Goal: Task Accomplishment & Management: Use online tool/utility

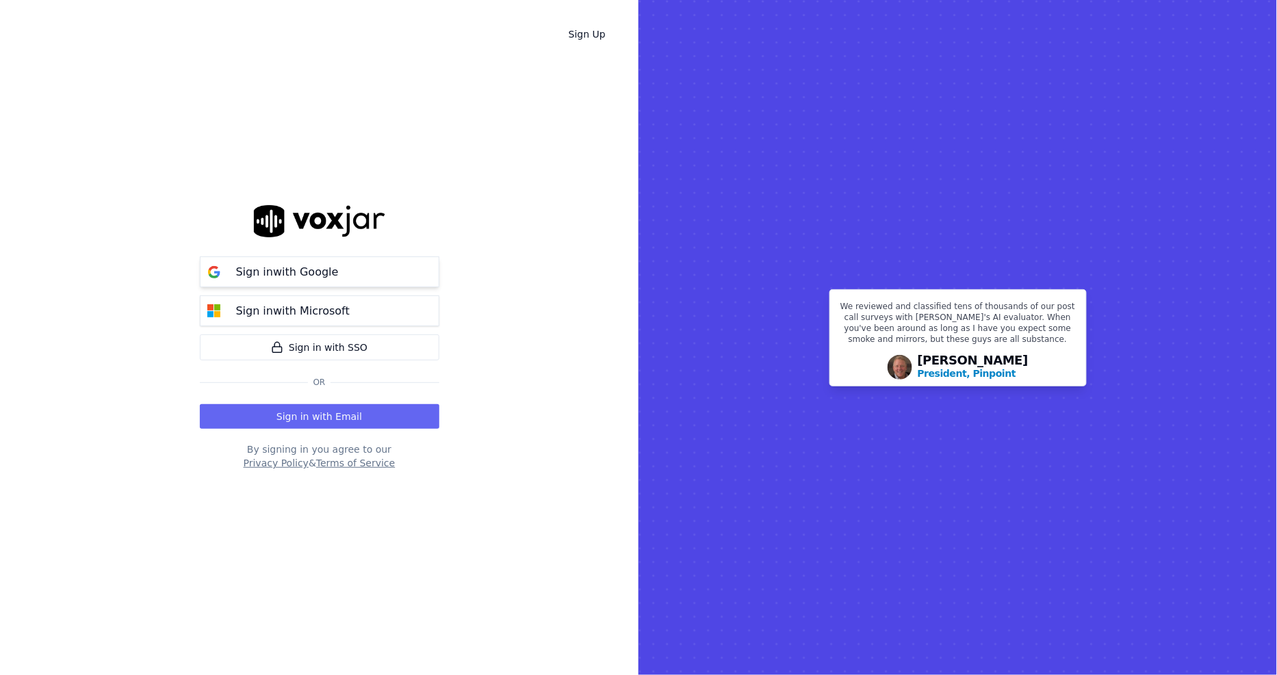
click at [368, 272] on button "Sign in with Google" at bounding box center [319, 272] width 239 height 31
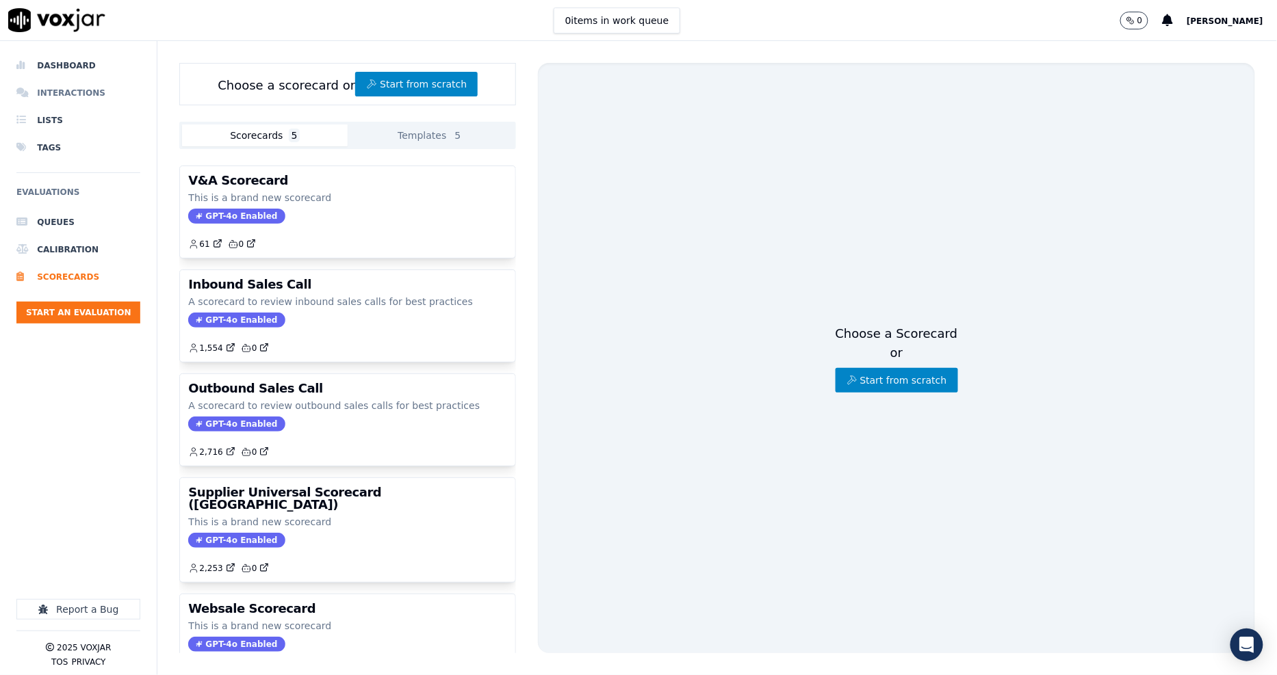
click at [75, 94] on li "Interactions" at bounding box center [78, 92] width 124 height 27
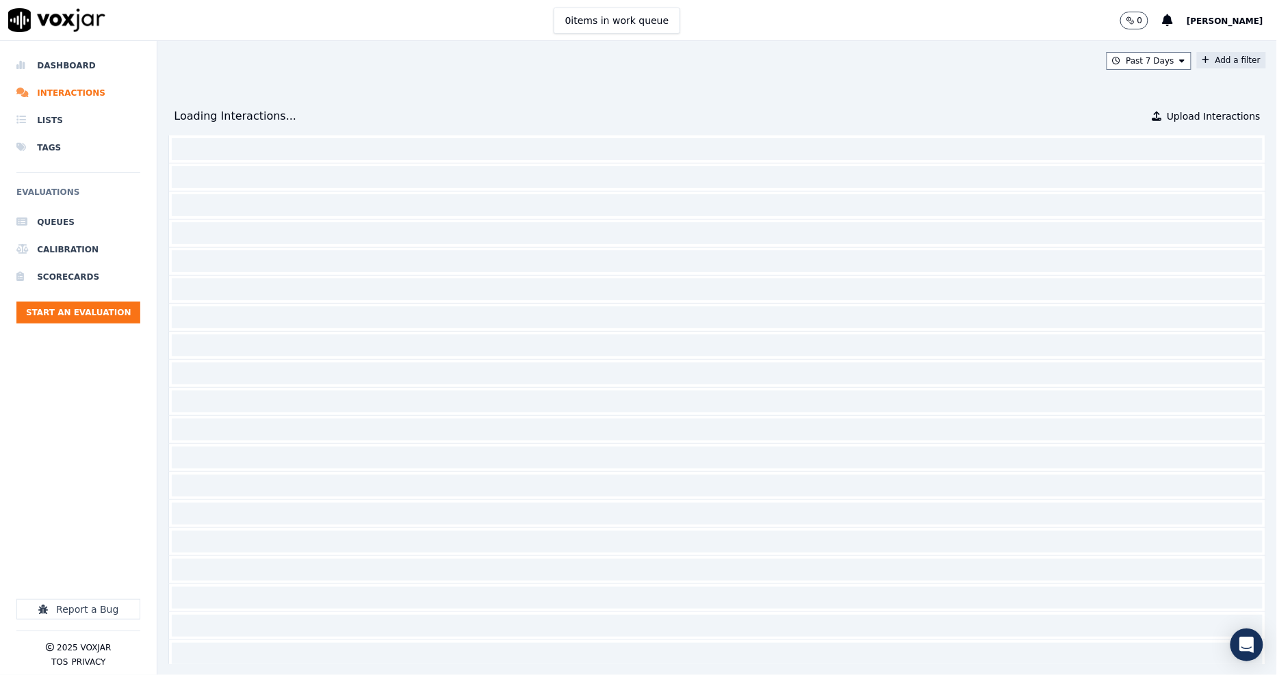
click at [1197, 53] on button "Add a filter" at bounding box center [1231, 60] width 69 height 16
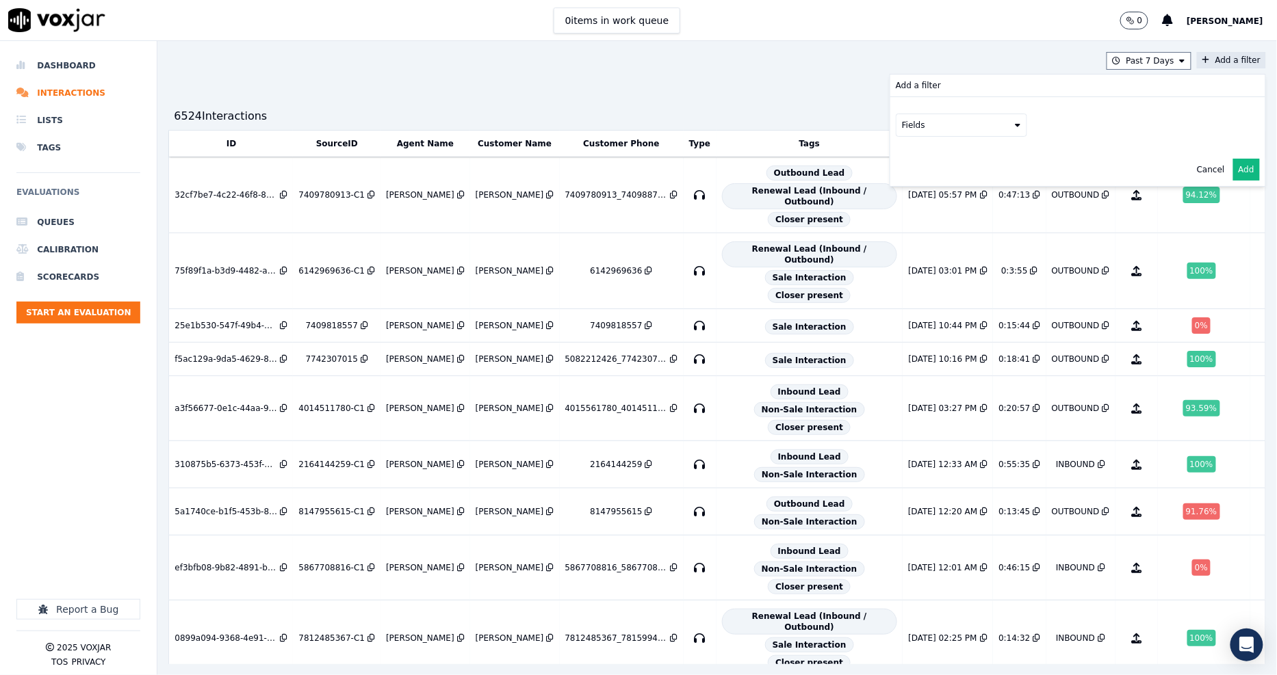
click at [915, 132] on button "Fields" at bounding box center [961, 125] width 131 height 23
click at [919, 258] on div "customers" at bounding box center [940, 263] width 43 height 11
click at [919, 154] on button "Fields" at bounding box center [977, 153] width 131 height 23
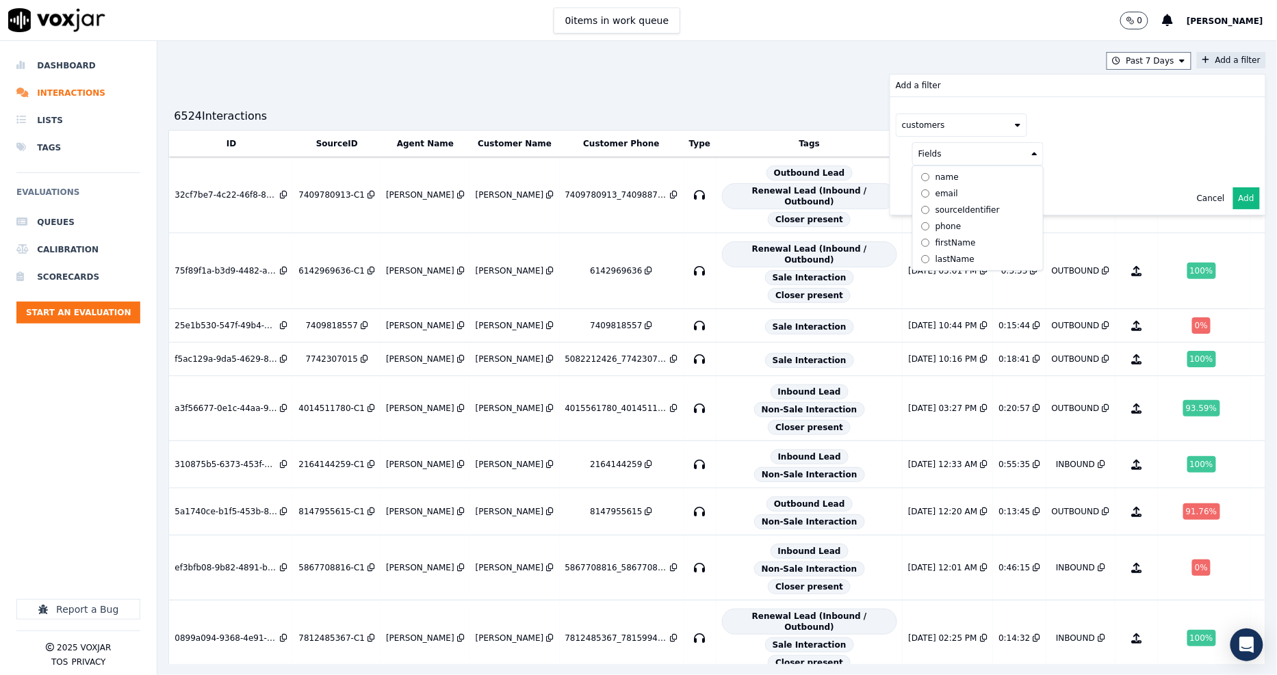
click at [935, 227] on div "phone" at bounding box center [948, 226] width 26 height 11
click at [1061, 155] on button at bounding box center [1147, 152] width 197 height 21
click at [1058, 178] on input "text" at bounding box center [1147, 180] width 185 height 23
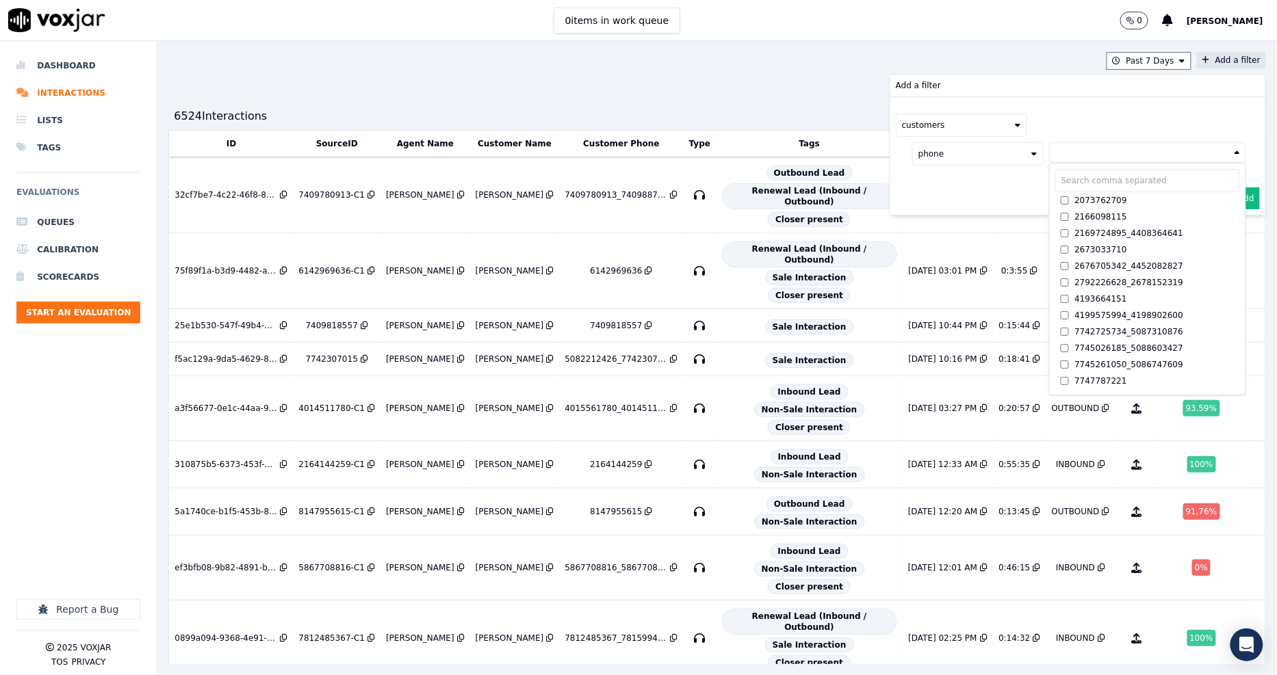
paste input "4403822014"
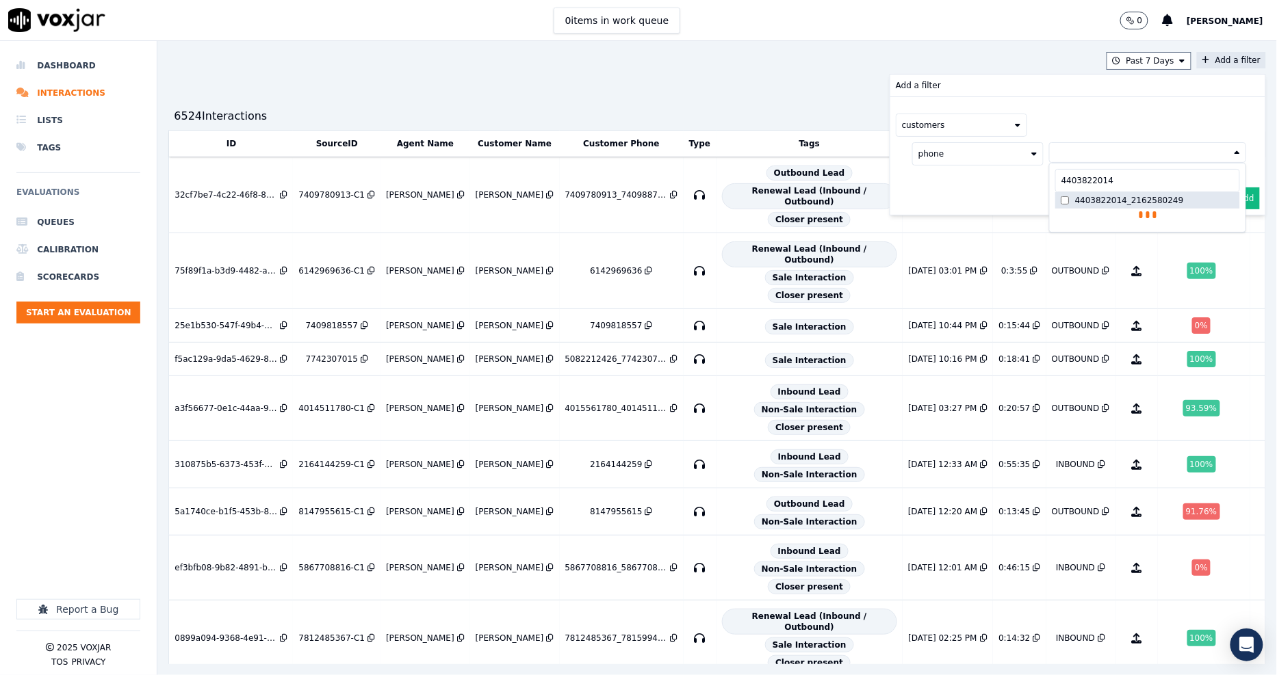
type input "4403822014"
click at [1055, 203] on label "4403822014_2162580249" at bounding box center [1147, 200] width 185 height 16
click at [992, 200] on div "customers phone 4403822014_2162580249 4403822014 4403822014_2162580249 AND" at bounding box center [1077, 156] width 375 height 118
click at [1233, 231] on button "Add" at bounding box center [1246, 231] width 27 height 22
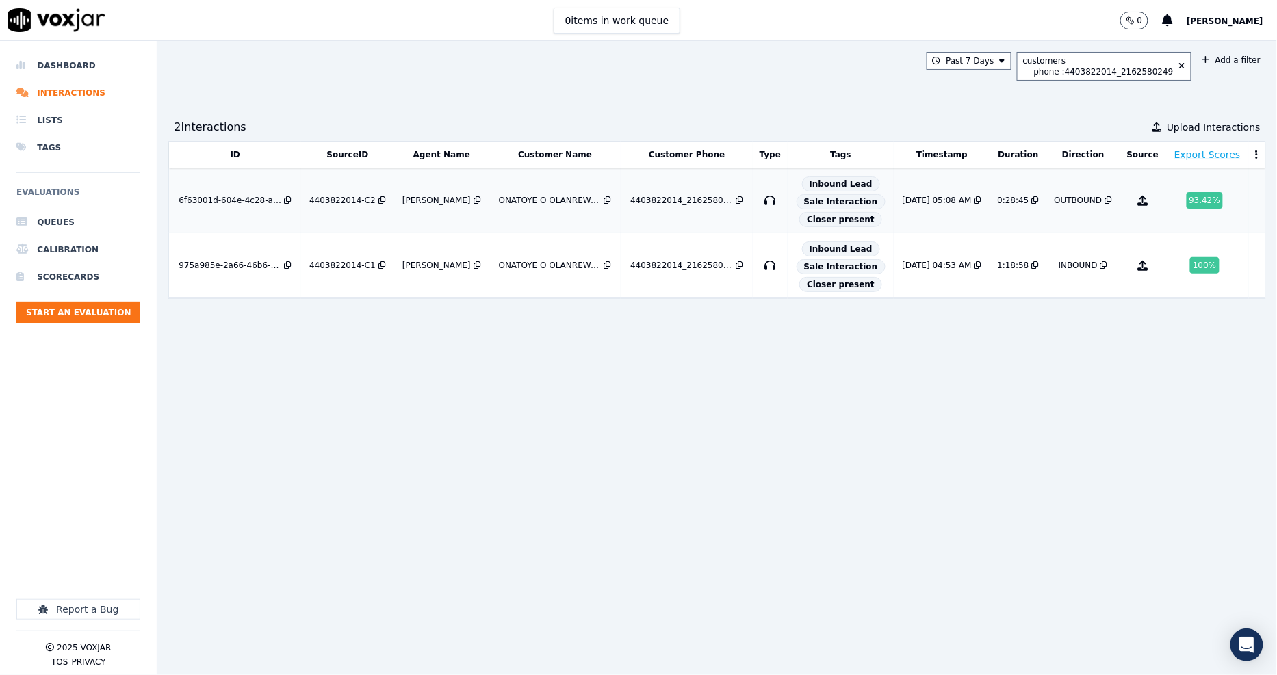
click at [344, 194] on td "4403822014-C2" at bounding box center [347, 200] width 93 height 65
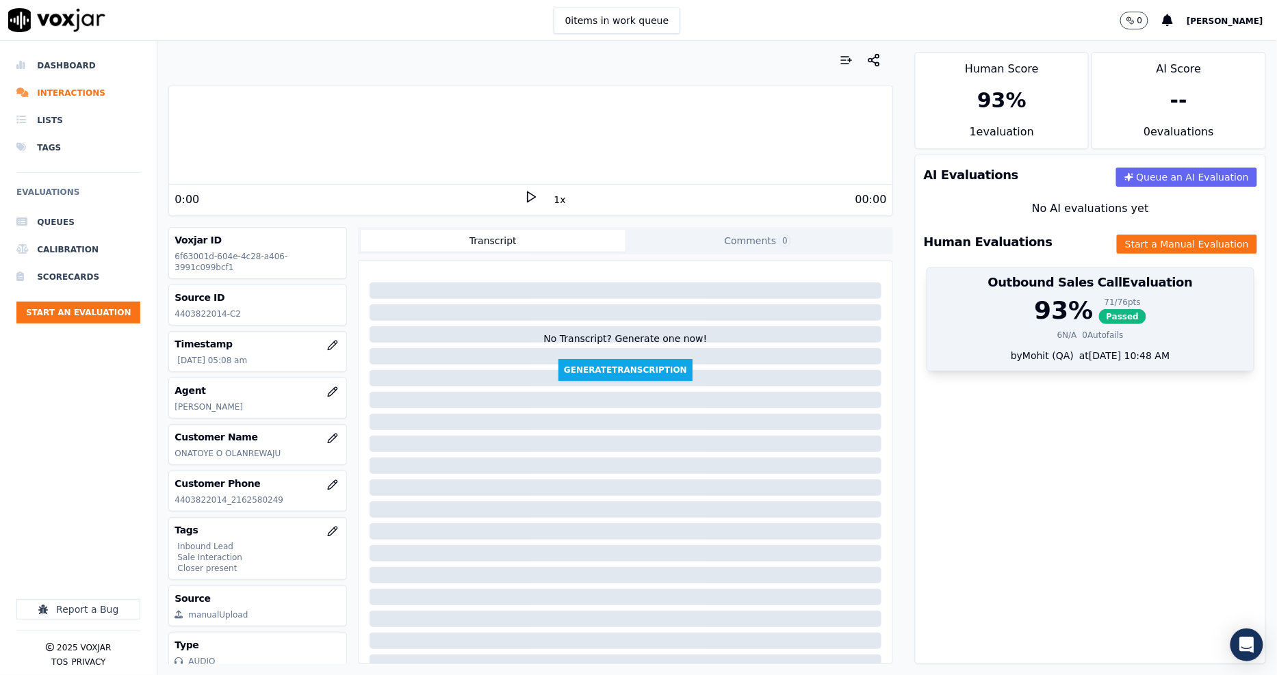
click at [1121, 299] on div "93 % 71 / 76 pts Passed" at bounding box center [1090, 310] width 310 height 27
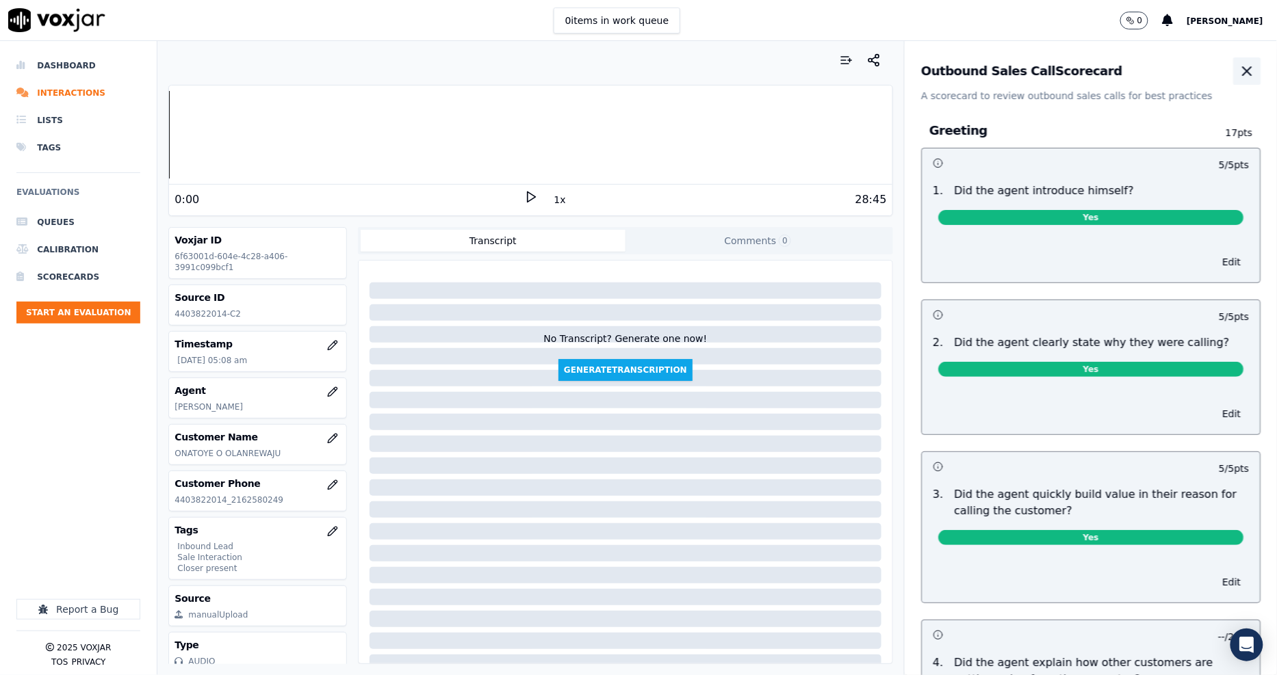
click at [1238, 68] on icon "button" at bounding box center [1246, 71] width 16 height 16
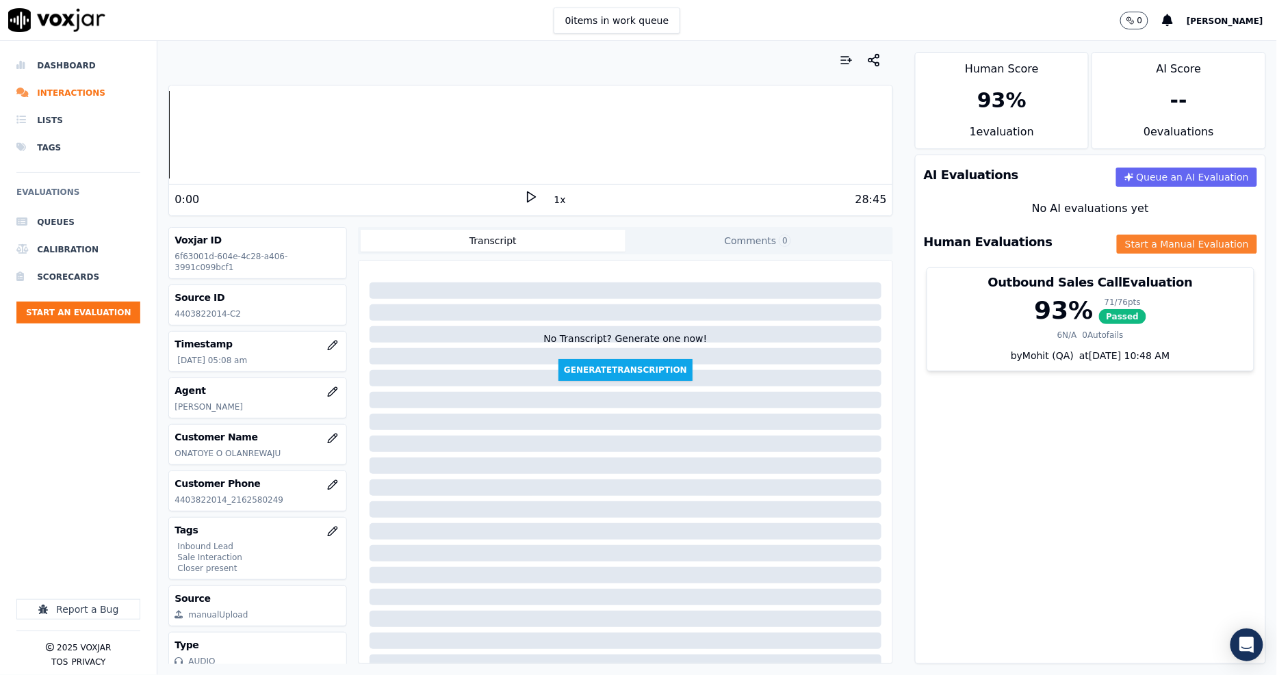
click at [1146, 239] on button "Start a Manual Evaluation" at bounding box center [1187, 244] width 140 height 19
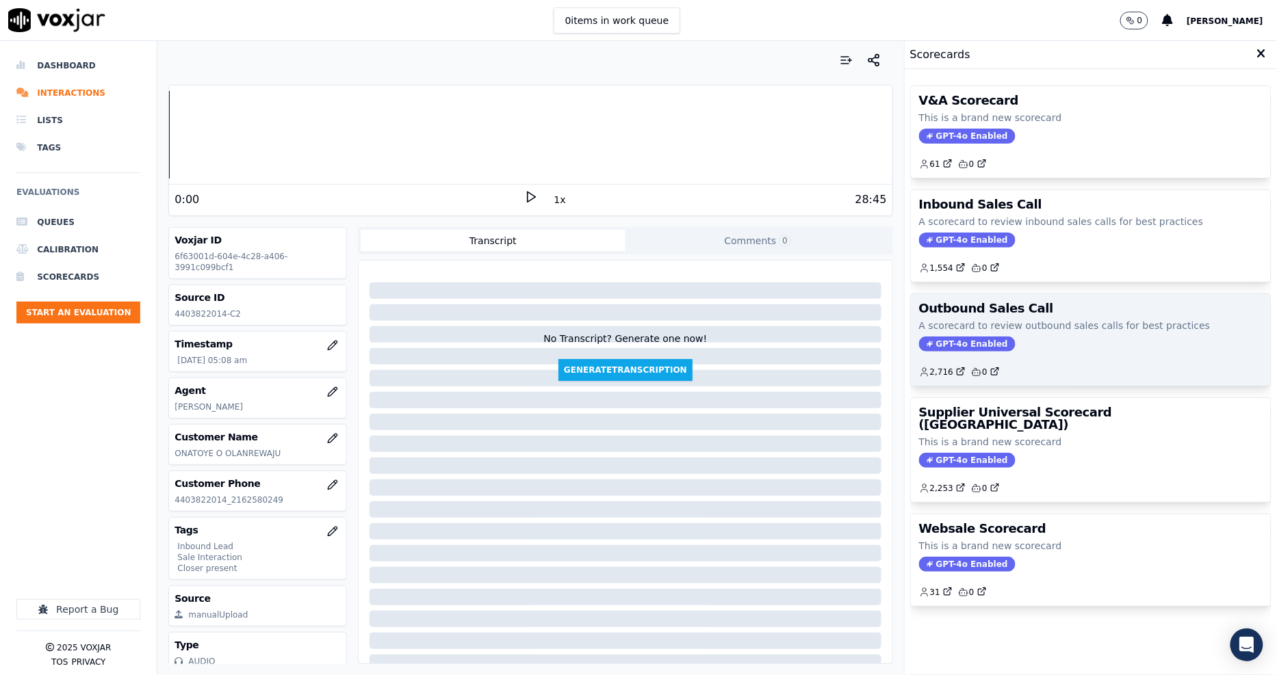
click at [1024, 336] on div "Outbound Sales Call A scorecard to review outbound sales calls for best practic…" at bounding box center [1091, 340] width 360 height 92
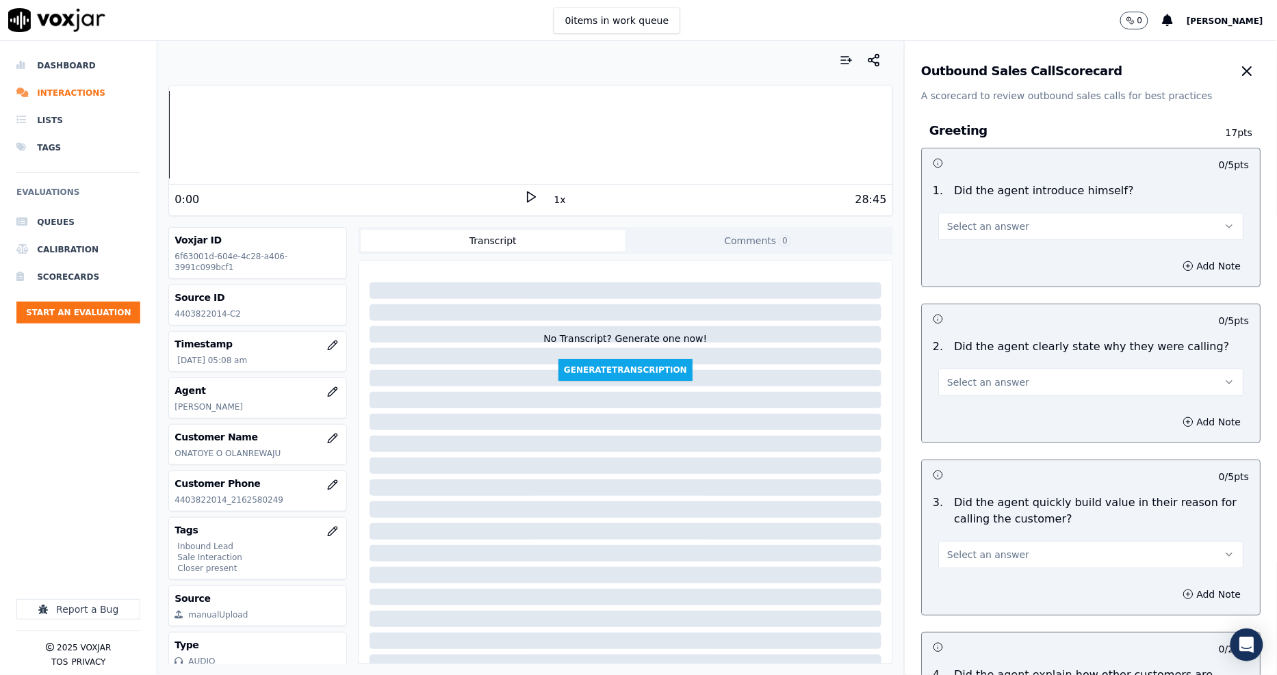
click at [1024, 226] on button "Select an answer" at bounding box center [1090, 226] width 305 height 27
click at [1014, 264] on div "Yes" at bounding box center [1065, 257] width 279 height 22
click at [1006, 372] on button "Select an answer" at bounding box center [1090, 382] width 305 height 27
click at [992, 419] on div "Yes" at bounding box center [1065, 413] width 279 height 22
click at [988, 555] on span "Select an answer" at bounding box center [988, 555] width 82 height 14
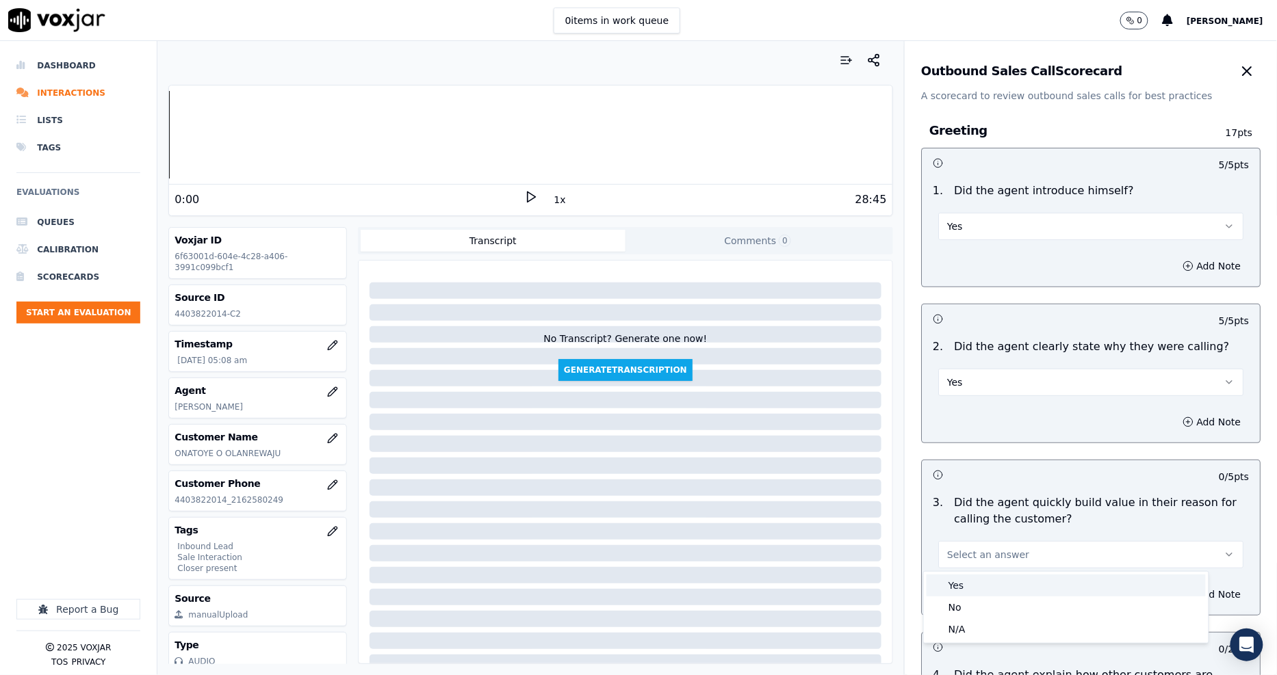
click at [982, 578] on body "0 items in work queue 0 Allen Paygeek Dashboard Interactions Lists Tags Evaluat…" at bounding box center [638, 337] width 1277 height 675
click at [982, 580] on div "Yes" at bounding box center [1065, 586] width 279 height 22
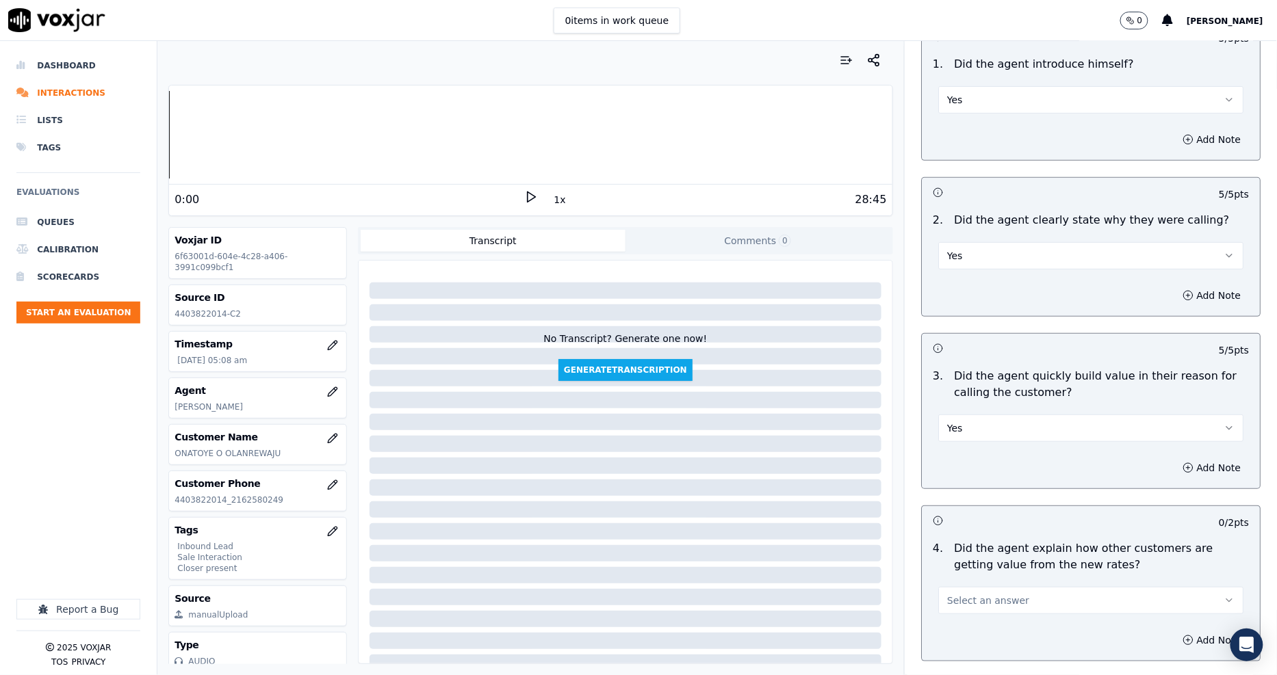
scroll to position [228, 0]
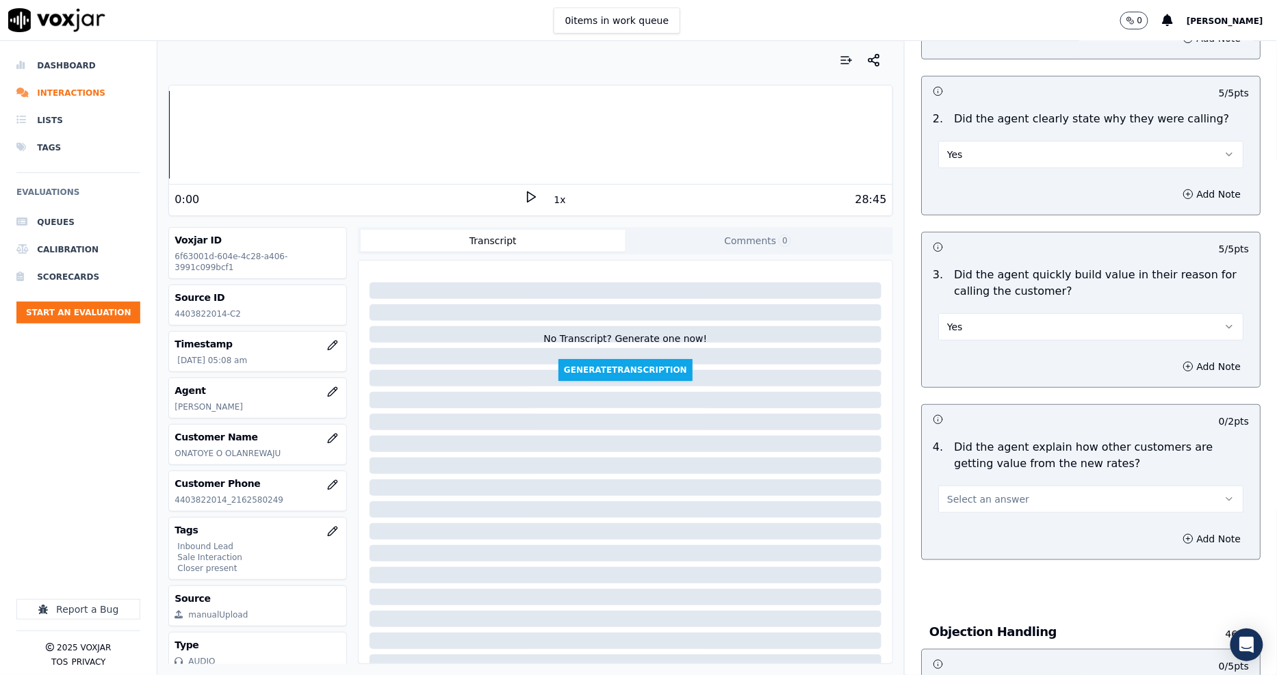
click at [970, 501] on span "Select an answer" at bounding box center [988, 500] width 82 height 14
click at [968, 541] on div "No" at bounding box center [1065, 552] width 279 height 22
click at [963, 505] on button "No" at bounding box center [1090, 499] width 305 height 27
click at [961, 531] on div "Yes" at bounding box center [1065, 530] width 279 height 22
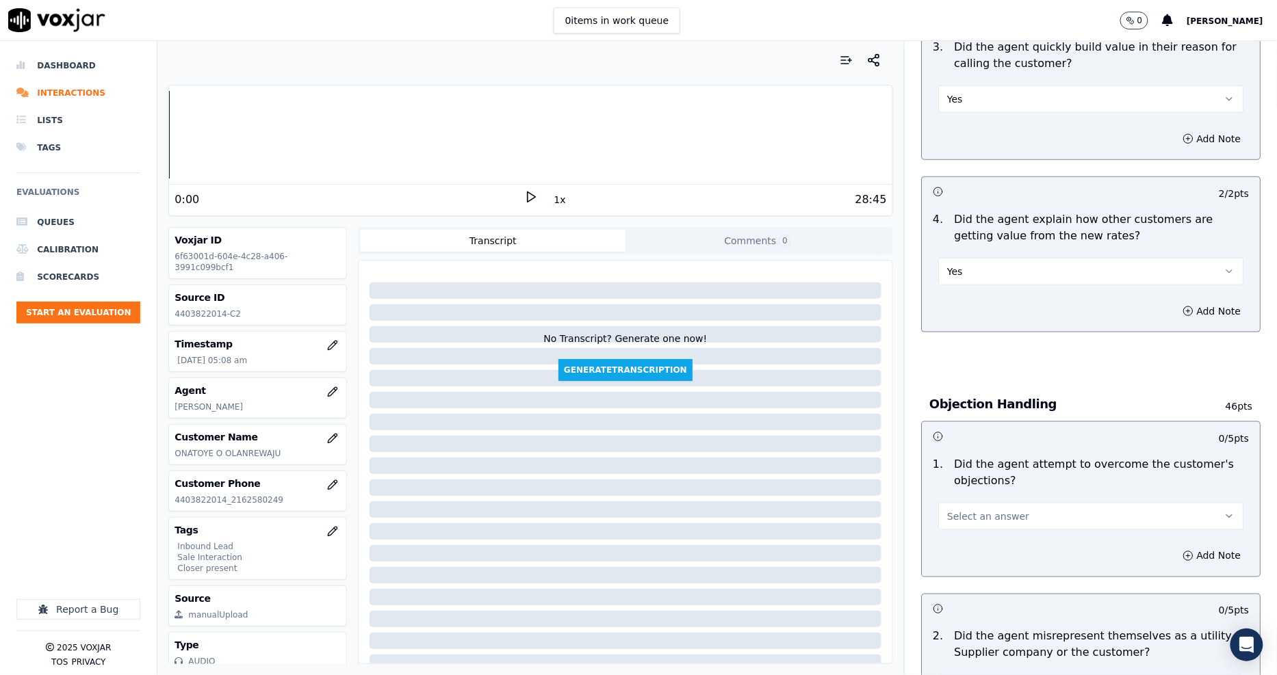
click at [972, 520] on span "Select an answer" at bounding box center [988, 517] width 82 height 14
click at [972, 556] on div "Yes" at bounding box center [1065, 547] width 279 height 22
click at [972, 555] on div "Add Note" at bounding box center [1091, 556] width 338 height 41
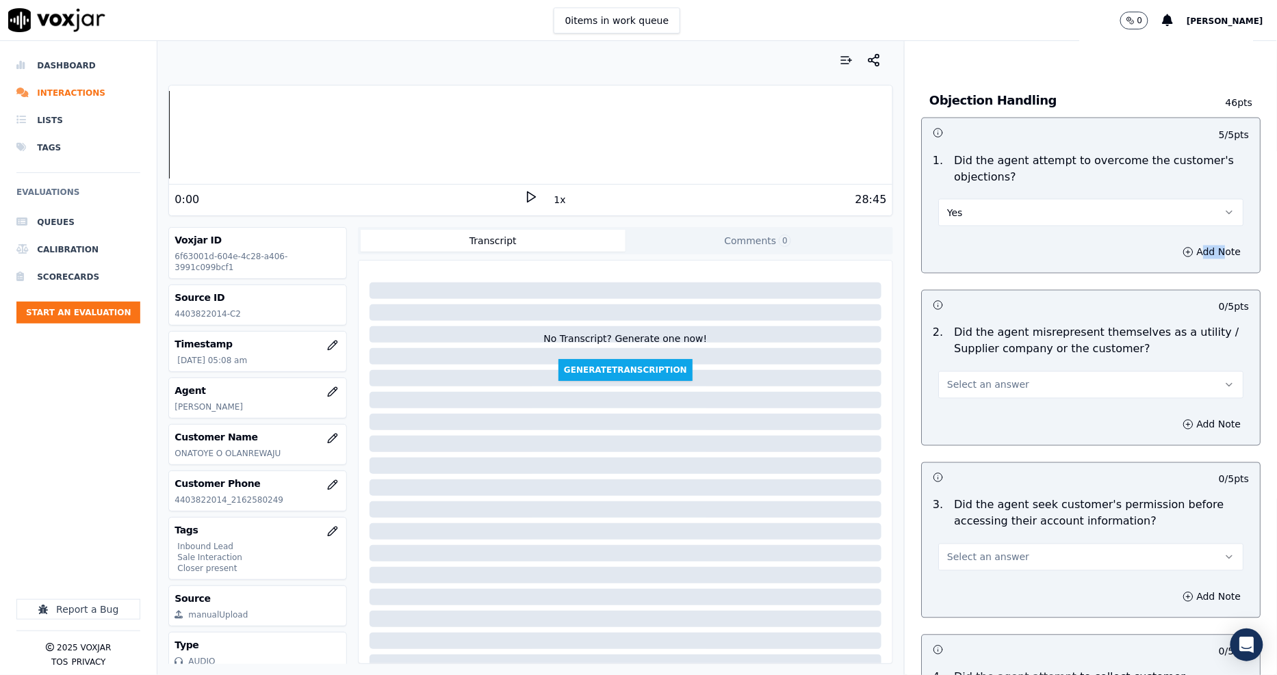
scroll to position [760, 0]
click at [958, 379] on span "Select an answer" at bounding box center [988, 385] width 82 height 14
click at [961, 432] on div "No" at bounding box center [1065, 438] width 279 height 22
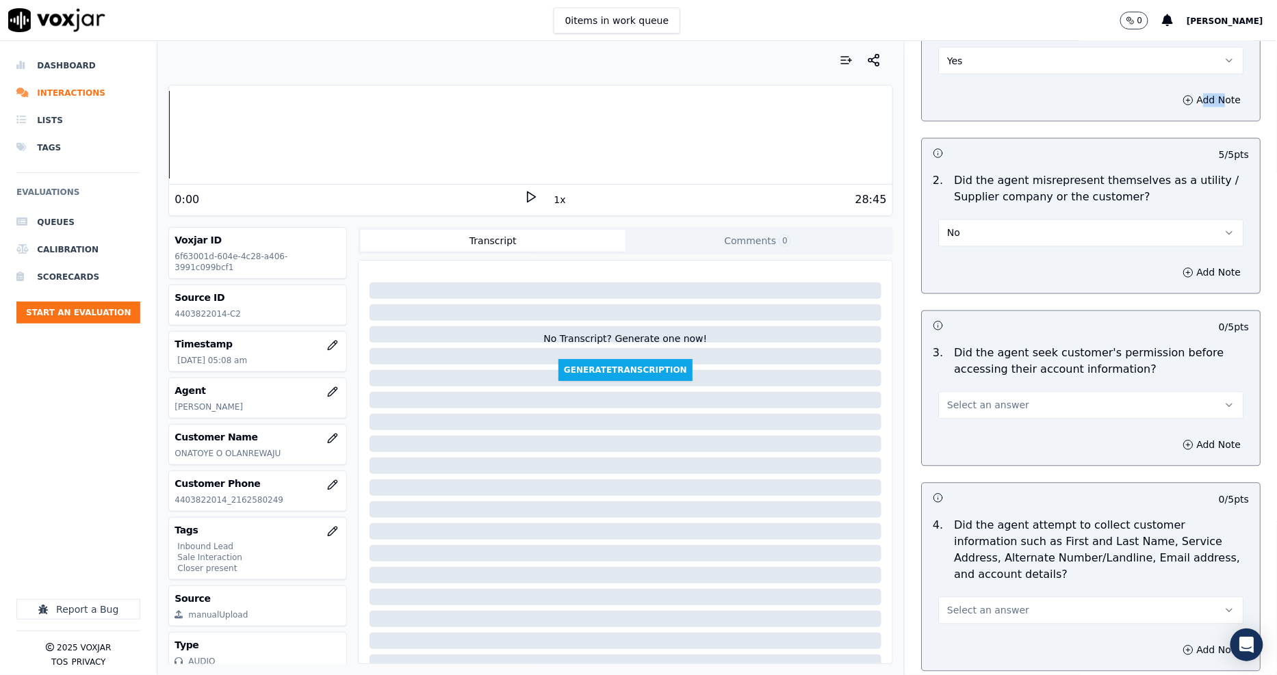
scroll to position [912, 0]
click at [957, 400] on span "Select an answer" at bounding box center [988, 405] width 82 height 14
click at [965, 439] on div "Yes" at bounding box center [1065, 436] width 279 height 22
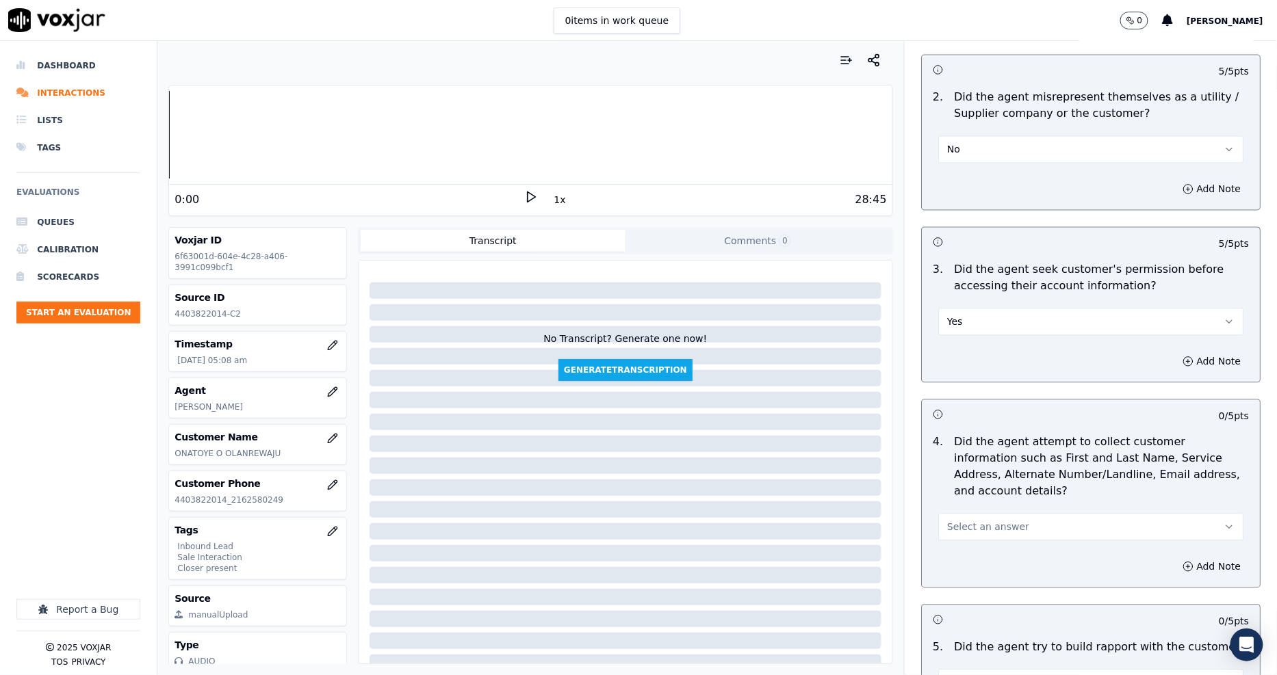
scroll to position [1140, 0]
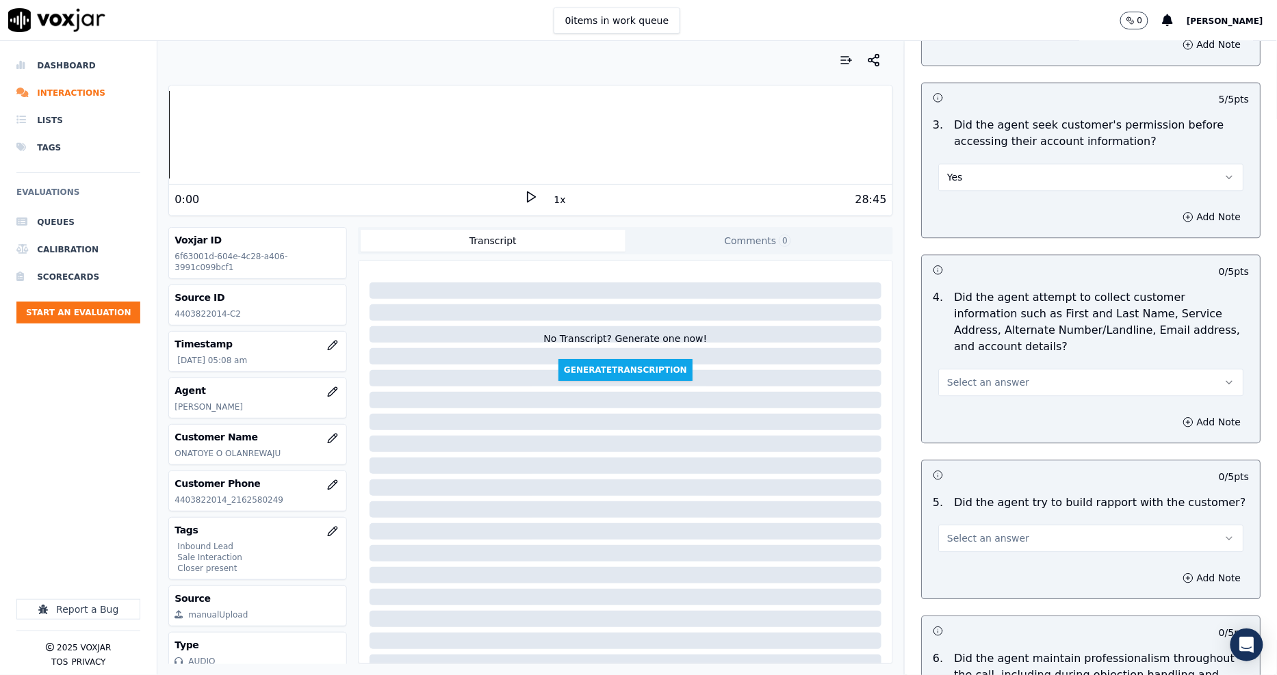
click at [947, 376] on span "Select an answer" at bounding box center [988, 383] width 82 height 14
click at [965, 449] on div "N/A" at bounding box center [1065, 441] width 279 height 22
click at [980, 536] on div "5 . Did the agent try to build rapport with the customer? Select an answer" at bounding box center [1091, 523] width 338 height 68
click at [968, 532] on span "Select an answer" at bounding box center [988, 539] width 82 height 14
click at [966, 551] on div "Yes" at bounding box center [1065, 553] width 279 height 22
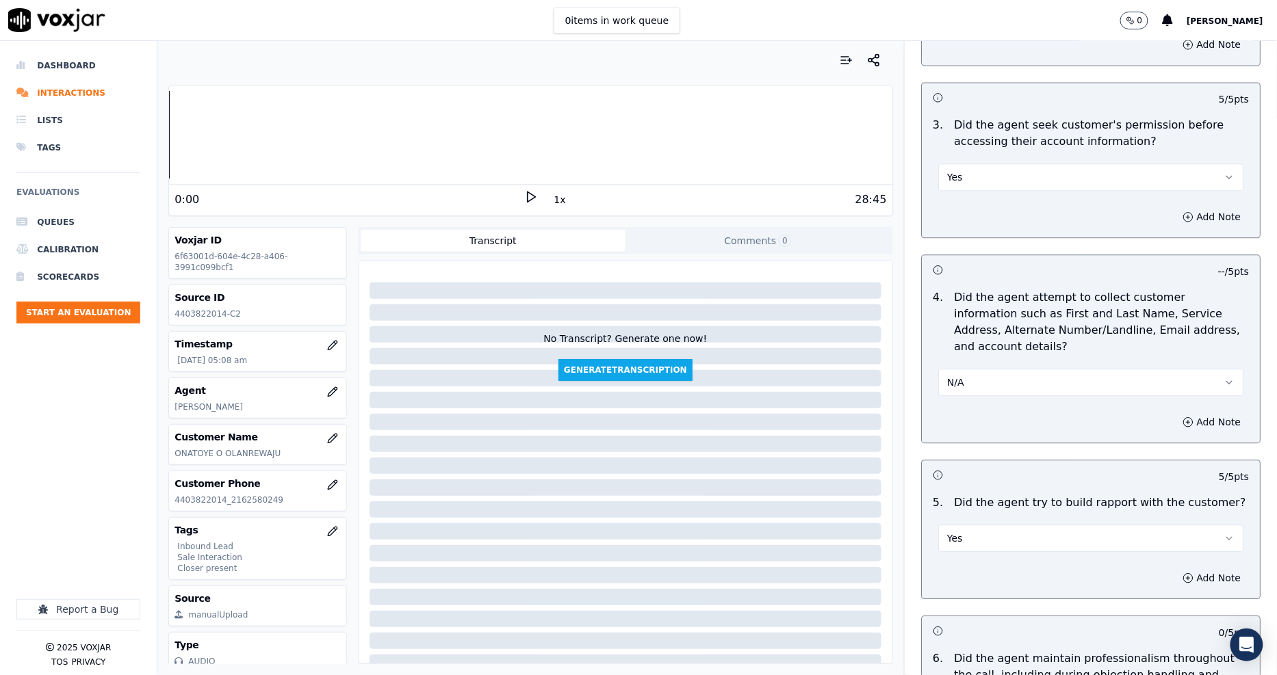
scroll to position [1368, 0]
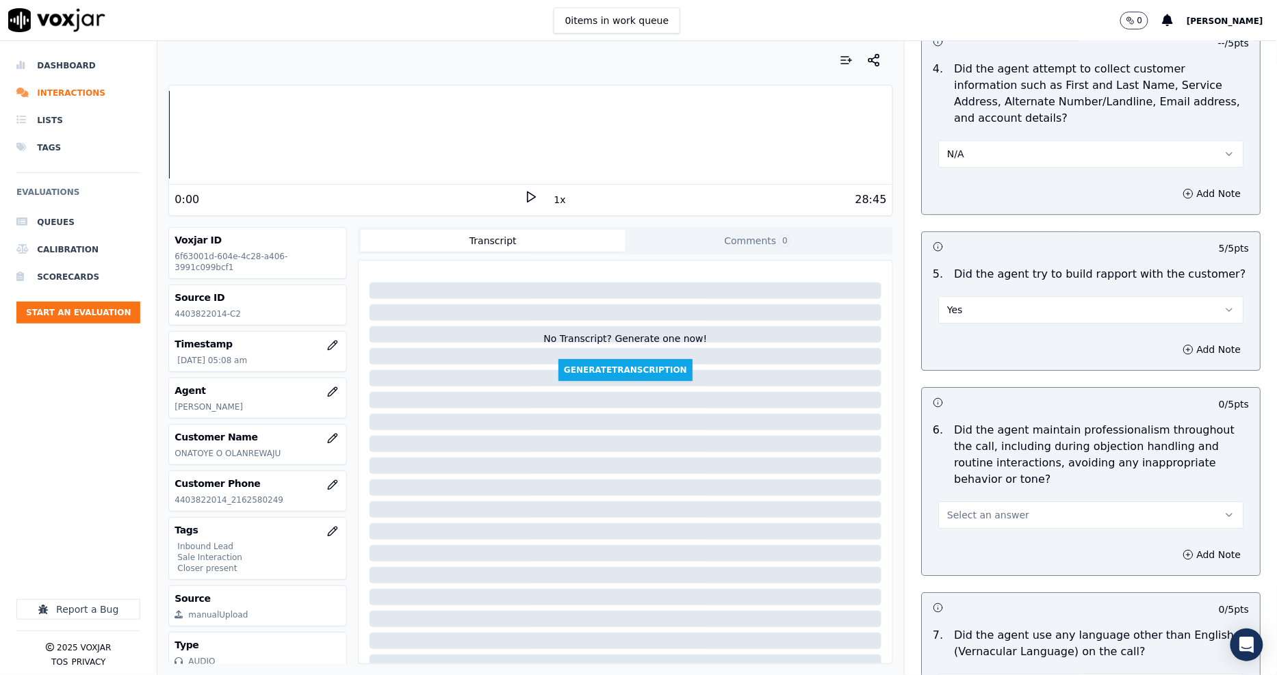
click at [970, 502] on button "Select an answer" at bounding box center [1090, 515] width 305 height 27
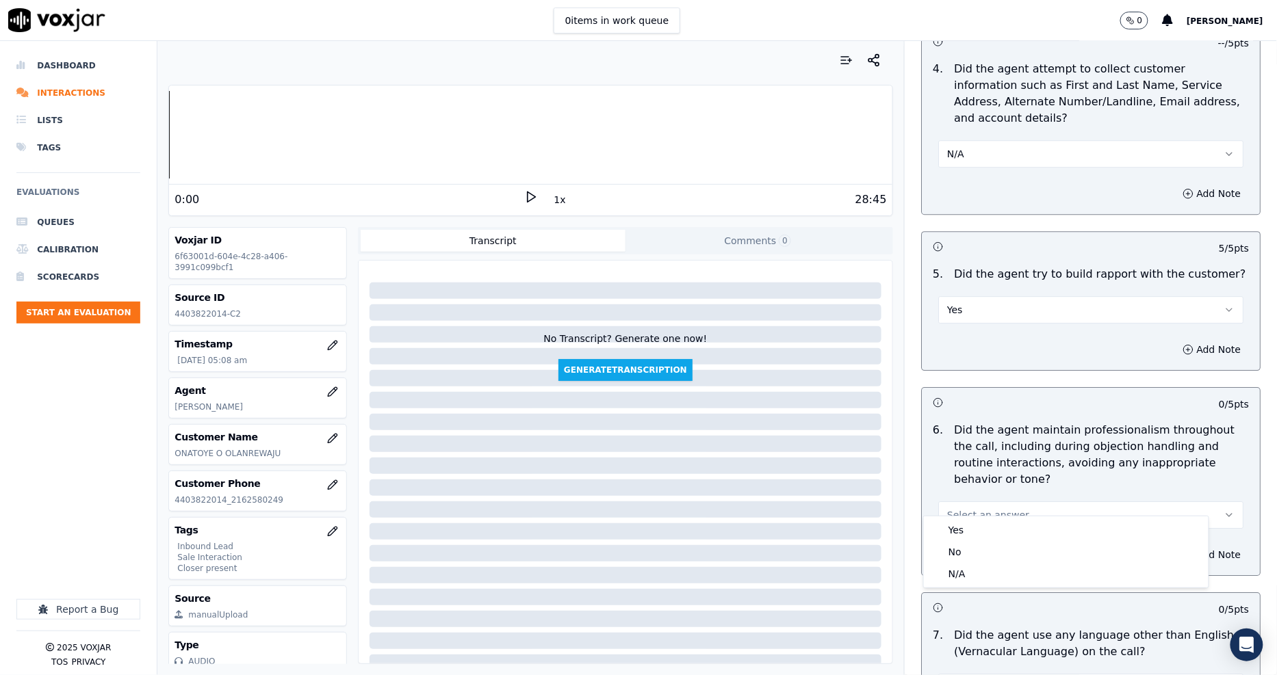
click at [970, 508] on span "Select an answer" at bounding box center [988, 515] width 82 height 14
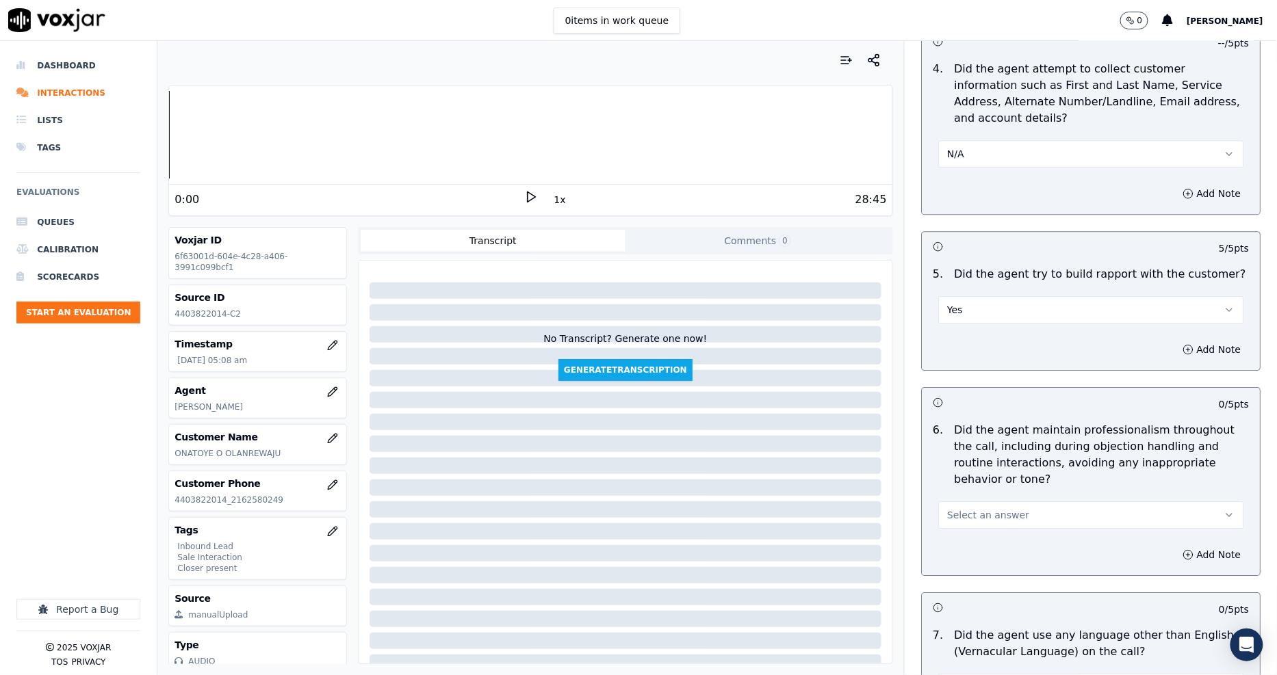
click at [962, 508] on button "Select an answer" at bounding box center [1090, 515] width 305 height 27
click at [965, 541] on div "No" at bounding box center [1065, 552] width 279 height 22
click at [960, 502] on button "No" at bounding box center [1090, 515] width 305 height 27
click at [960, 530] on div "Yes" at bounding box center [1065, 530] width 279 height 22
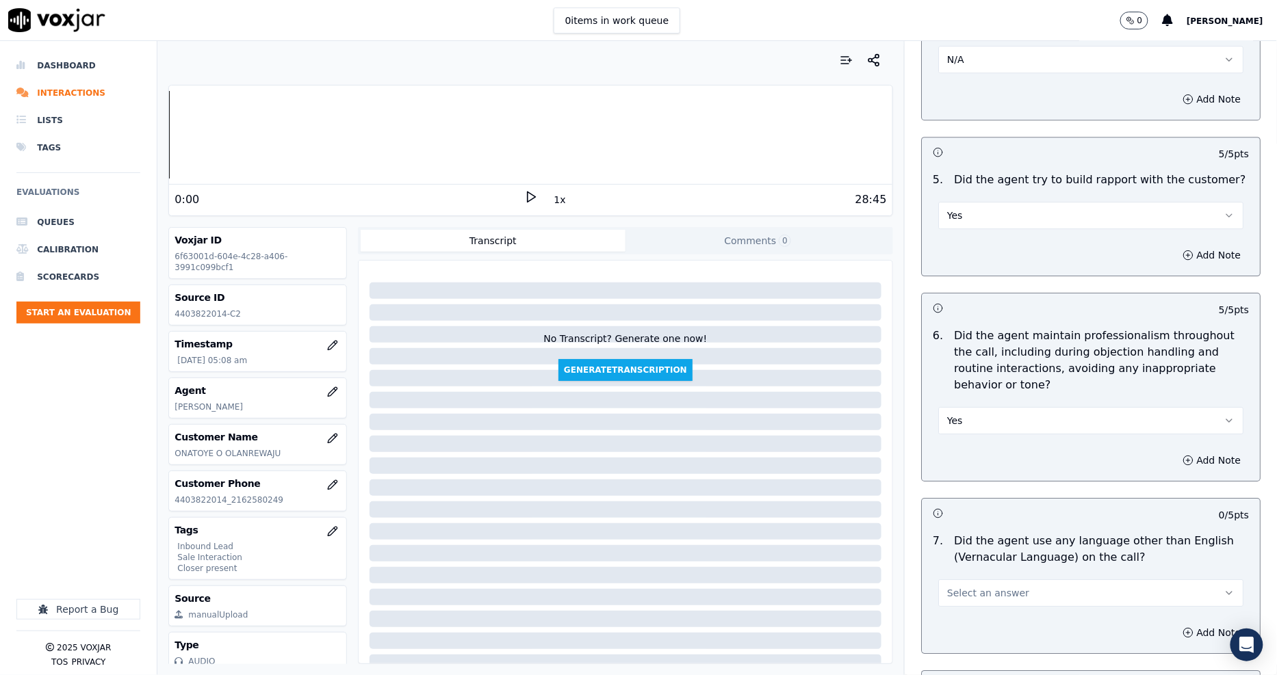
scroll to position [1596, 0]
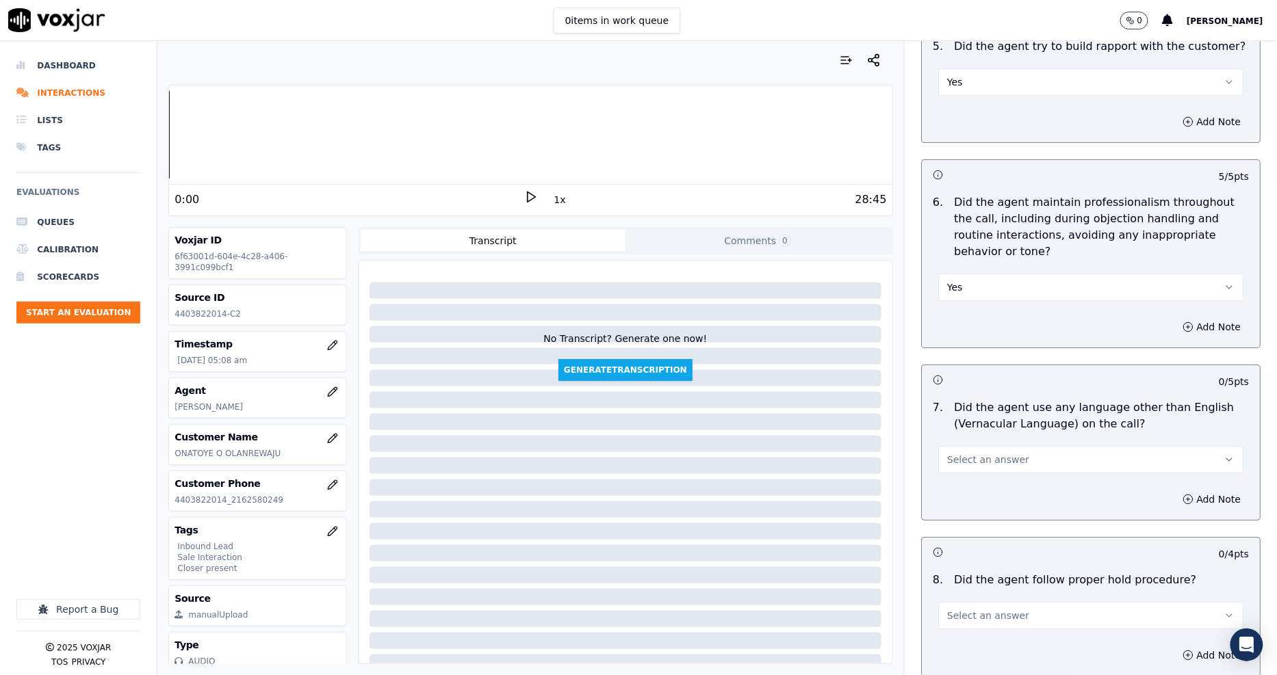
click at [948, 453] on span "Select an answer" at bounding box center [988, 460] width 82 height 14
click at [951, 490] on div "No" at bounding box center [1065, 497] width 279 height 22
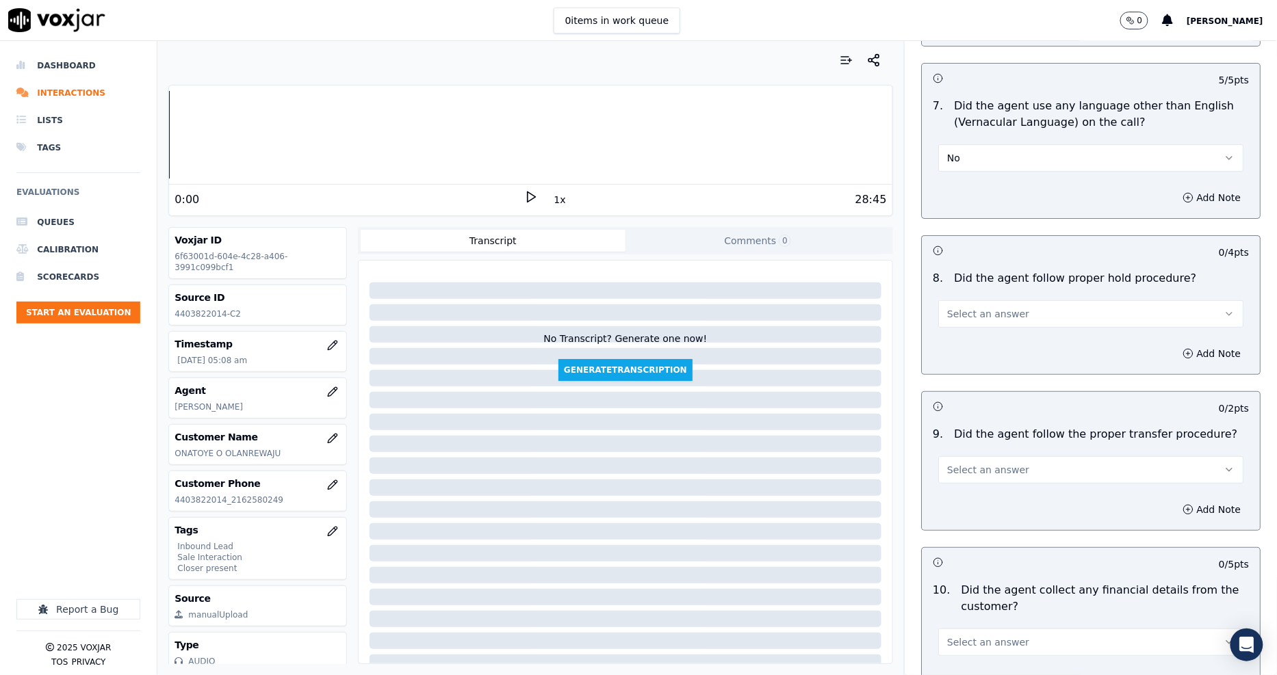
scroll to position [1900, 0]
click at [949, 305] on span "Select an answer" at bounding box center [988, 312] width 82 height 14
click at [961, 354] on div "No" at bounding box center [1065, 349] width 279 height 22
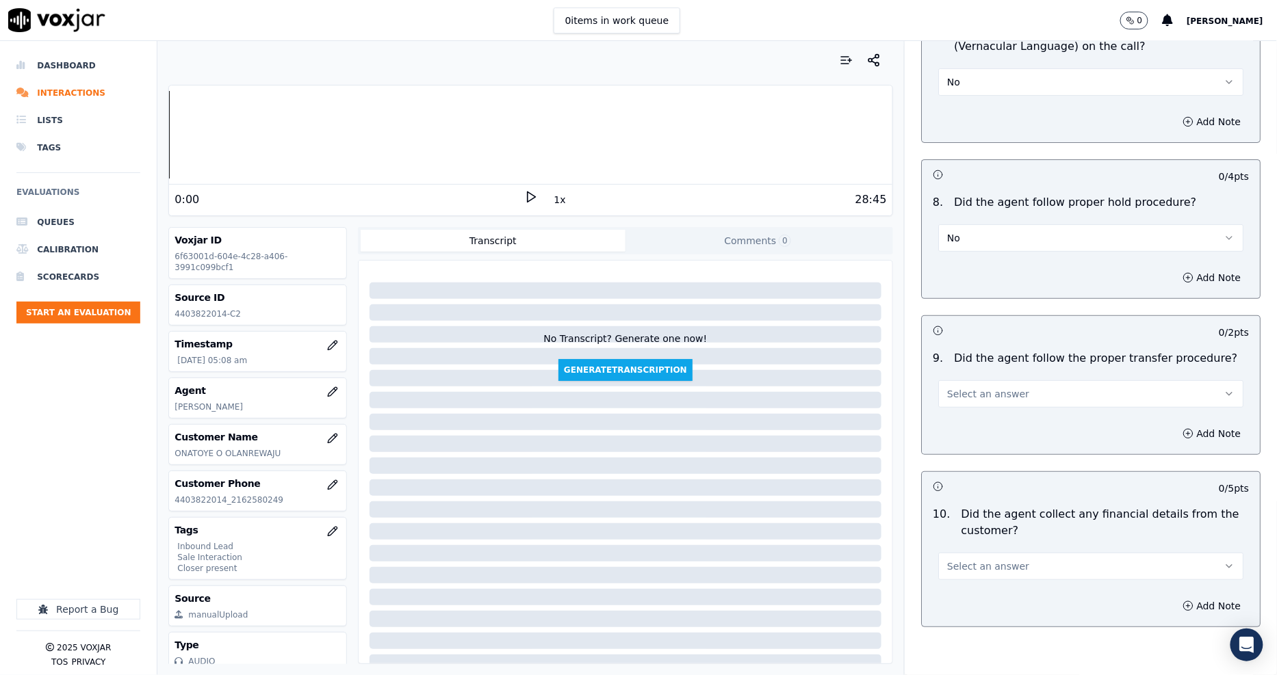
scroll to position [2053, 0]
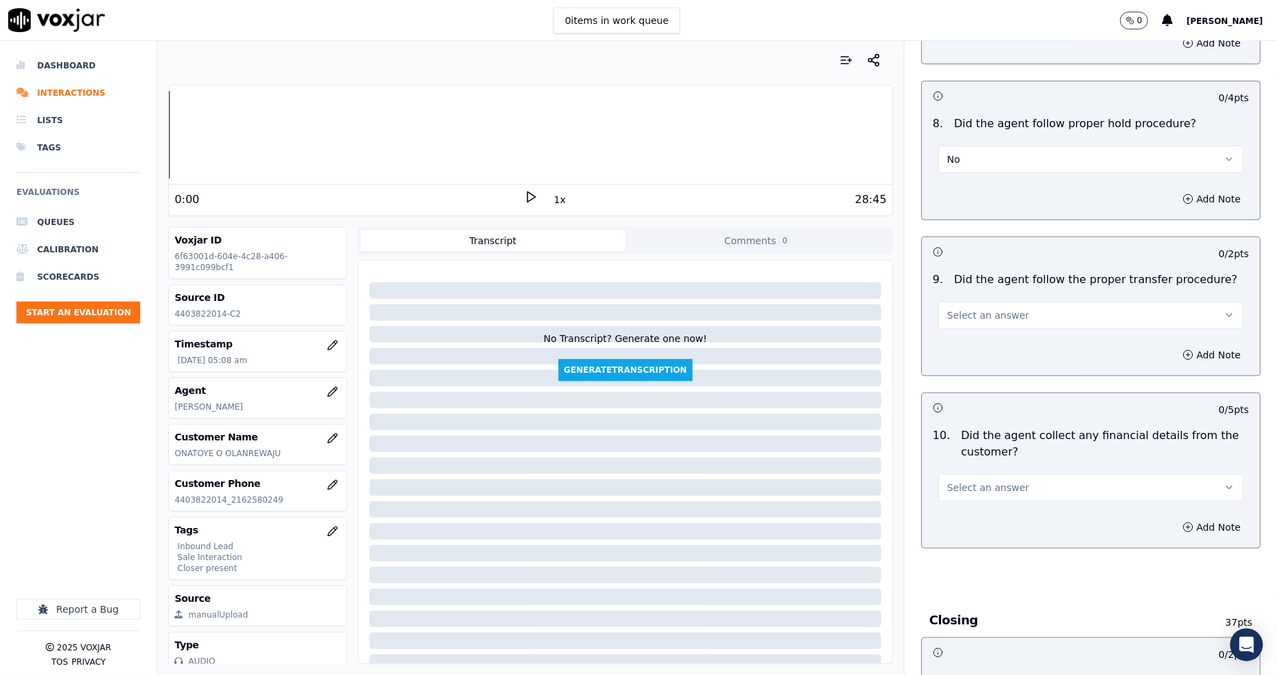
click at [953, 309] on span "Select an answer" at bounding box center [988, 316] width 82 height 14
click at [953, 326] on div "Yes" at bounding box center [1065, 331] width 279 height 22
click at [951, 481] on span "Select an answer" at bounding box center [988, 488] width 82 height 14
click at [959, 505] on div "Yes" at bounding box center [1065, 504] width 279 height 22
click at [968, 474] on button "Yes" at bounding box center [1090, 487] width 305 height 27
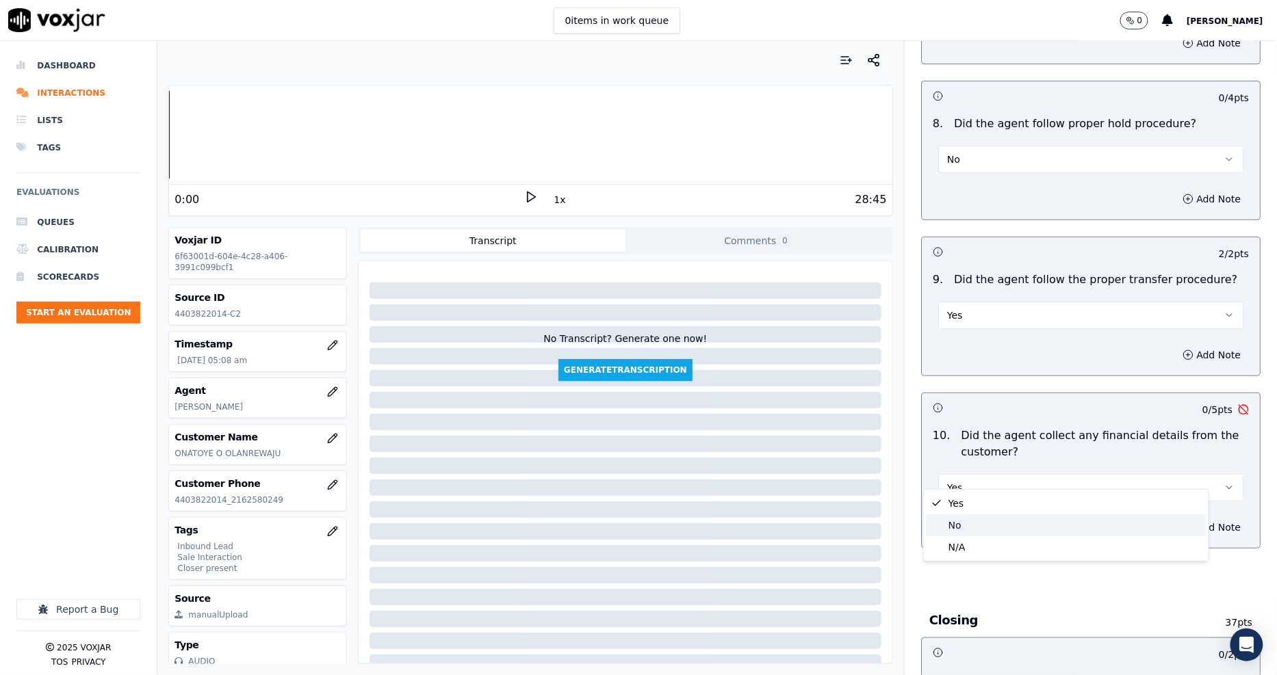
click at [963, 520] on div "No" at bounding box center [1065, 526] width 279 height 22
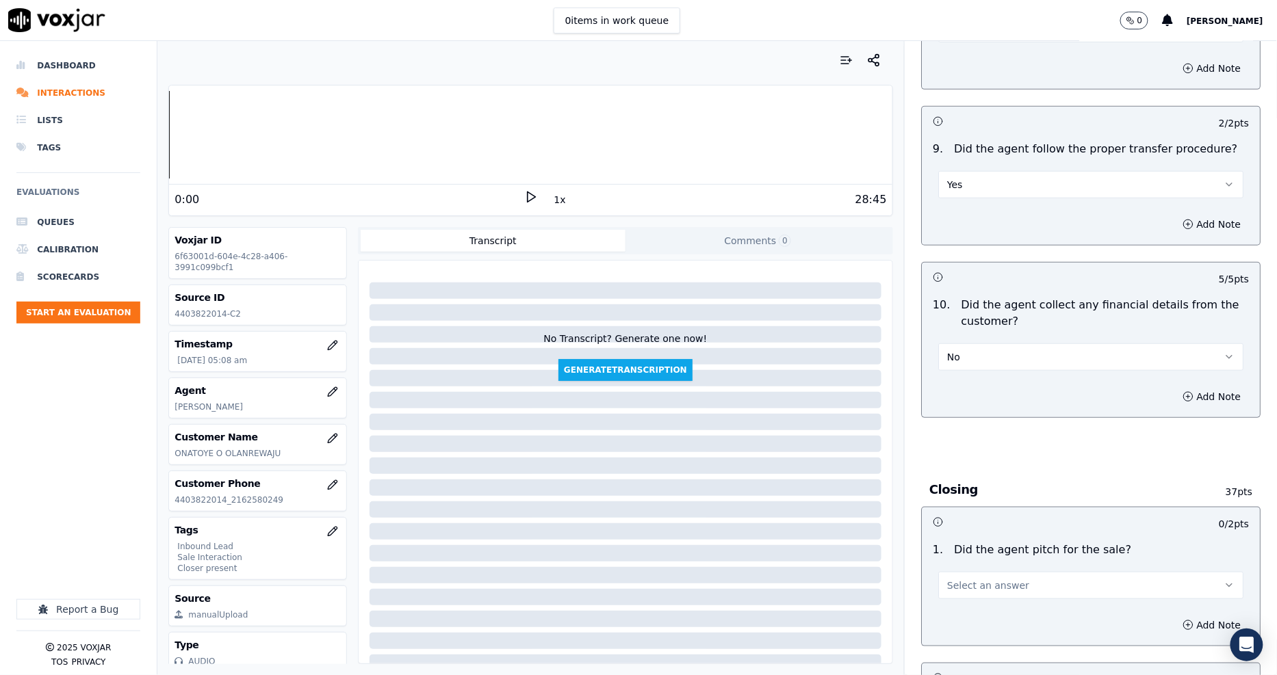
scroll to position [2280, 0]
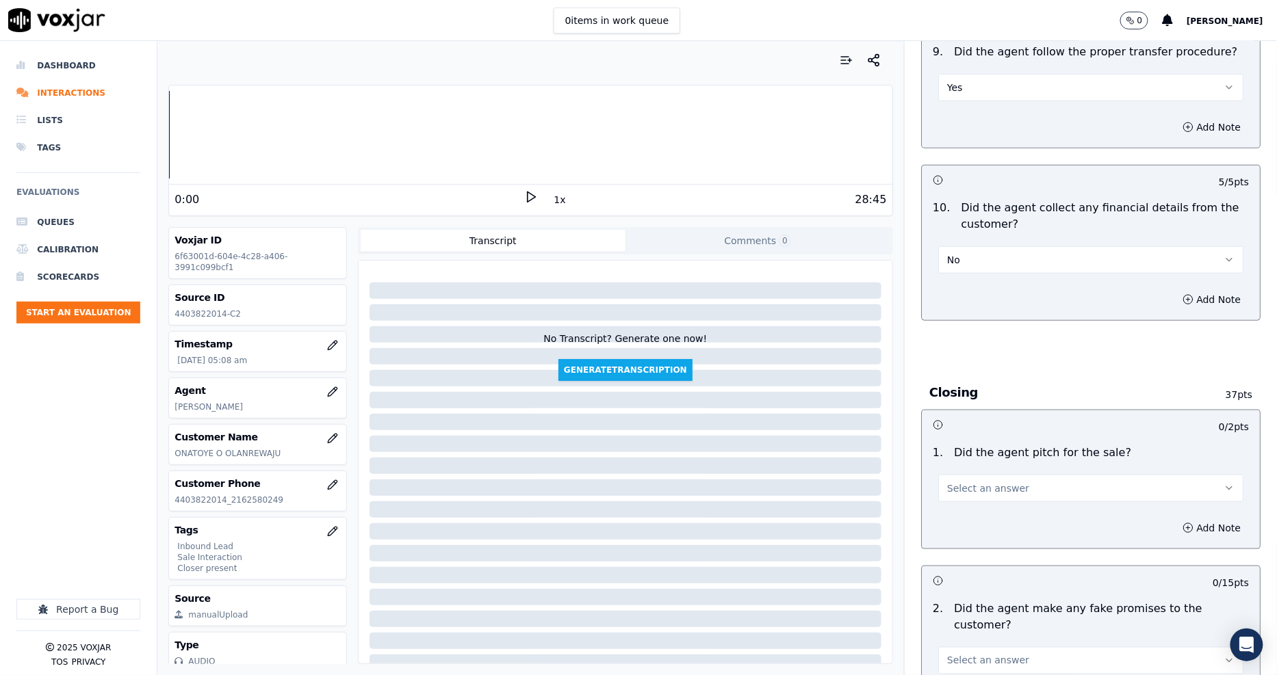
click at [974, 482] on span "Select an answer" at bounding box center [988, 489] width 82 height 14
click at [961, 506] on div "Yes" at bounding box center [1065, 504] width 279 height 22
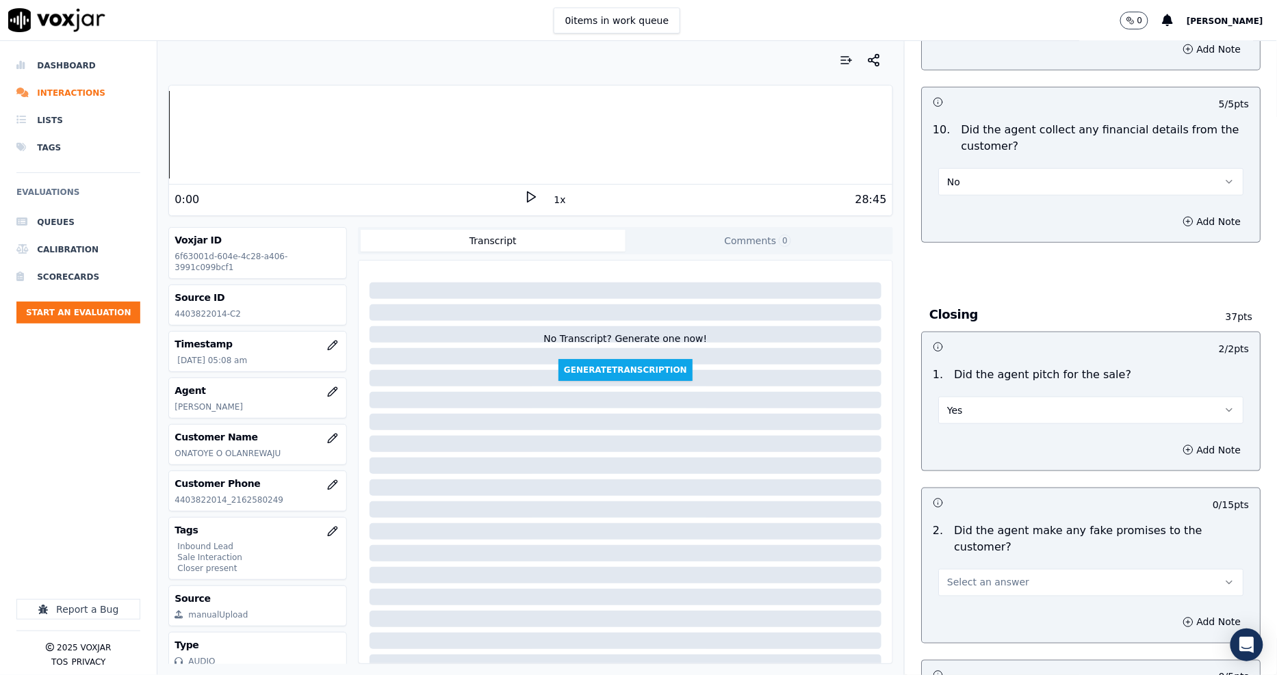
scroll to position [2432, 0]
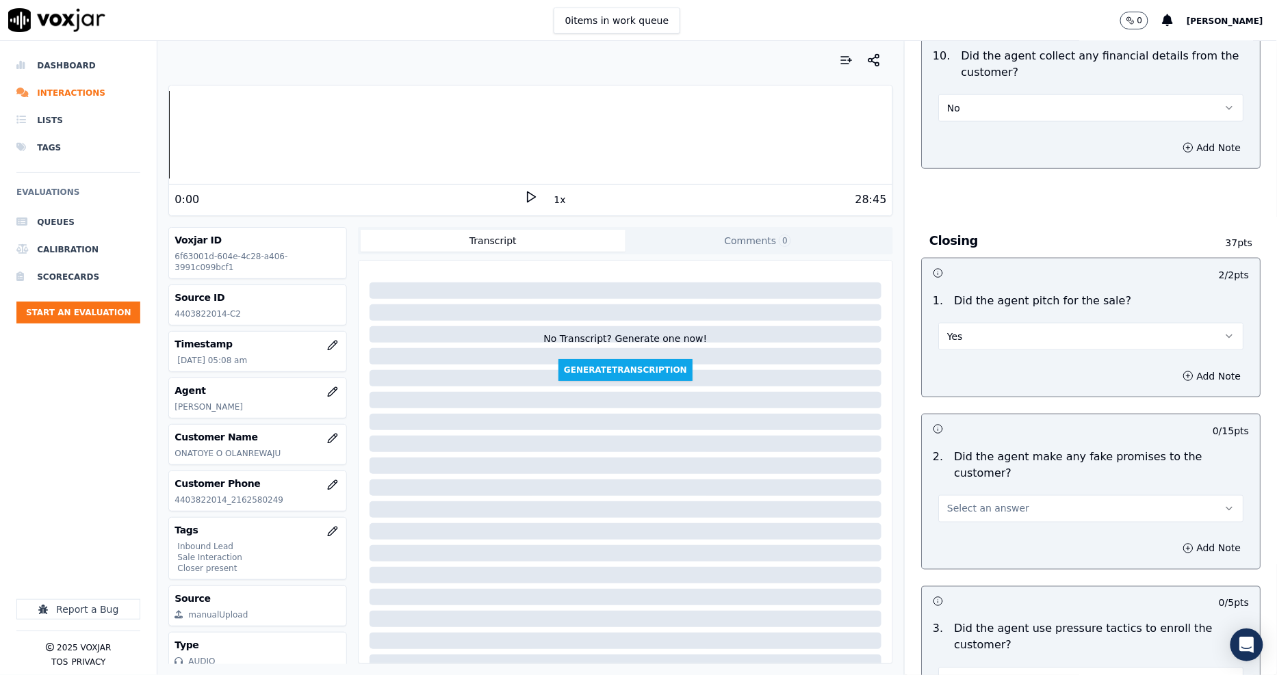
click at [987, 502] on span "Select an answer" at bounding box center [988, 509] width 82 height 14
click at [973, 529] on div "No" at bounding box center [1065, 530] width 279 height 22
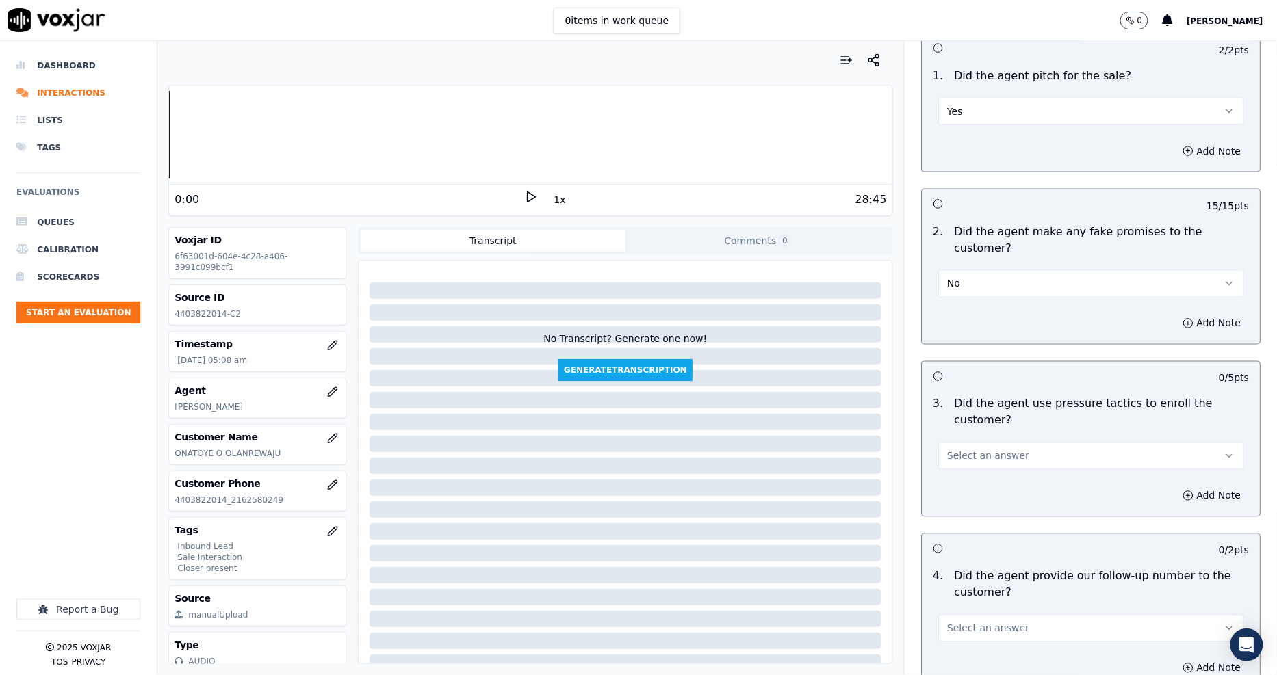
scroll to position [2660, 0]
click at [959, 447] on span "Select an answer" at bounding box center [988, 454] width 82 height 14
click at [962, 465] on div "No" at bounding box center [1065, 458] width 279 height 22
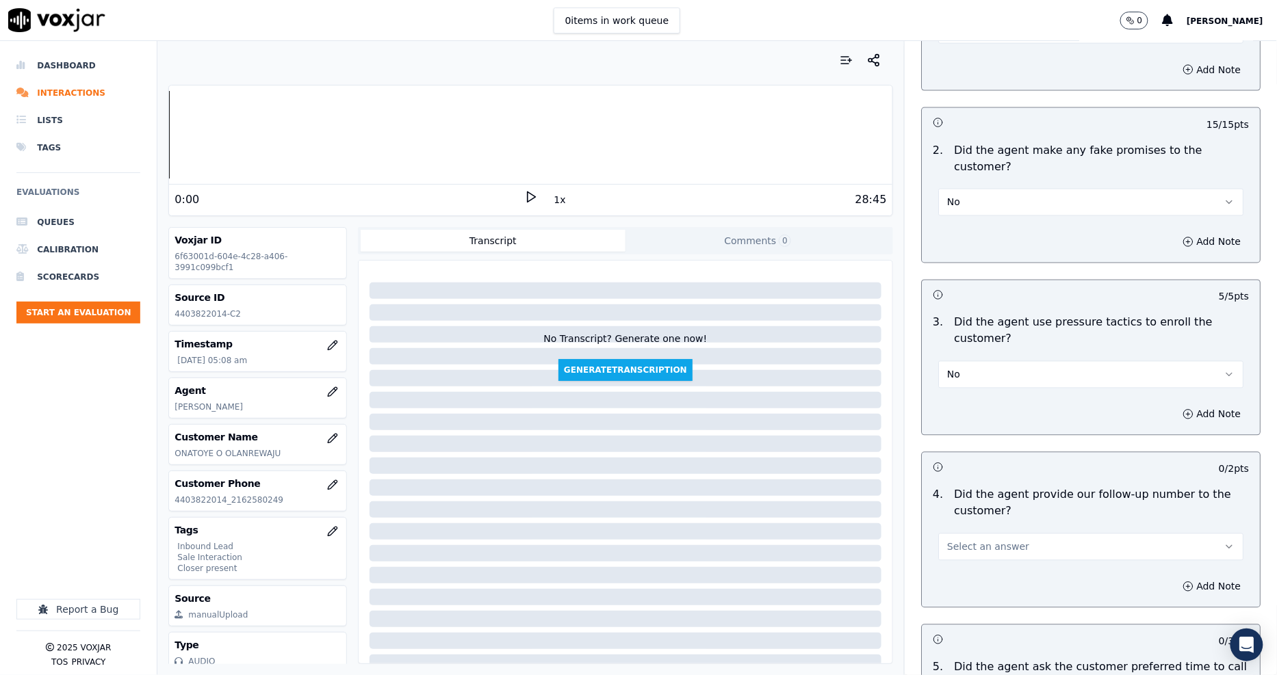
scroll to position [2813, 0]
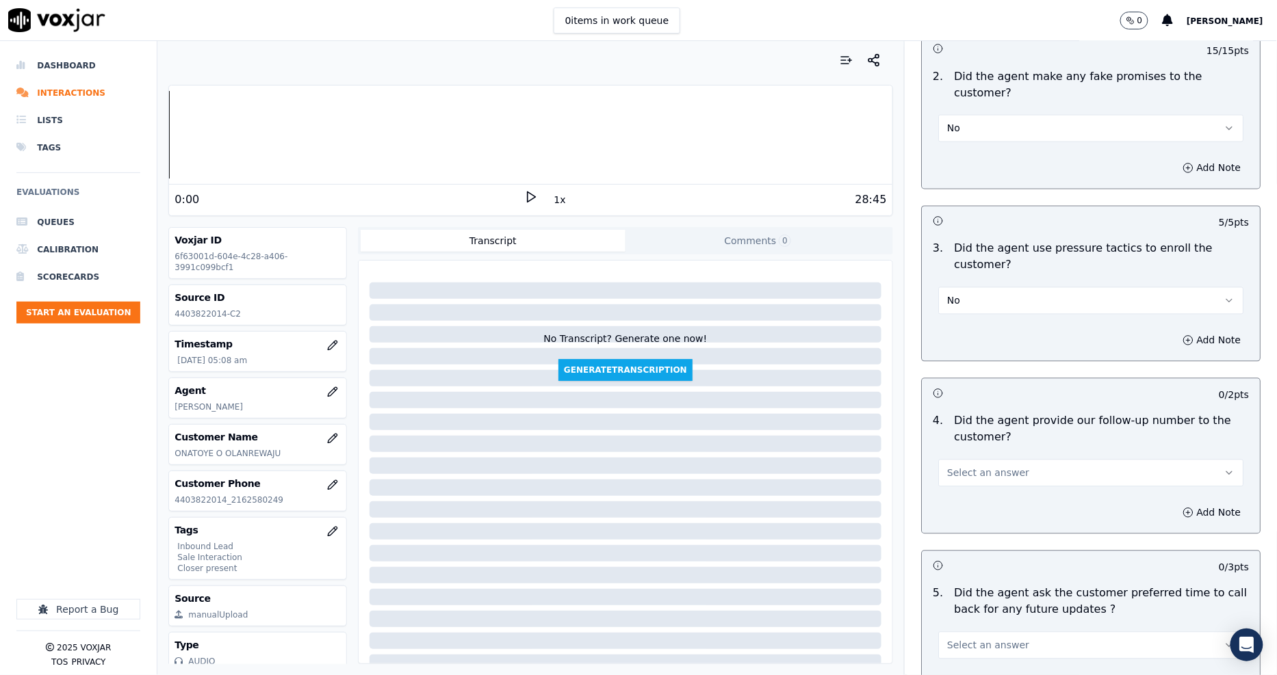
click at [958, 467] on span "Select an answer" at bounding box center [988, 474] width 82 height 14
click at [960, 494] on div "N/A" at bounding box center [1065, 500] width 279 height 22
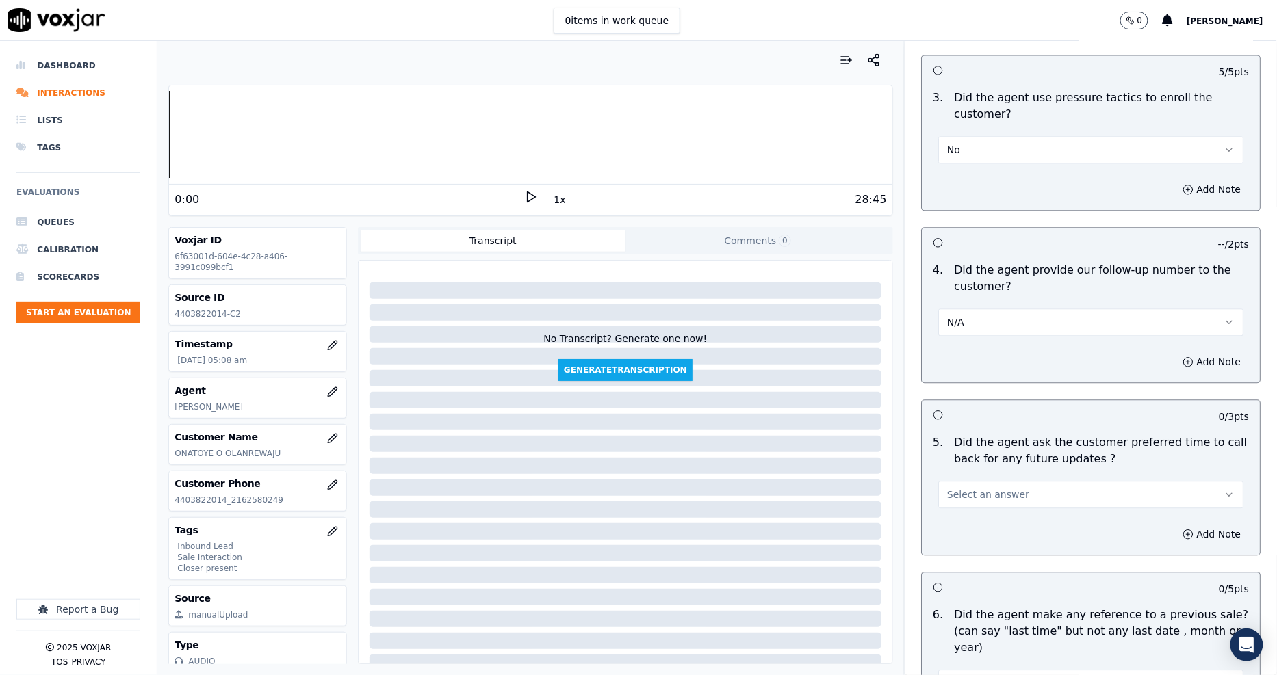
scroll to position [2965, 0]
click at [955, 487] on span "Select an answer" at bounding box center [988, 494] width 82 height 14
click at [955, 515] on div "N/A" at bounding box center [1065, 521] width 279 height 22
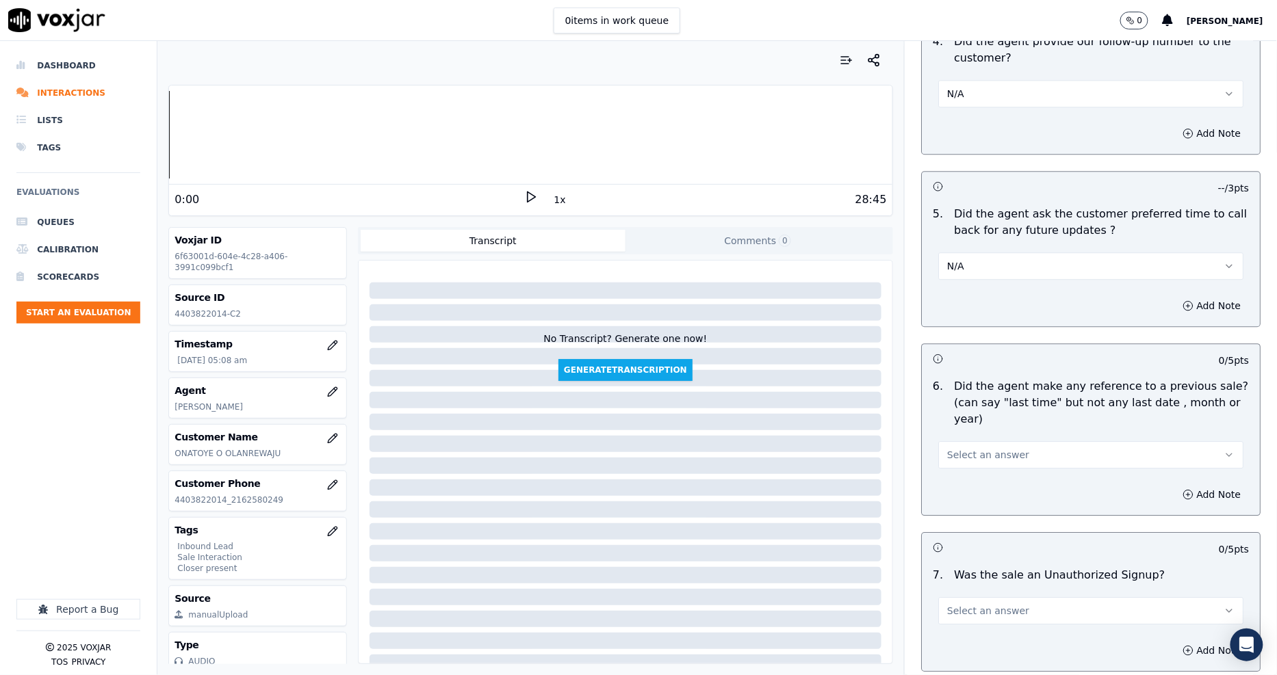
click at [935, 474] on div "Add Note" at bounding box center [1091, 494] width 338 height 41
click at [947, 448] on span "Select an answer" at bounding box center [988, 455] width 82 height 14
click at [950, 447] on div "No" at bounding box center [1065, 443] width 279 height 22
click at [972, 604] on span "Select an answer" at bounding box center [988, 611] width 82 height 14
drag, startPoint x: 976, startPoint y: 579, endPoint x: 976, endPoint y: 597, distance: 18.5
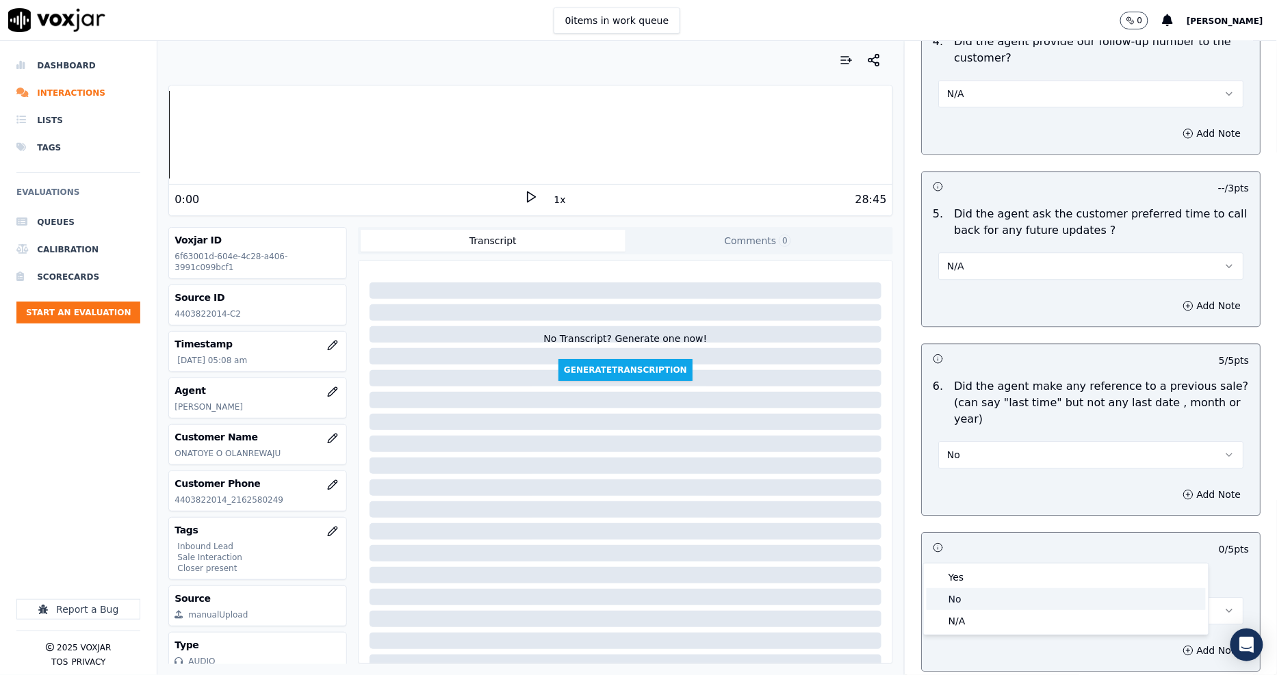
click at [976, 597] on div "Yes No N/A" at bounding box center [1066, 599] width 285 height 71
click at [976, 597] on div "No" at bounding box center [1065, 599] width 279 height 22
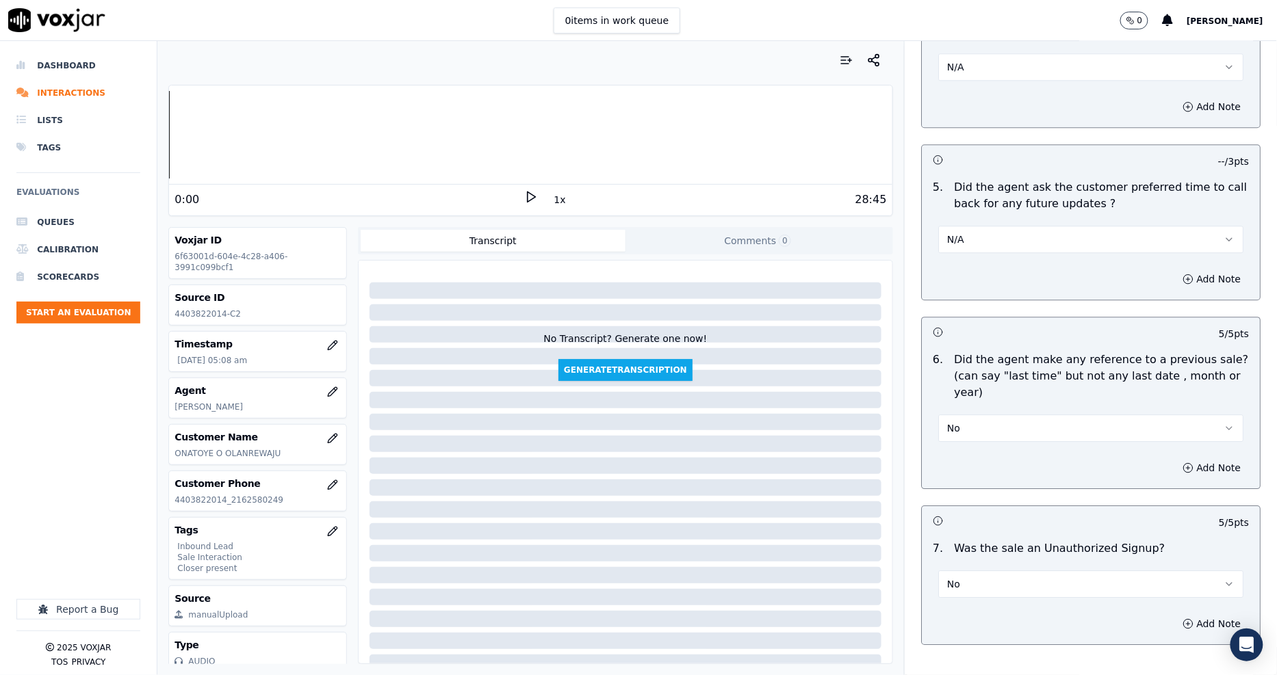
scroll to position [3240, 0]
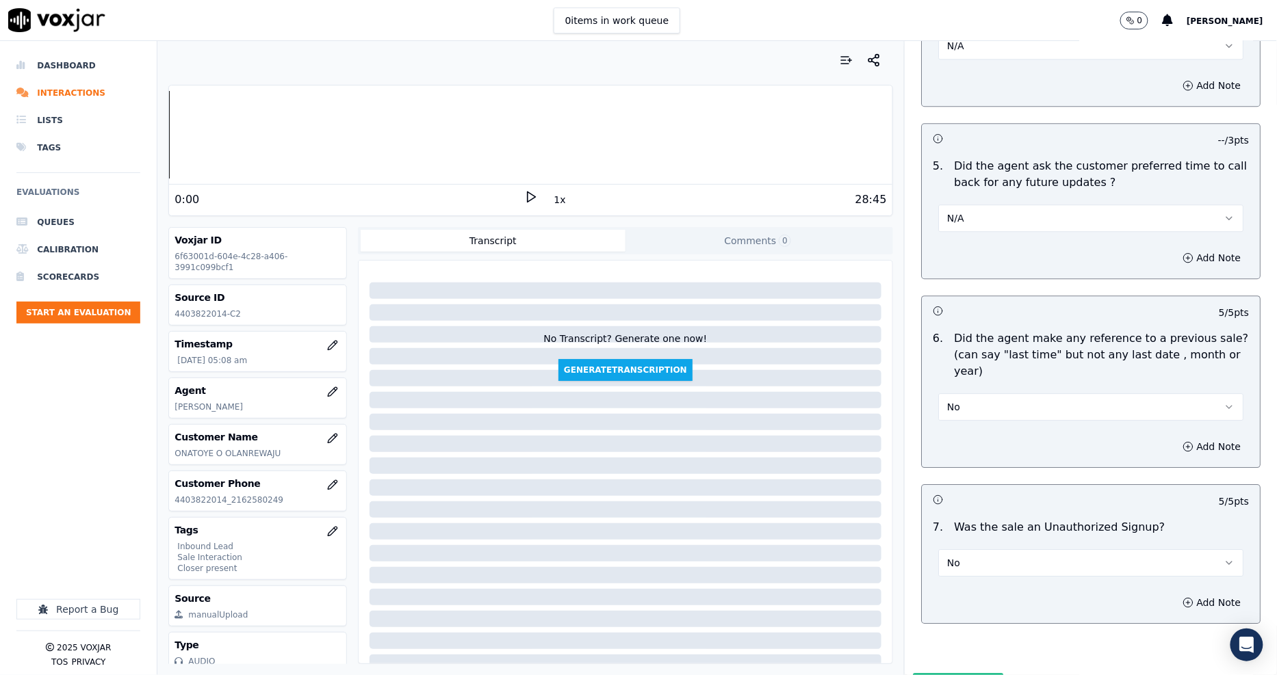
click at [927, 673] on button "Submit Scores" at bounding box center [958, 685] width 91 height 25
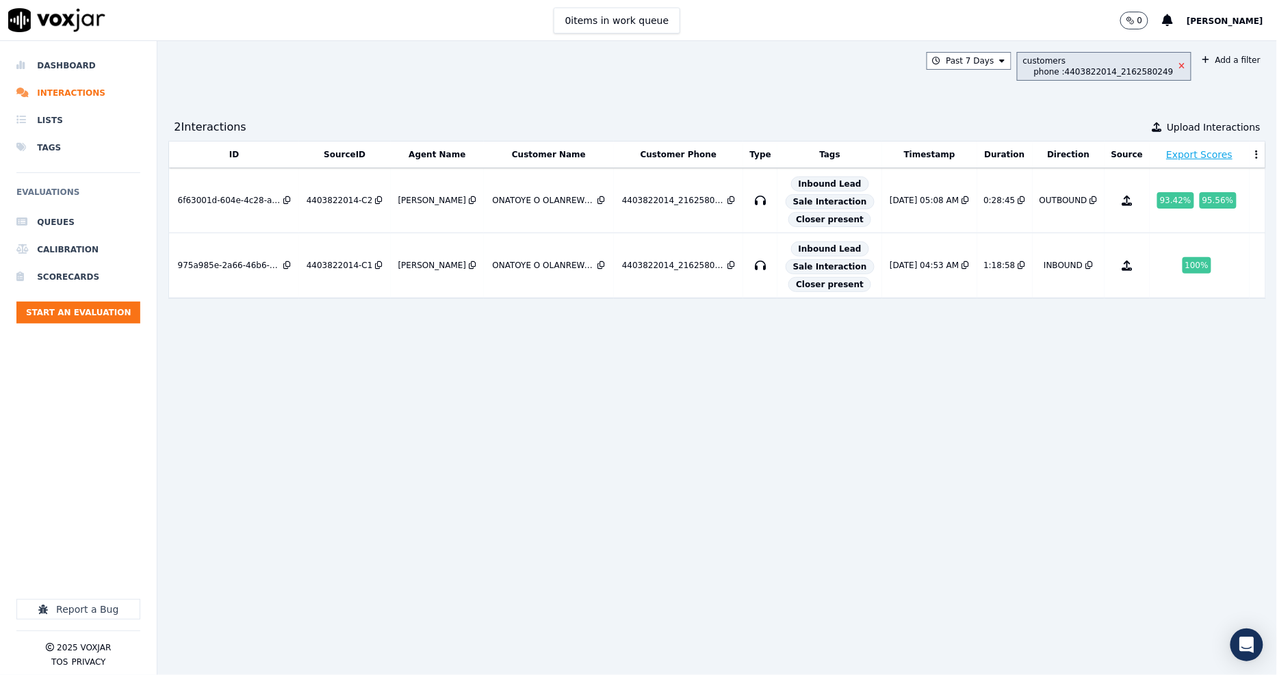
click at [1179, 66] on icon at bounding box center [1182, 66] width 6 height 8
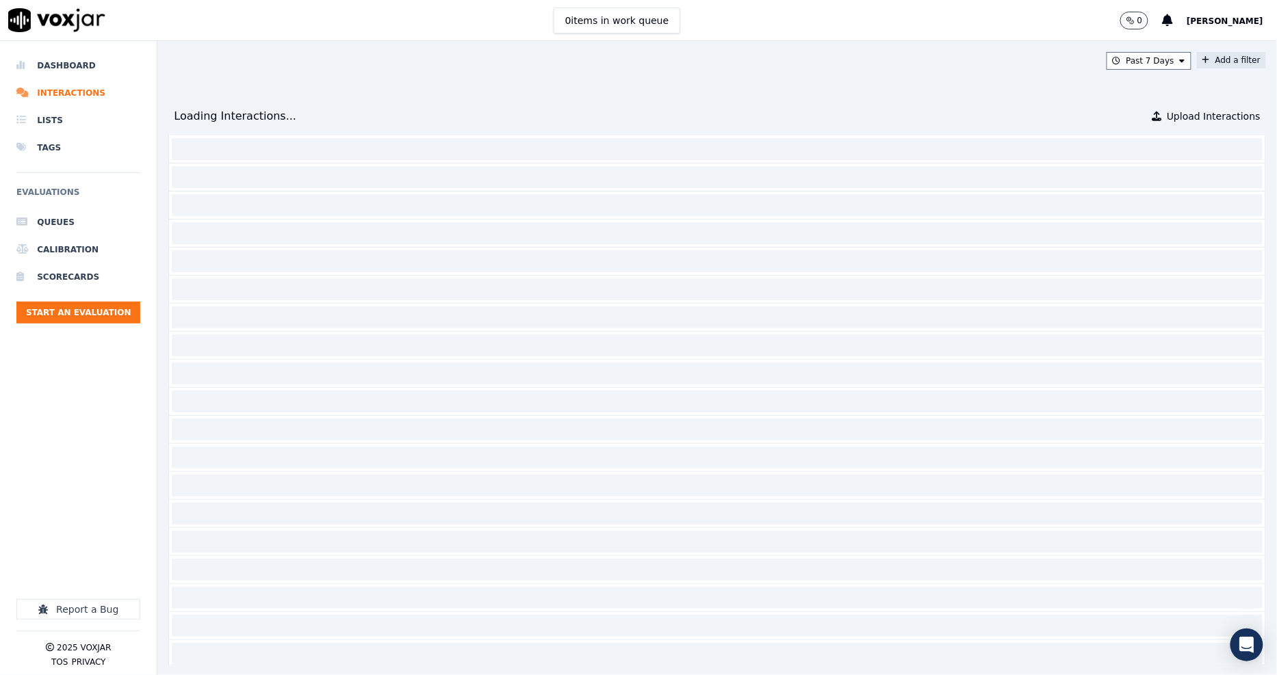
click at [1197, 58] on button "Add a filter" at bounding box center [1231, 60] width 69 height 16
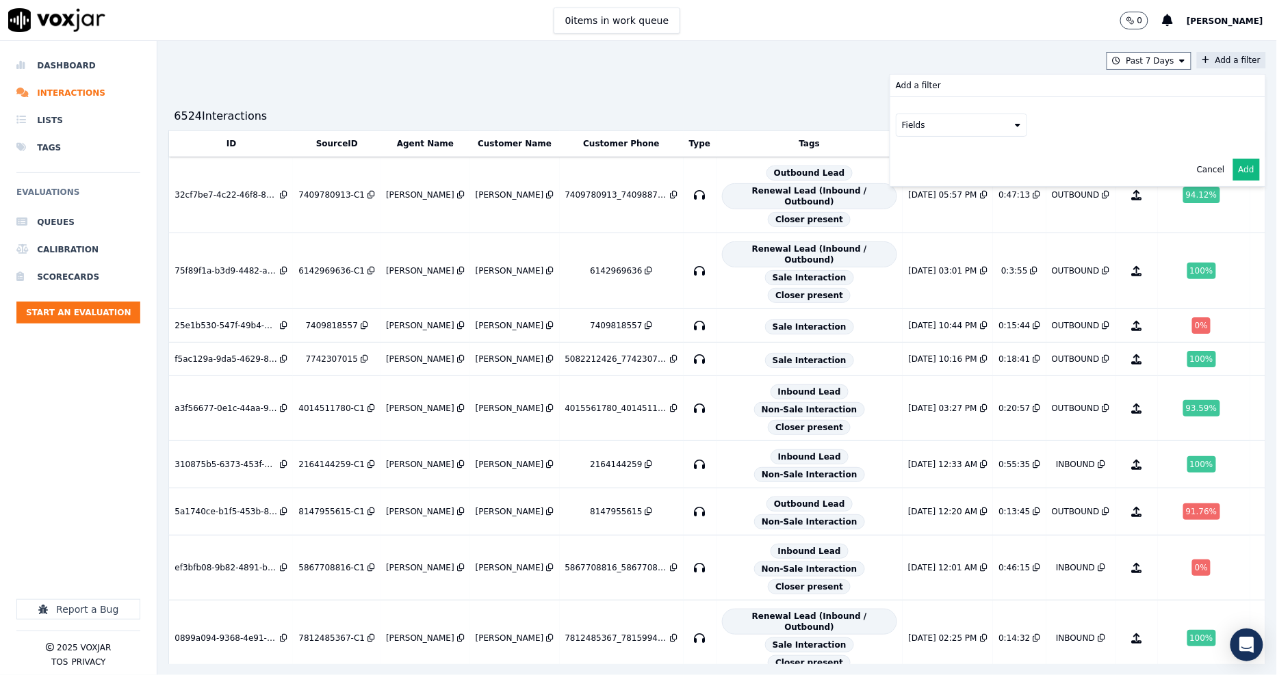
click at [962, 124] on button "Fields" at bounding box center [961, 125] width 131 height 23
click at [919, 258] on div "customers" at bounding box center [940, 263] width 43 height 11
click at [924, 148] on button "Fields" at bounding box center [977, 153] width 131 height 23
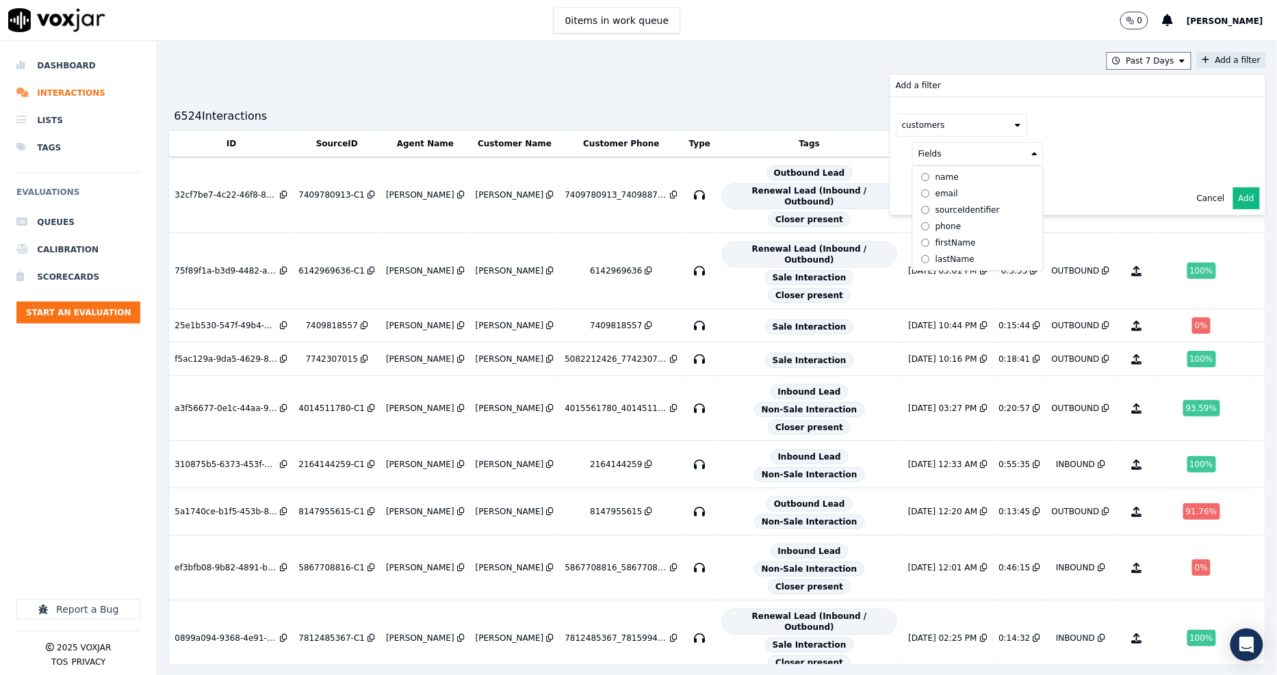
click at [935, 223] on div "phone" at bounding box center [948, 226] width 26 height 11
click at [1089, 158] on button at bounding box center [1147, 152] width 197 height 21
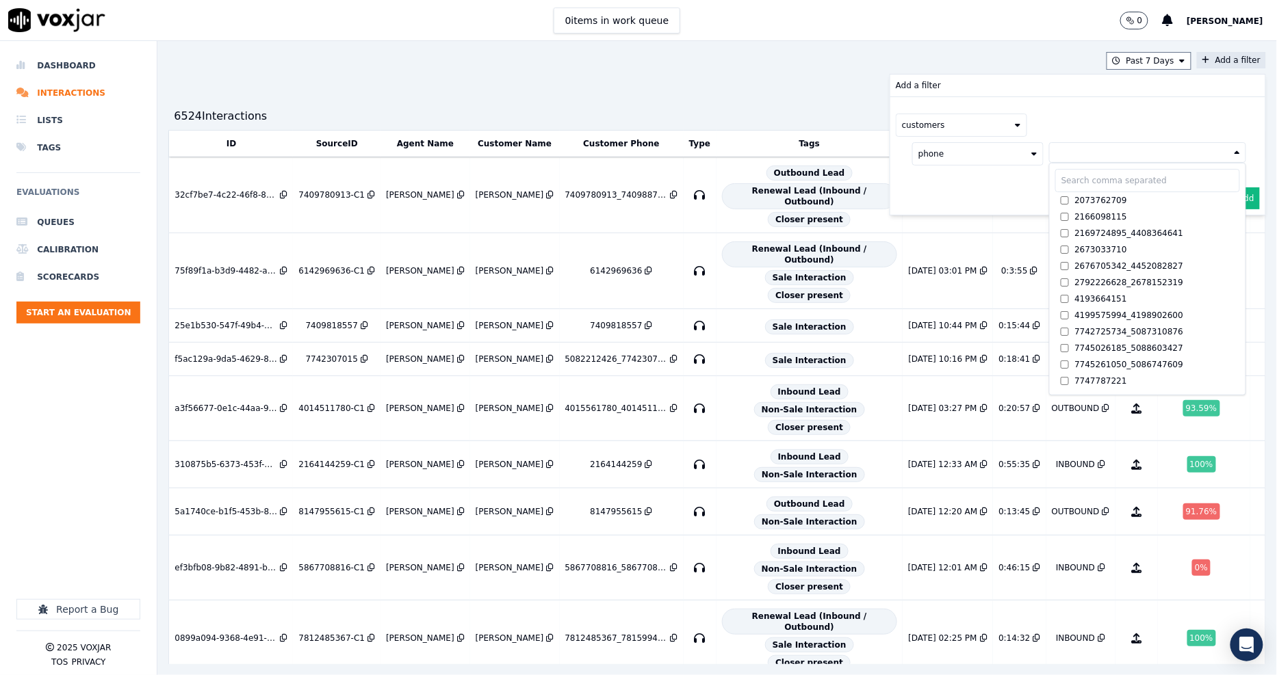
click at [1059, 181] on input "text" at bounding box center [1147, 180] width 185 height 23
paste input "2163450158"
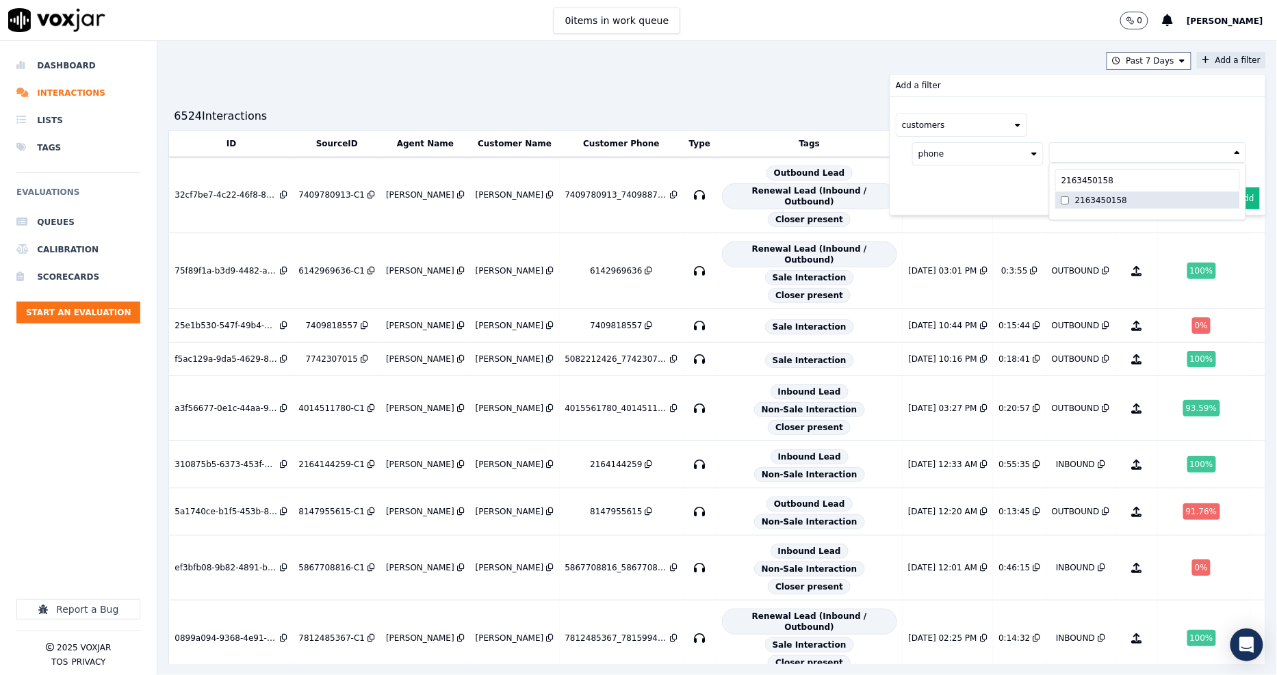
type input "2163450158"
click at [1075, 201] on div "2163450158" at bounding box center [1101, 200] width 52 height 11
click at [989, 205] on div "customers phone 2163450158 2163450158 2163450158 AND" at bounding box center [1077, 156] width 375 height 118
click at [1233, 237] on button "Add" at bounding box center [1246, 231] width 27 height 22
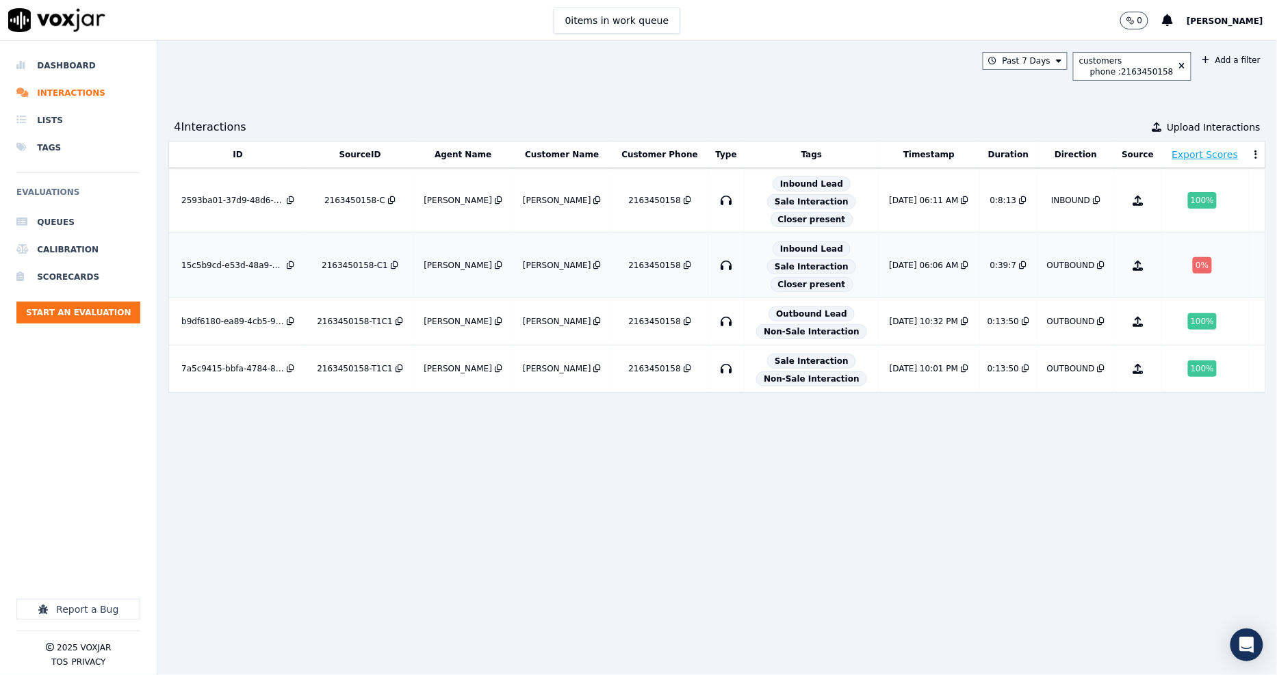
click at [270, 268] on div "15c5b9cd-e53d-48a9-99e1-93ad5dfac032" at bounding box center [232, 265] width 103 height 11
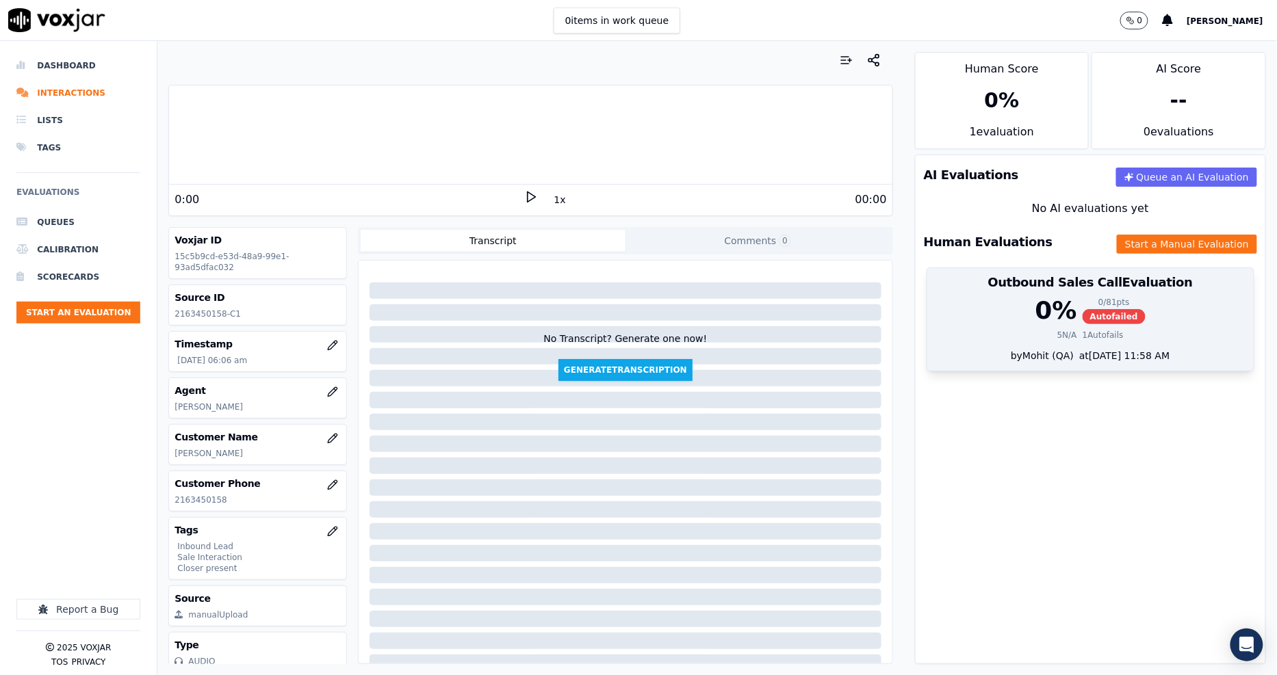
click at [1035, 324] on div "0 %" at bounding box center [1056, 310] width 42 height 27
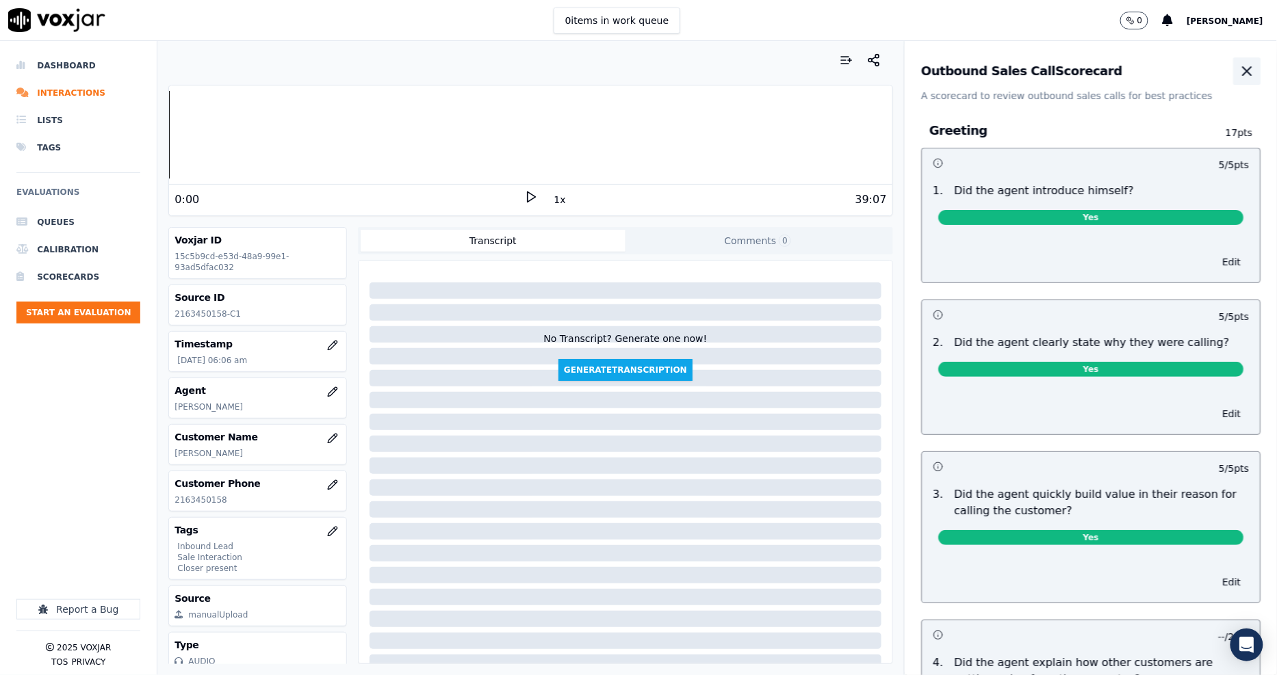
click at [1238, 71] on icon "button" at bounding box center [1246, 71] width 16 height 16
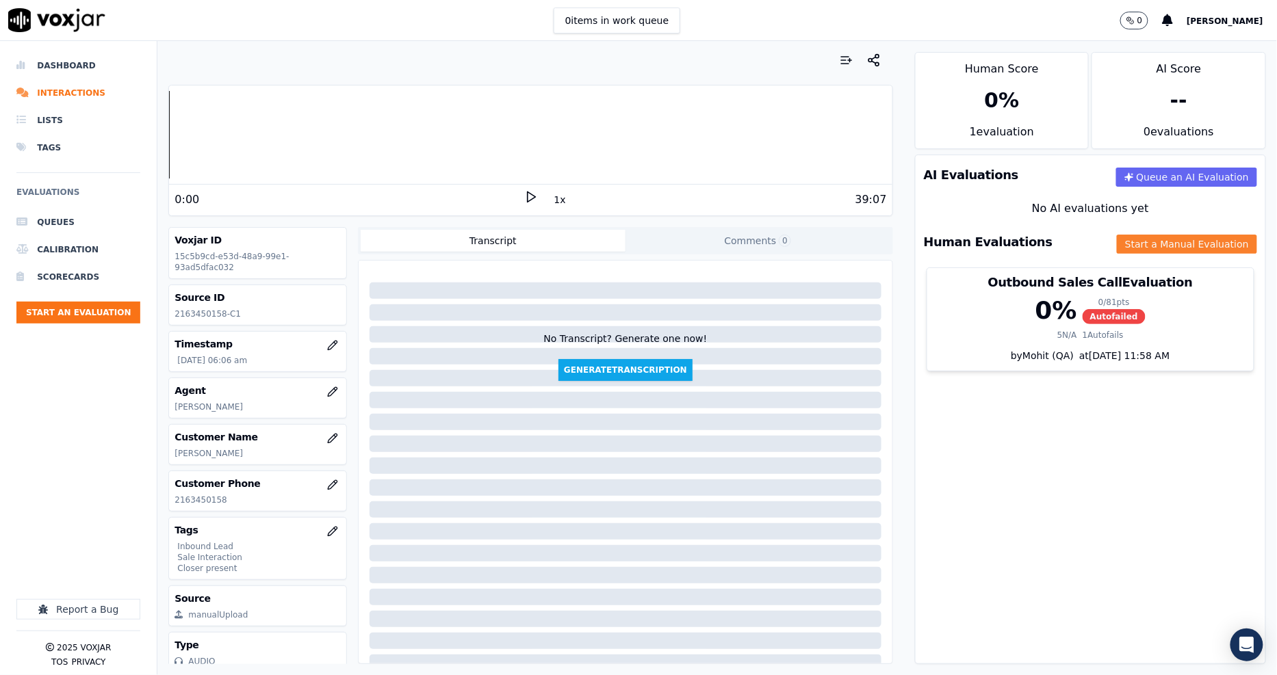
click at [1137, 238] on button "Start a Manual Evaluation" at bounding box center [1187, 244] width 140 height 19
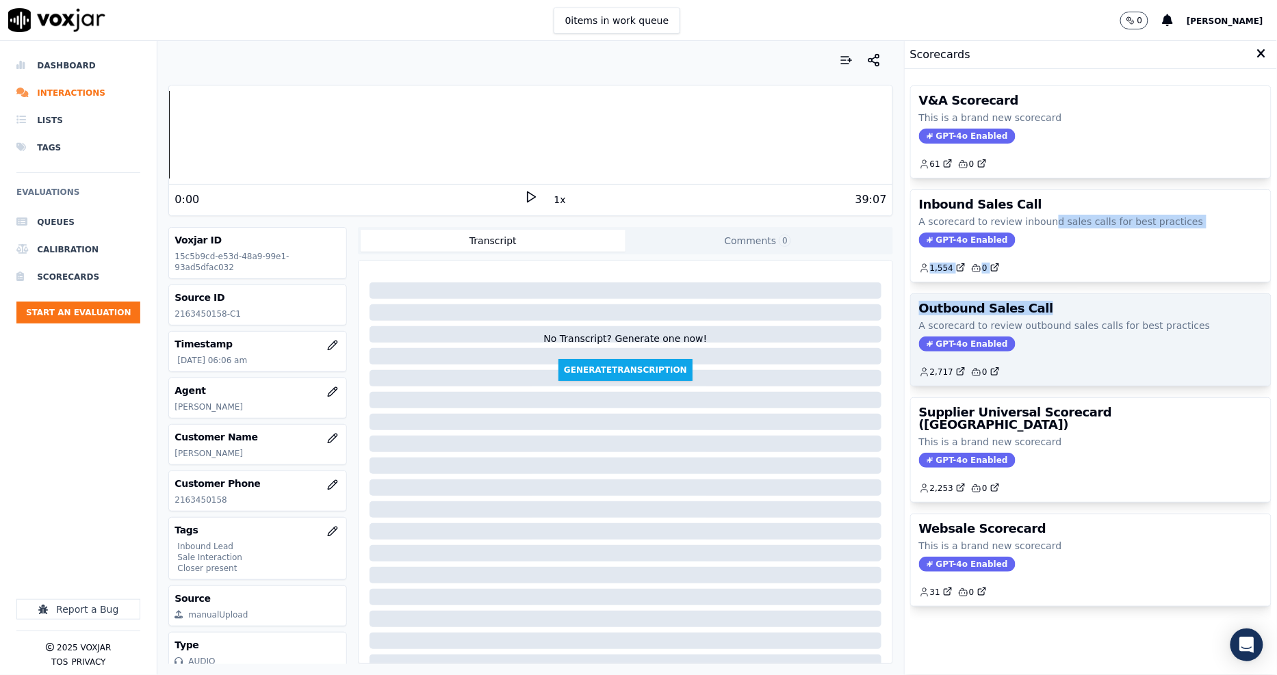
drag, startPoint x: 1025, startPoint y: 220, endPoint x: 1028, endPoint y: 304, distance: 84.9
click at [1028, 304] on div "V&A Scorecard This is a brand new scorecard GPT-4o Enabled 61 0 Inbound Sales C…" at bounding box center [1090, 372] width 361 height 595
click at [1028, 308] on h3 "Outbound Sales Call" at bounding box center [1090, 308] width 343 height 12
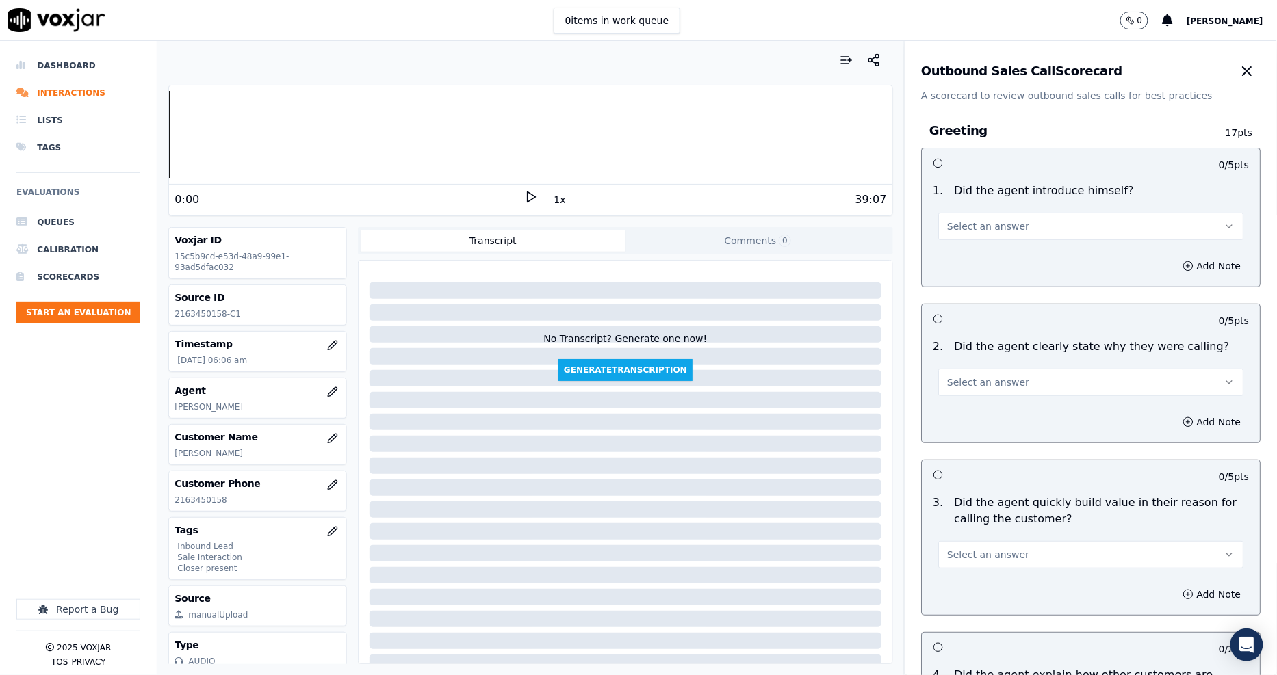
click at [1024, 219] on button "Select an answer" at bounding box center [1090, 226] width 305 height 27
click at [1009, 261] on div "Yes" at bounding box center [1065, 257] width 279 height 22
click at [969, 222] on button "Yes" at bounding box center [1090, 226] width 305 height 27
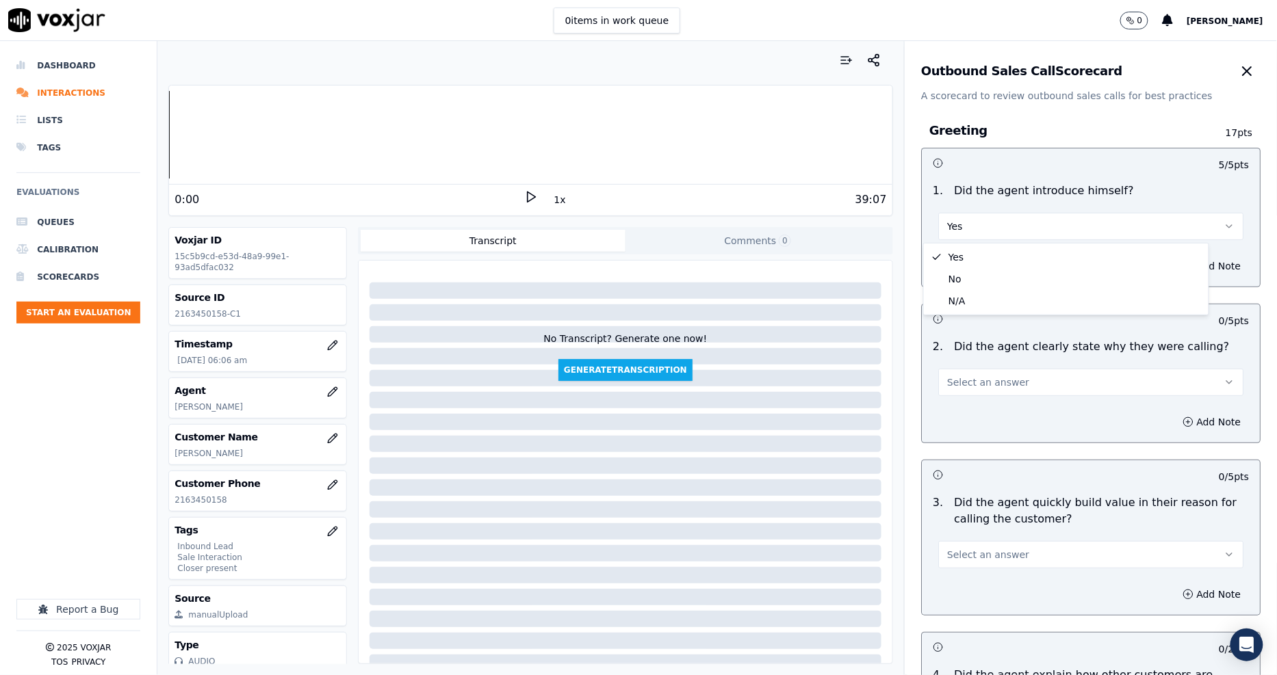
click at [974, 333] on div "2 . Did the agent clearly state why they were calling? Select an answer" at bounding box center [1091, 367] width 338 height 68
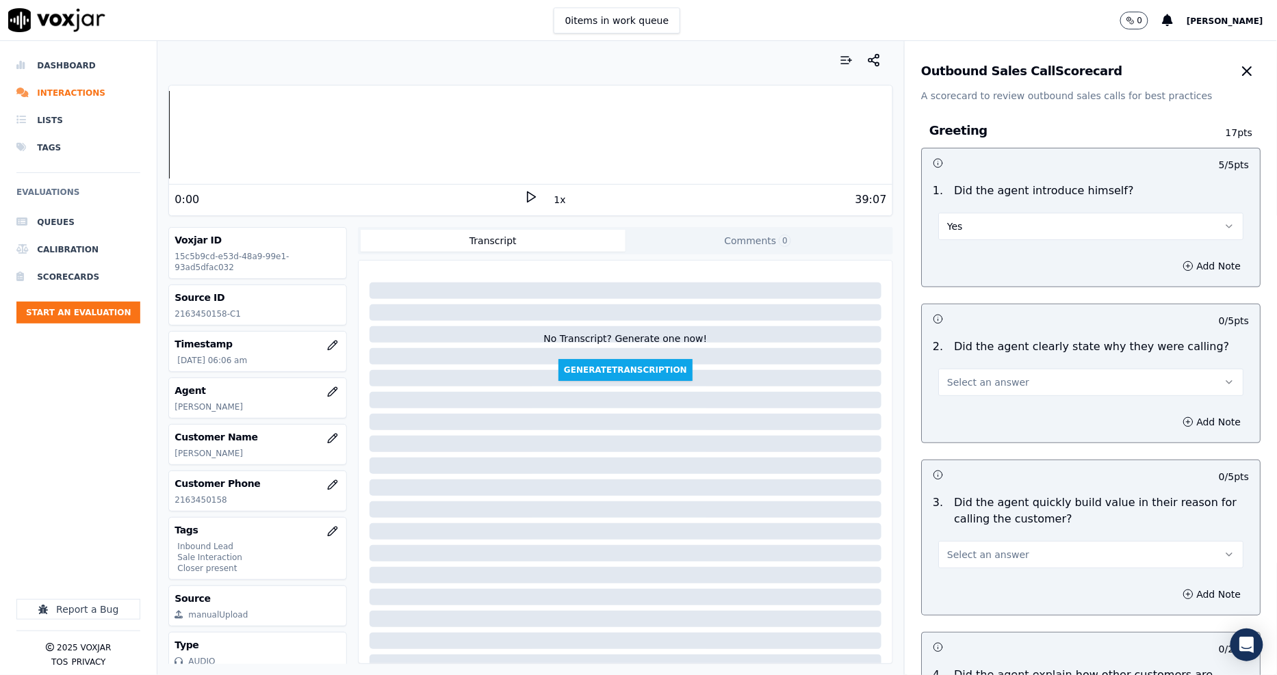
click at [980, 383] on span "Select an answer" at bounding box center [988, 383] width 82 height 14
click at [980, 405] on div "Yes" at bounding box center [1065, 413] width 279 height 22
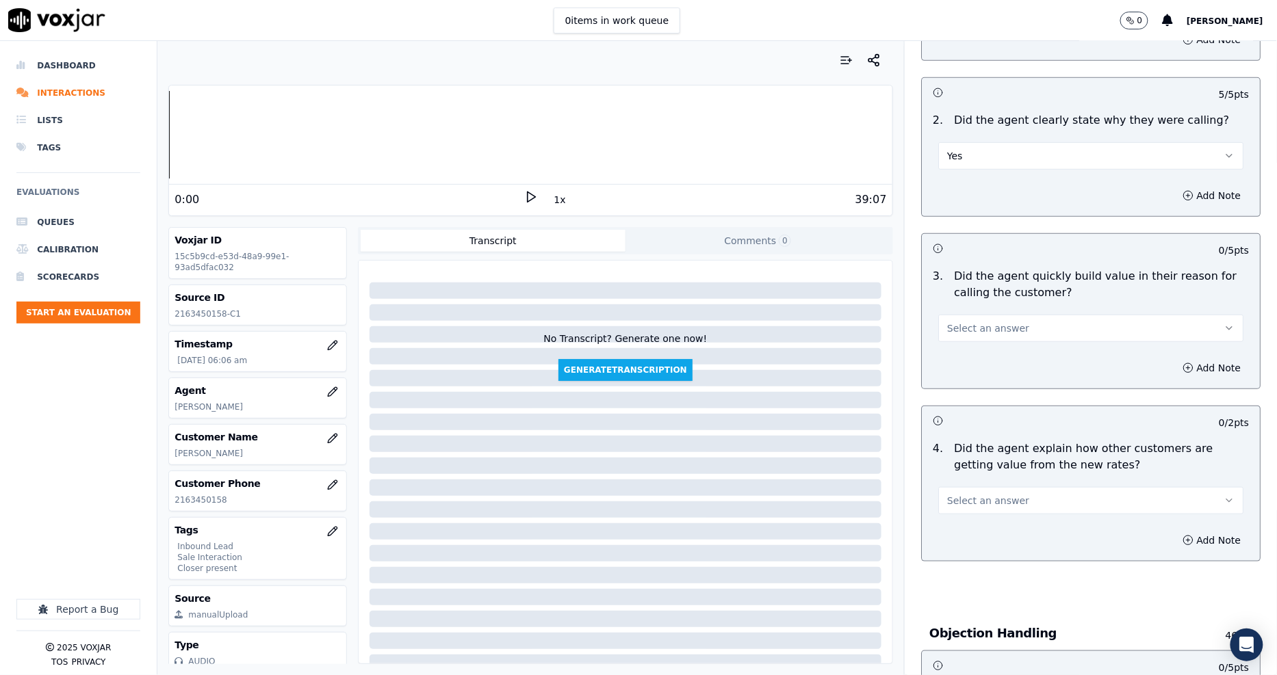
scroll to position [228, 0]
click at [966, 315] on button "Select an answer" at bounding box center [1090, 326] width 305 height 27
click at [969, 350] on div "Yes No N/A" at bounding box center [1066, 379] width 285 height 71
click at [969, 352] on div "Yes" at bounding box center [1065, 358] width 279 height 22
drag, startPoint x: 959, startPoint y: 504, endPoint x: 956, endPoint y: 512, distance: 8.0
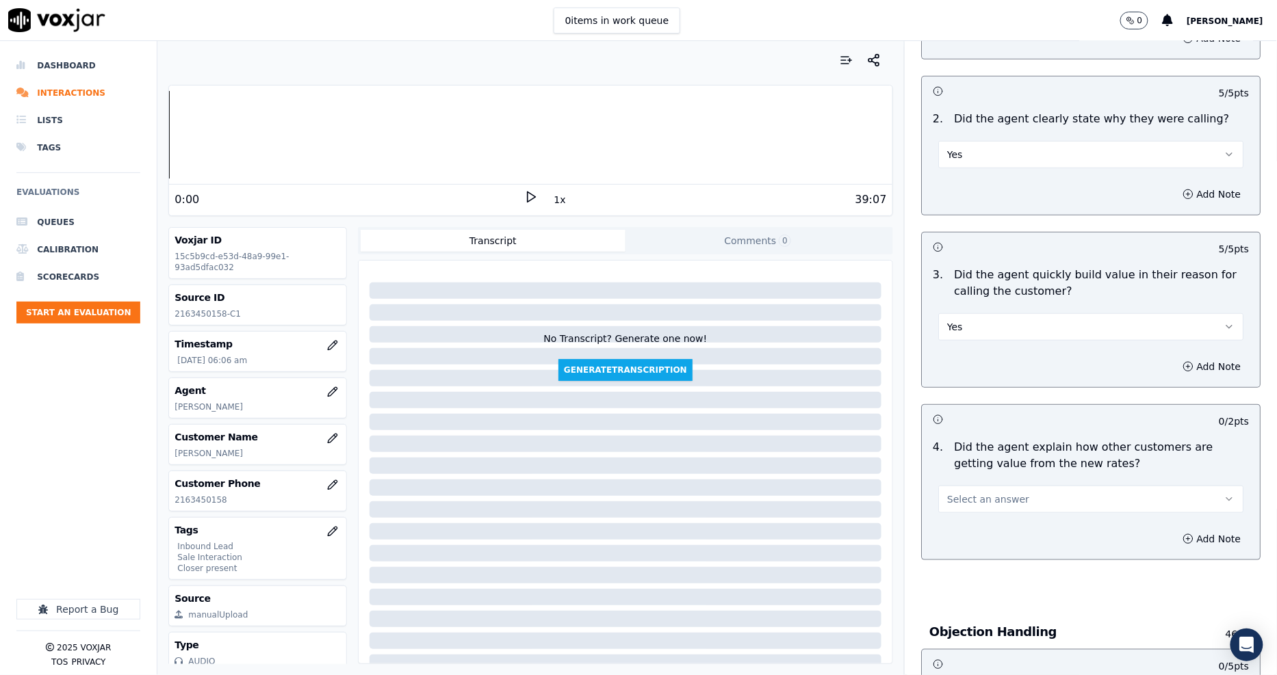
click at [959, 504] on span "Select an answer" at bounding box center [988, 500] width 82 height 14
click at [956, 538] on div "Yes" at bounding box center [1065, 530] width 279 height 22
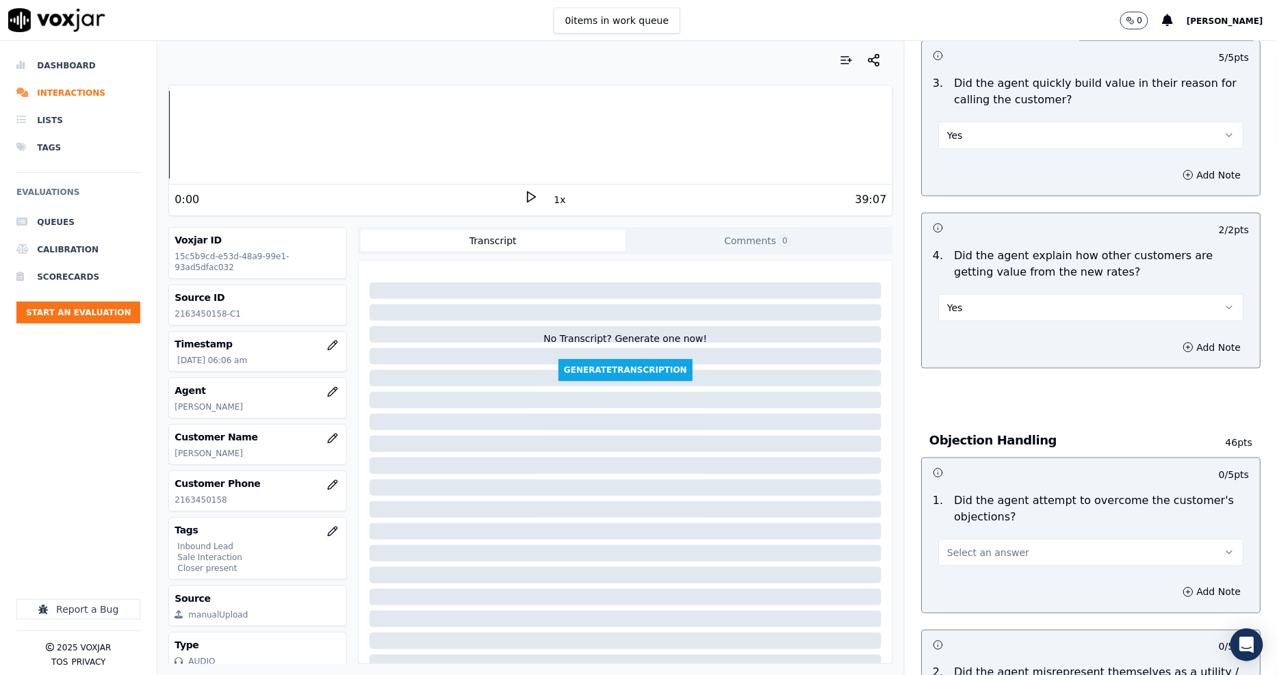
scroll to position [532, 0]
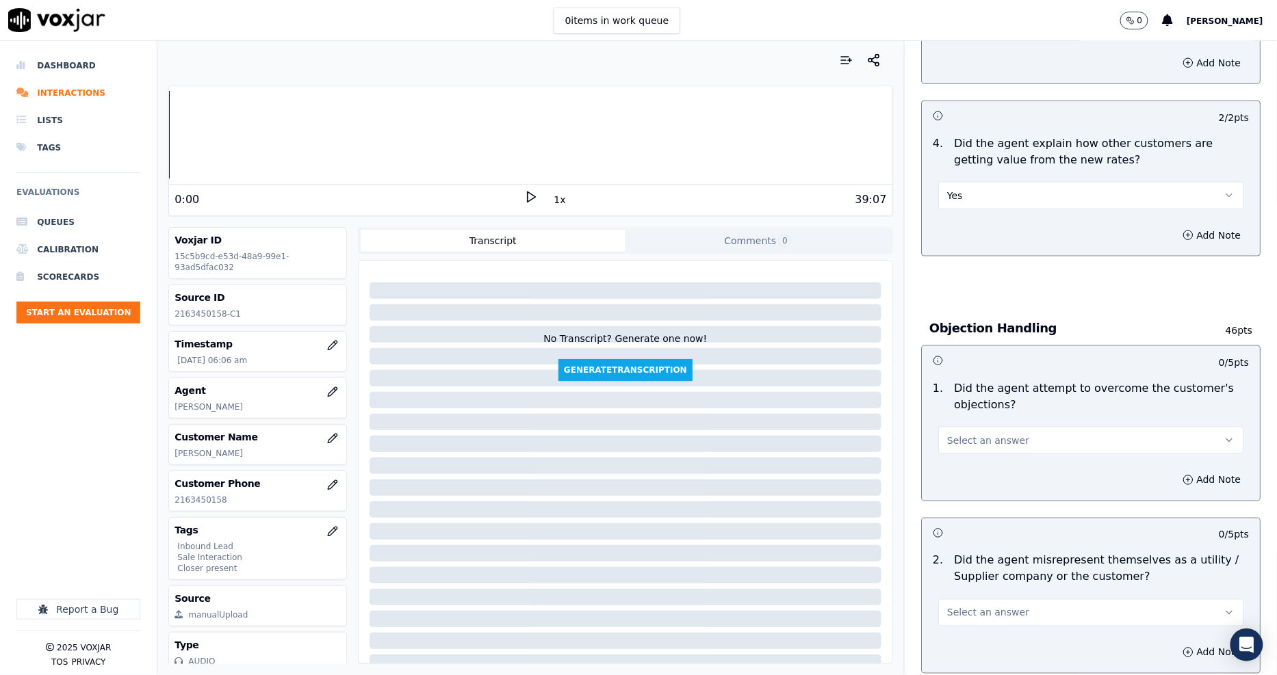
click at [975, 452] on button "Select an answer" at bounding box center [1090, 440] width 305 height 27
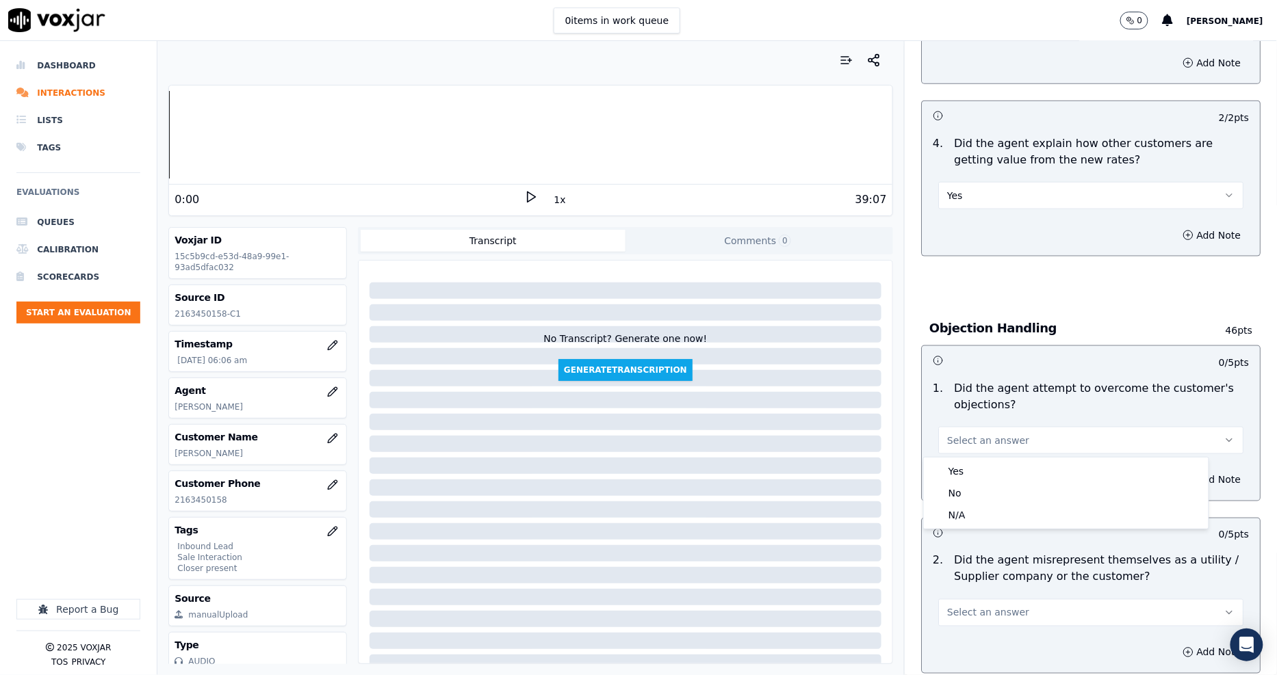
click at [974, 442] on span "Select an answer" at bounding box center [988, 441] width 82 height 14
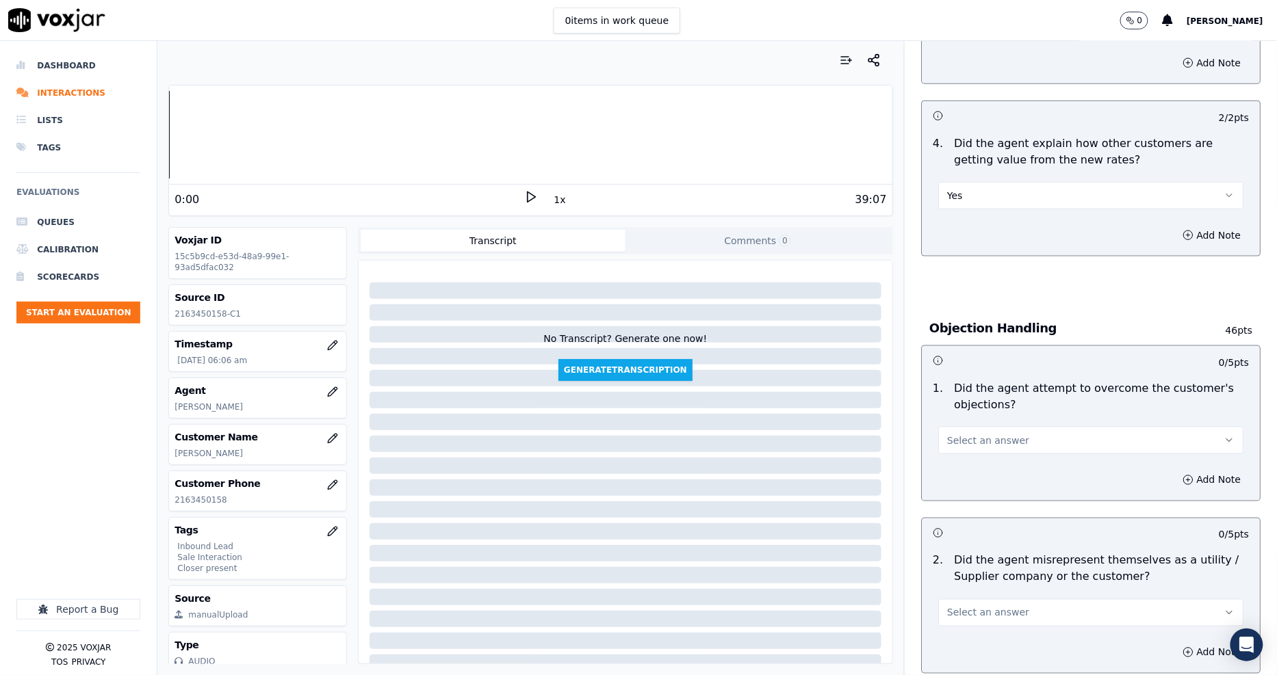
click at [970, 460] on div "Add Note" at bounding box center [1091, 480] width 338 height 41
click at [966, 447] on button "Select an answer" at bounding box center [1090, 440] width 305 height 27
click at [963, 484] on div "No" at bounding box center [1065, 493] width 279 height 22
click at [960, 434] on button "No" at bounding box center [1090, 440] width 305 height 27
click at [962, 465] on div "Yes" at bounding box center [1065, 471] width 279 height 22
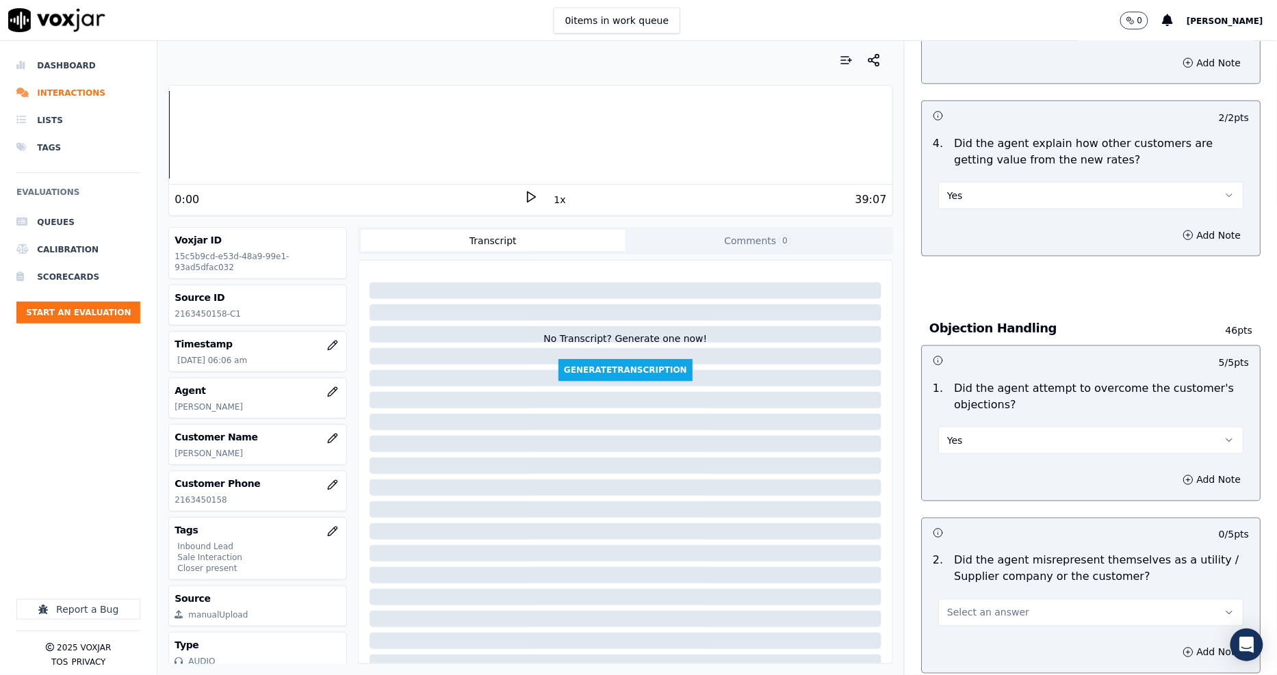
scroll to position [760, 0]
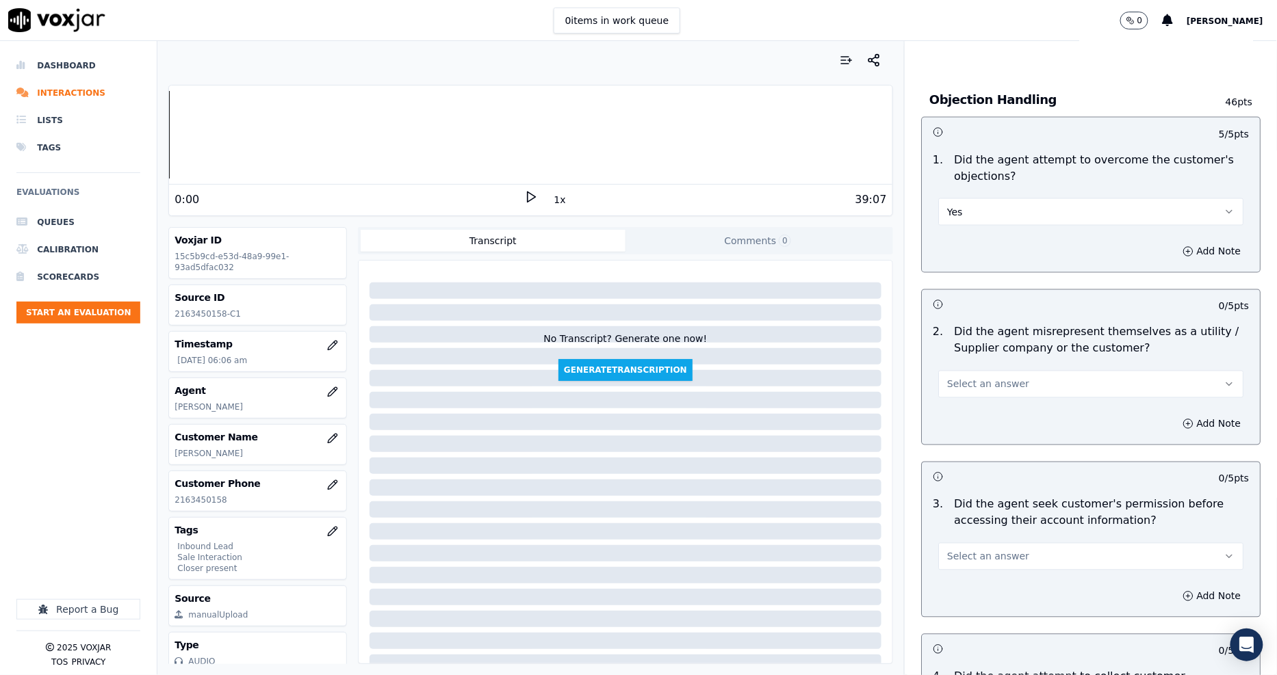
click at [965, 397] on button "Select an answer" at bounding box center [1090, 384] width 305 height 27
click at [965, 432] on div "No" at bounding box center [1065, 438] width 279 height 22
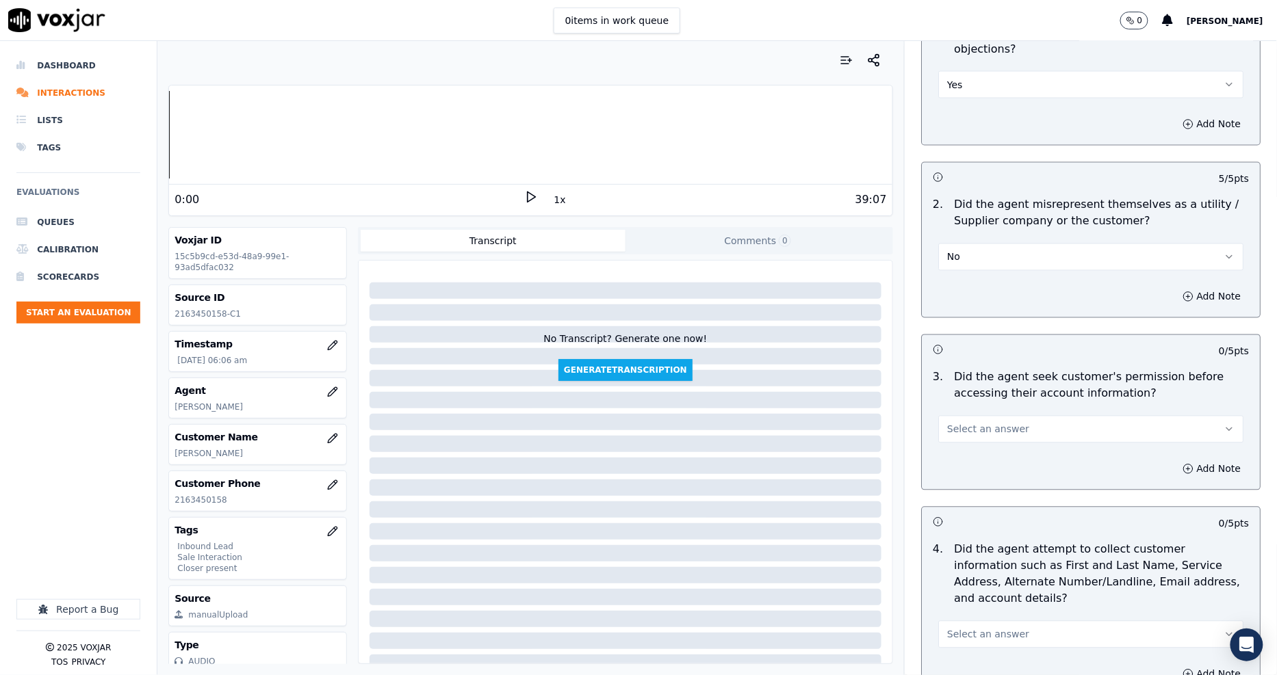
scroll to position [1064, 0]
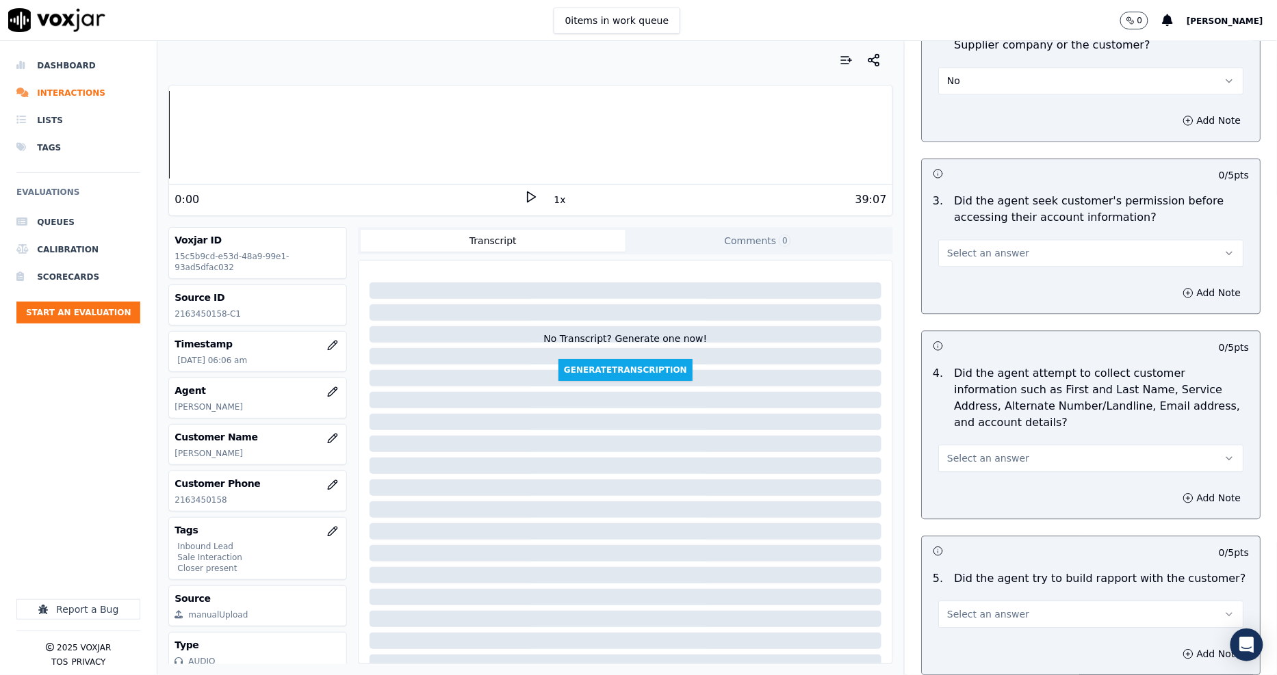
click at [996, 246] on span "Select an answer" at bounding box center [988, 253] width 82 height 14
click at [989, 276] on div "Yes" at bounding box center [1065, 284] width 279 height 22
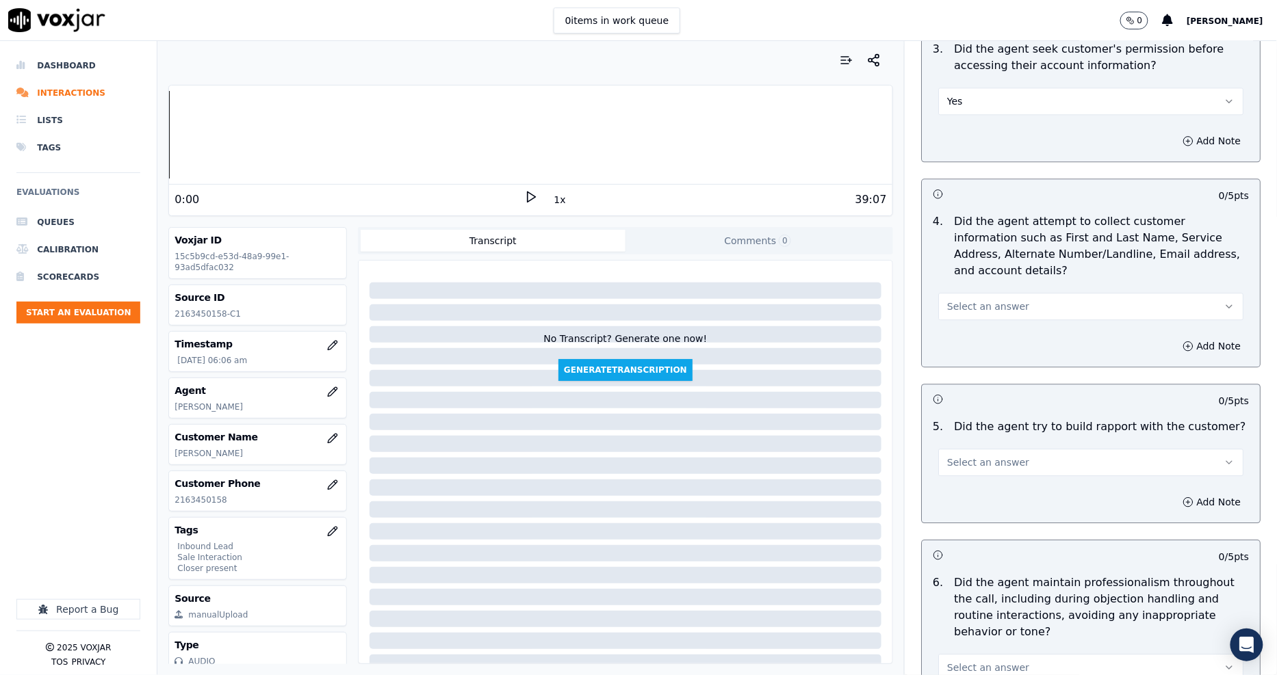
click at [989, 293] on button "Select an answer" at bounding box center [1090, 306] width 305 height 27
click at [984, 313] on div "Yes" at bounding box center [1065, 321] width 279 height 22
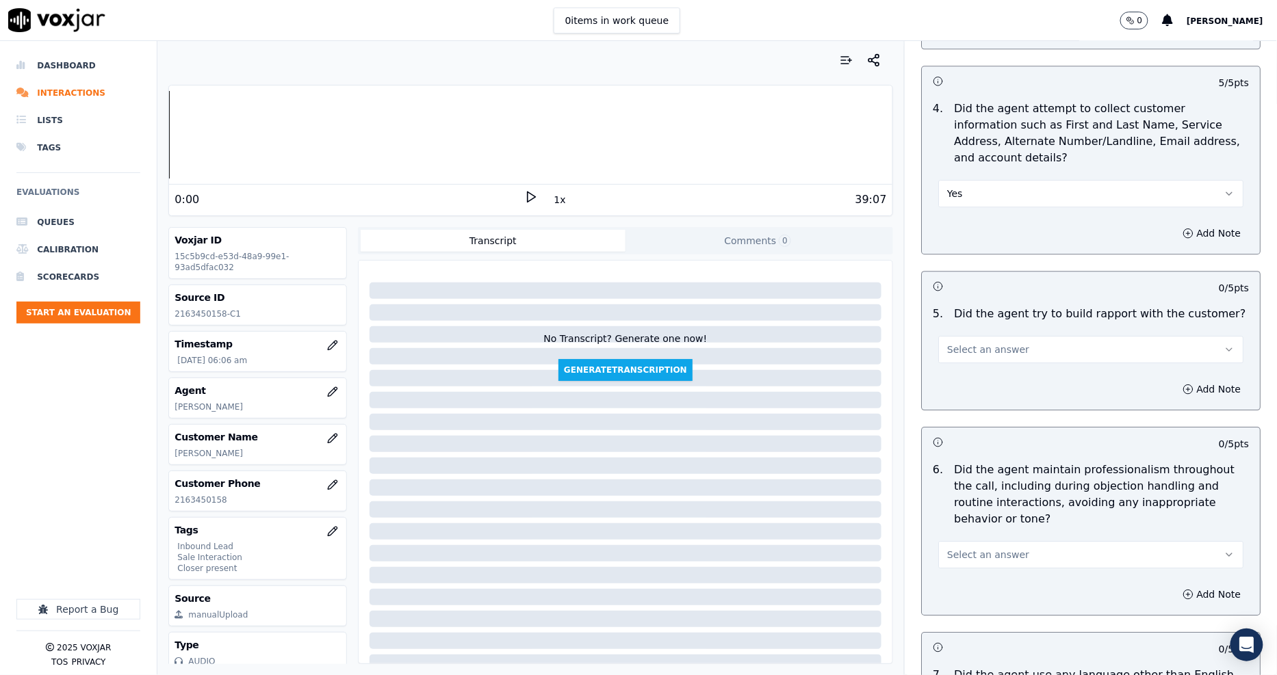
scroll to position [1444, 0]
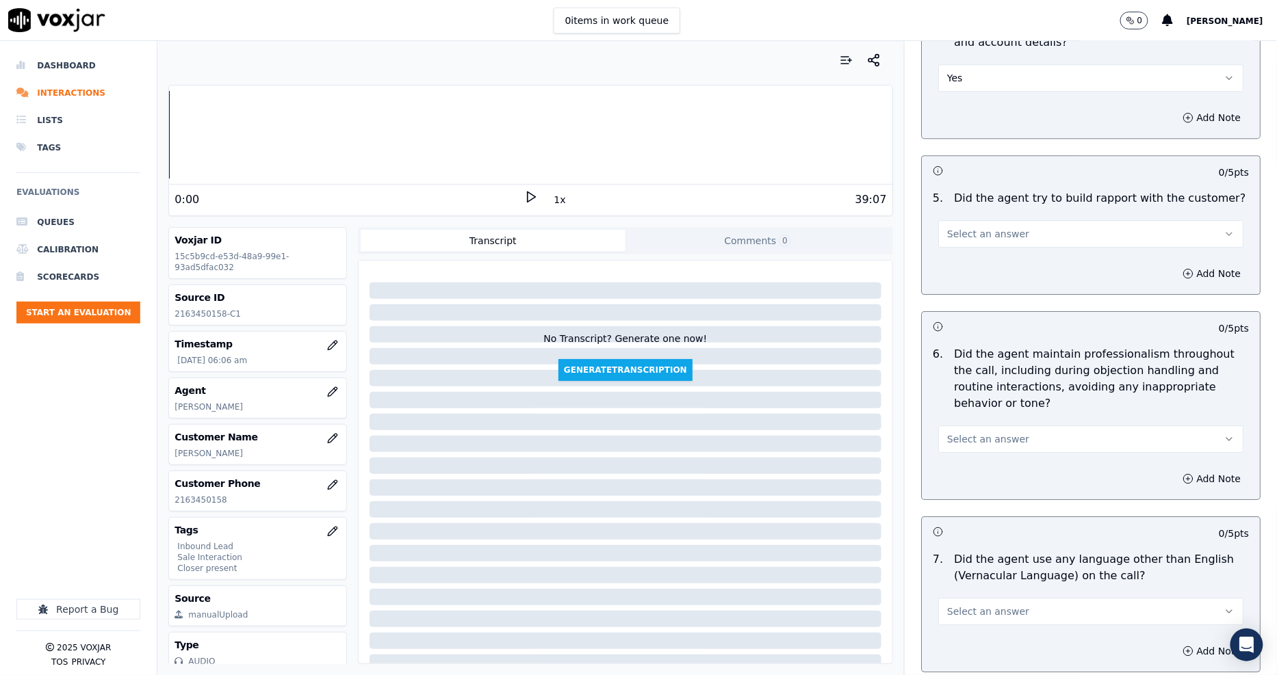
click at [965, 224] on button "Select an answer" at bounding box center [1090, 233] width 305 height 27
click at [963, 290] on div "N/A" at bounding box center [1065, 293] width 279 height 22
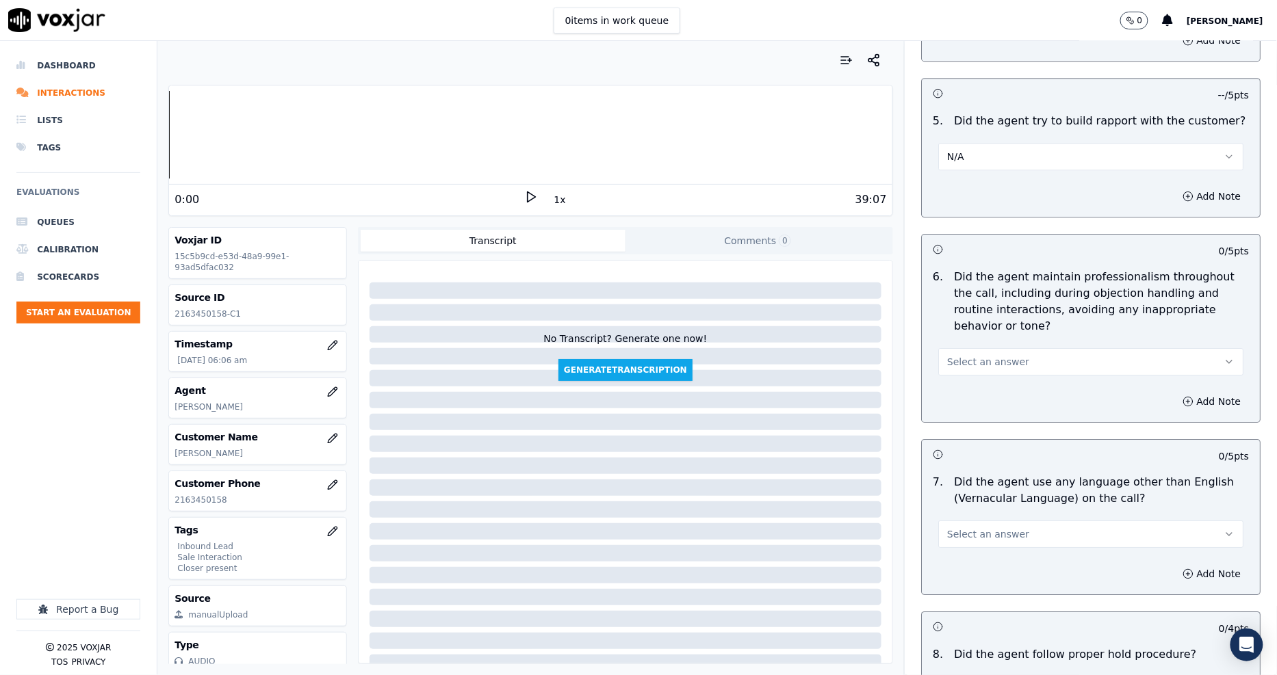
scroll to position [1672, 0]
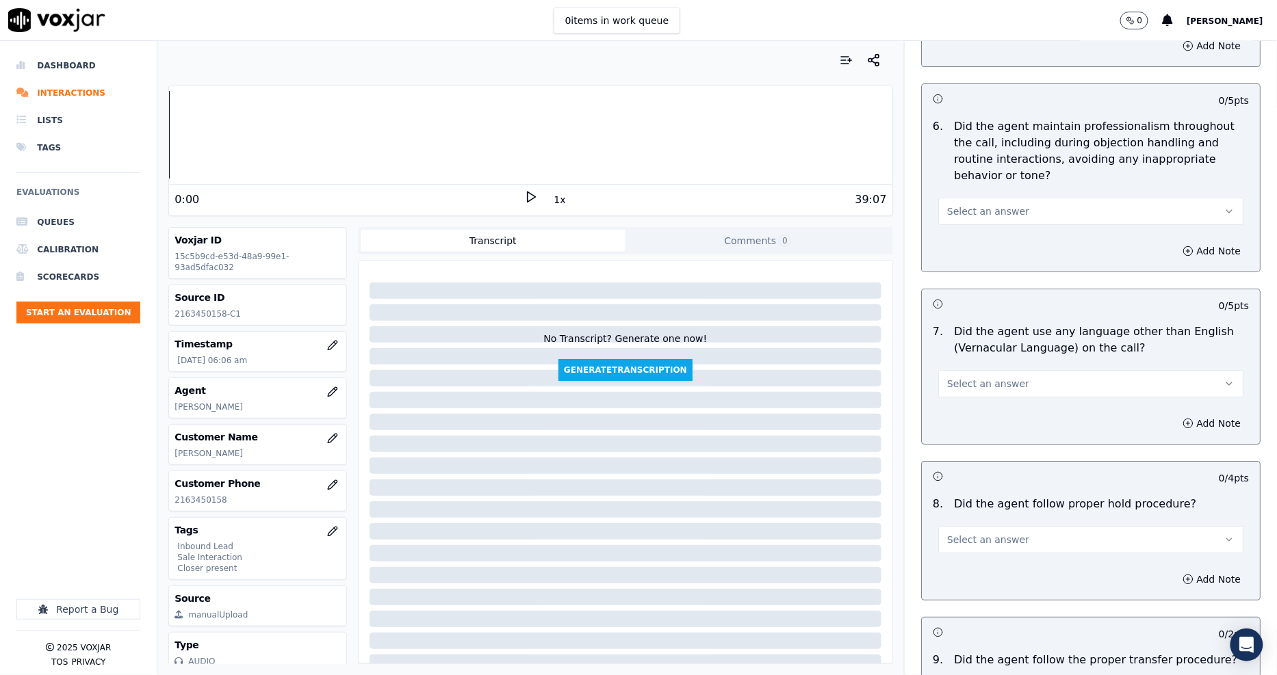
click at [954, 205] on span "Select an answer" at bounding box center [988, 212] width 82 height 14
click at [960, 231] on div "Yes" at bounding box center [1065, 227] width 279 height 22
click at [974, 370] on button "Select an answer" at bounding box center [1090, 383] width 305 height 27
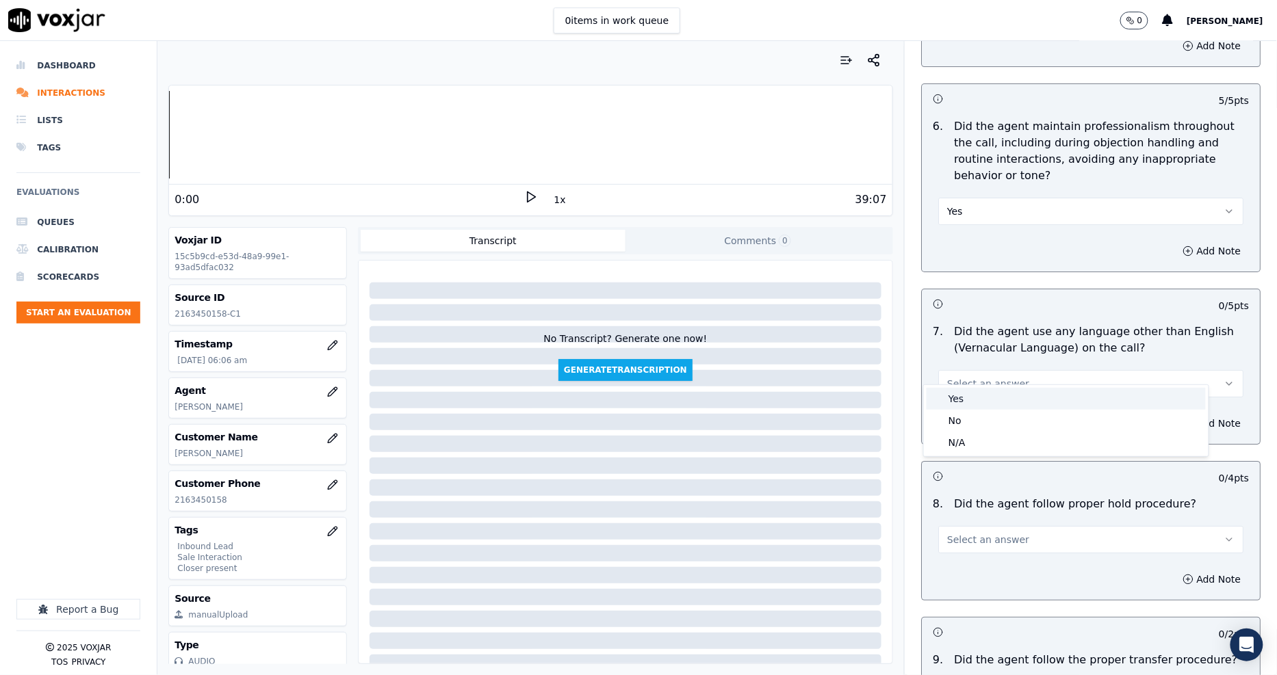
click at [970, 395] on div "Yes" at bounding box center [1065, 399] width 279 height 22
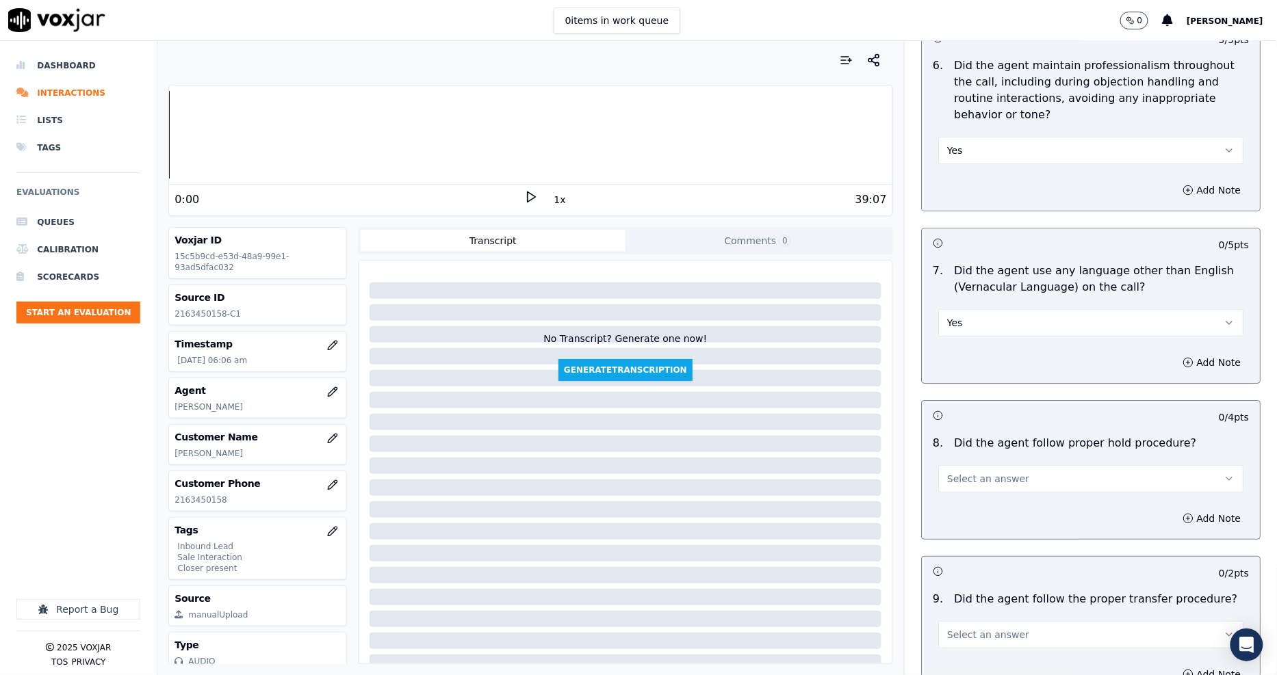
scroll to position [1596, 0]
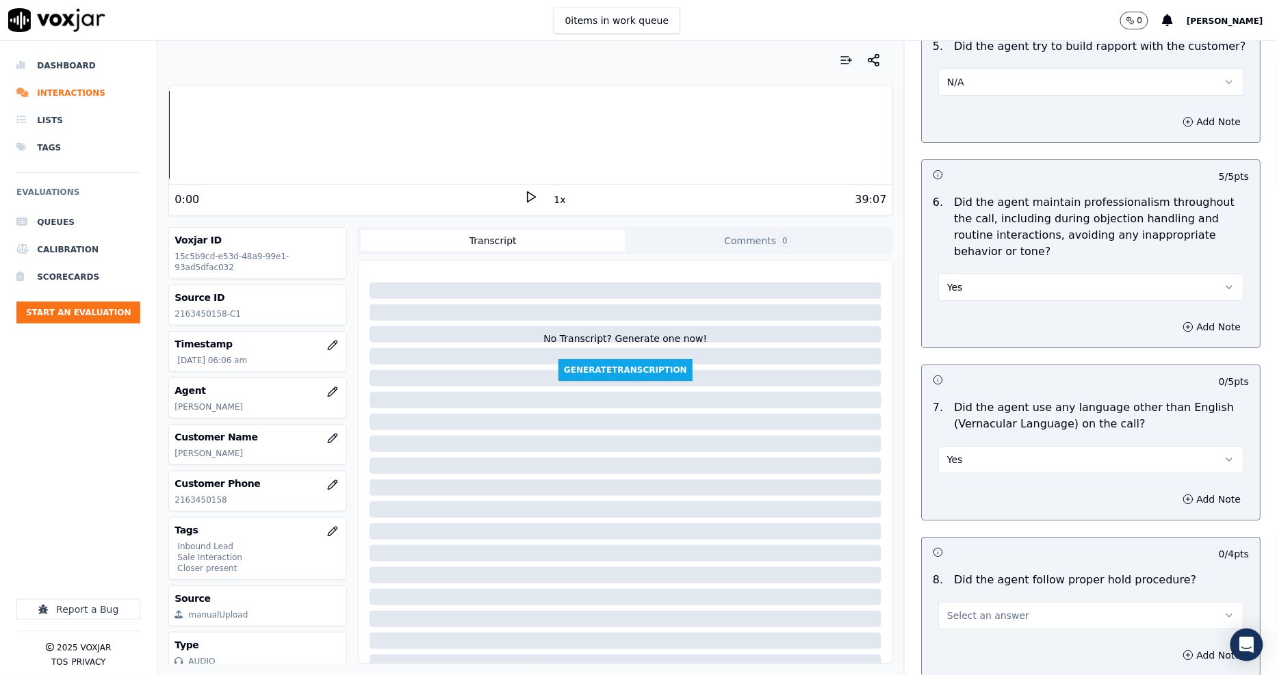
click at [973, 275] on button "Yes" at bounding box center [1090, 287] width 305 height 27
click at [976, 320] on div "No" at bounding box center [1065, 324] width 279 height 22
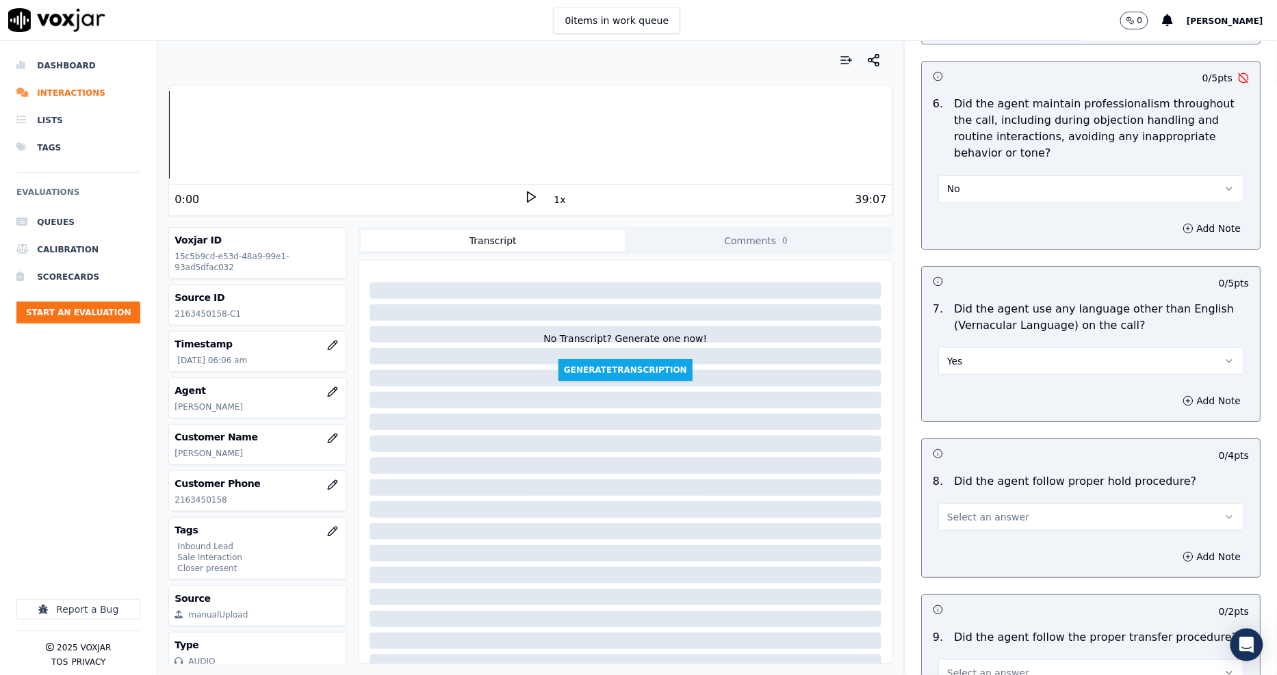
scroll to position [1824, 0]
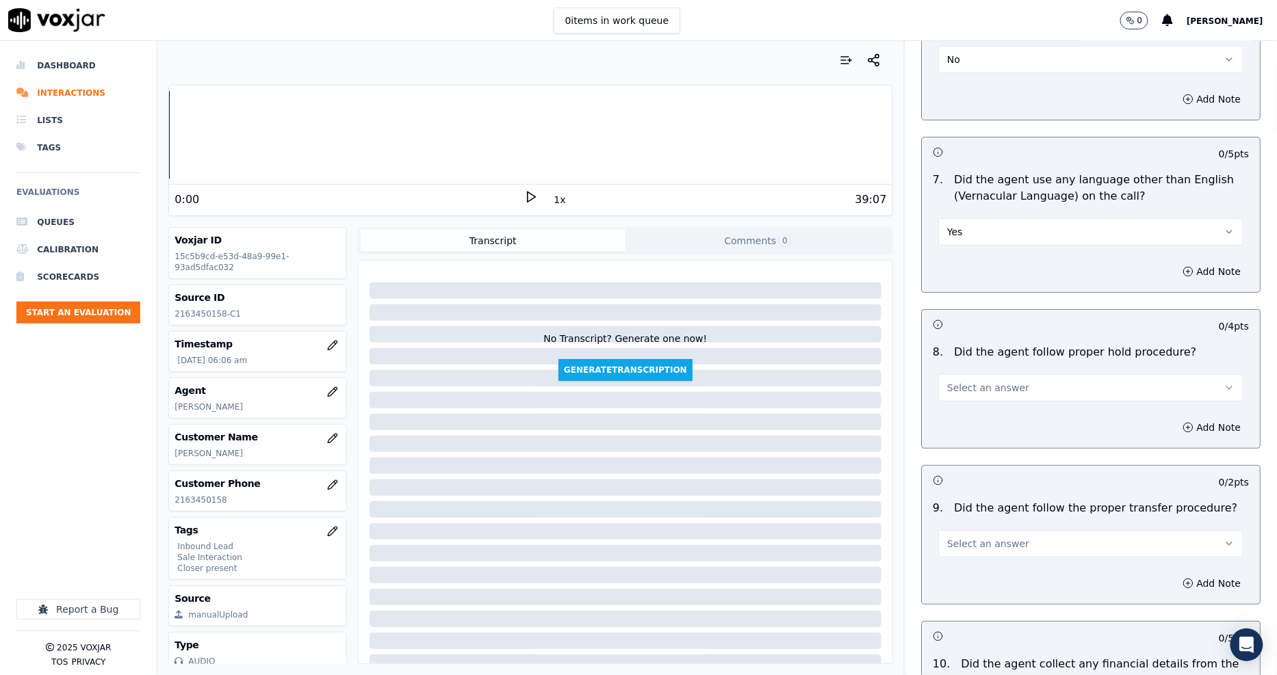
click at [976, 381] on span "Select an answer" at bounding box center [988, 388] width 82 height 14
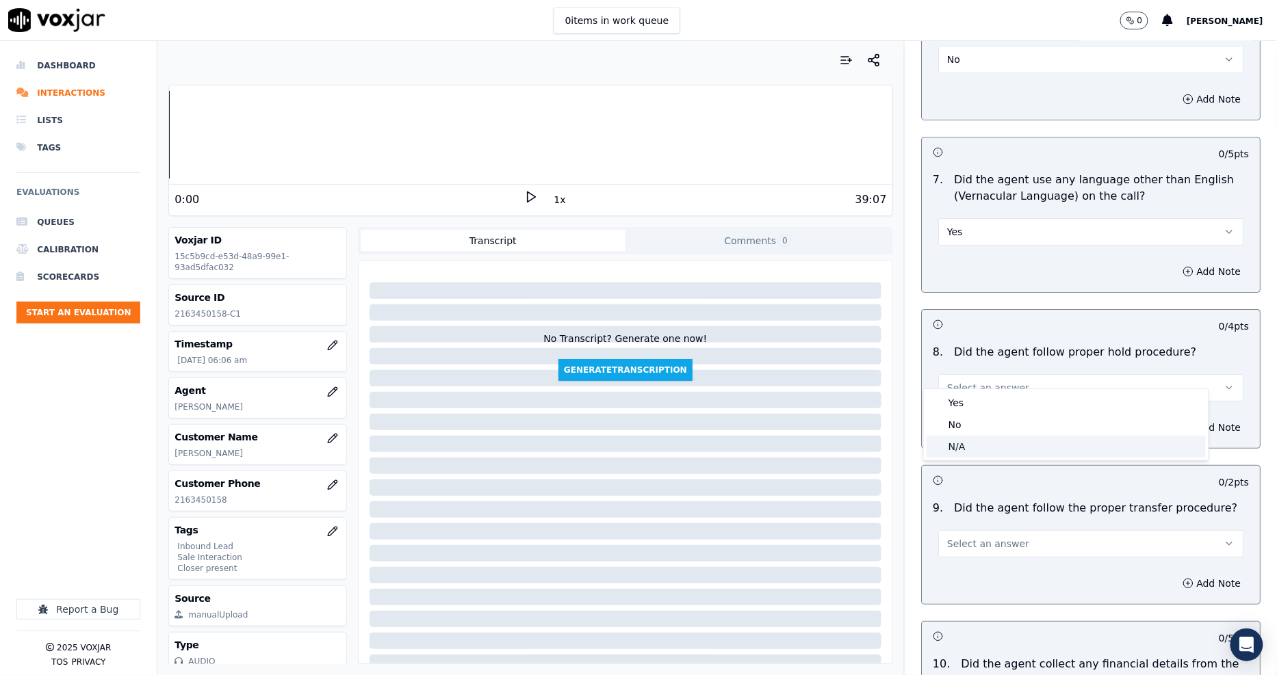
click at [970, 439] on div "N/A" at bounding box center [1065, 447] width 279 height 22
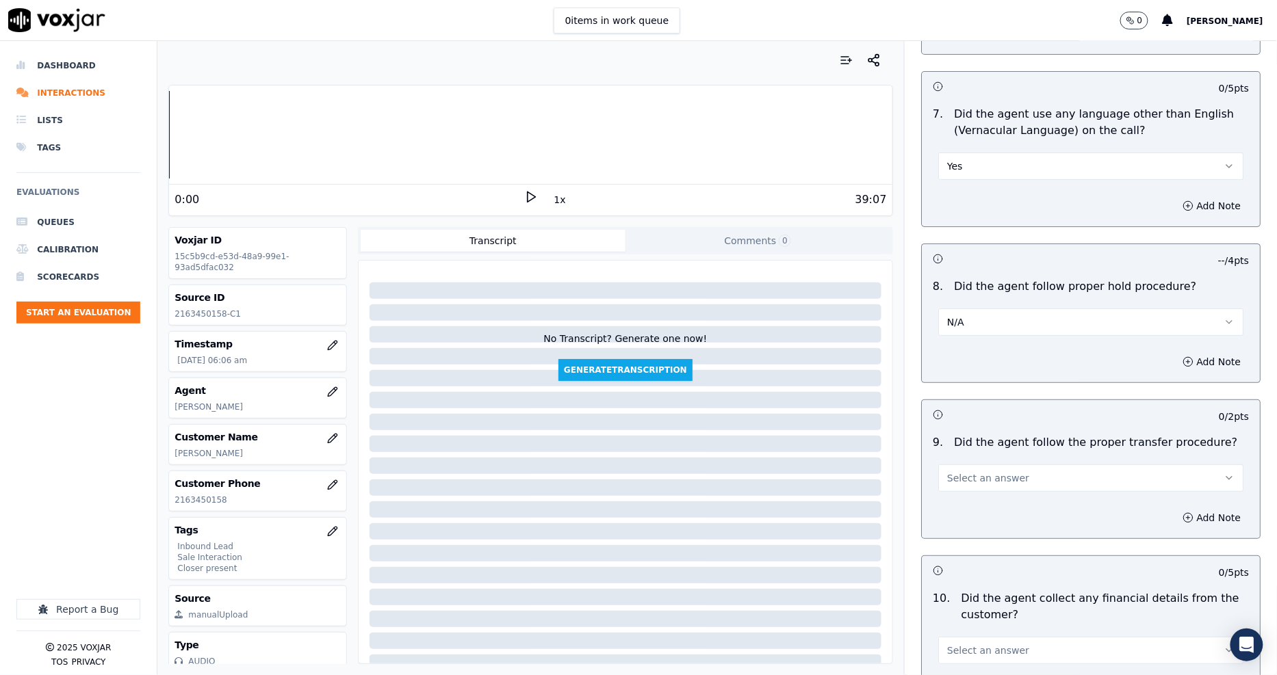
scroll to position [1976, 0]
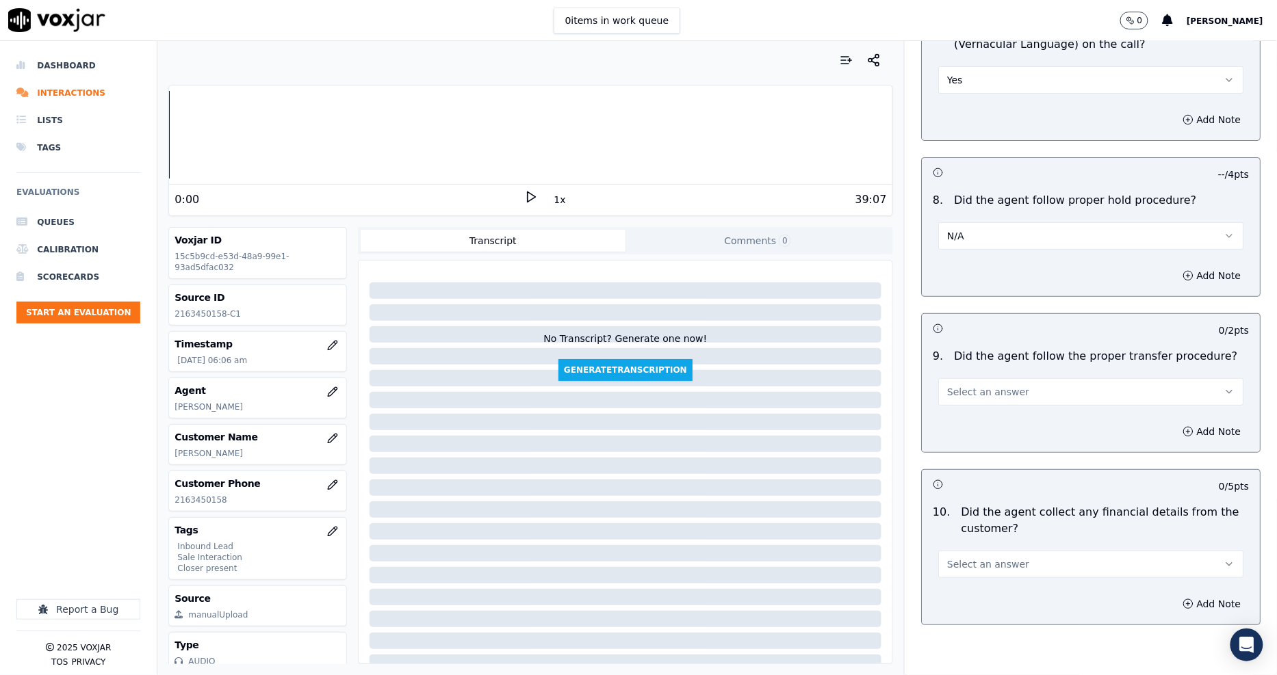
click at [977, 385] on span "Select an answer" at bounding box center [988, 392] width 82 height 14
click at [973, 452] on div "N/A" at bounding box center [1065, 451] width 279 height 22
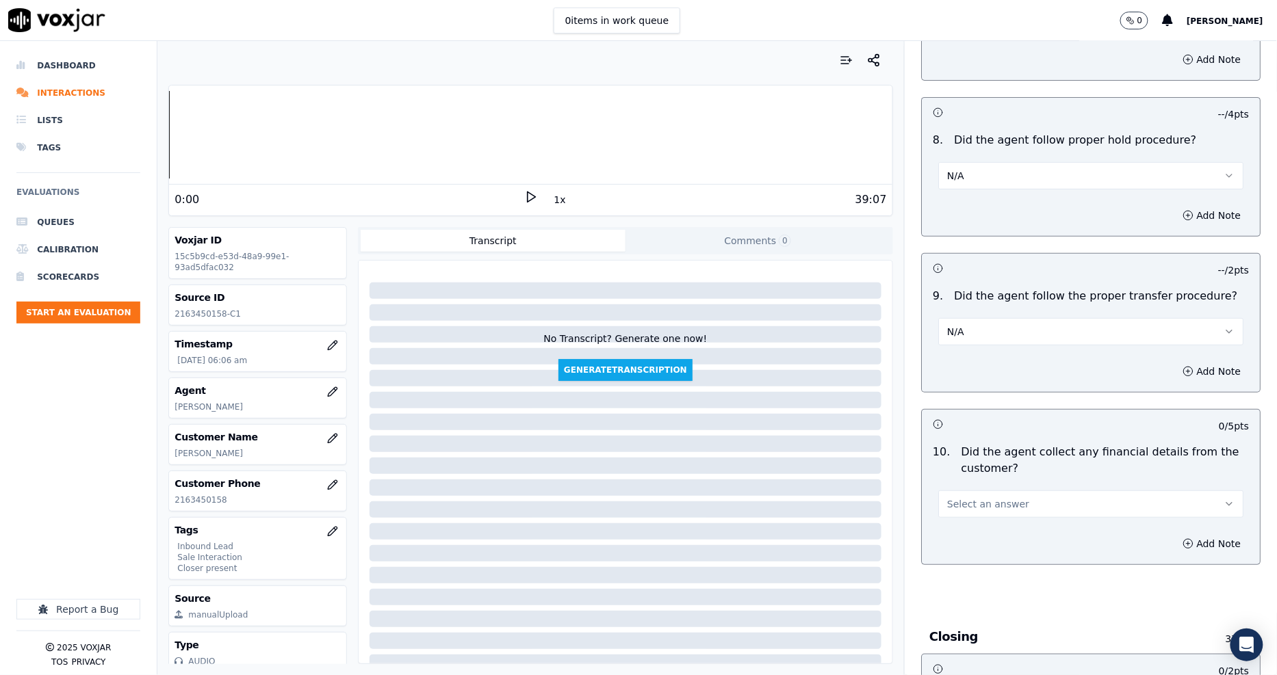
scroll to position [2129, 0]
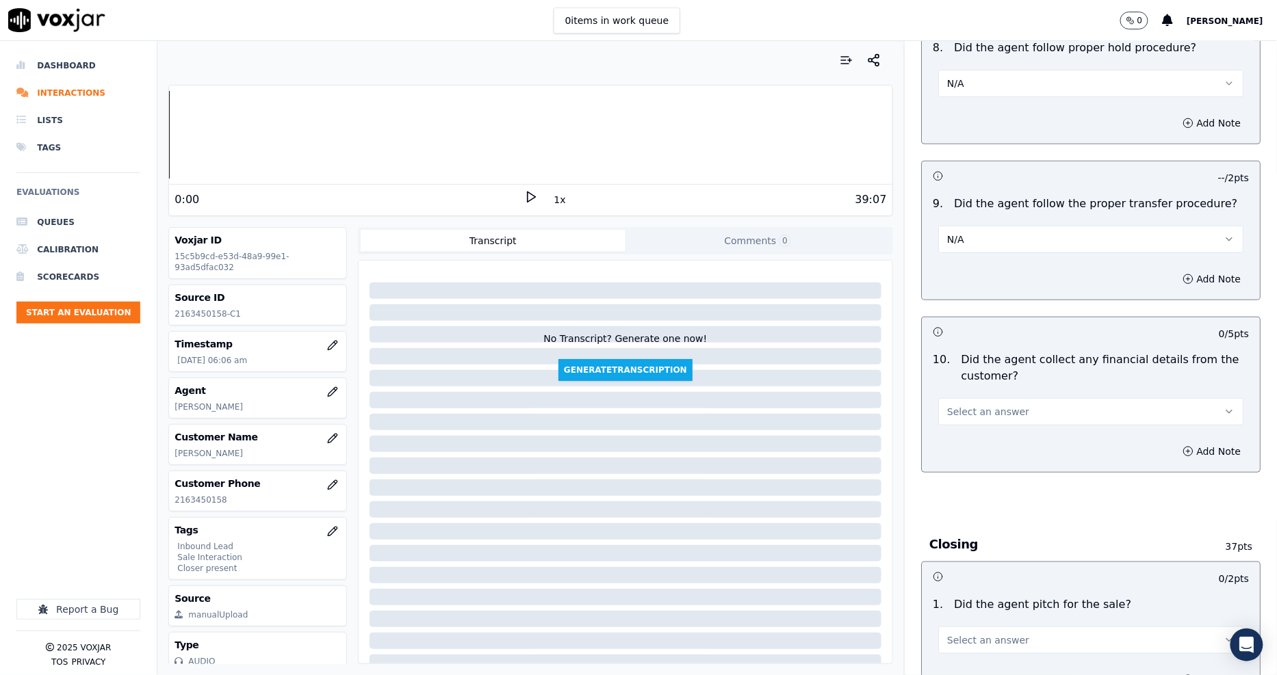
click at [961, 405] on span "Select an answer" at bounding box center [988, 412] width 82 height 14
click at [959, 443] on div "No" at bounding box center [1065, 449] width 279 height 22
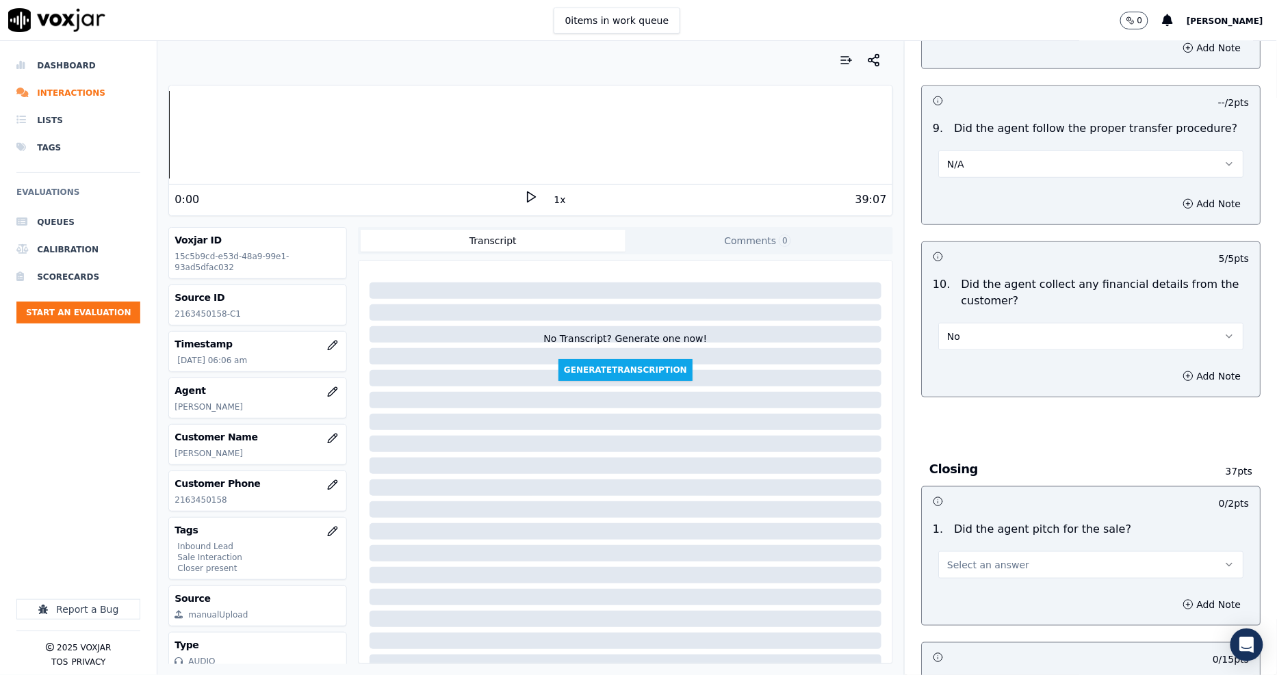
scroll to position [2432, 0]
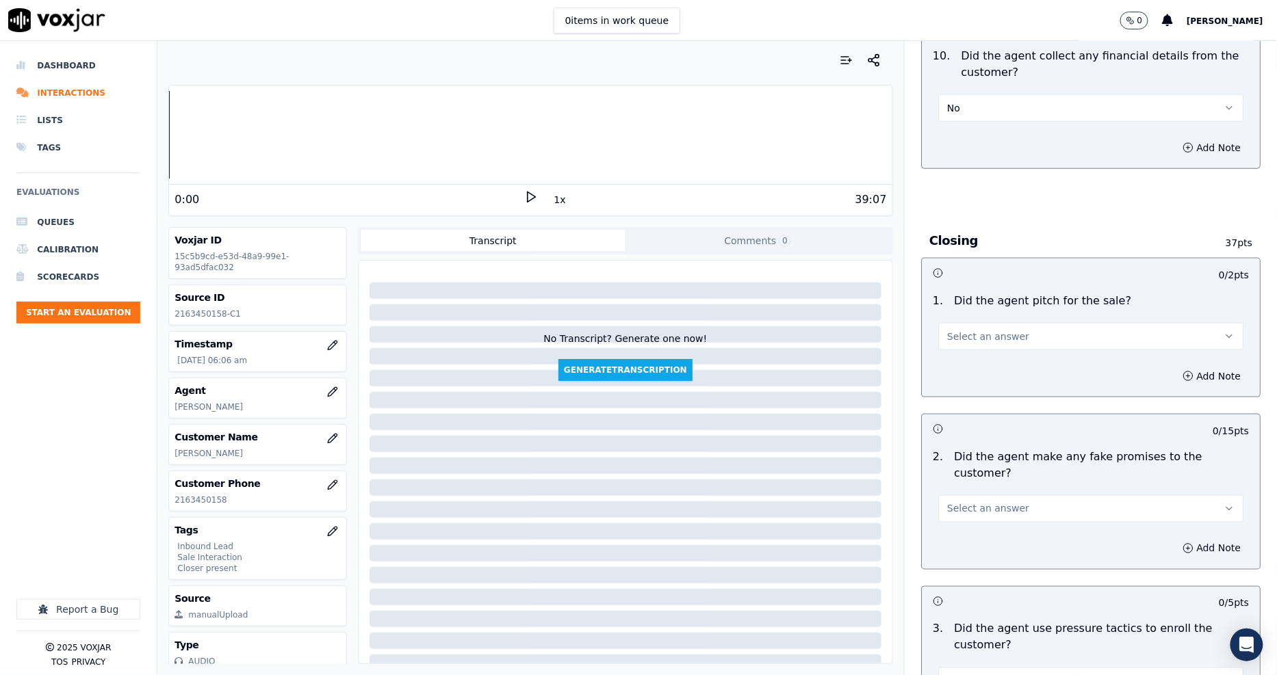
click at [956, 330] on span "Select an answer" at bounding box center [988, 337] width 82 height 14
click at [961, 361] on div "Yes" at bounding box center [1065, 352] width 279 height 22
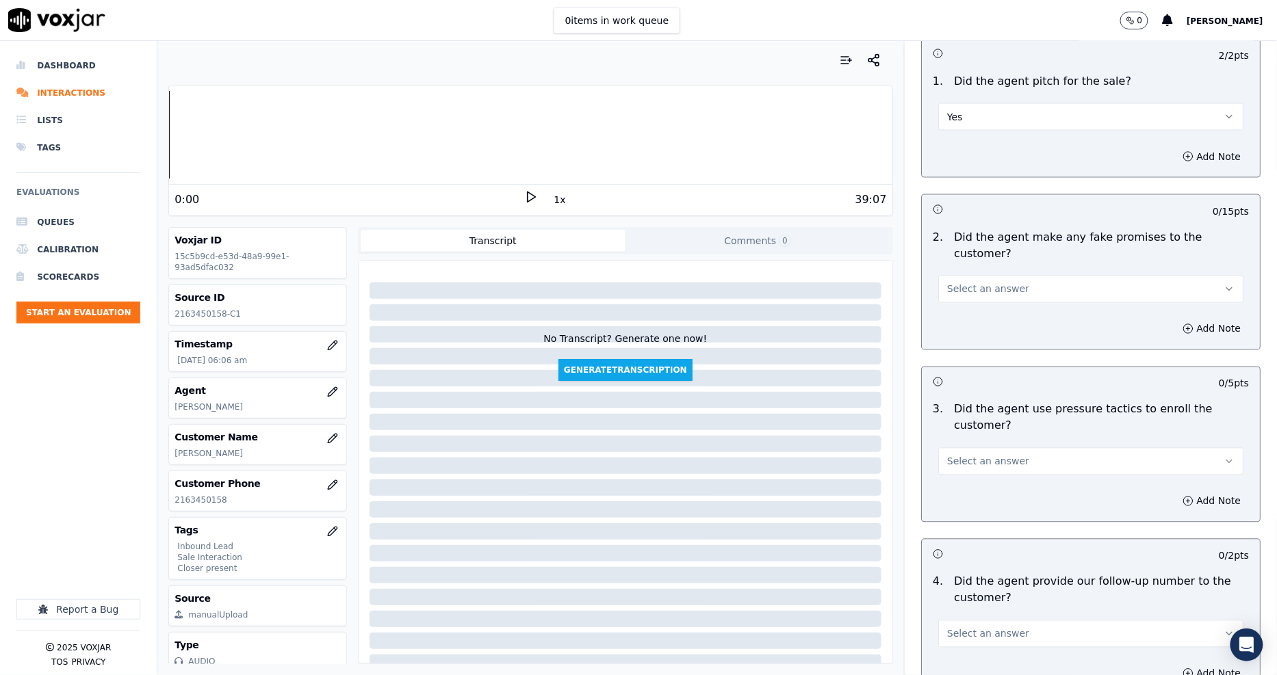
scroll to position [2660, 0]
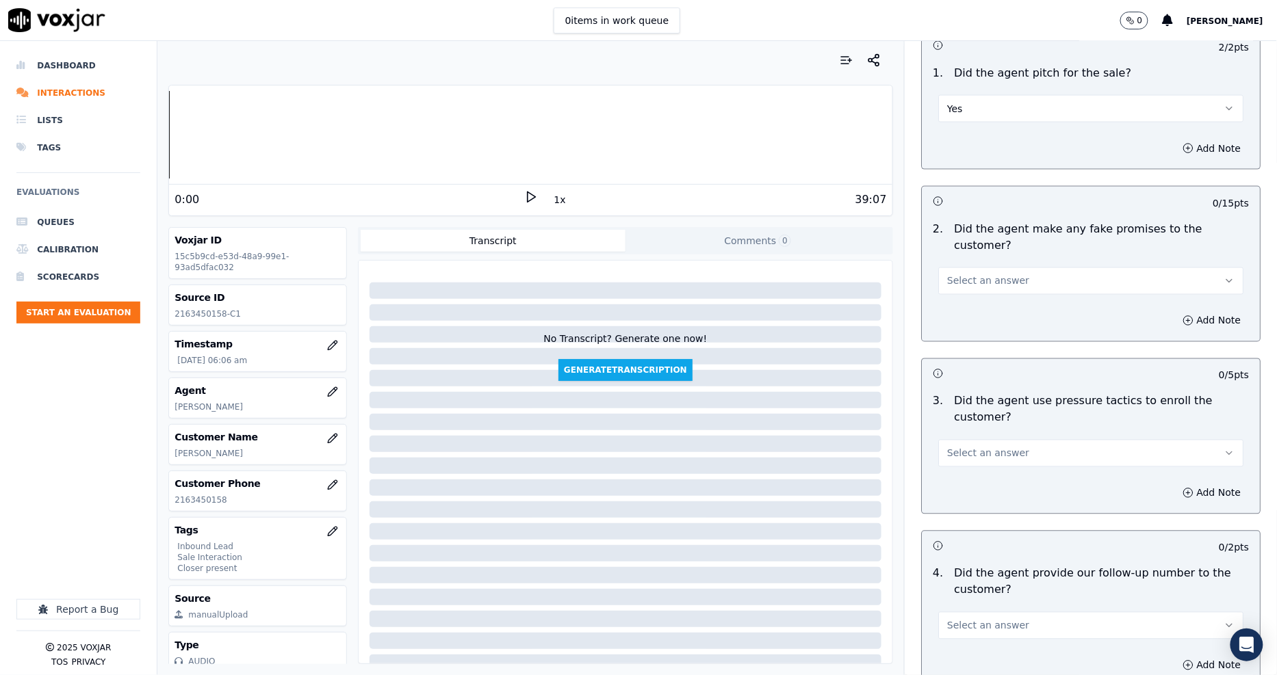
click at [948, 274] on span "Select an answer" at bounding box center [988, 281] width 82 height 14
click at [955, 313] on div "N/A" at bounding box center [1065, 324] width 279 height 22
click at [958, 305] on div "2 / 2 pts 1 . Did the agent pitch for the sale? Yes Add Note -- / 15 pts 2 . Di…" at bounding box center [1090, 617] width 339 height 1174
click at [947, 274] on span "N/A" at bounding box center [955, 281] width 17 height 14
click at [957, 296] on div "No" at bounding box center [1065, 302] width 279 height 22
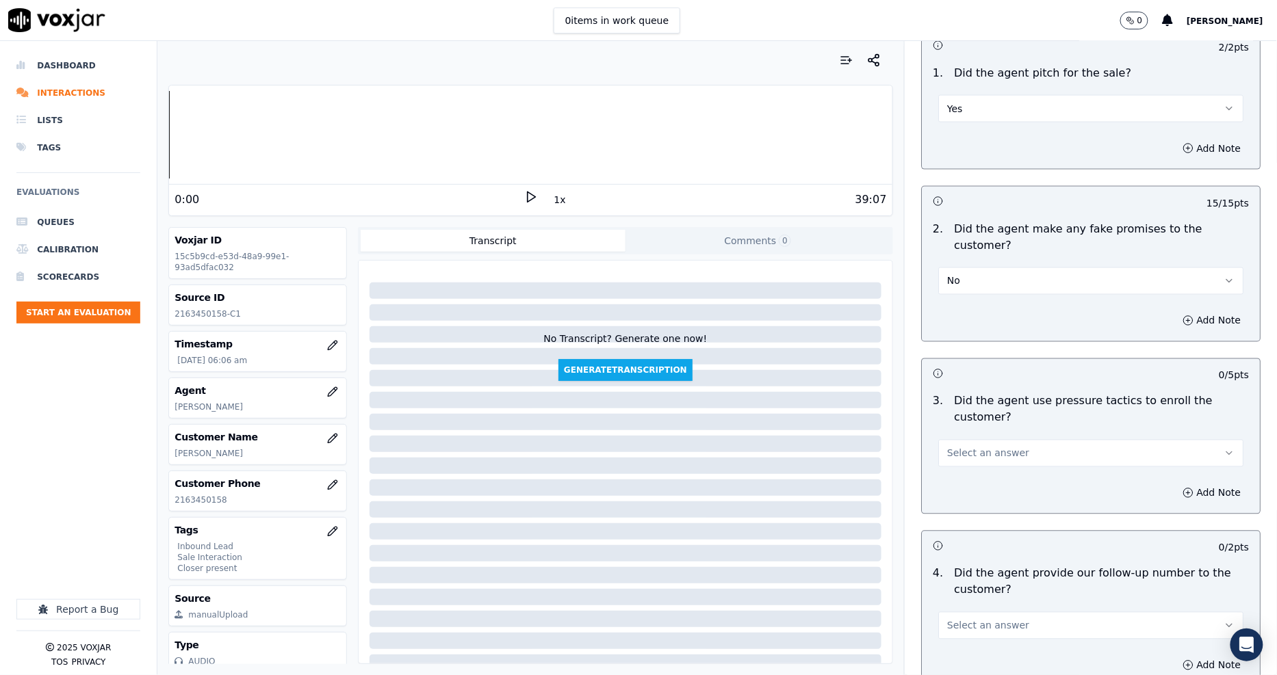
click at [987, 447] on span "Select an answer" at bounding box center [988, 454] width 82 height 14
click at [989, 448] on div "No" at bounding box center [1065, 458] width 279 height 22
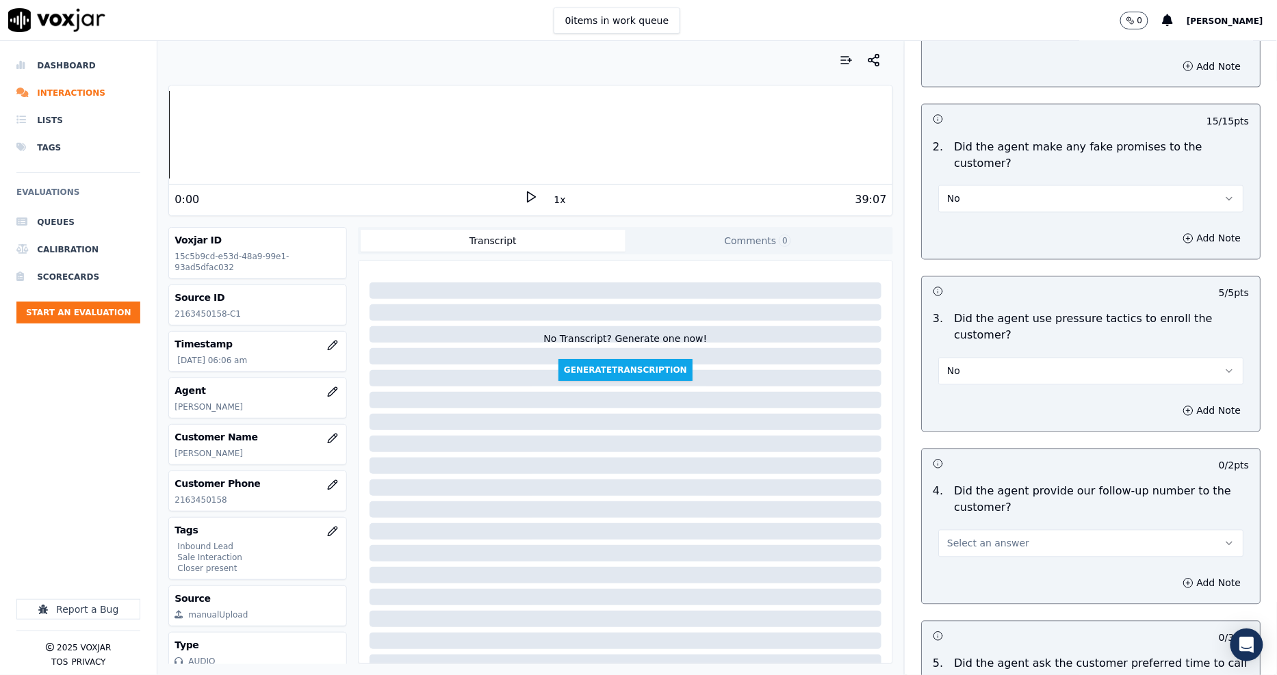
scroll to position [2889, 0]
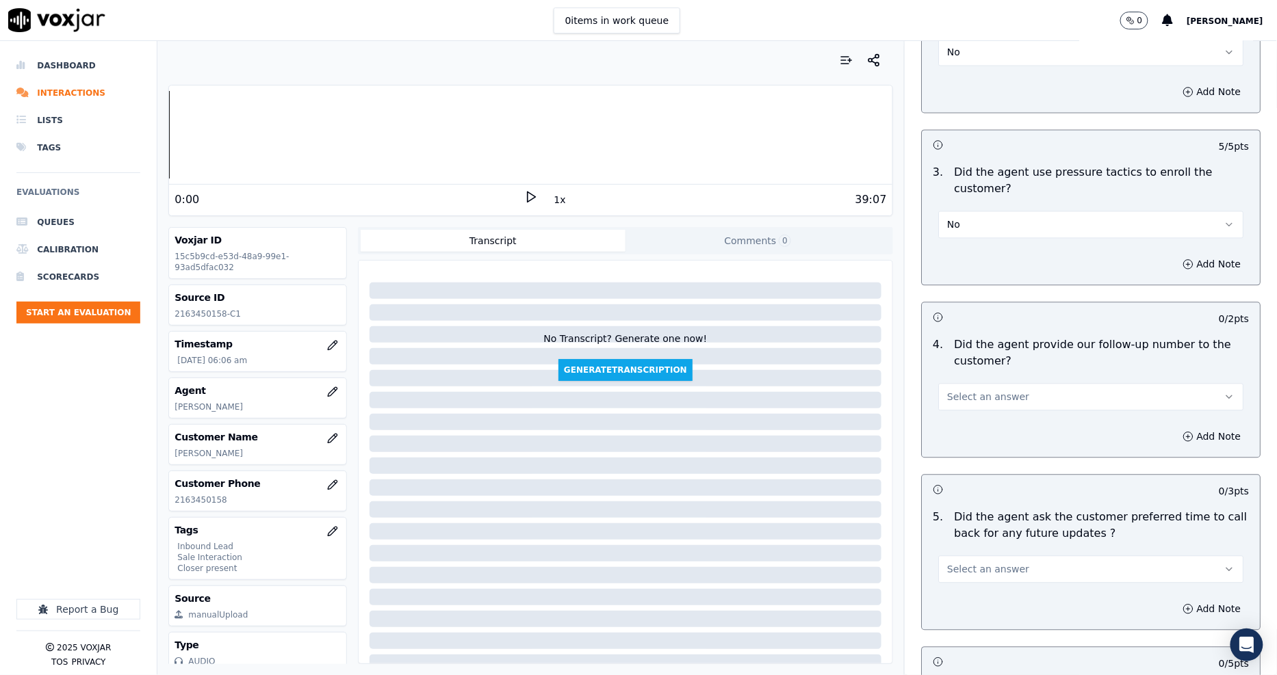
click at [967, 391] on span "Select an answer" at bounding box center [988, 398] width 82 height 14
drag, startPoint x: 961, startPoint y: 421, endPoint x: 965, endPoint y: 378, distance: 43.9
click at [965, 378] on div "Yes No N/A" at bounding box center [1066, 402] width 285 height 71
click at [965, 378] on div "Yes" at bounding box center [1065, 380] width 279 height 22
click at [972, 563] on span "Select an answer" at bounding box center [988, 570] width 82 height 14
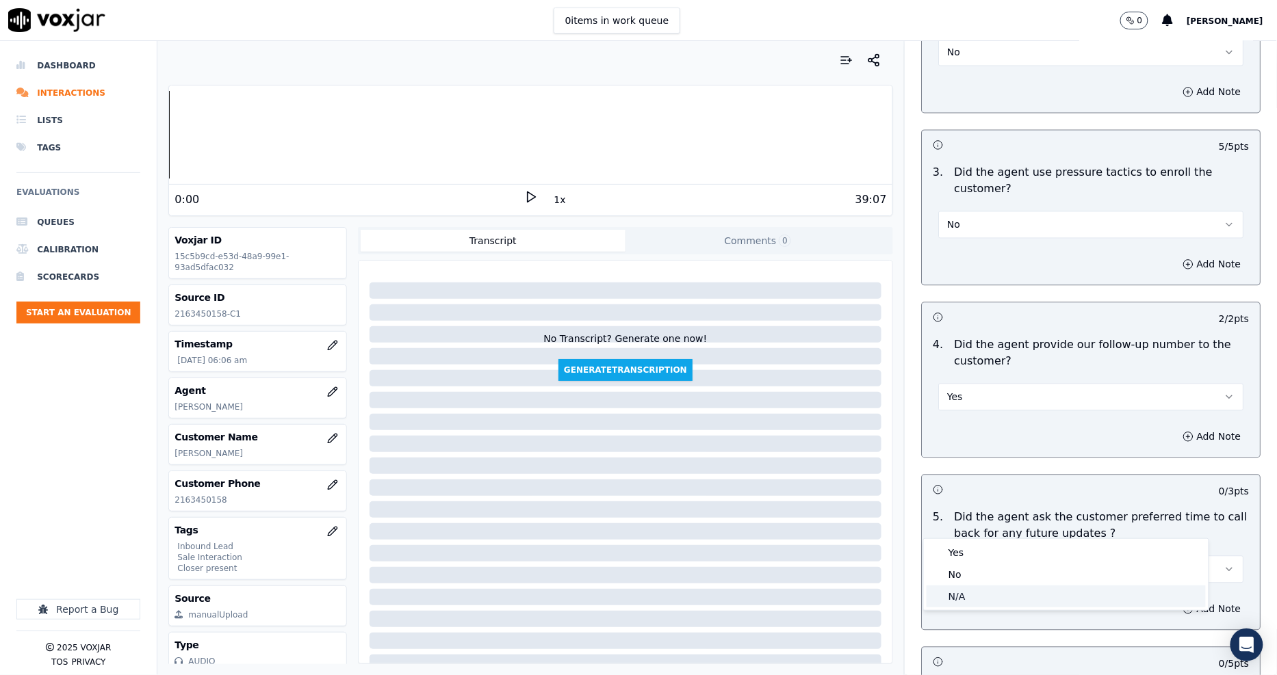
click at [975, 586] on div "N/A" at bounding box center [1065, 597] width 279 height 22
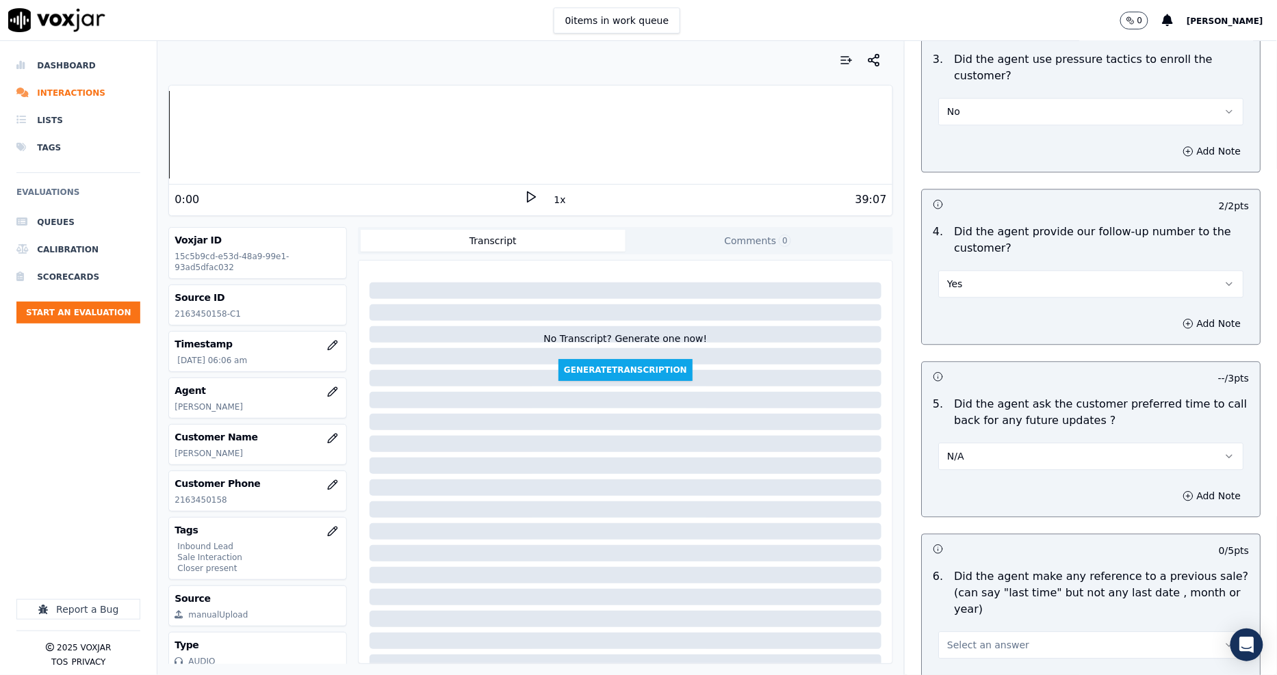
scroll to position [3117, 0]
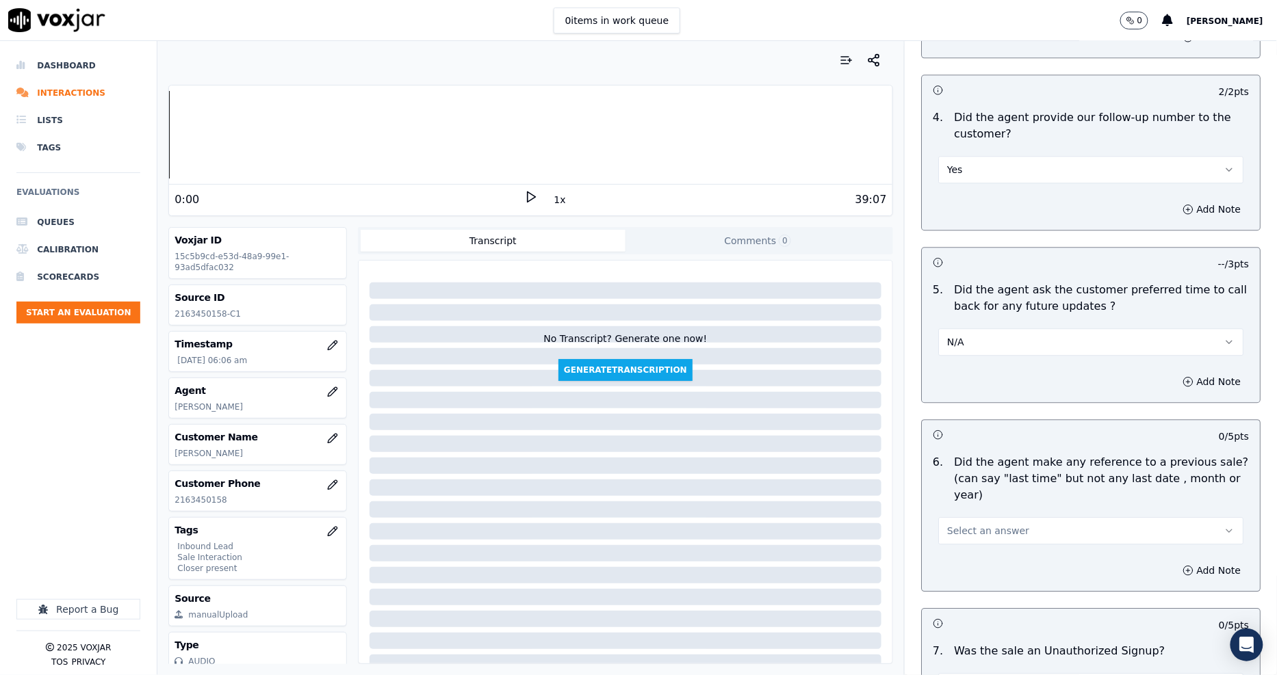
click at [992, 524] on span "Select an answer" at bounding box center [988, 531] width 82 height 14
click at [979, 517] on div "No" at bounding box center [1065, 519] width 279 height 22
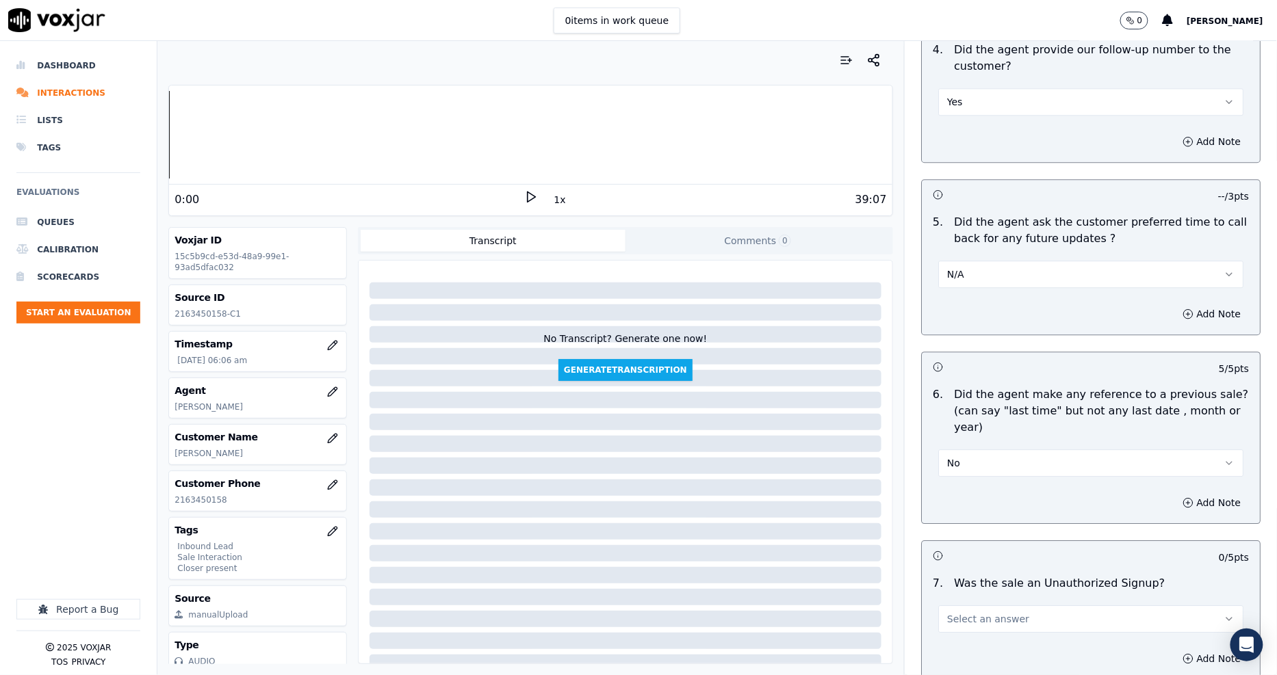
scroll to position [3240, 0]
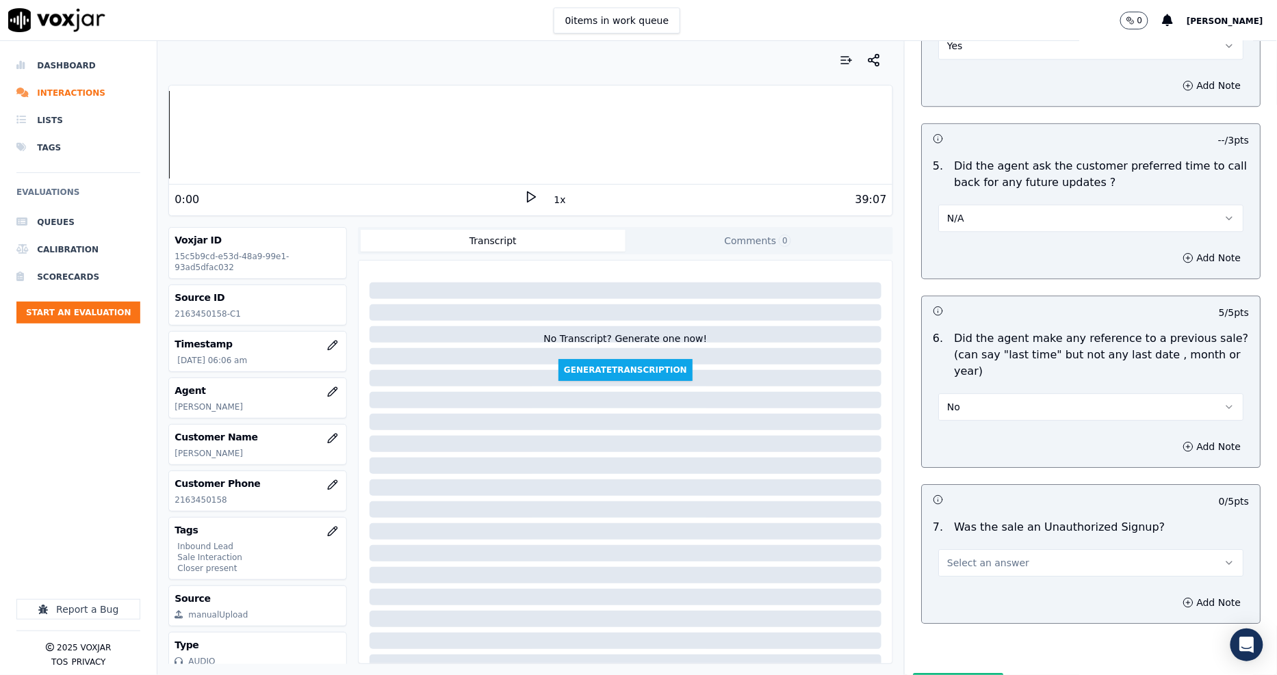
click at [968, 556] on span "Select an answer" at bounding box center [988, 563] width 82 height 14
click at [966, 548] on div "No" at bounding box center [1065, 552] width 279 height 22
click at [941, 673] on button "Submit Scores" at bounding box center [958, 685] width 91 height 25
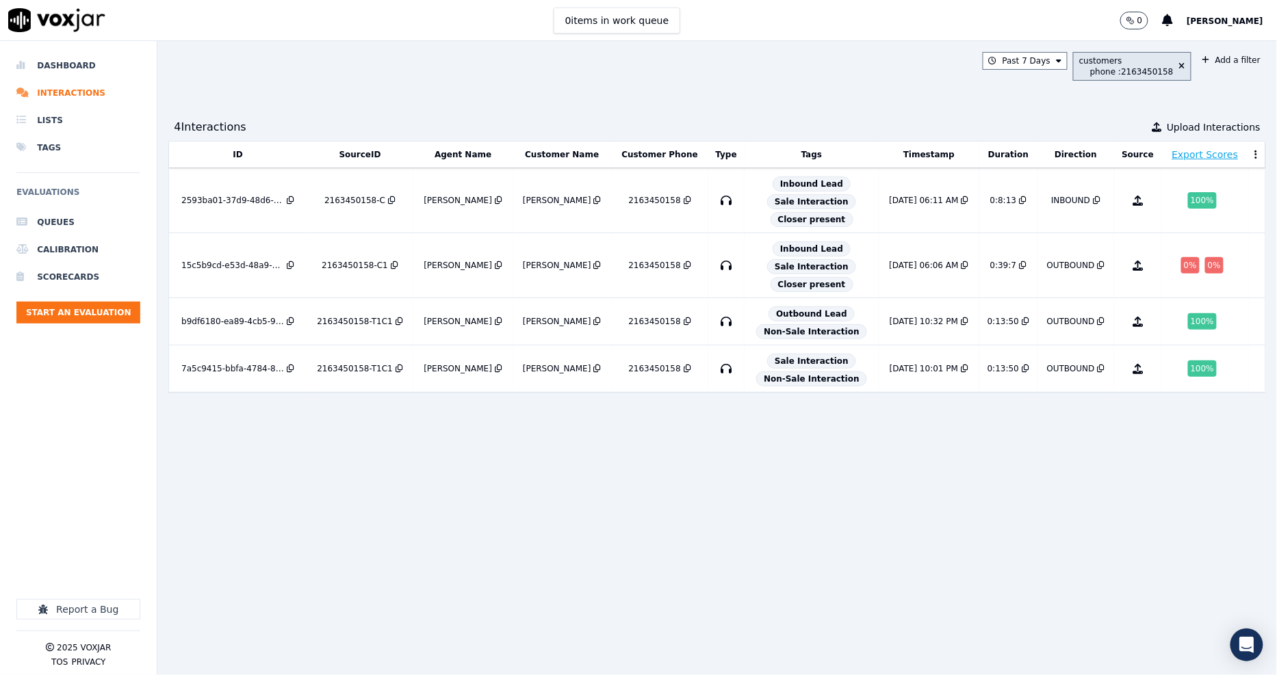
click at [1173, 61] on button at bounding box center [1179, 66] width 12 height 11
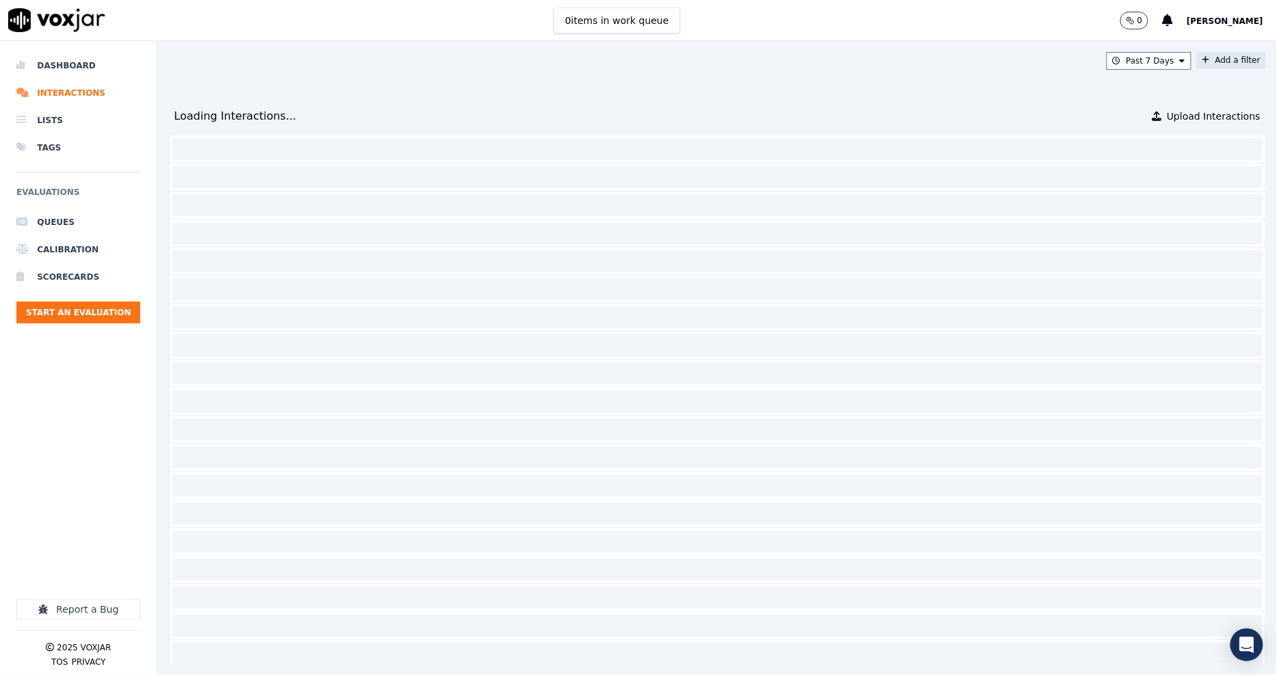
click at [1202, 63] on icon at bounding box center [1206, 60] width 8 height 8
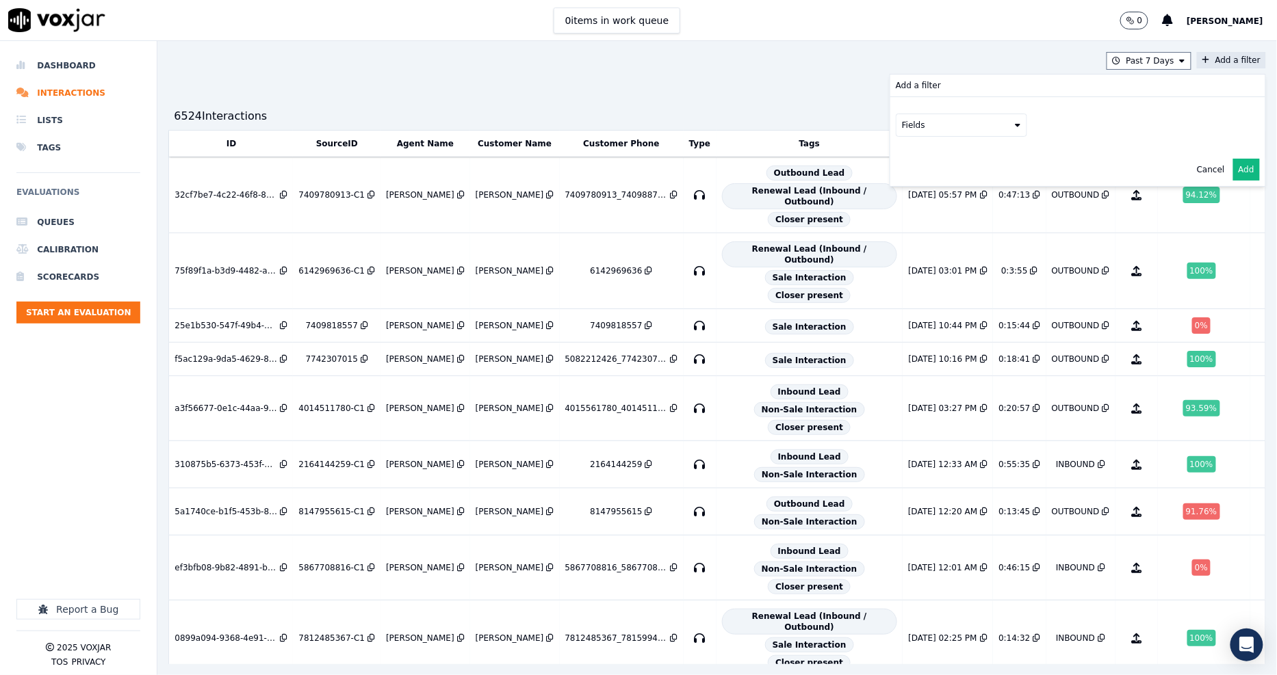
click at [913, 135] on button "Fields" at bounding box center [961, 125] width 131 height 23
click at [919, 258] on div "customers" at bounding box center [940, 263] width 43 height 11
click at [997, 158] on button "Fields" at bounding box center [977, 153] width 131 height 23
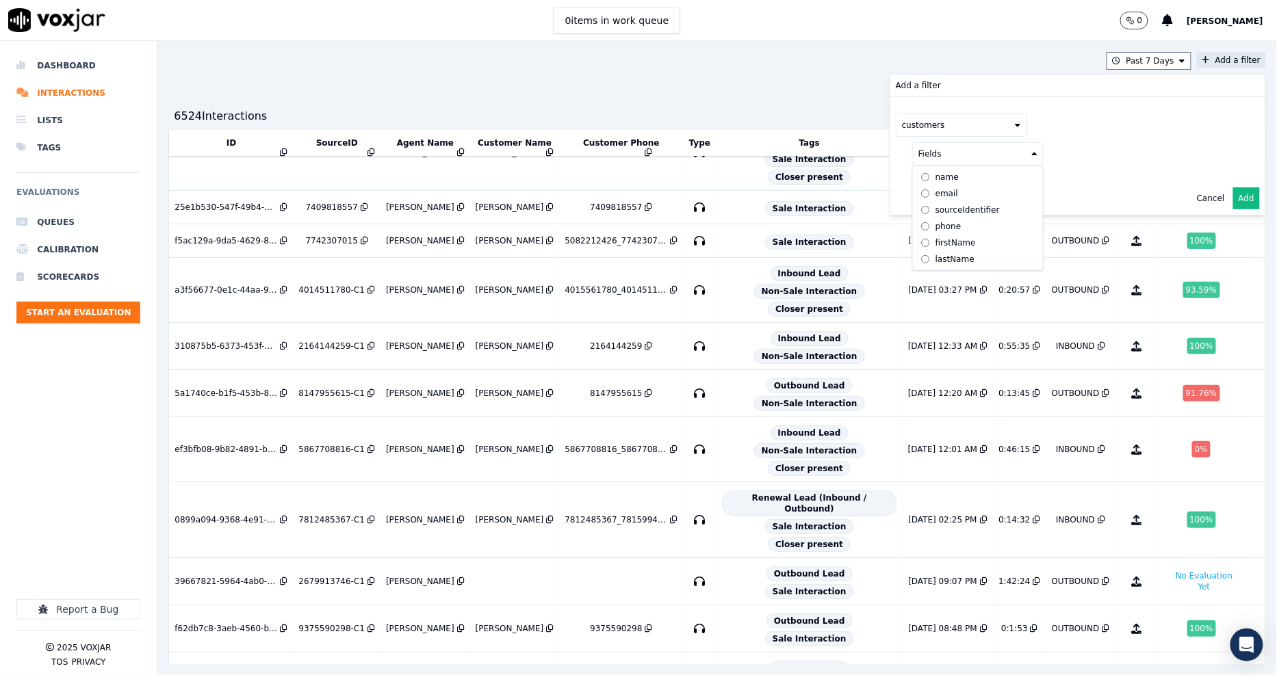
scroll to position [304, 0]
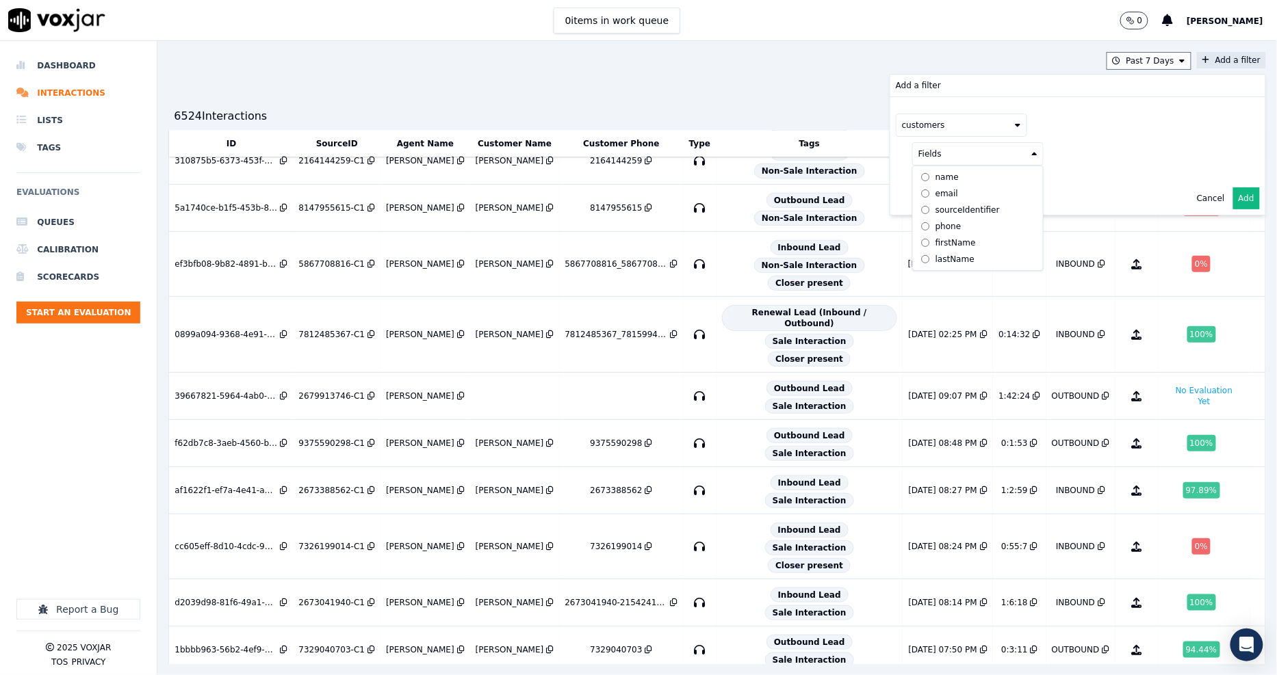
click at [928, 229] on label "phone" at bounding box center [977, 226] width 125 height 16
click at [1152, 153] on button at bounding box center [1147, 152] width 197 height 21
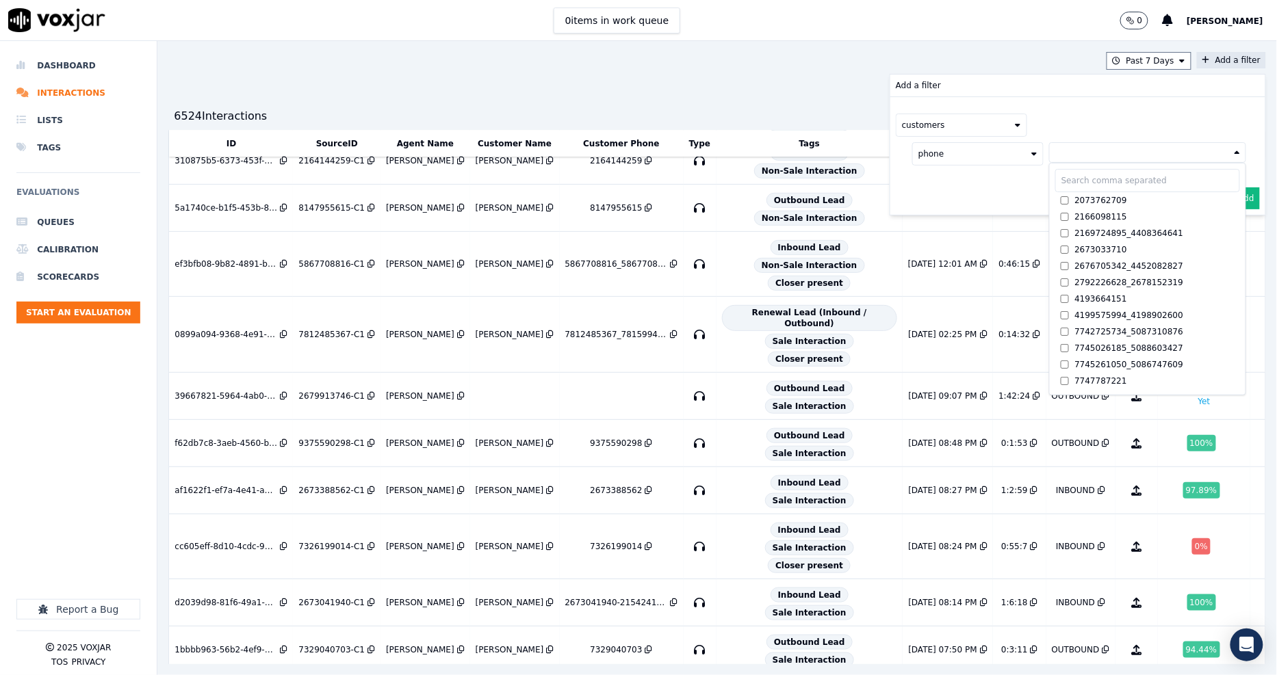
click at [1068, 183] on input "text" at bounding box center [1147, 180] width 185 height 23
paste input "5088731389"
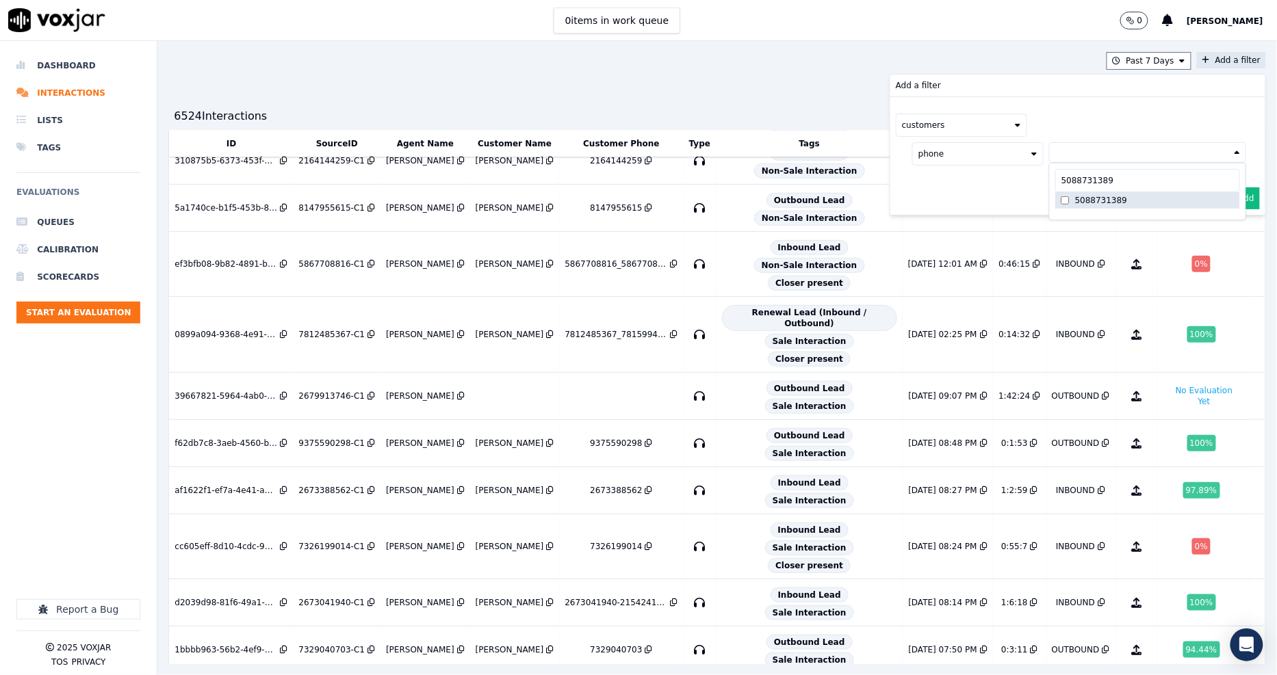
type input "5088731389"
click at [1075, 205] on div "5088731389" at bounding box center [1101, 200] width 52 height 11
click at [970, 196] on div "phone 5088731389 5088731389 5088731389 AND" at bounding box center [1071, 168] width 350 height 62
click at [1233, 238] on button "Add" at bounding box center [1246, 231] width 27 height 22
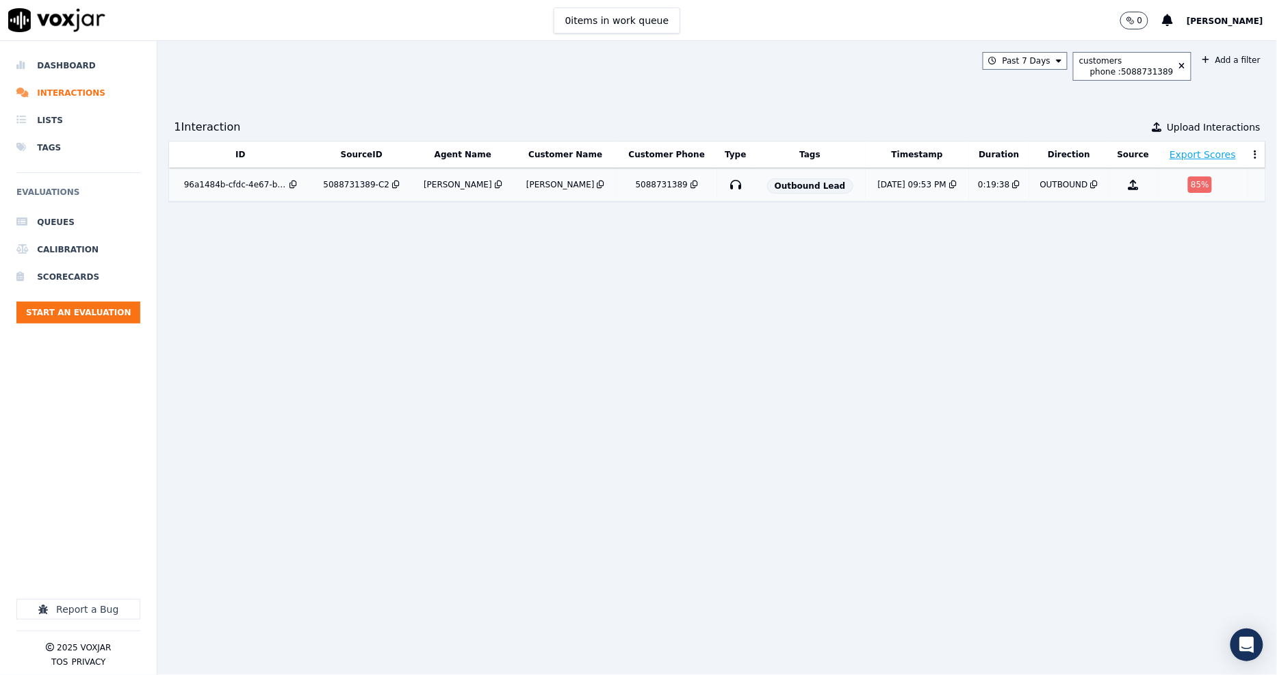
click at [248, 181] on div "96a1484b-cfdc-4e67-bd8c-487141091237" at bounding box center [235, 184] width 103 height 11
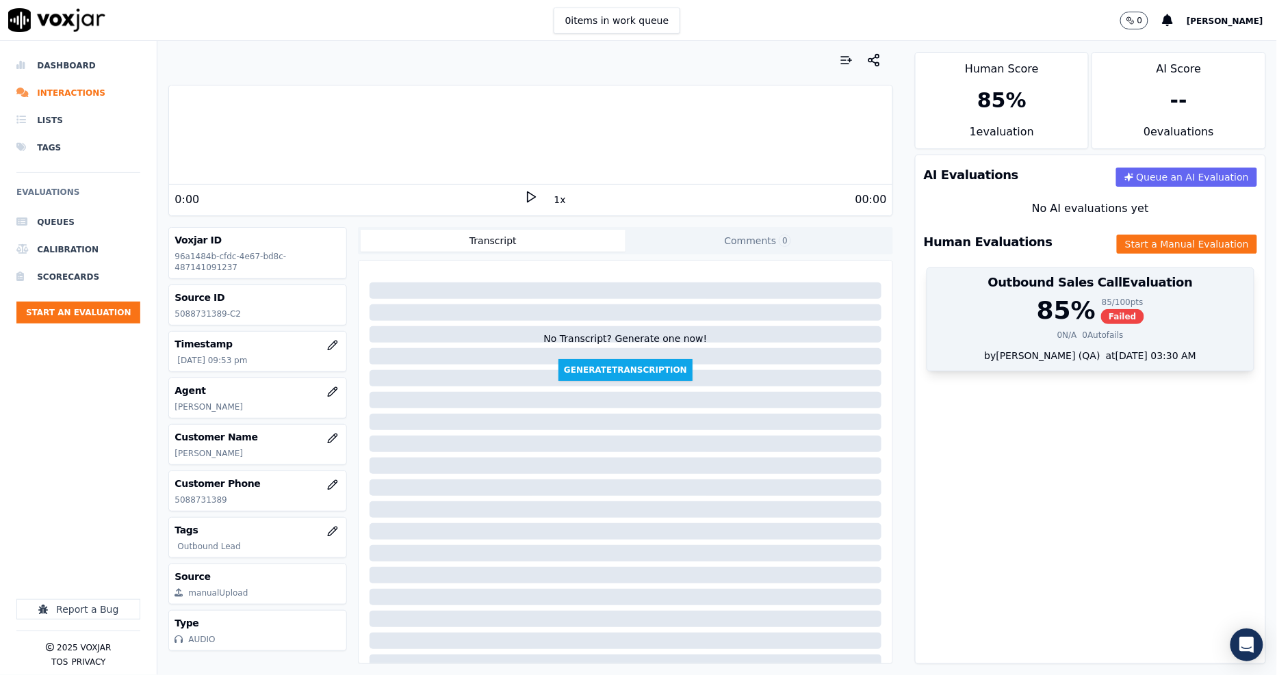
click at [1067, 317] on div "85 %" at bounding box center [1066, 310] width 59 height 27
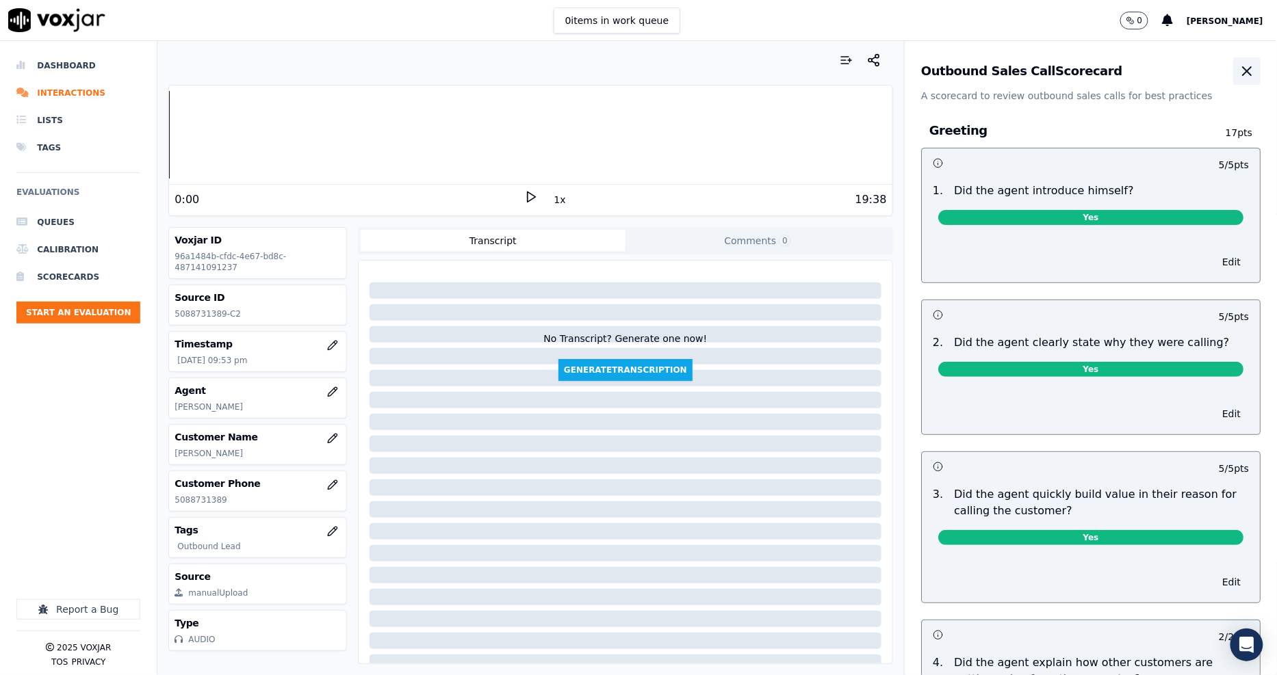
click at [1238, 70] on icon "button" at bounding box center [1246, 71] width 16 height 16
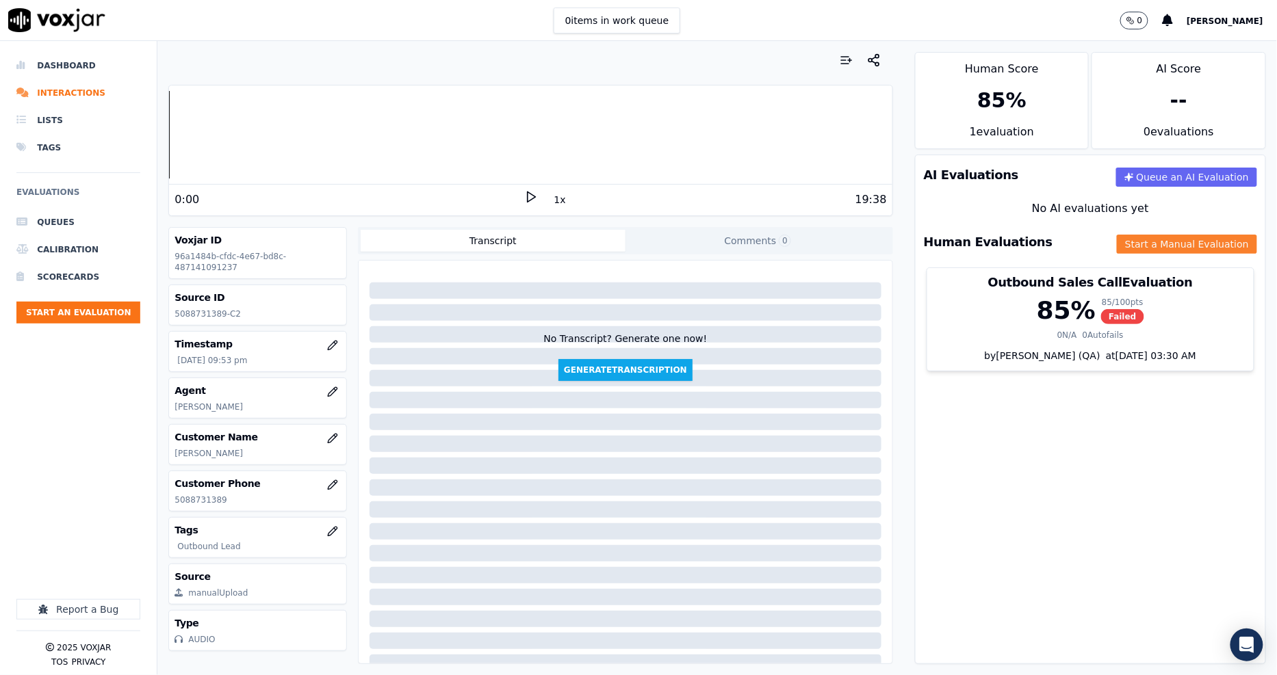
click at [1126, 248] on button "Start a Manual Evaluation" at bounding box center [1187, 244] width 140 height 19
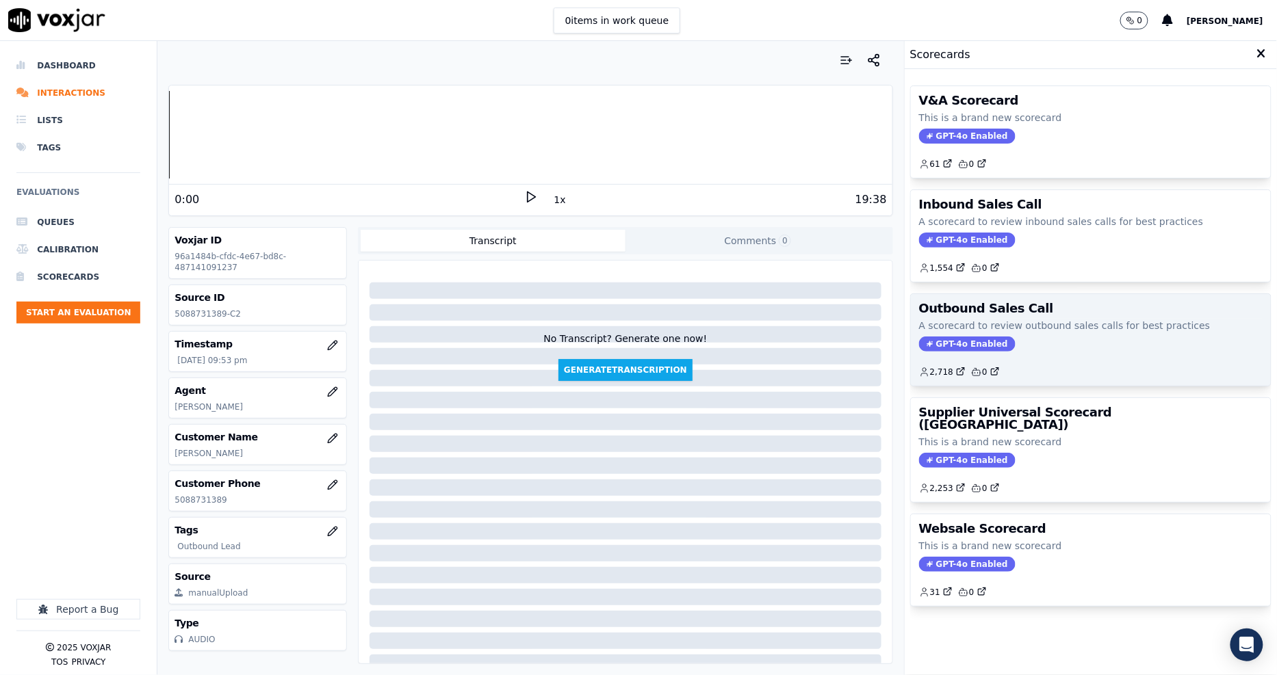
click at [989, 331] on p "A scorecard to review outbound sales calls for best practices" at bounding box center [1090, 326] width 343 height 14
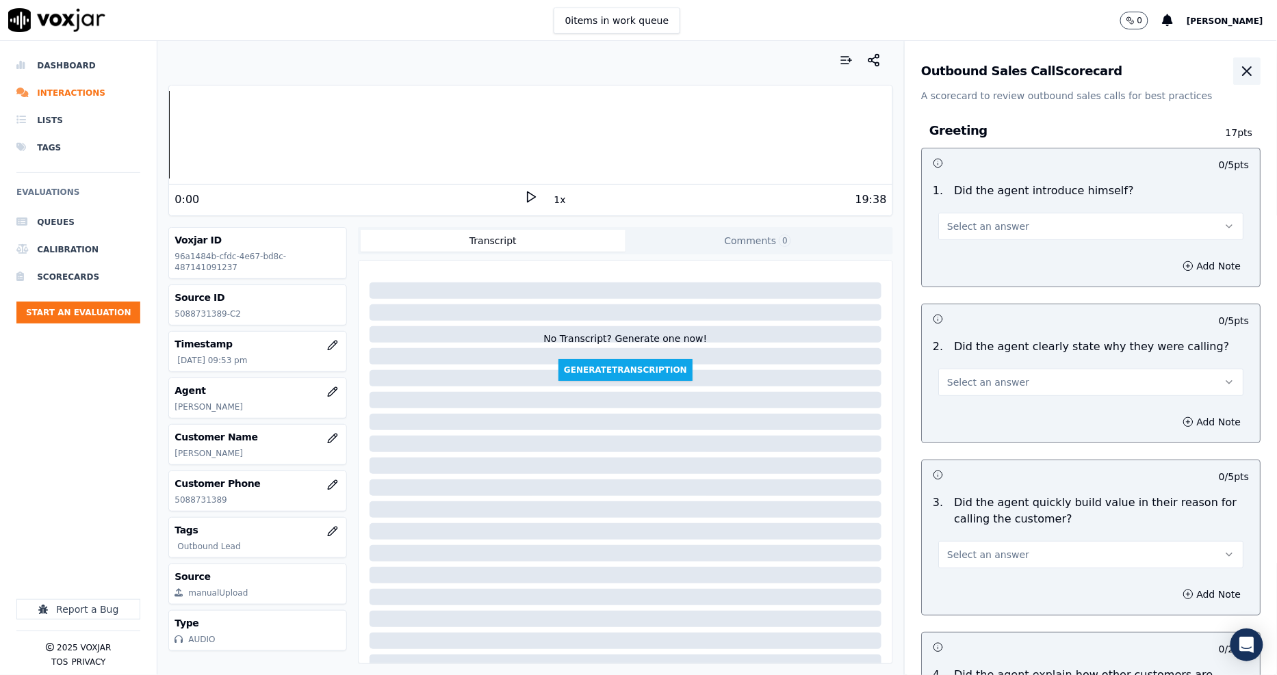
click at [1238, 68] on icon "button" at bounding box center [1246, 71] width 16 height 16
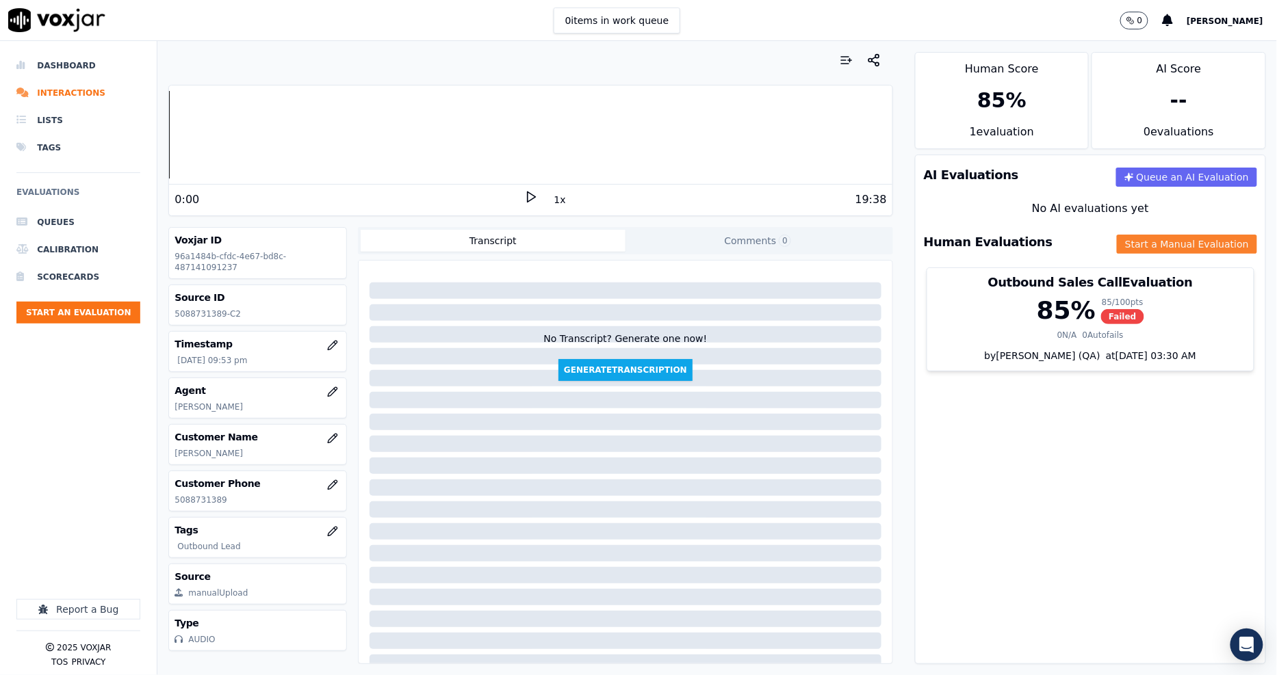
click at [1164, 237] on button "Start a Manual Evaluation" at bounding box center [1187, 244] width 140 height 19
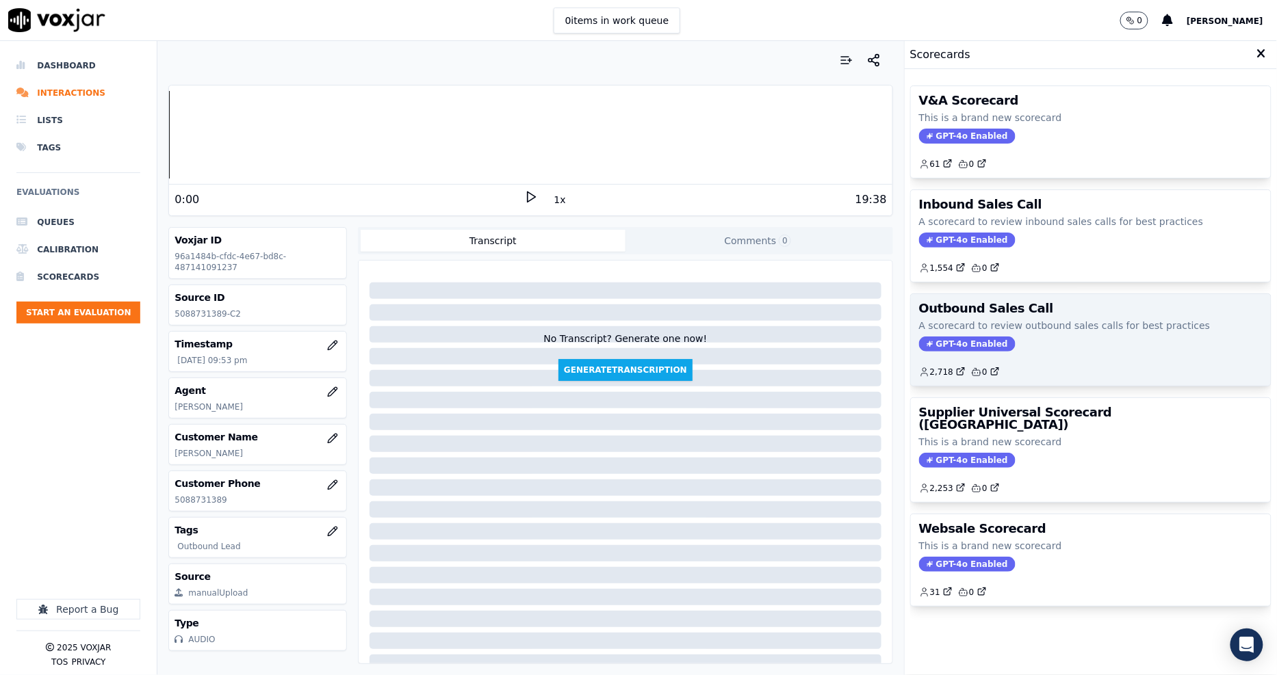
click at [1004, 317] on div "Outbound Sales Call A scorecard to review outbound sales calls for best practic…" at bounding box center [1091, 340] width 360 height 92
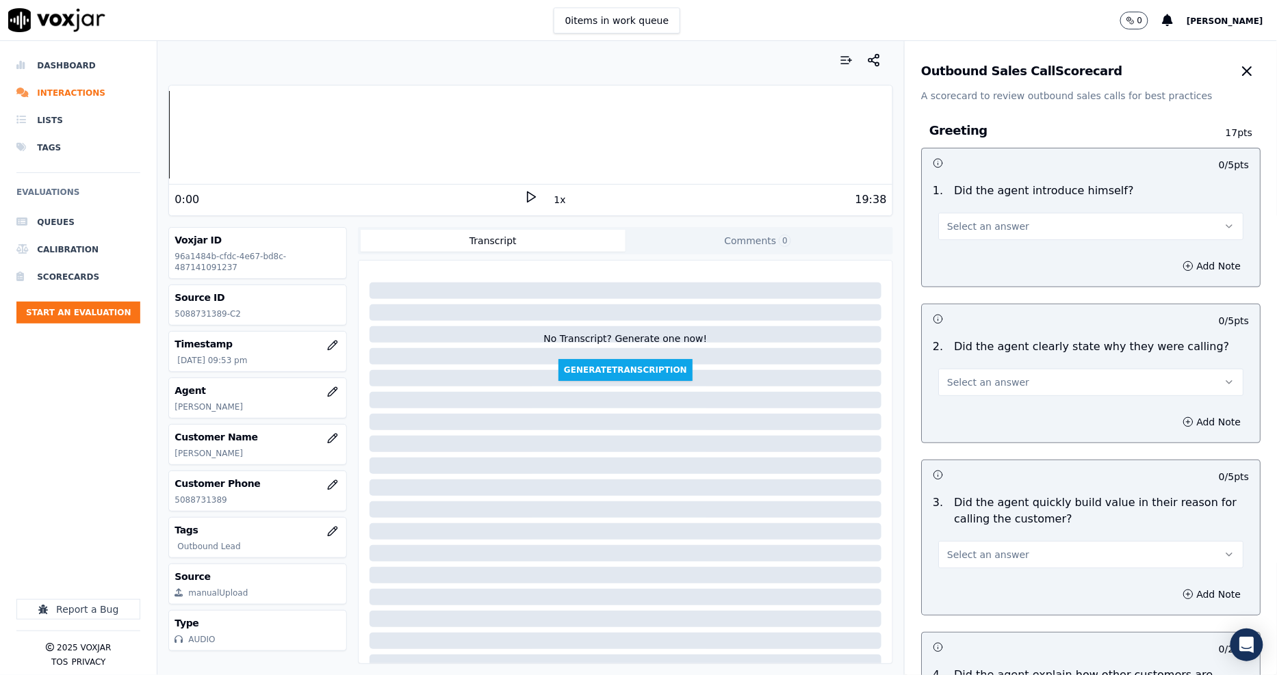
click at [1015, 230] on button "Select an answer" at bounding box center [1090, 226] width 305 height 27
click at [992, 251] on div "Yes" at bounding box center [1065, 257] width 279 height 22
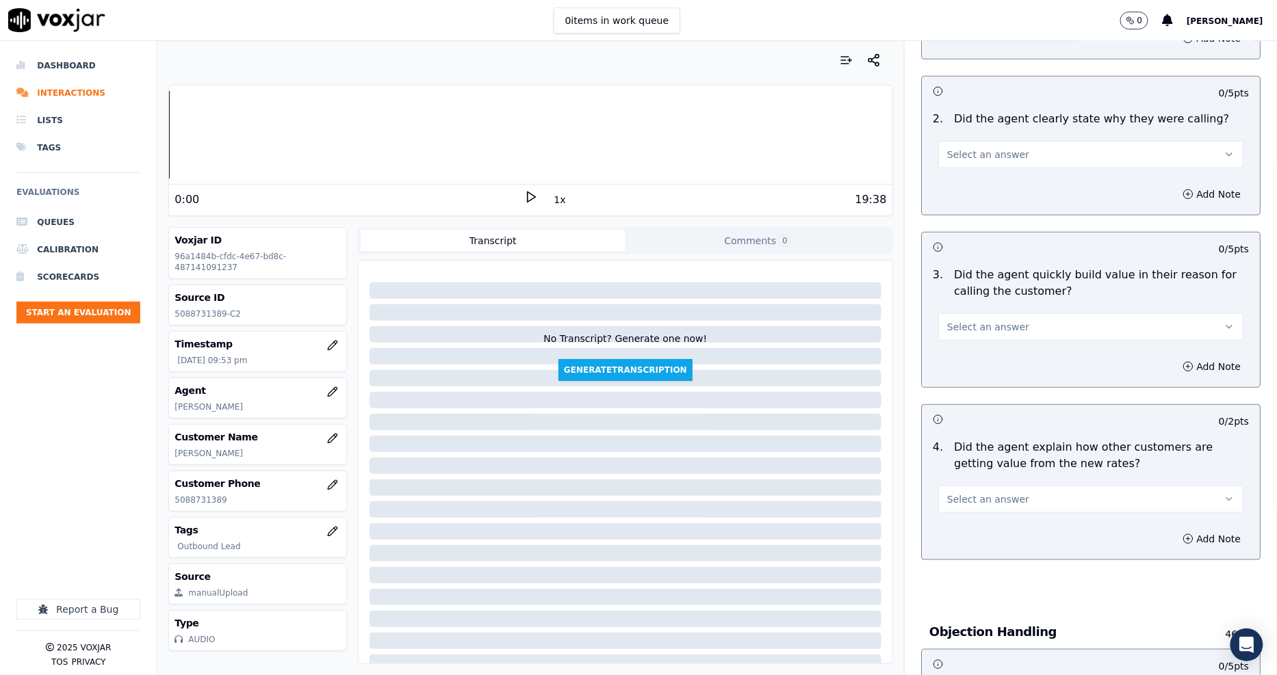
click at [967, 155] on span "Select an answer" at bounding box center [988, 155] width 82 height 14
click at [962, 193] on div "Yes" at bounding box center [1065, 185] width 279 height 22
click at [987, 326] on span "Select an answer" at bounding box center [988, 327] width 82 height 14
click at [987, 351] on div "Yes" at bounding box center [1065, 358] width 279 height 22
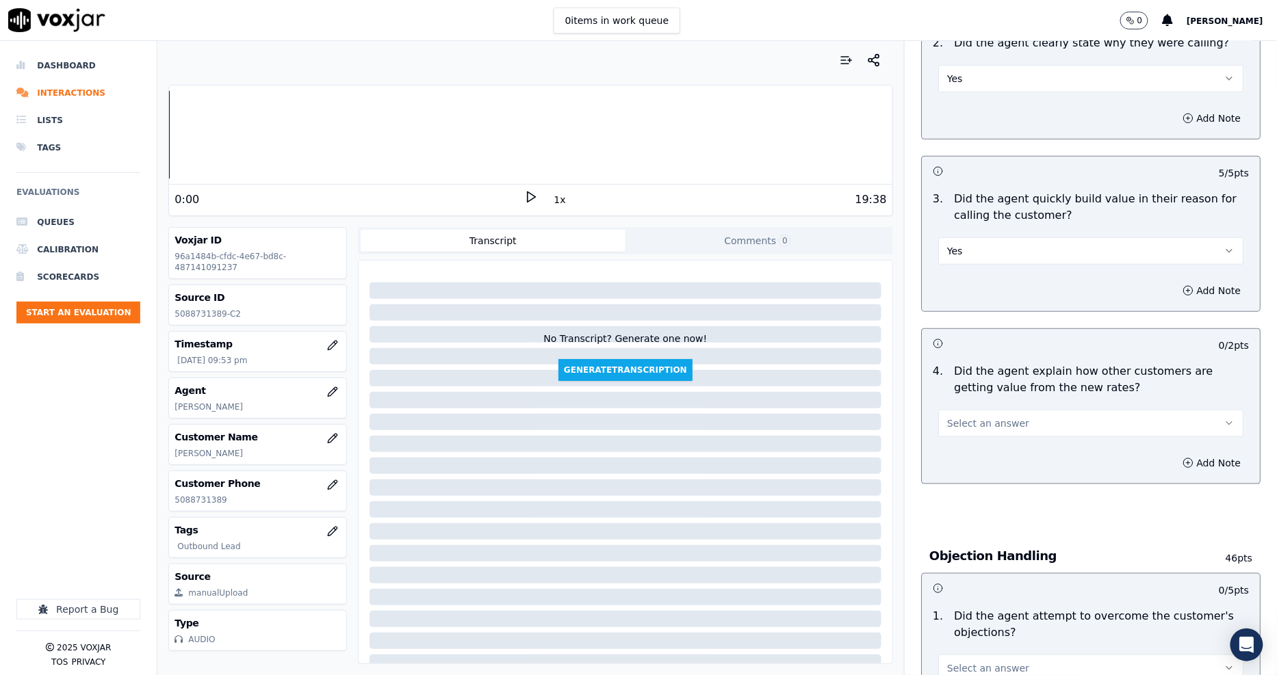
click at [989, 419] on span "Select an answer" at bounding box center [988, 424] width 82 height 14
click at [975, 454] on div "Yes" at bounding box center [1065, 454] width 279 height 22
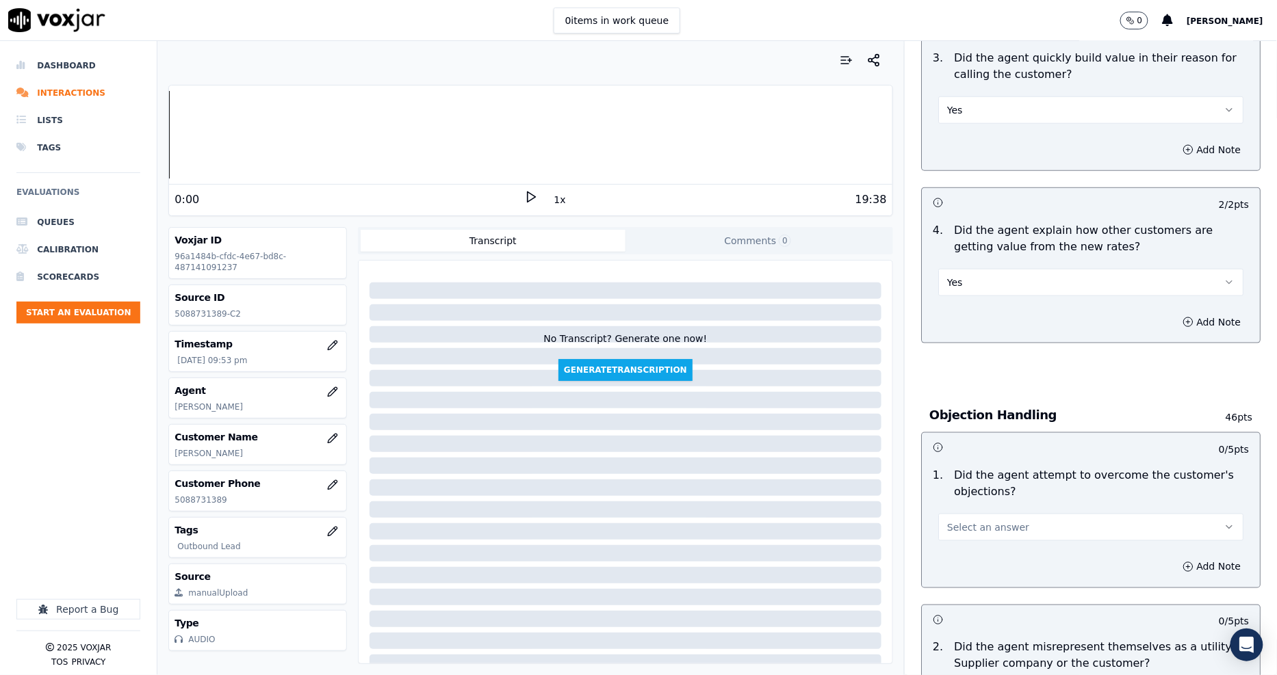
scroll to position [608, 0]
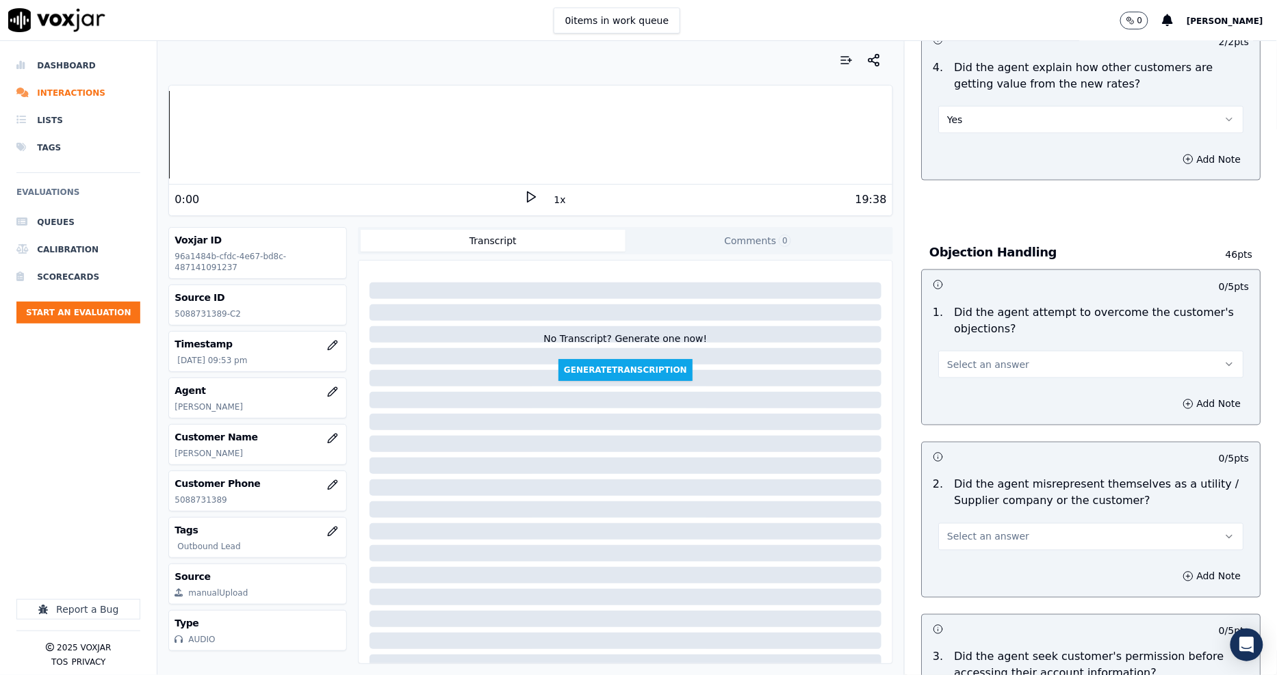
click at [966, 367] on span "Select an answer" at bounding box center [988, 365] width 82 height 14
click at [966, 390] on div "Yes" at bounding box center [1065, 396] width 279 height 22
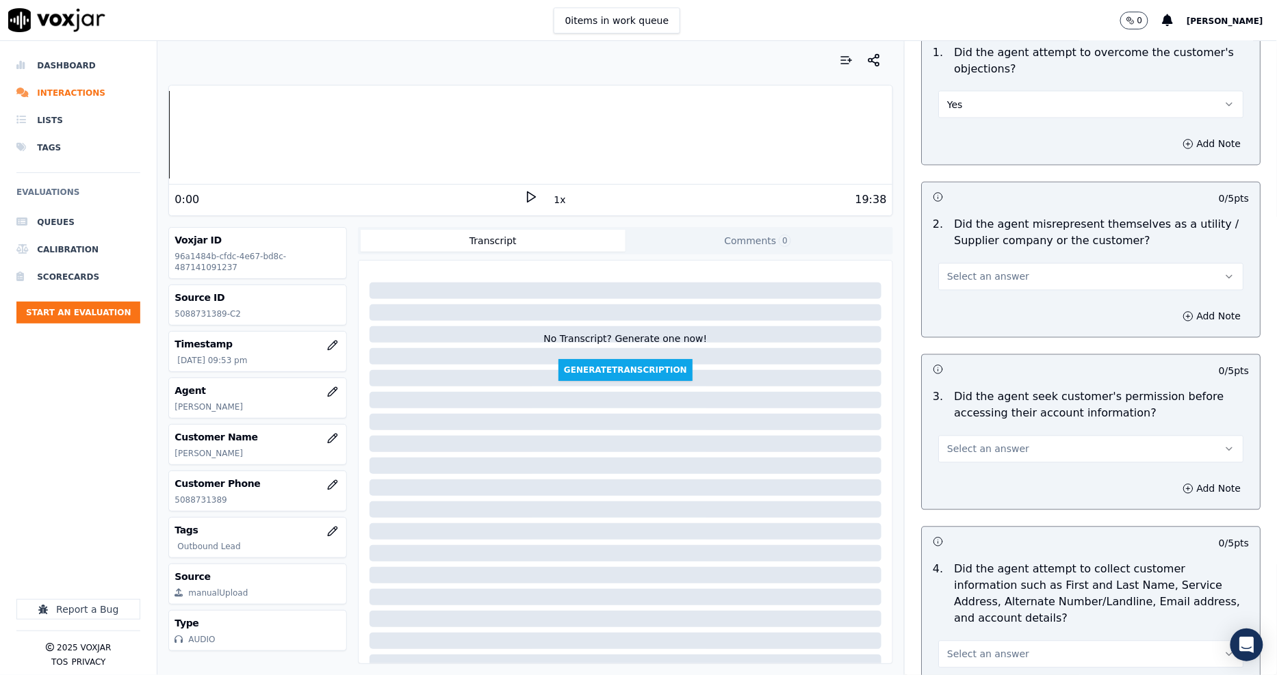
scroll to position [912, 0]
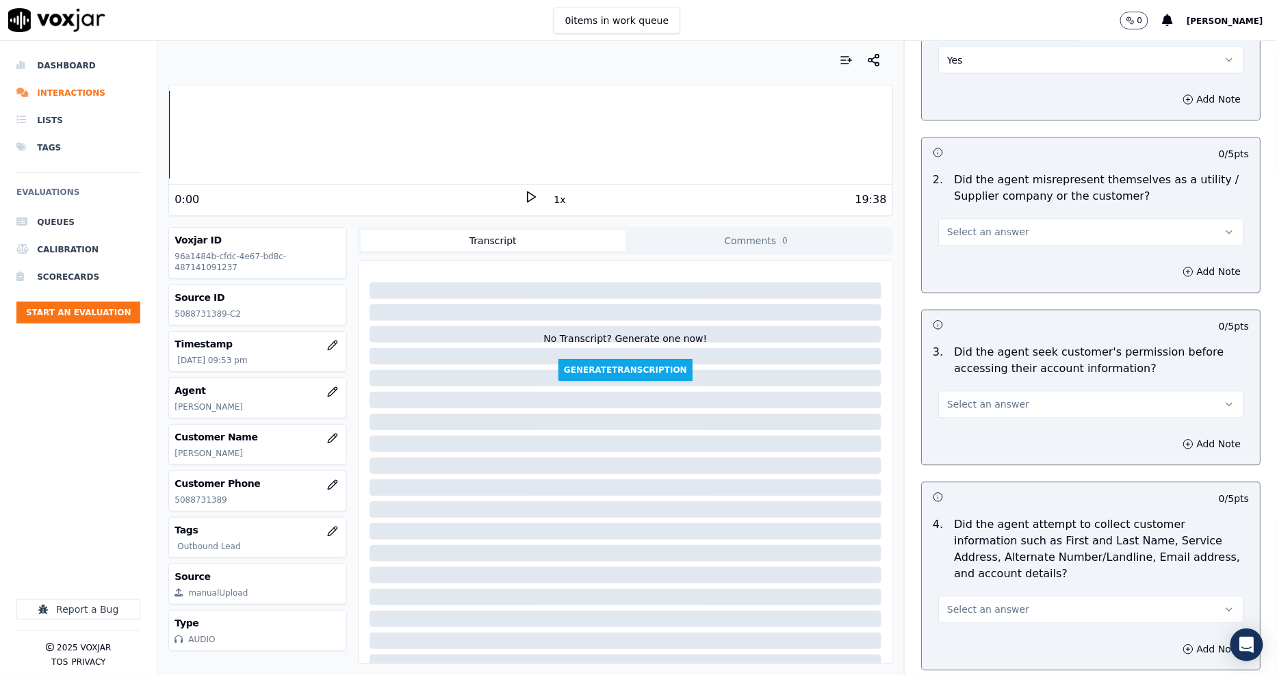
click at [975, 233] on span "Select an answer" at bounding box center [988, 233] width 82 height 14
click at [970, 278] on div "No" at bounding box center [1065, 285] width 279 height 22
click at [974, 408] on span "Select an answer" at bounding box center [988, 405] width 82 height 14
click at [972, 455] on div "No" at bounding box center [1065, 458] width 279 height 22
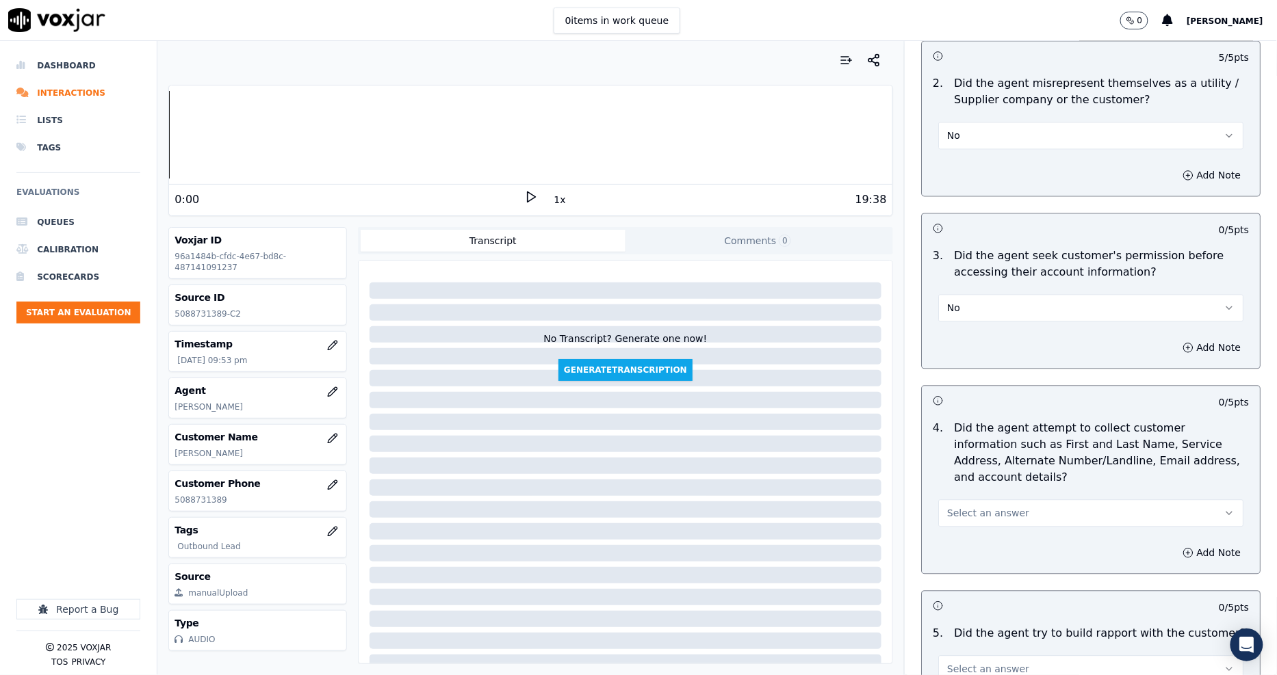
scroll to position [1140, 0]
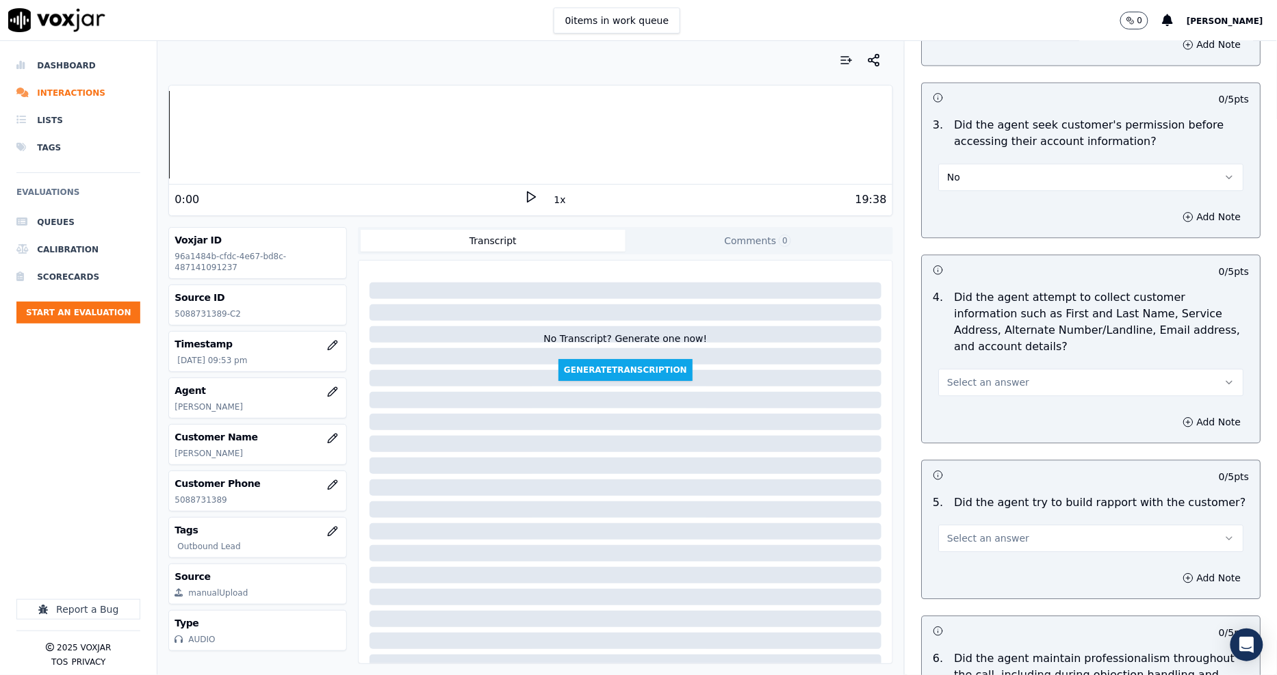
click at [962, 376] on span "Select an answer" at bounding box center [988, 383] width 82 height 14
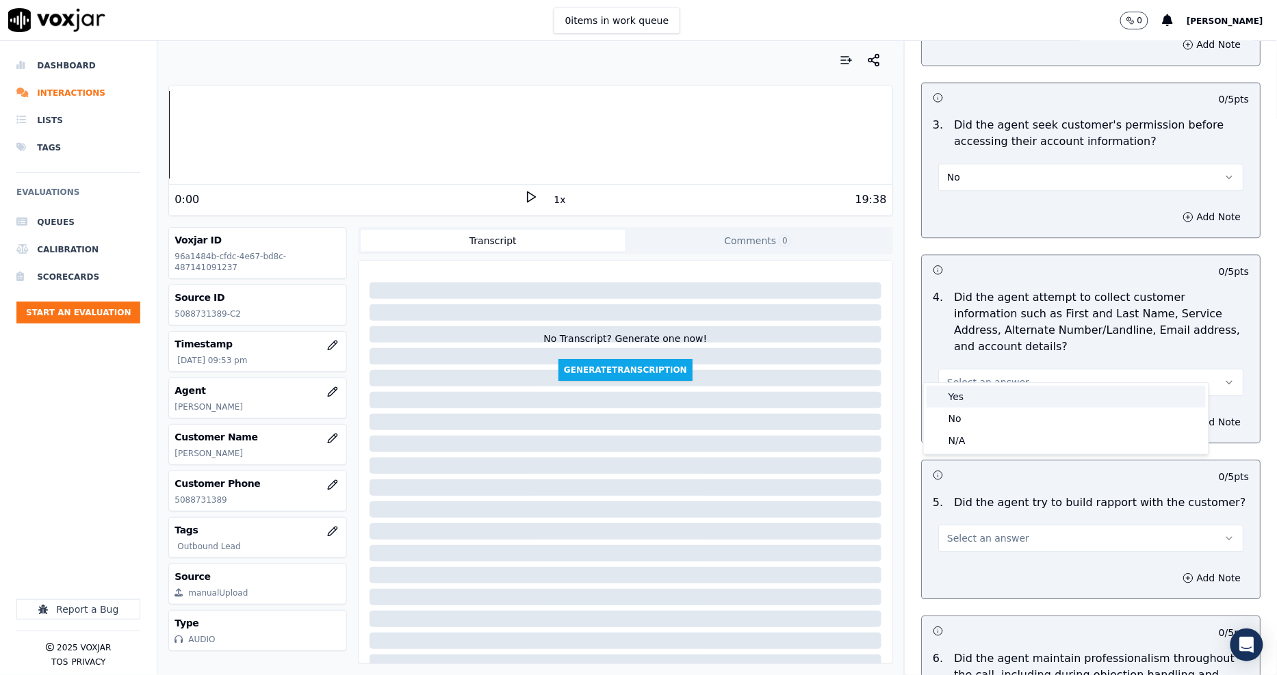
click at [959, 393] on div "Yes" at bounding box center [1065, 397] width 279 height 22
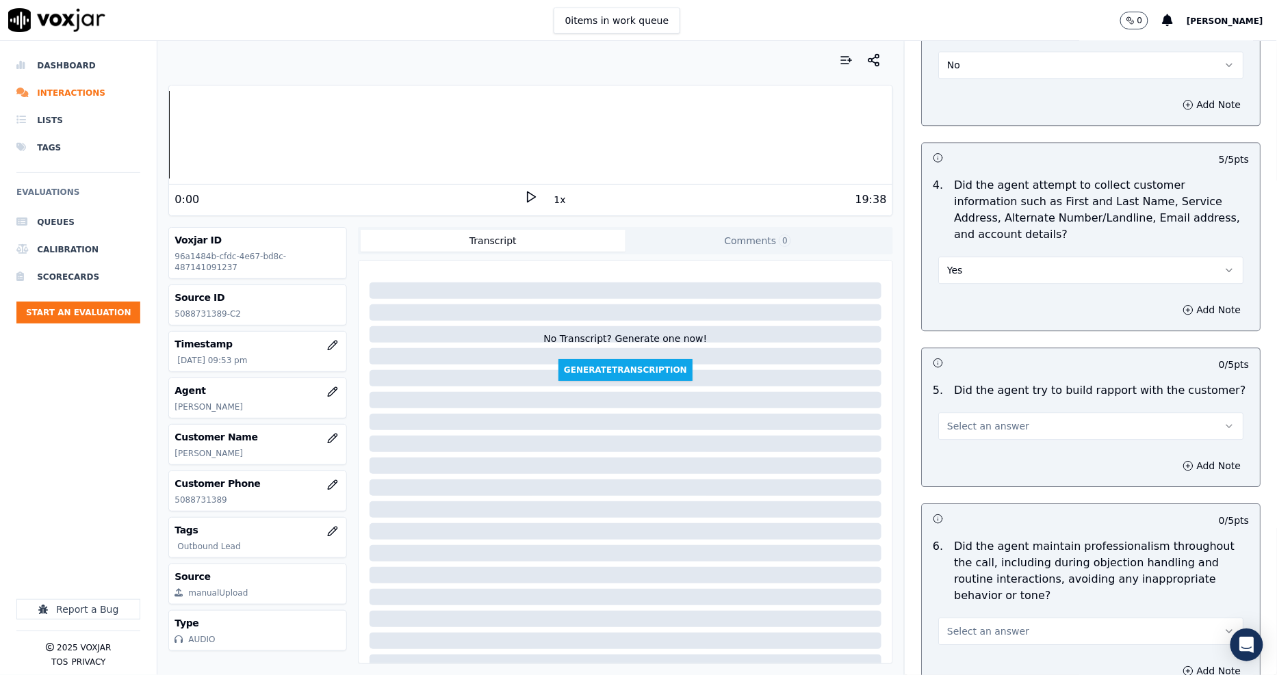
scroll to position [1368, 0]
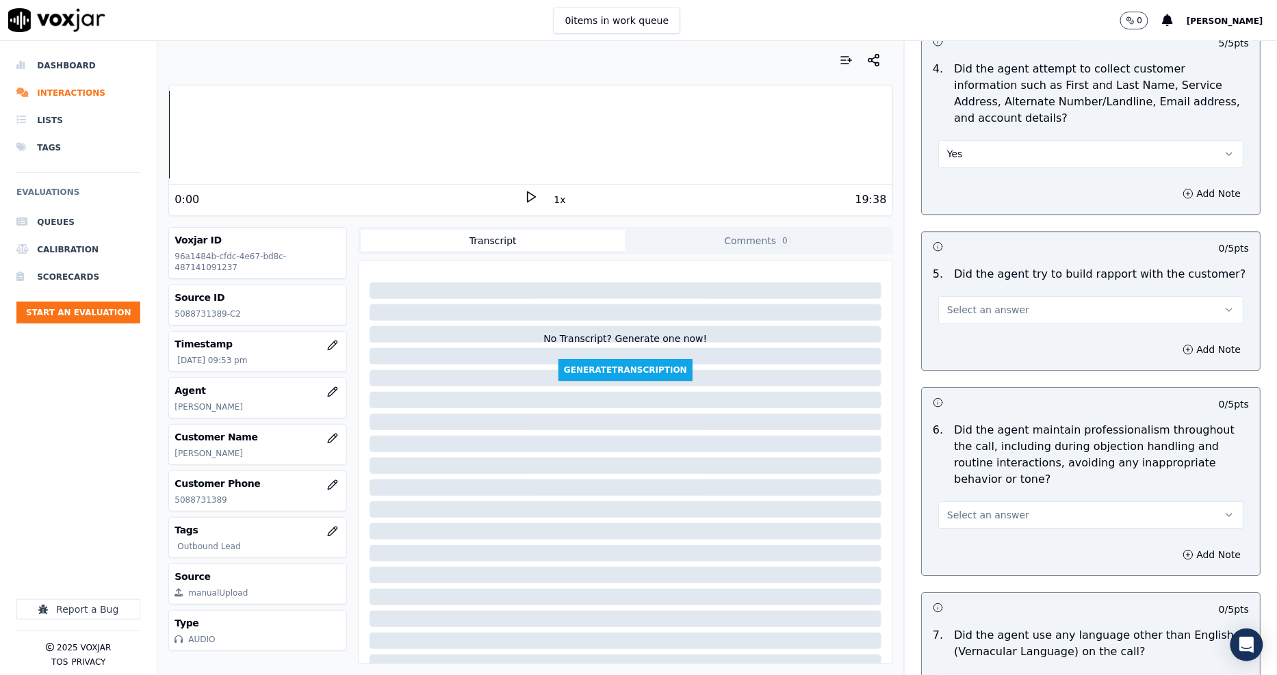
click at [954, 303] on span "Select an answer" at bounding box center [988, 310] width 82 height 14
click at [954, 349] on div "No" at bounding box center [1065, 347] width 279 height 22
click at [960, 508] on span "Select an answer" at bounding box center [988, 515] width 82 height 14
click at [960, 521] on div "Yes" at bounding box center [1065, 530] width 279 height 22
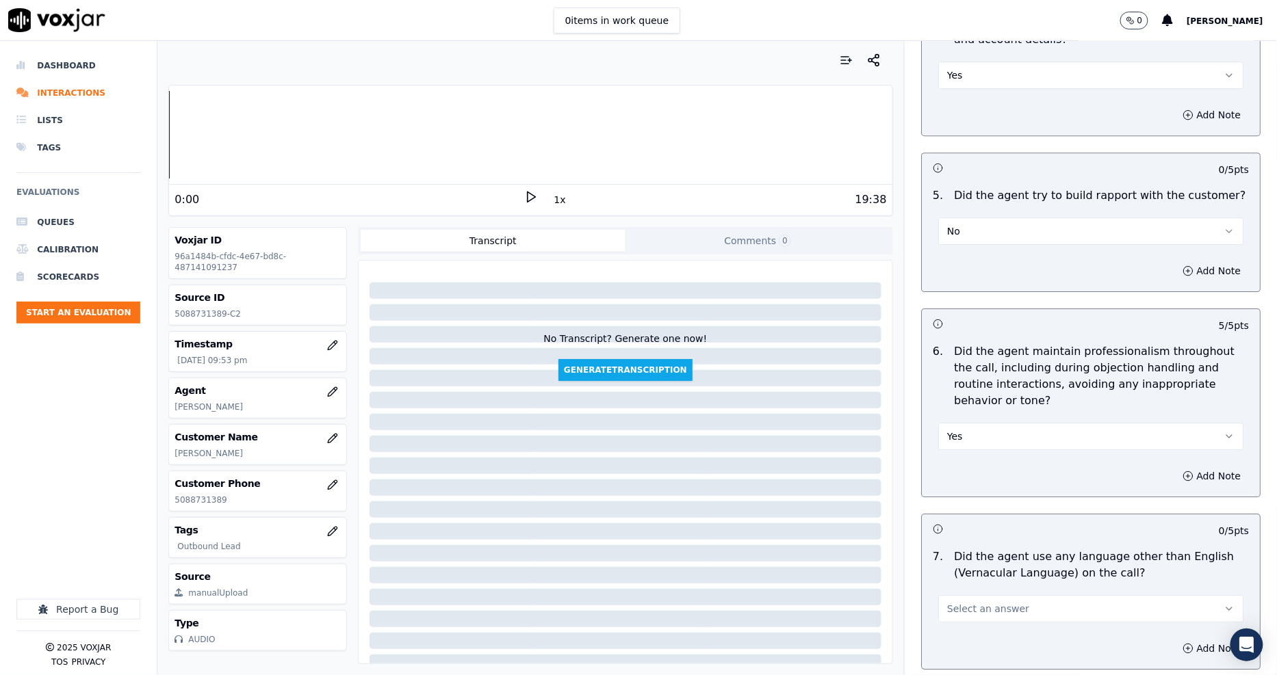
scroll to position [1444, 0]
click at [952, 220] on button "No" at bounding box center [1090, 233] width 305 height 27
click at [952, 290] on div "N/A" at bounding box center [1065, 293] width 279 height 22
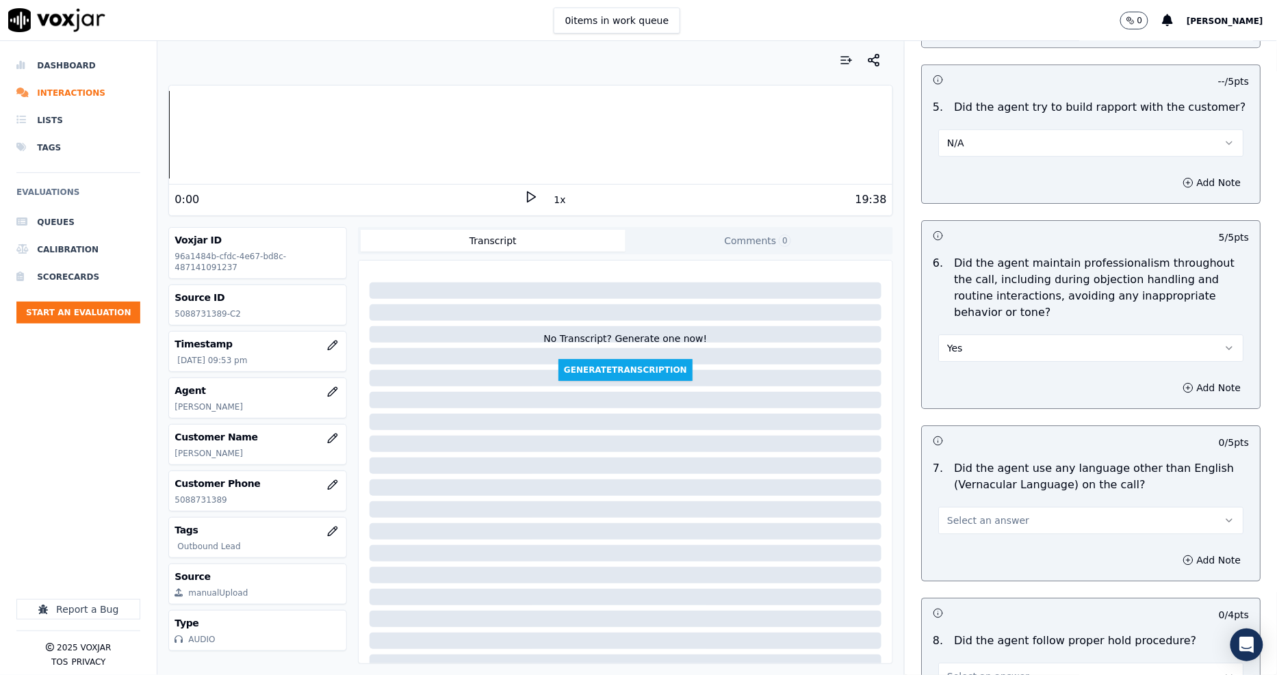
scroll to position [1672, 0]
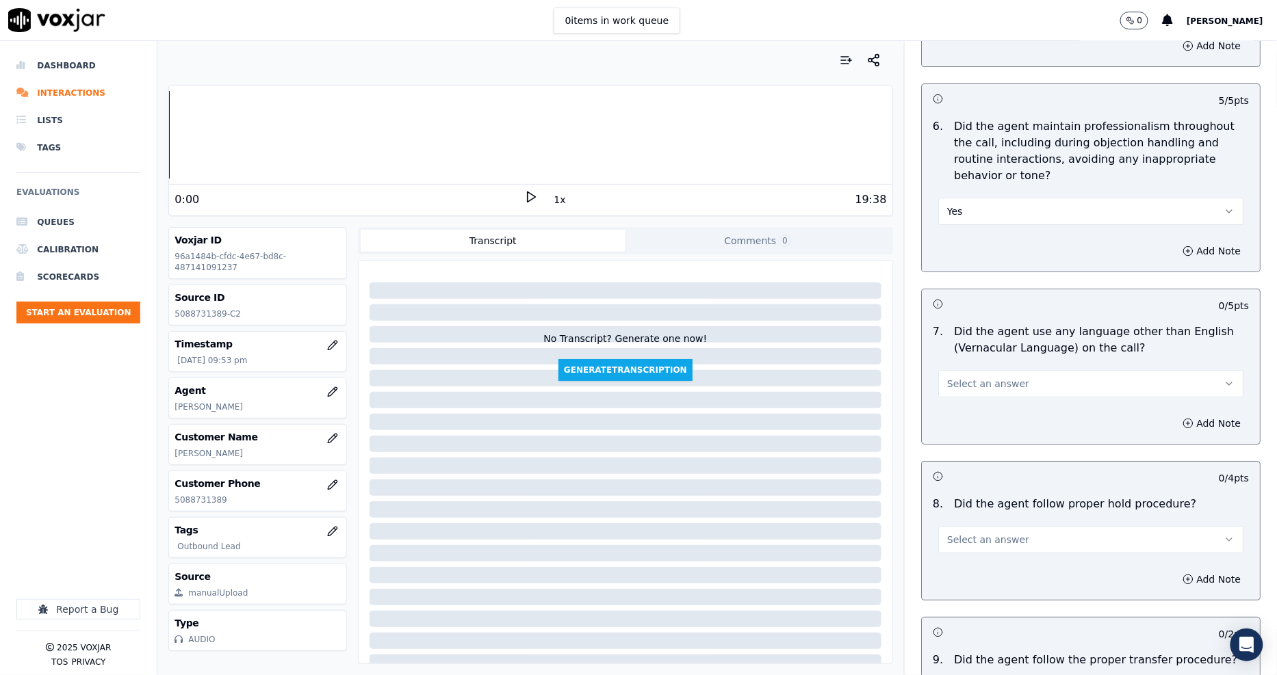
click at [958, 377] on span "Select an answer" at bounding box center [988, 384] width 82 height 14
click at [965, 424] on div "No" at bounding box center [1065, 421] width 279 height 22
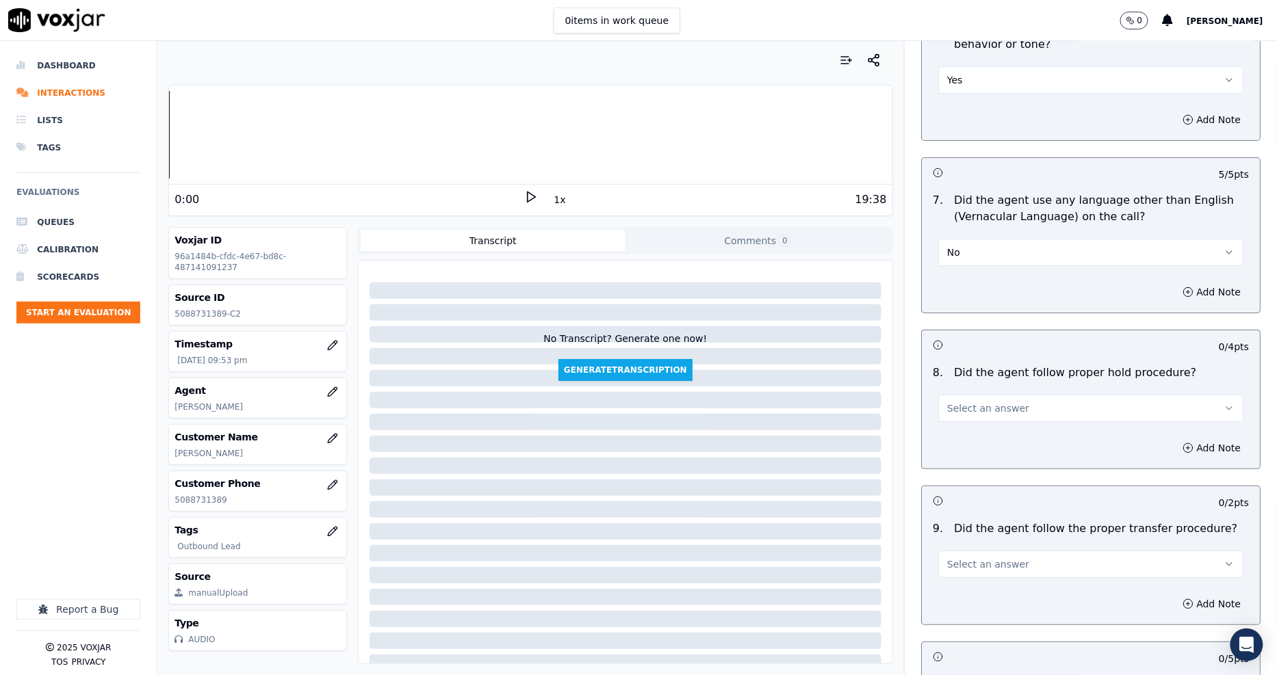
scroll to position [1976, 0]
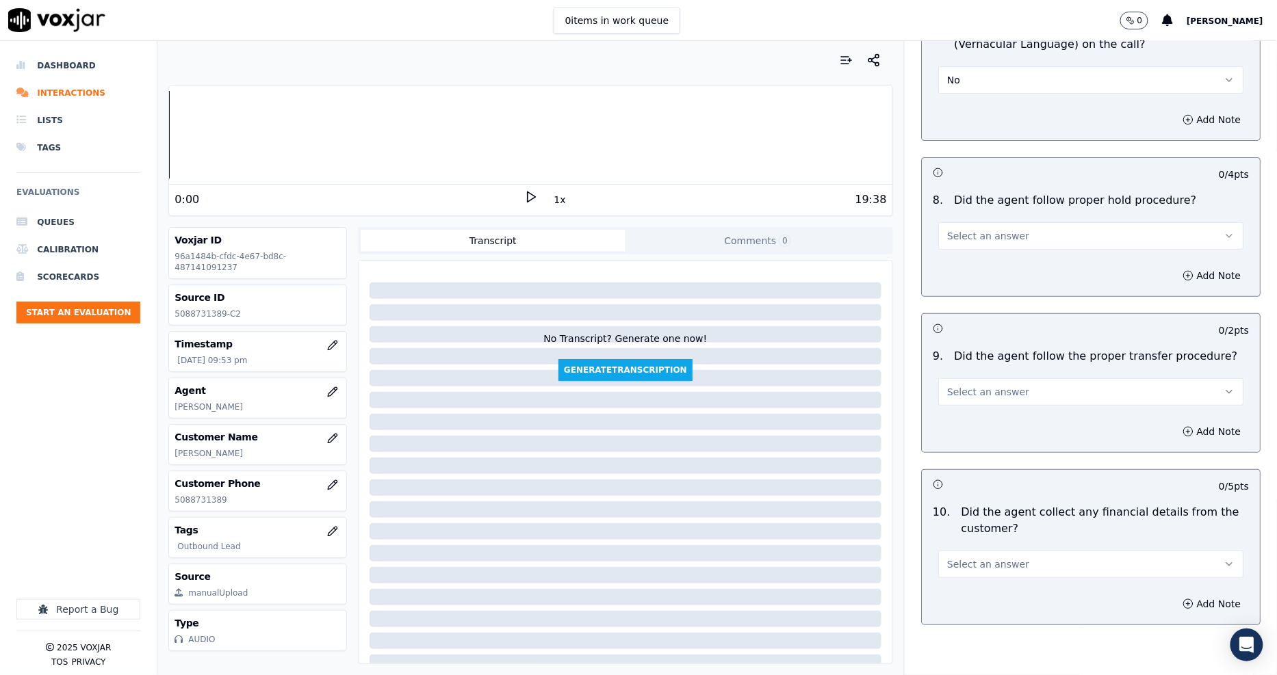
click at [975, 227] on button "Select an answer" at bounding box center [1090, 235] width 305 height 27
click at [980, 263] on div "No" at bounding box center [1065, 272] width 279 height 22
click at [972, 222] on button "No" at bounding box center [1090, 235] width 305 height 27
click at [966, 296] on div "N/A" at bounding box center [1065, 294] width 279 height 22
click at [963, 385] on span "Select an answer" at bounding box center [988, 392] width 82 height 14
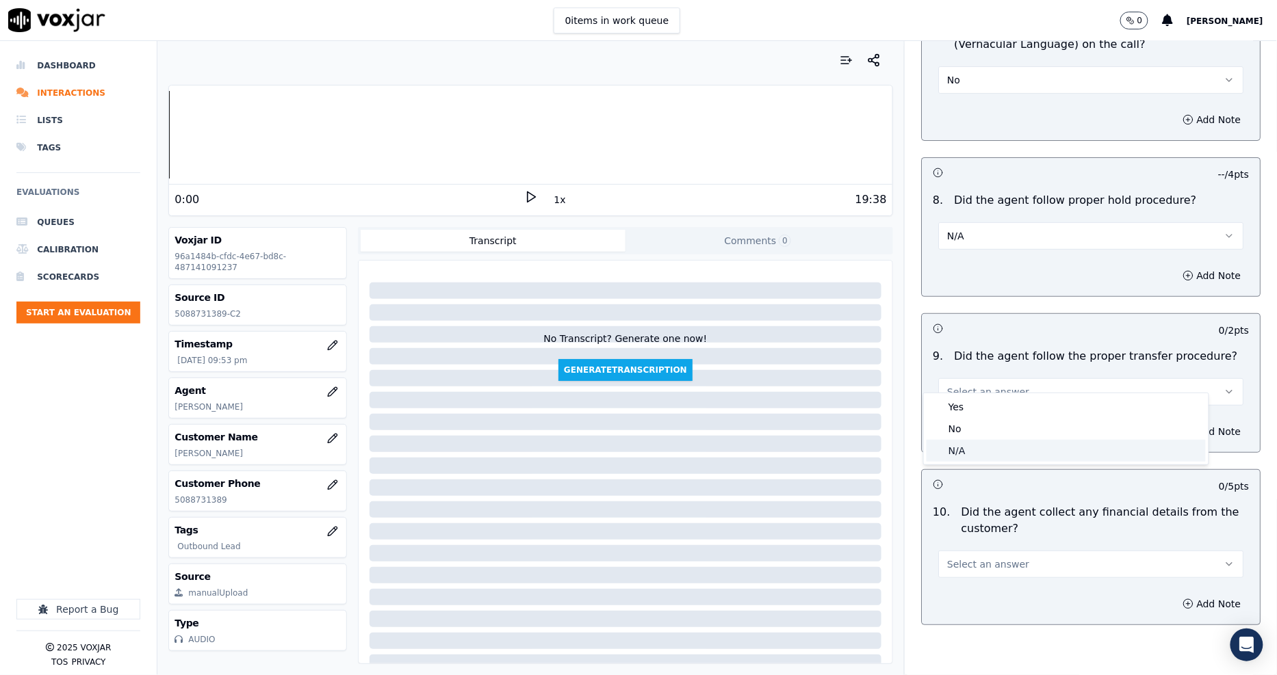
click at [959, 447] on div "N/A" at bounding box center [1065, 451] width 279 height 22
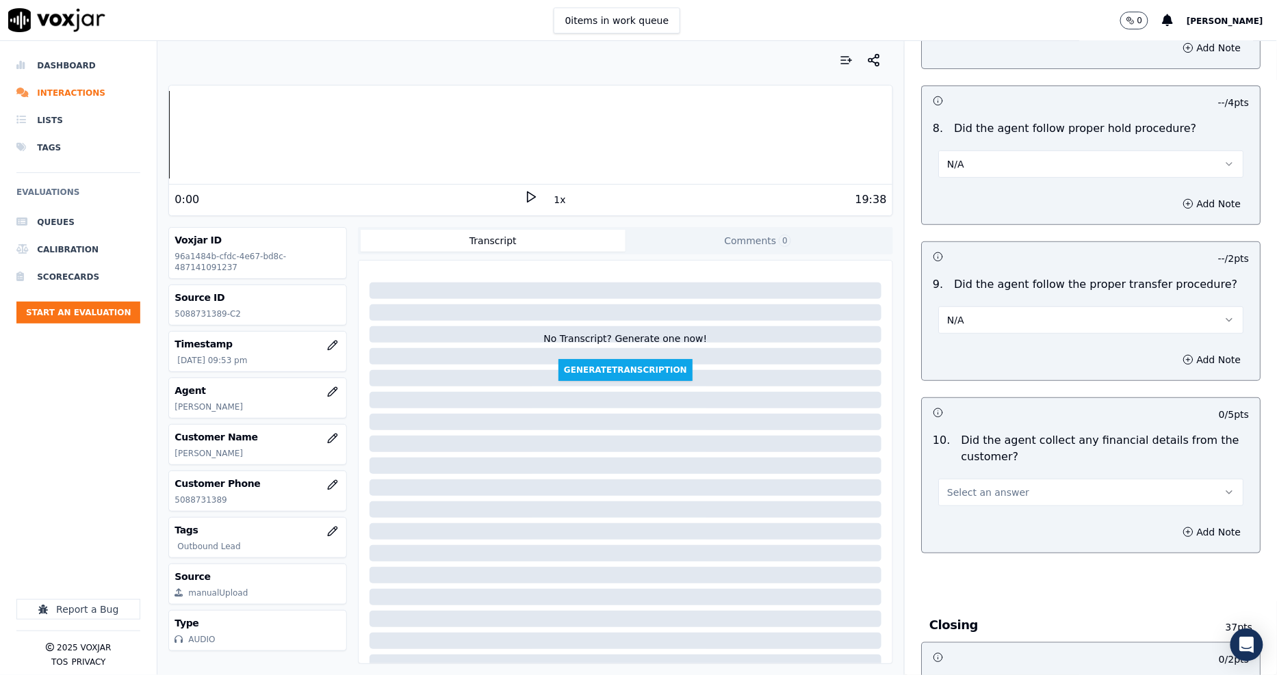
scroll to position [2129, 0]
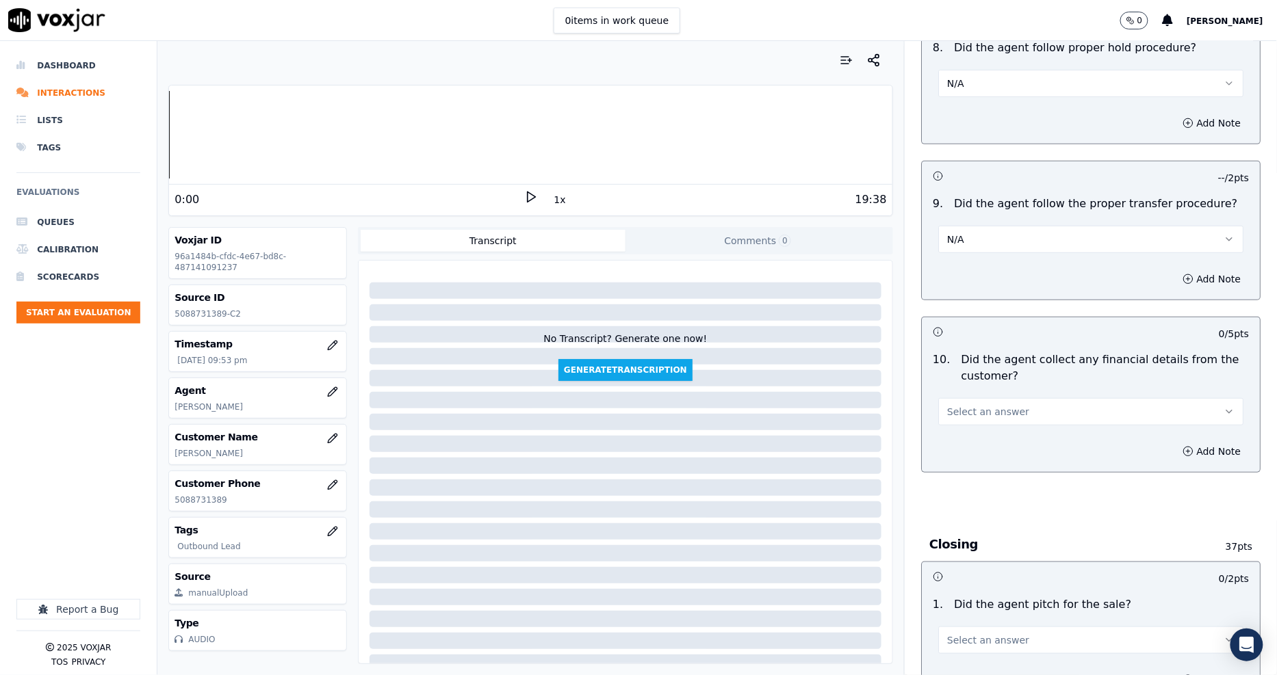
click at [968, 405] on span "Select an answer" at bounding box center [988, 412] width 82 height 14
click at [967, 450] on div "No" at bounding box center [1065, 449] width 279 height 22
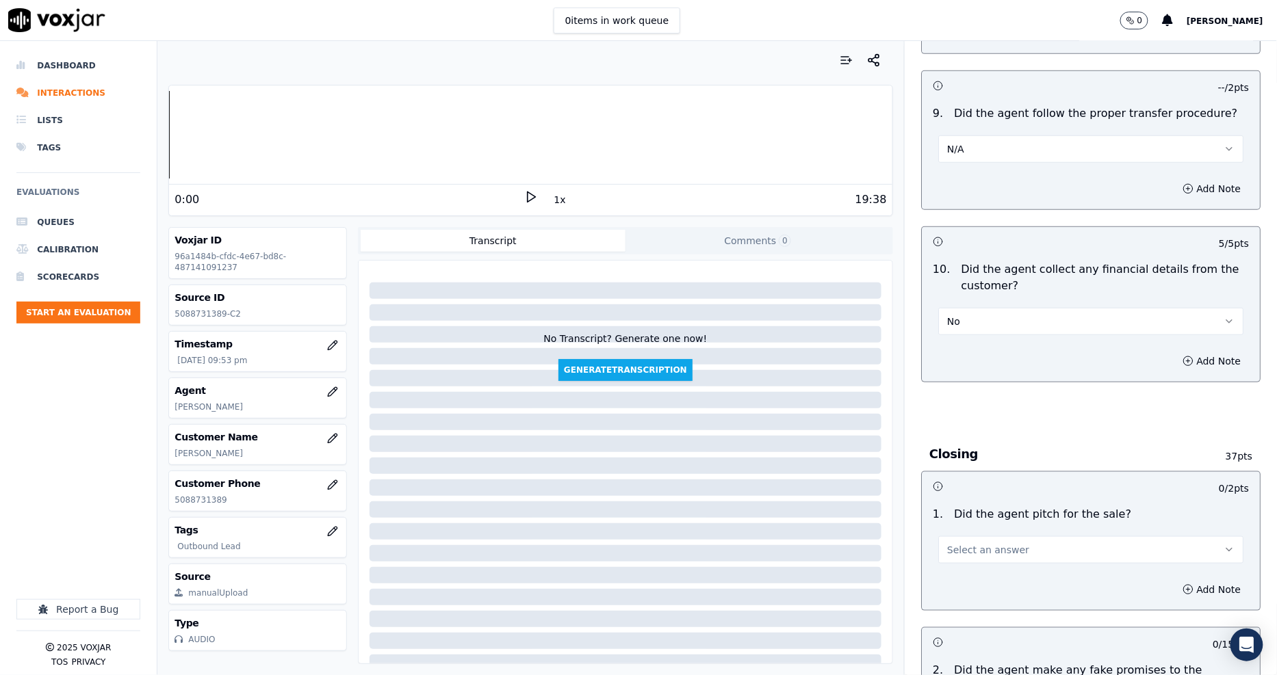
scroll to position [2356, 0]
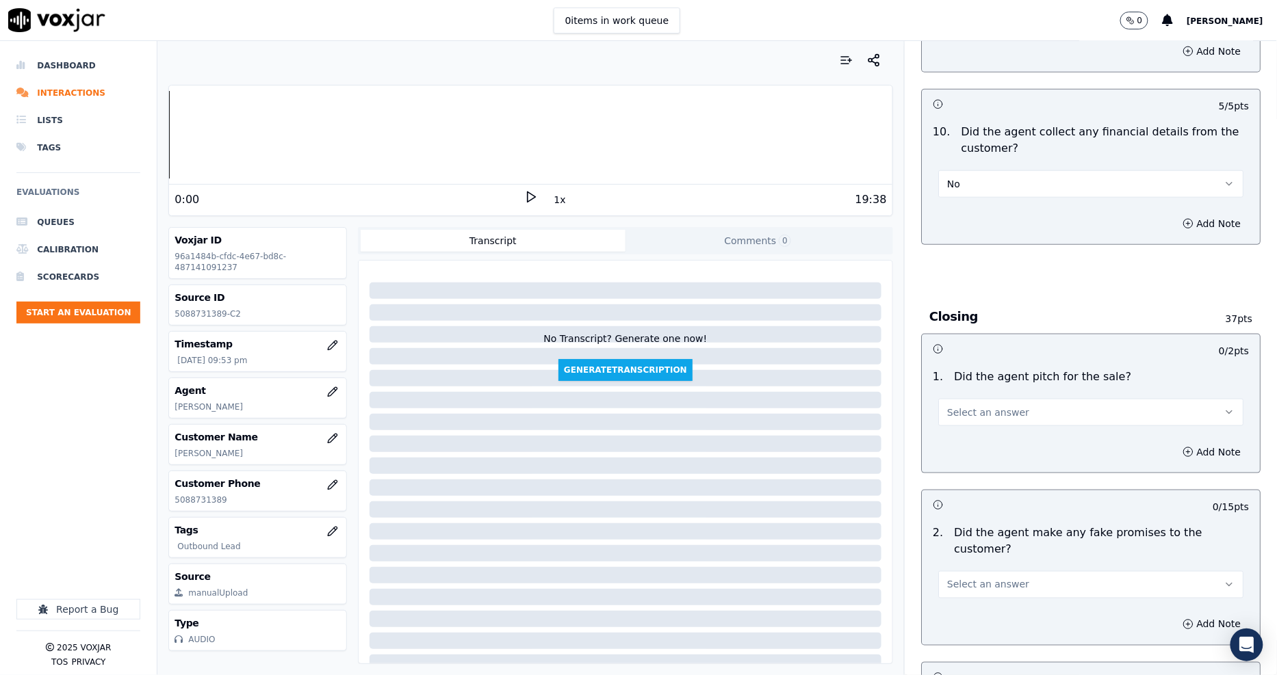
click at [955, 406] on span "Select an answer" at bounding box center [988, 413] width 82 height 14
click at [963, 426] on div "Yes" at bounding box center [1065, 428] width 279 height 22
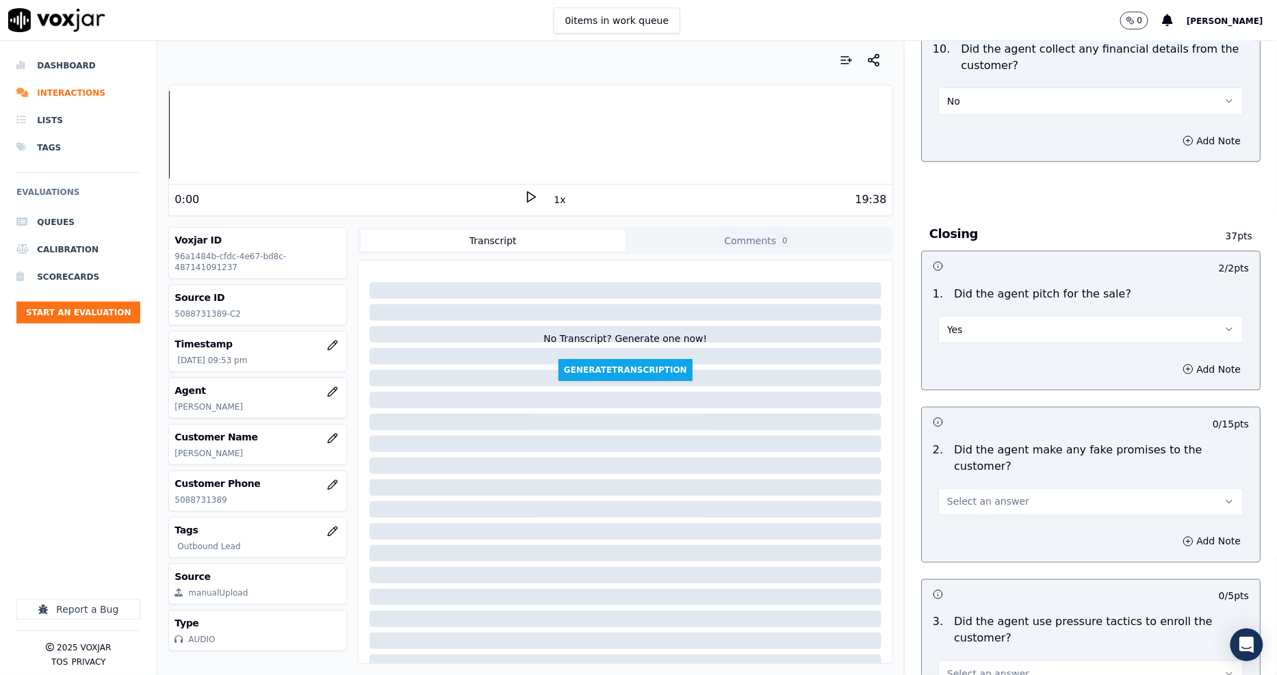
scroll to position [2584, 0]
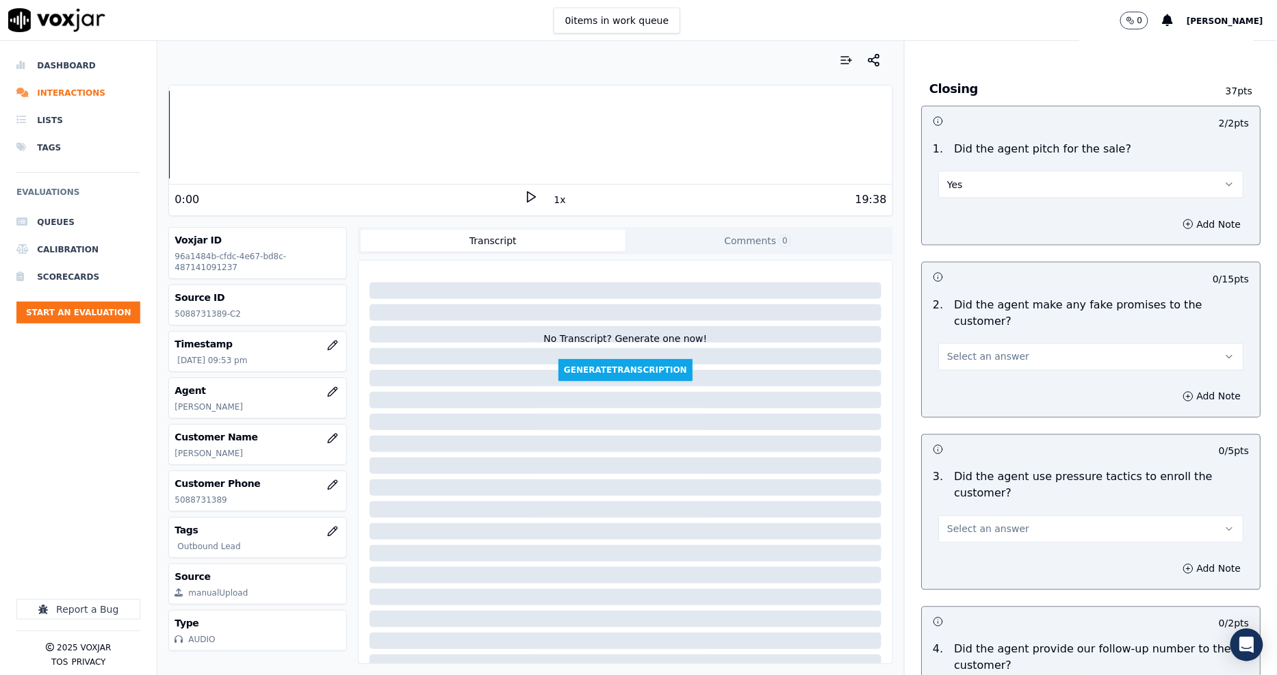
click at [959, 350] on span "Select an answer" at bounding box center [988, 357] width 82 height 14
click at [963, 372] on div "No" at bounding box center [1065, 378] width 279 height 22
click at [952, 549] on div "Add Note" at bounding box center [1091, 569] width 338 height 41
click at [948, 516] on button "Select an answer" at bounding box center [1090, 529] width 305 height 27
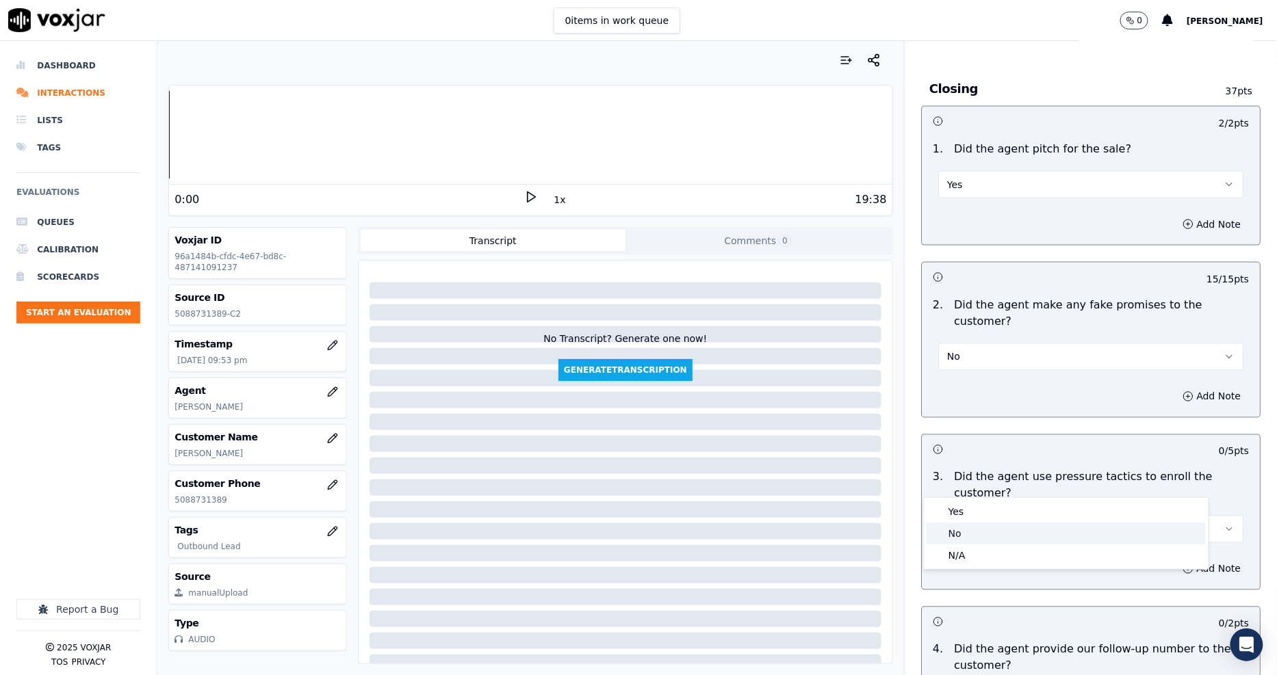
drag, startPoint x: 954, startPoint y: 521, endPoint x: 955, endPoint y: 530, distance: 8.2
click at [955, 528] on div "Yes No N/A" at bounding box center [1066, 533] width 285 height 71
click at [955, 530] on div "No" at bounding box center [1065, 534] width 279 height 22
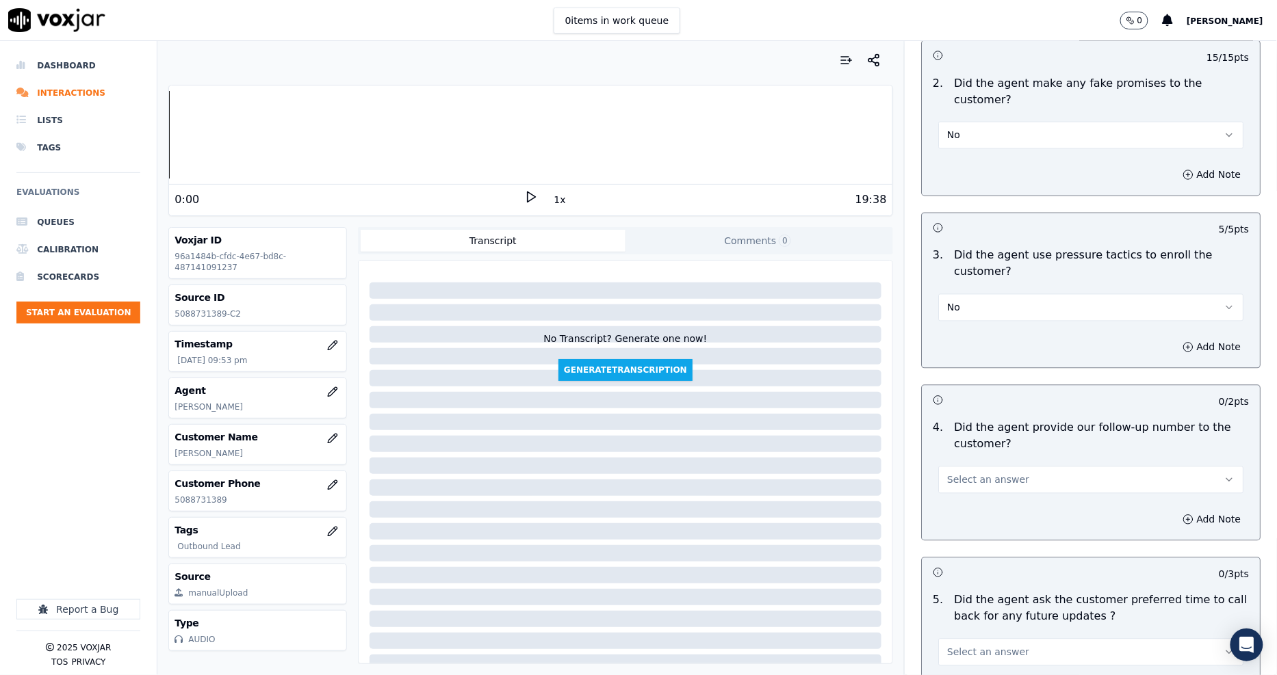
scroll to position [2813, 0]
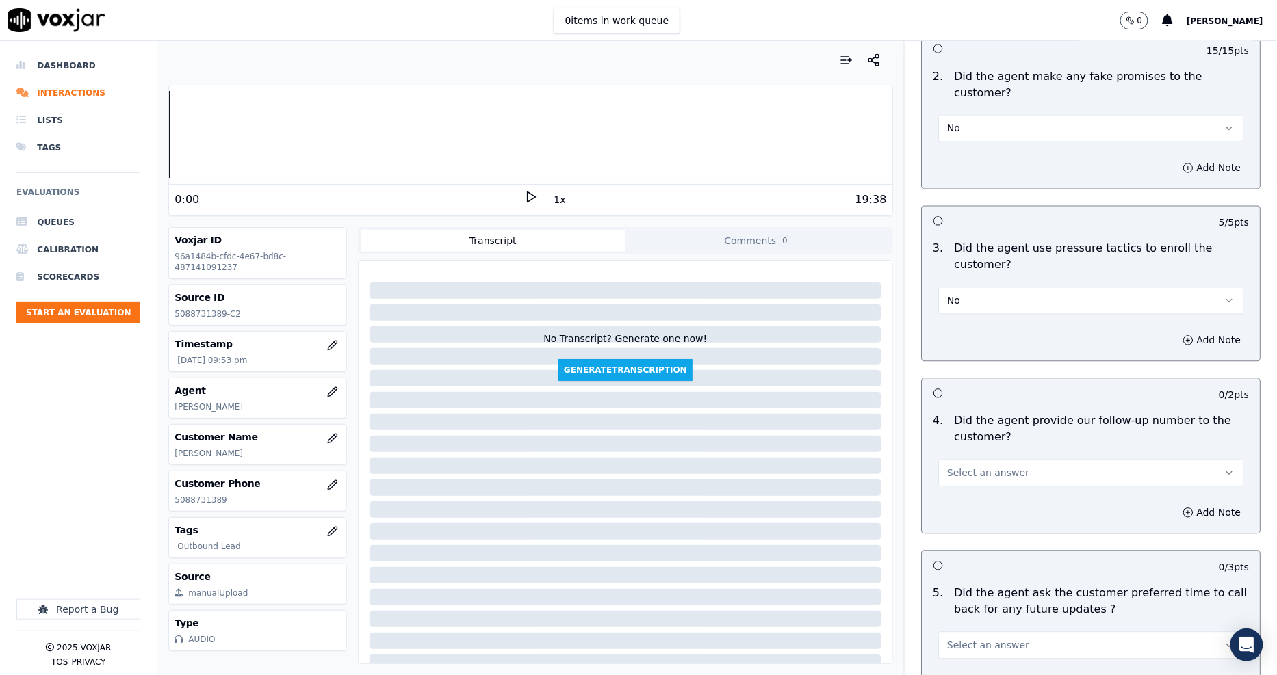
click at [961, 467] on span "Select an answer" at bounding box center [988, 474] width 82 height 14
drag, startPoint x: 967, startPoint y: 493, endPoint x: 965, endPoint y: 481, distance: 11.8
click at [967, 481] on div "Yes No N/A" at bounding box center [1066, 478] width 285 height 71
click at [965, 481] on div "No" at bounding box center [1065, 478] width 279 height 22
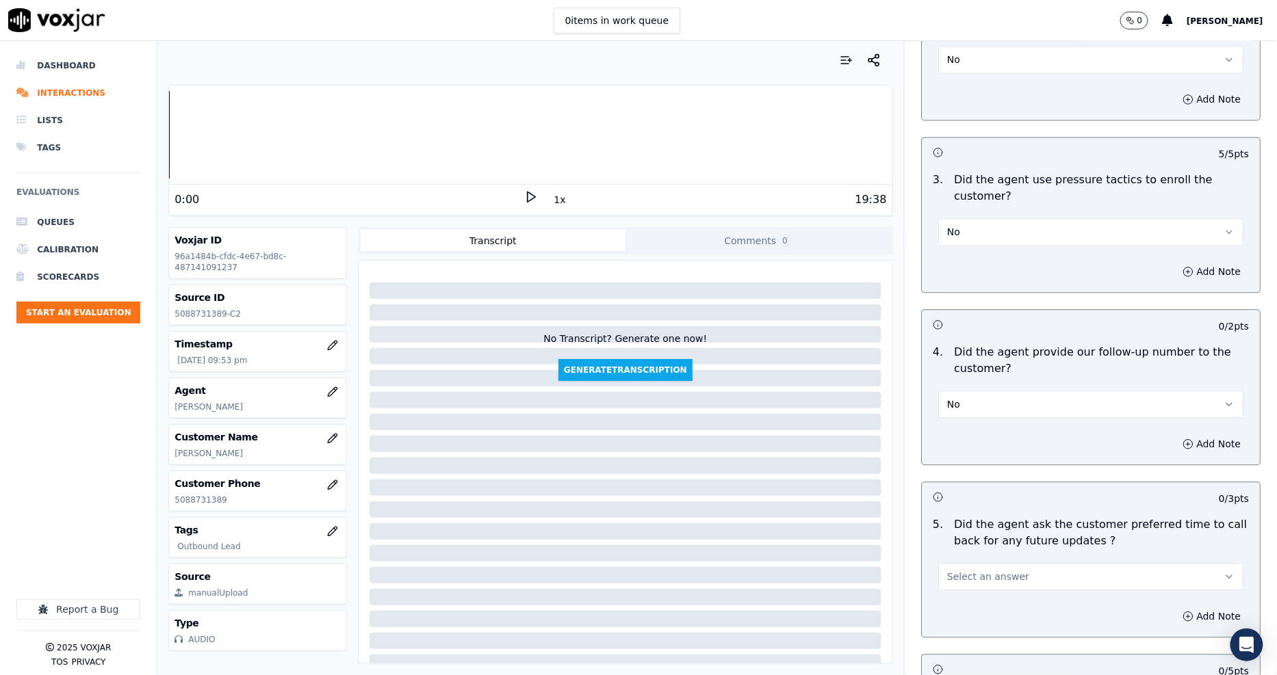
scroll to position [2965, 0]
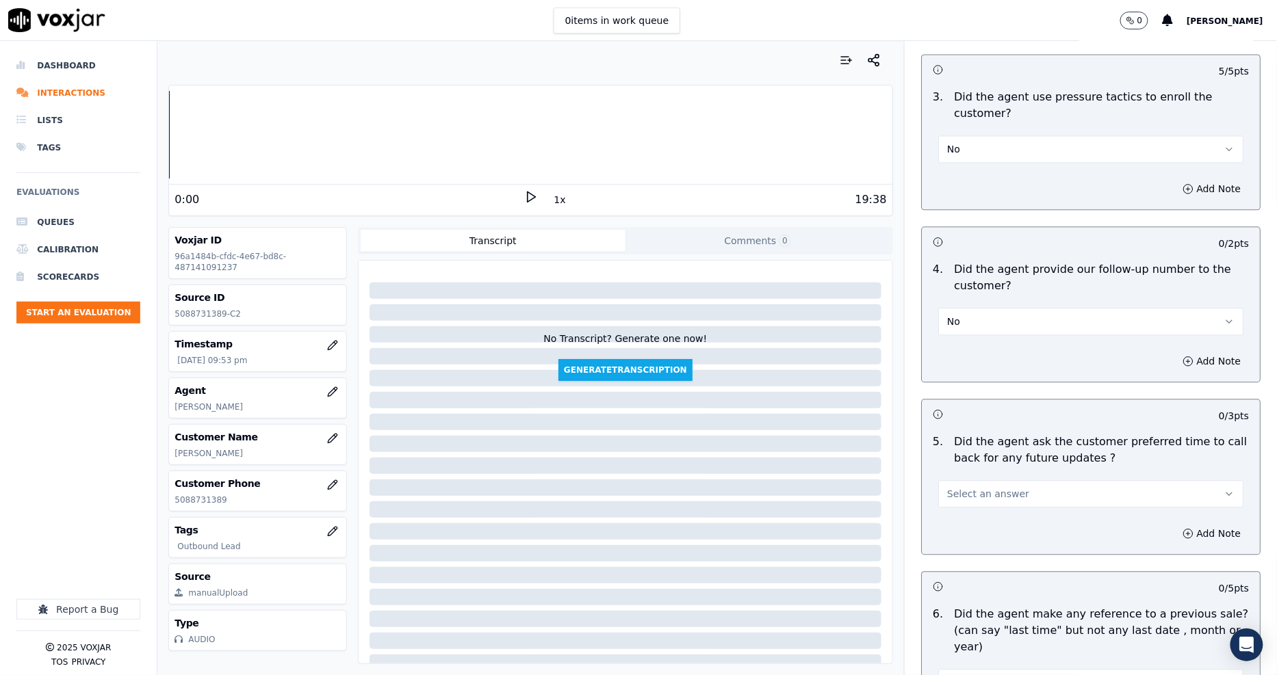
click at [965, 487] on span "Select an answer" at bounding box center [988, 494] width 82 height 14
click at [963, 514] on div "N/A" at bounding box center [1065, 521] width 279 height 22
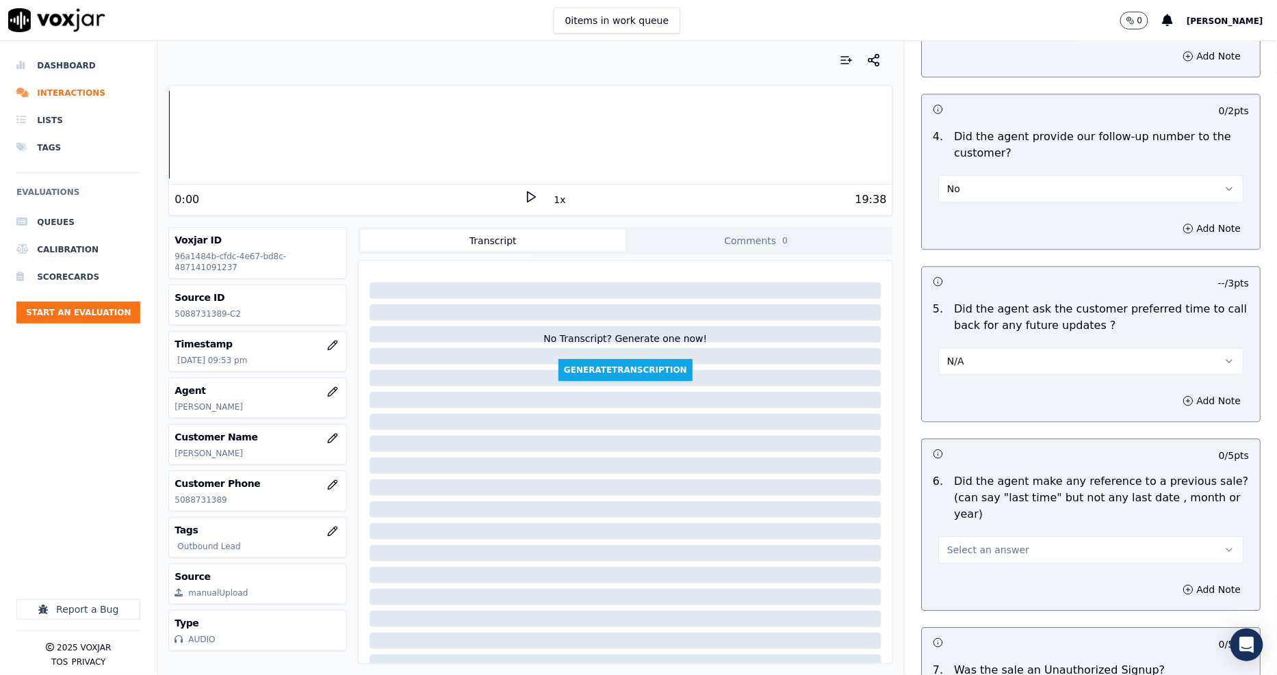
scroll to position [3240, 0]
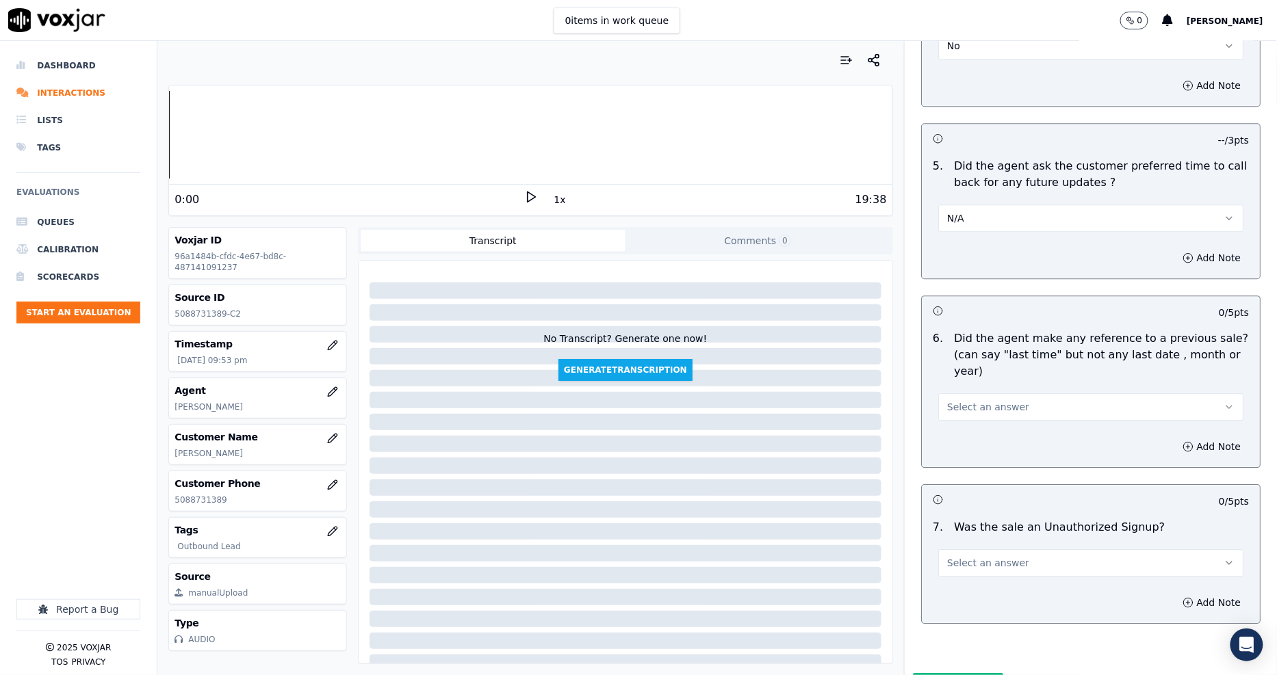
click at [959, 400] on span "Select an answer" at bounding box center [988, 407] width 82 height 14
drag, startPoint x: 955, startPoint y: 392, endPoint x: 979, endPoint y: 482, distance: 93.4
click at [954, 393] on div "No" at bounding box center [1065, 396] width 279 height 22
click at [980, 556] on span "Select an answer" at bounding box center [988, 563] width 82 height 14
click at [967, 555] on div "No" at bounding box center [1065, 552] width 279 height 22
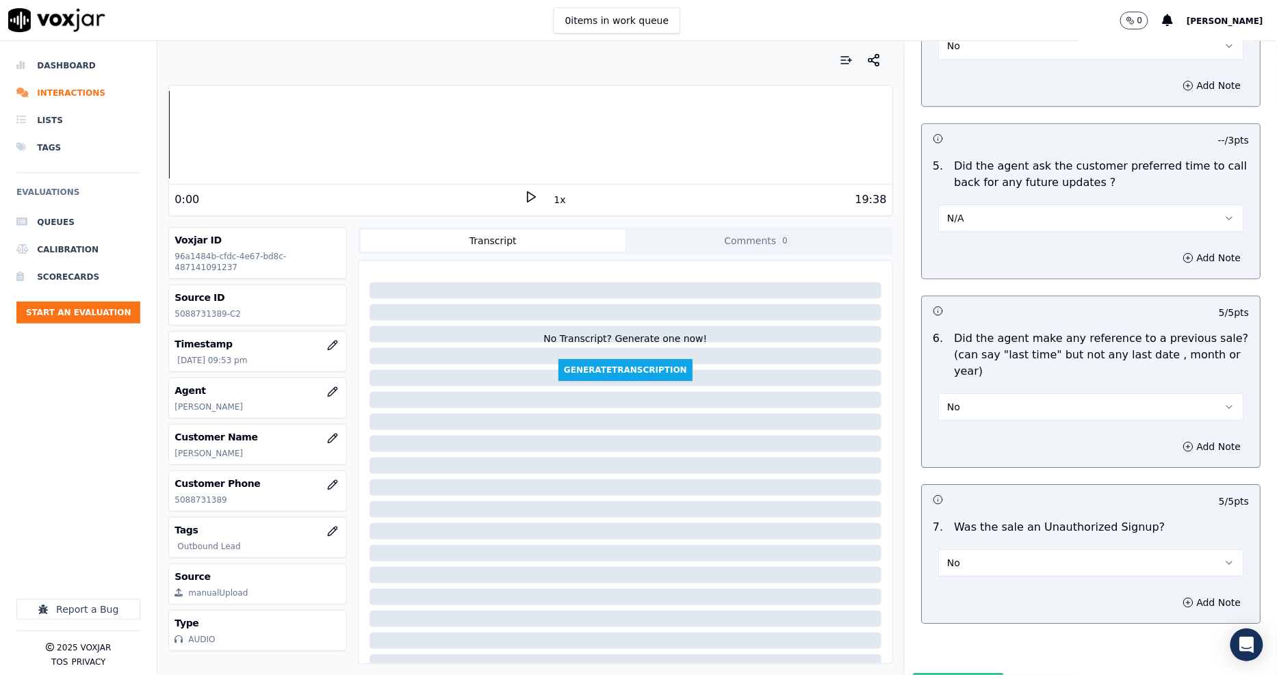
click at [941, 673] on button "Submit Scores" at bounding box center [958, 685] width 91 height 25
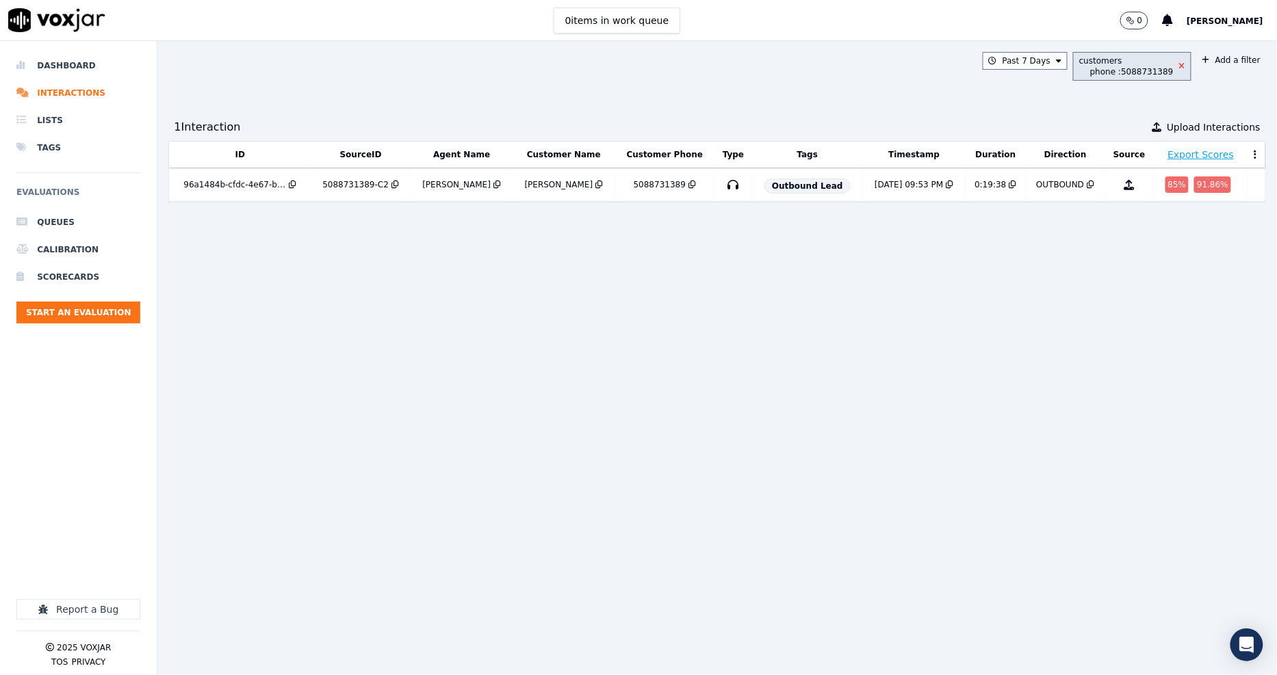
click at [1179, 64] on icon at bounding box center [1182, 66] width 6 height 8
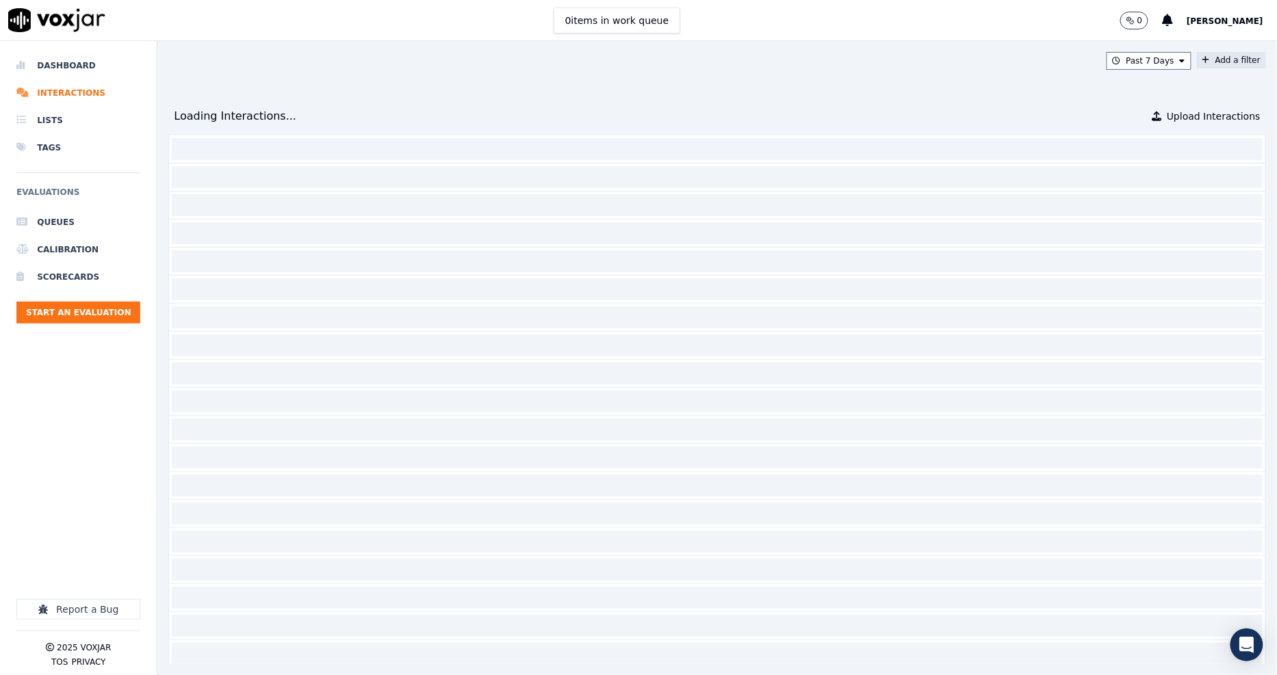
click at [1202, 59] on icon at bounding box center [1206, 60] width 8 height 8
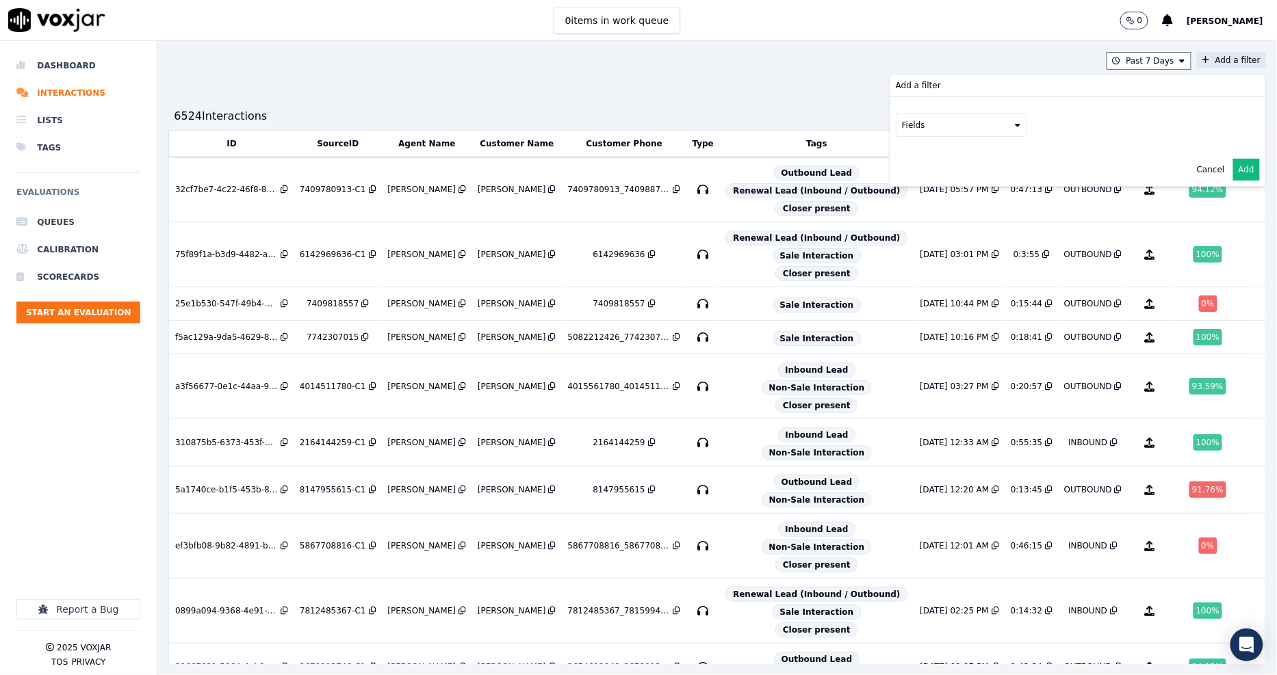
click at [965, 122] on button "Fields" at bounding box center [961, 125] width 131 height 23
click at [919, 258] on div "customers" at bounding box center [940, 263] width 43 height 11
click at [976, 161] on button "Fields" at bounding box center [977, 153] width 131 height 23
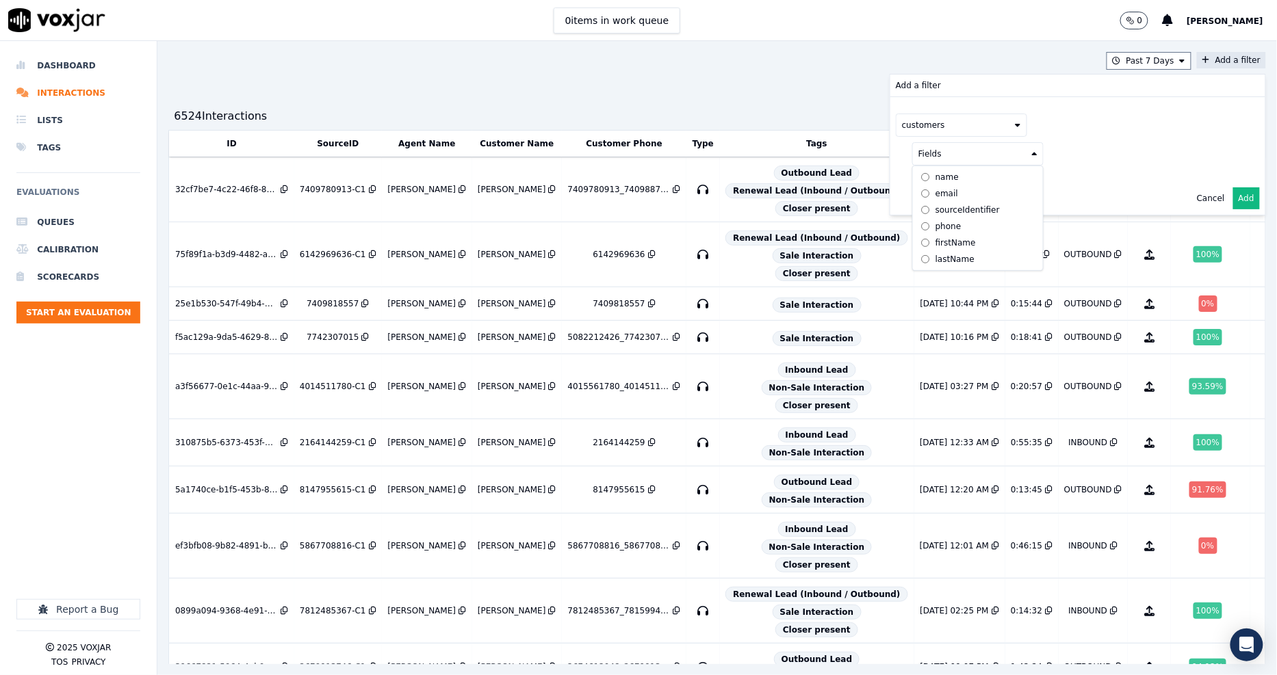
click at [935, 228] on div "phone" at bounding box center [948, 226] width 26 height 11
click at [1068, 155] on button at bounding box center [1147, 152] width 197 height 21
click at [1065, 170] on input "text" at bounding box center [1147, 180] width 185 height 23
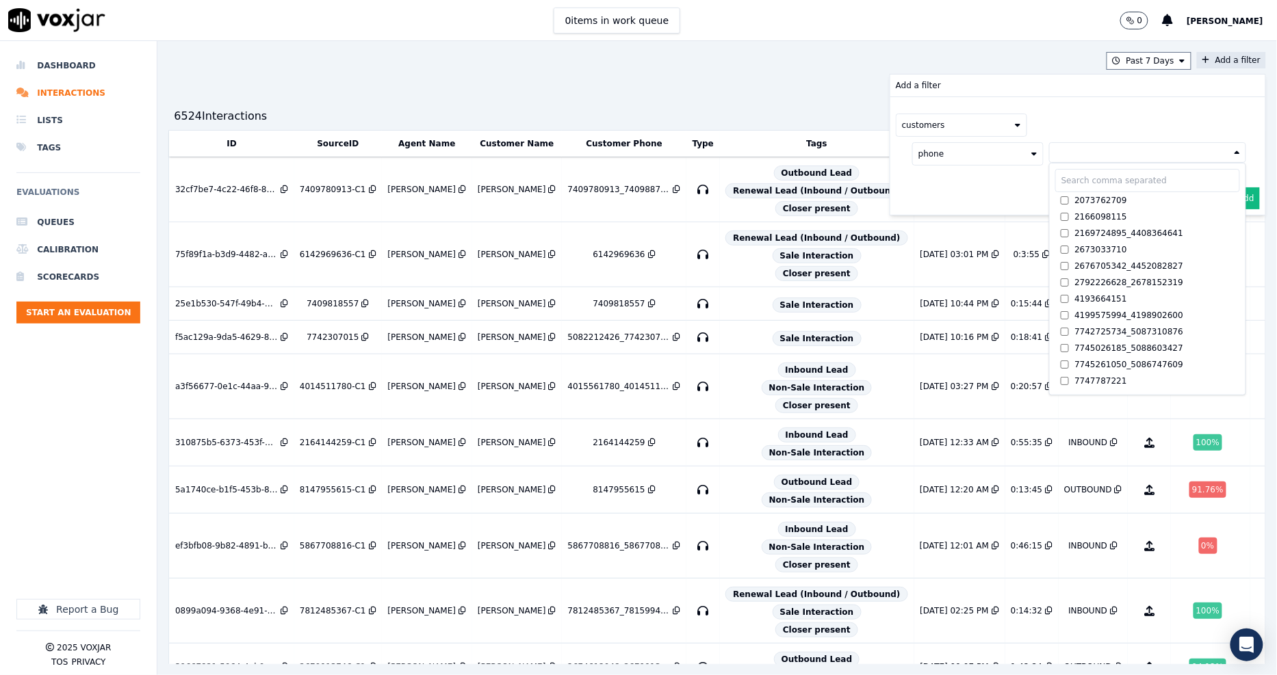
paste input "3306017930"
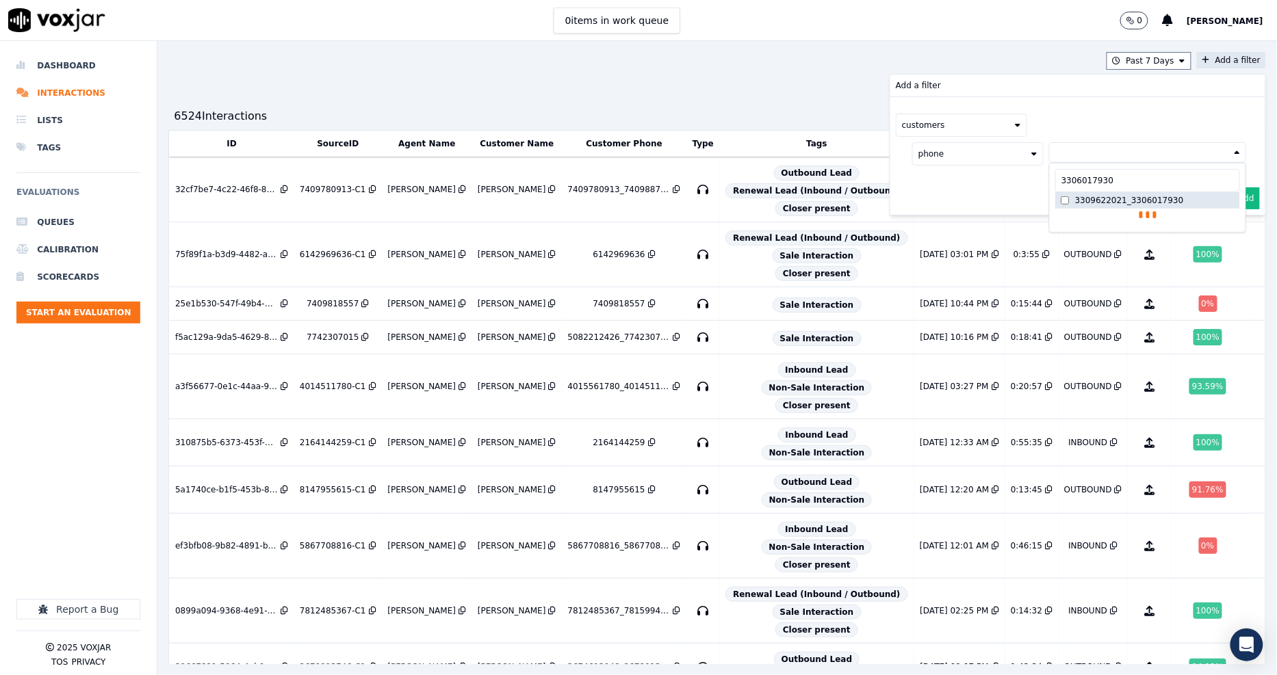
type input "3306017930"
click at [1075, 200] on div "3309622021_3306017930" at bounding box center [1129, 200] width 109 height 11
click at [994, 195] on div "phone [PHONE_NUMBER]_3306017930 3306017930 3309622021_3306017930 AND" at bounding box center [1071, 168] width 350 height 62
click at [1233, 235] on button "Add" at bounding box center [1246, 231] width 27 height 22
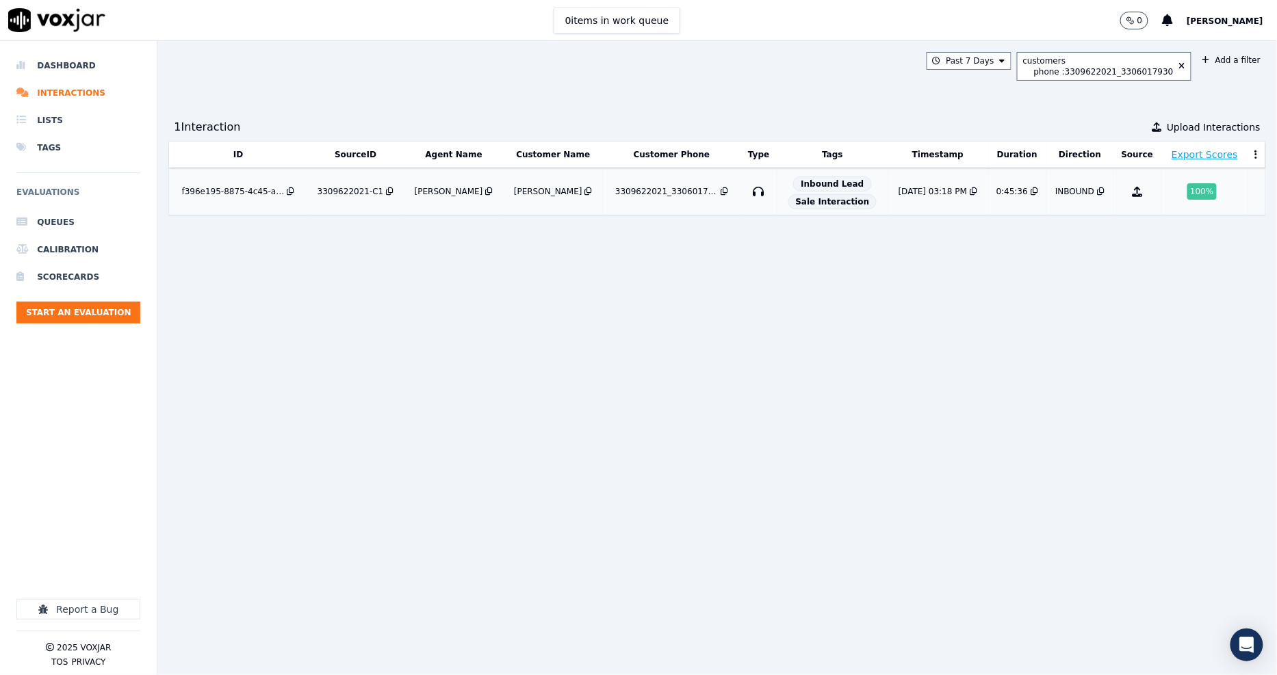
click at [365, 195] on div "3309622021-C1" at bounding box center [350, 191] width 66 height 11
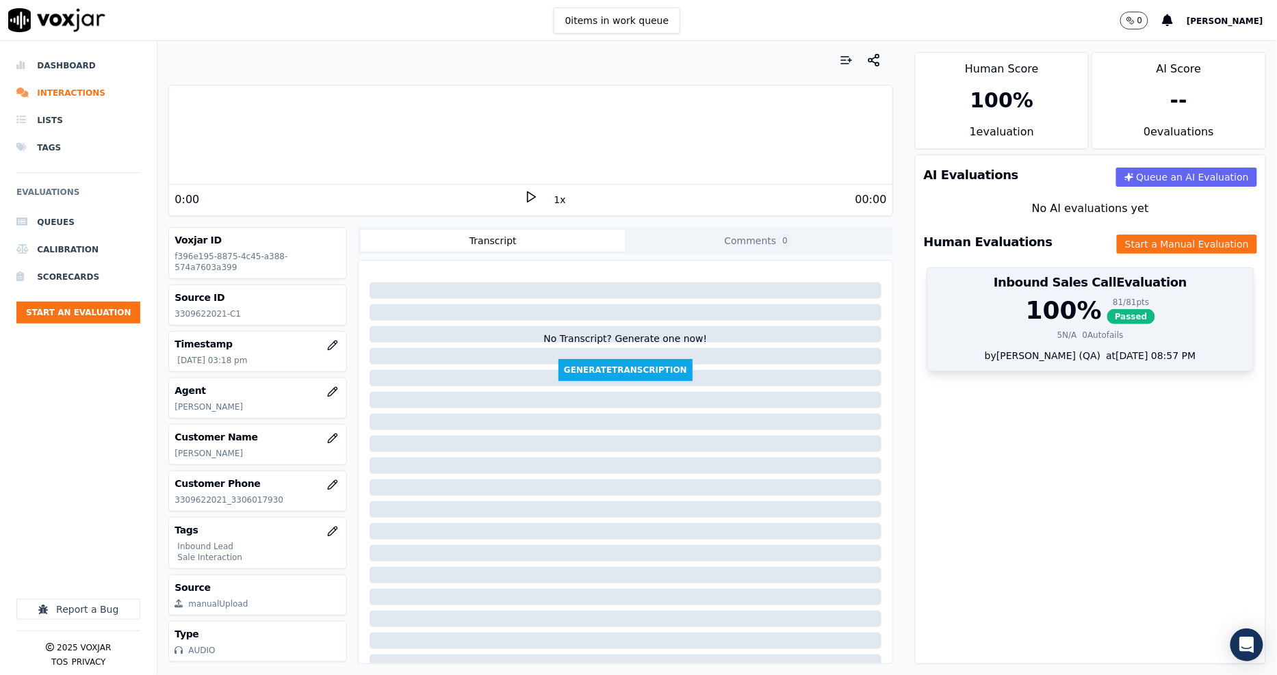
click at [1059, 307] on div "100 %" at bounding box center [1064, 310] width 76 height 27
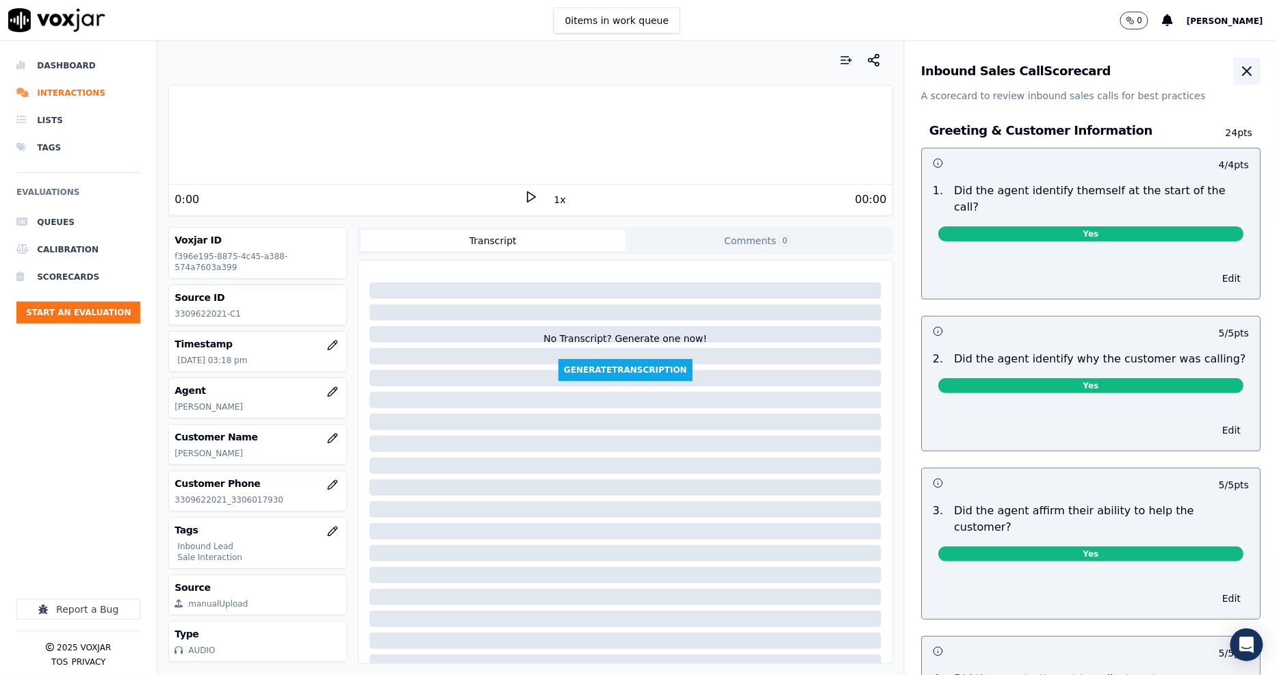
click at [1238, 64] on icon "button" at bounding box center [1246, 71] width 16 height 16
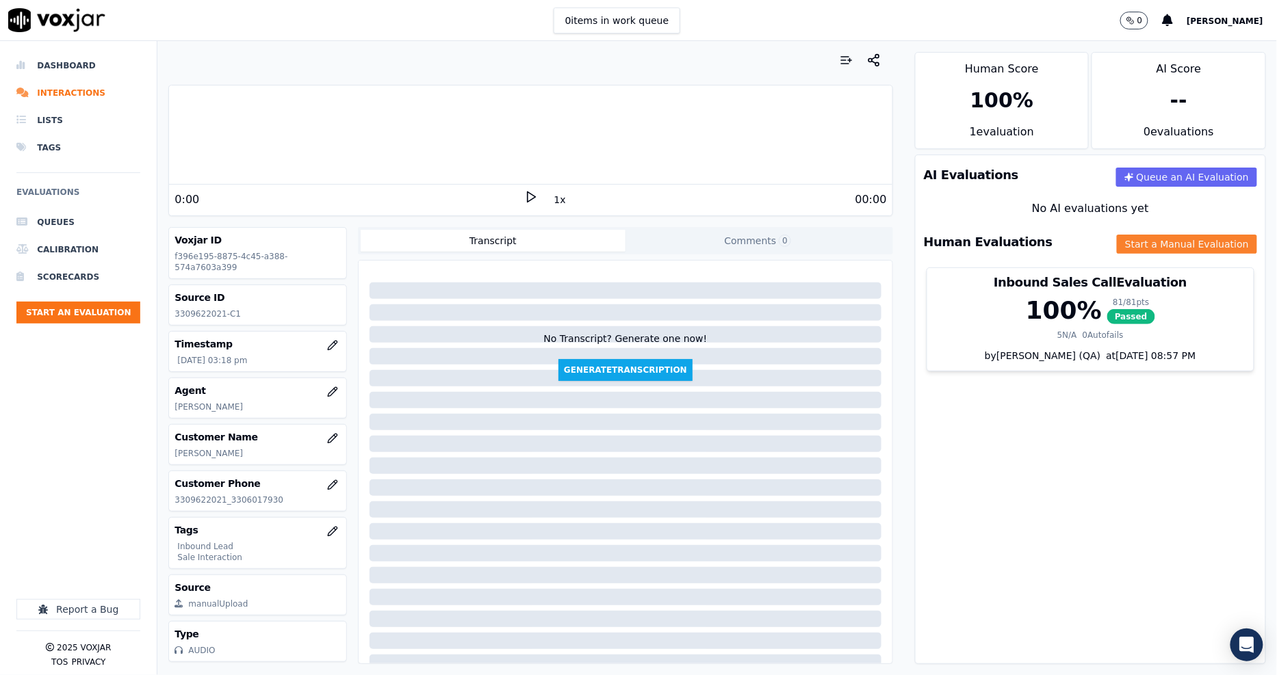
click at [1139, 237] on button "Start a Manual Evaluation" at bounding box center [1187, 244] width 140 height 19
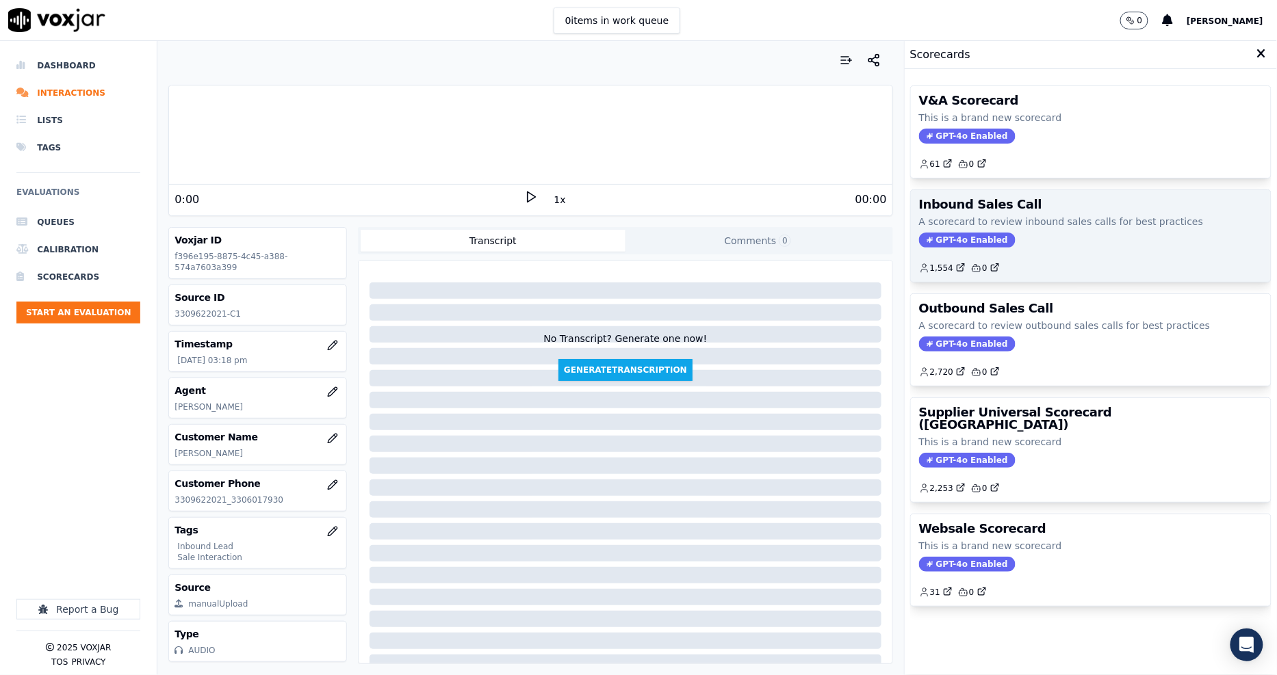
drag, startPoint x: 1024, startPoint y: 207, endPoint x: 1065, endPoint y: 272, distance: 76.3
click at [1022, 207] on h3 "Inbound Sales Call" at bounding box center [1090, 204] width 343 height 12
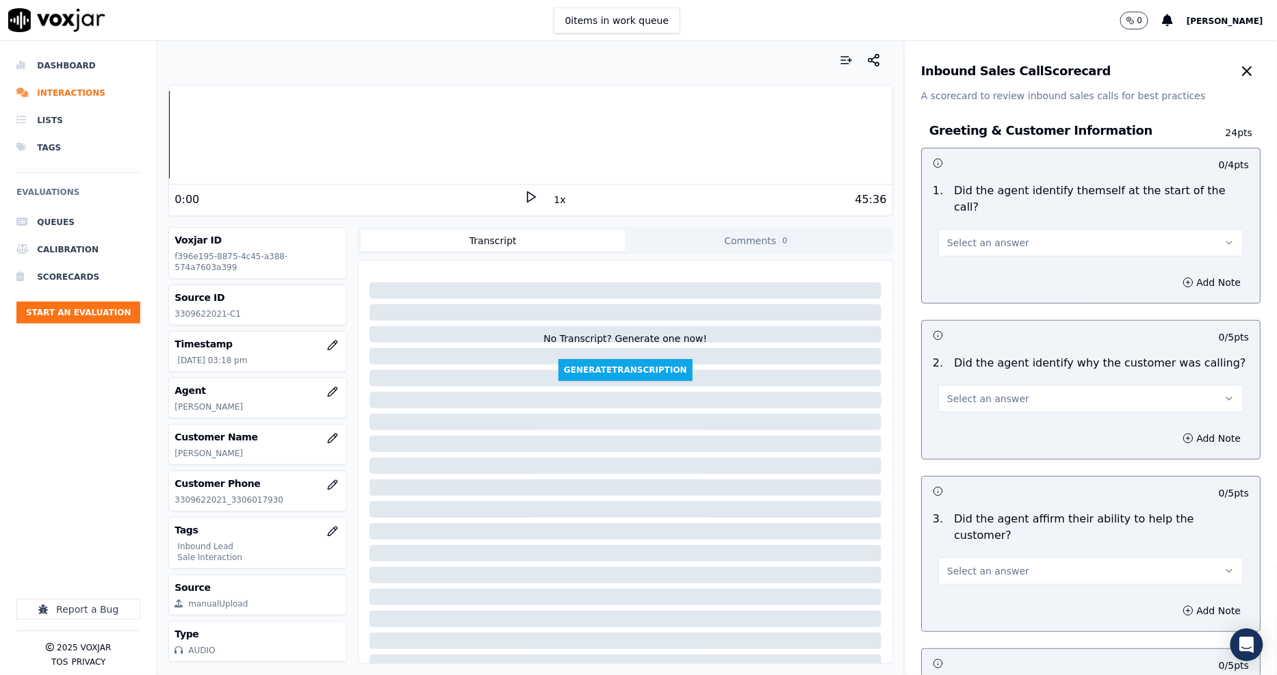
click at [972, 236] on span "Select an answer" at bounding box center [988, 243] width 82 height 14
click at [967, 260] on div "Yes" at bounding box center [1065, 257] width 279 height 22
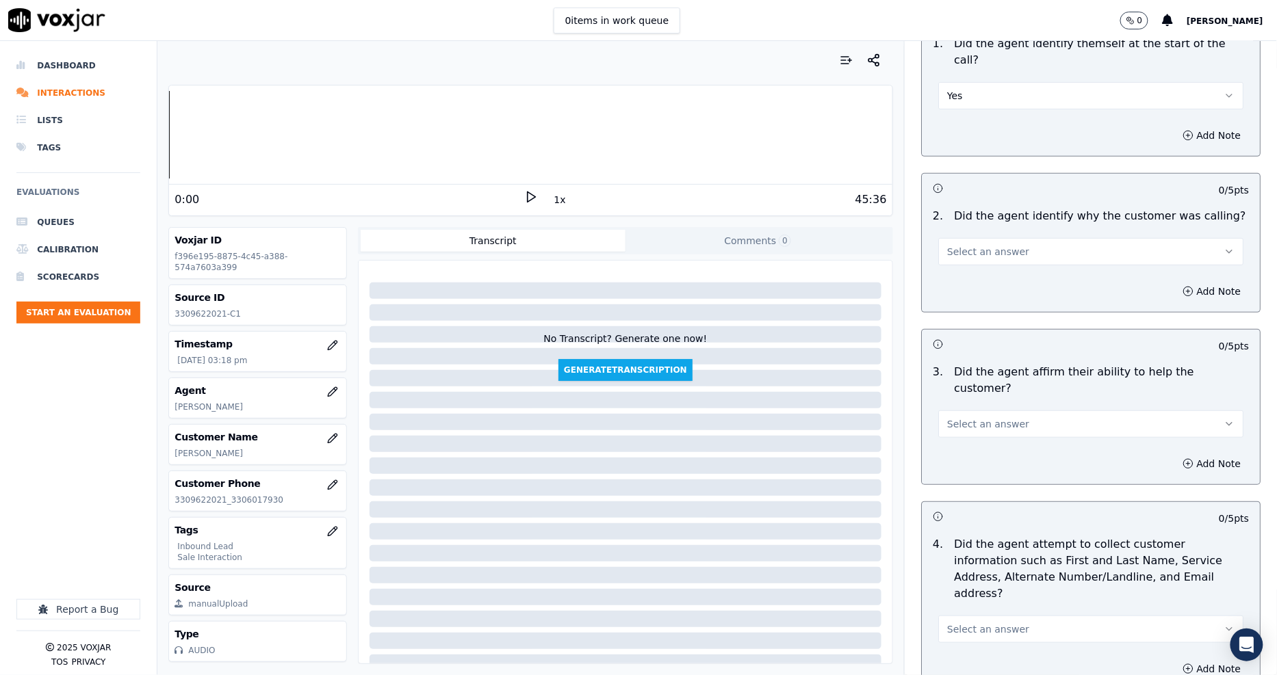
scroll to position [228, 0]
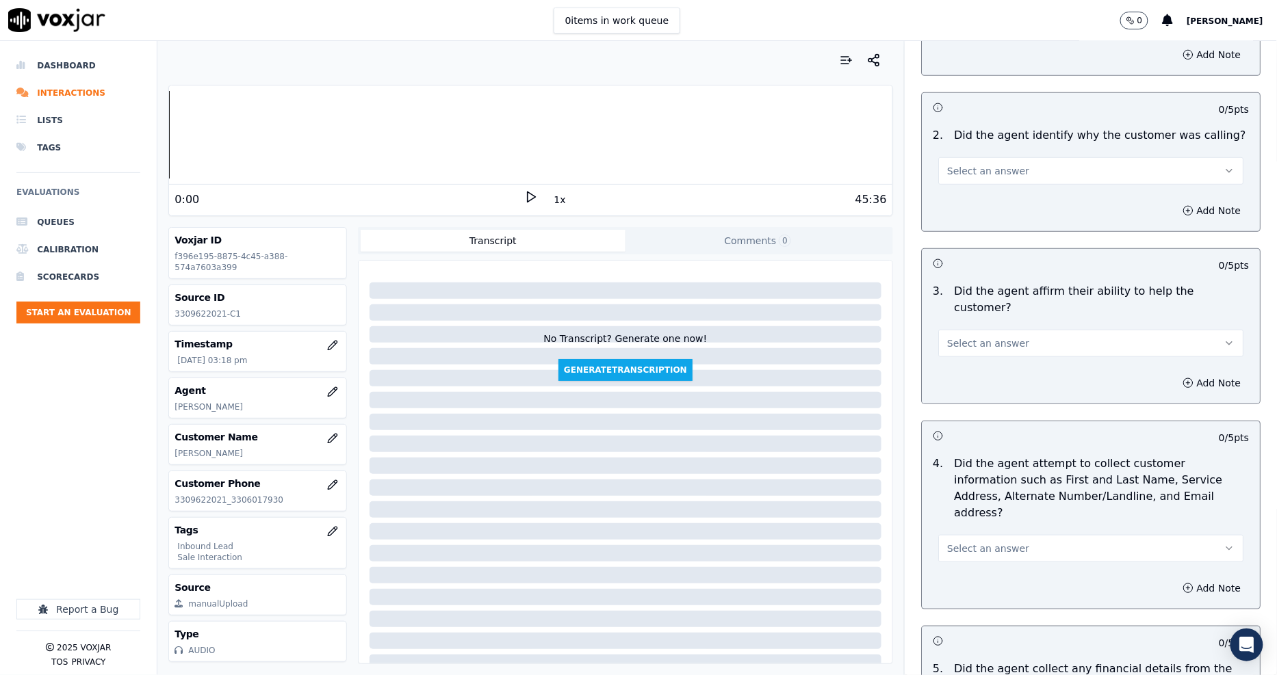
click at [949, 164] on span "Select an answer" at bounding box center [988, 171] width 82 height 14
drag, startPoint x: 955, startPoint y: 201, endPoint x: 956, endPoint y: 183, distance: 17.8
click at [956, 183] on div "Yes No N/A" at bounding box center [1066, 207] width 285 height 71
click at [956, 183] on div "Yes" at bounding box center [1065, 185] width 279 height 22
drag, startPoint x: 978, startPoint y: 298, endPoint x: 976, endPoint y: 309, distance: 10.5
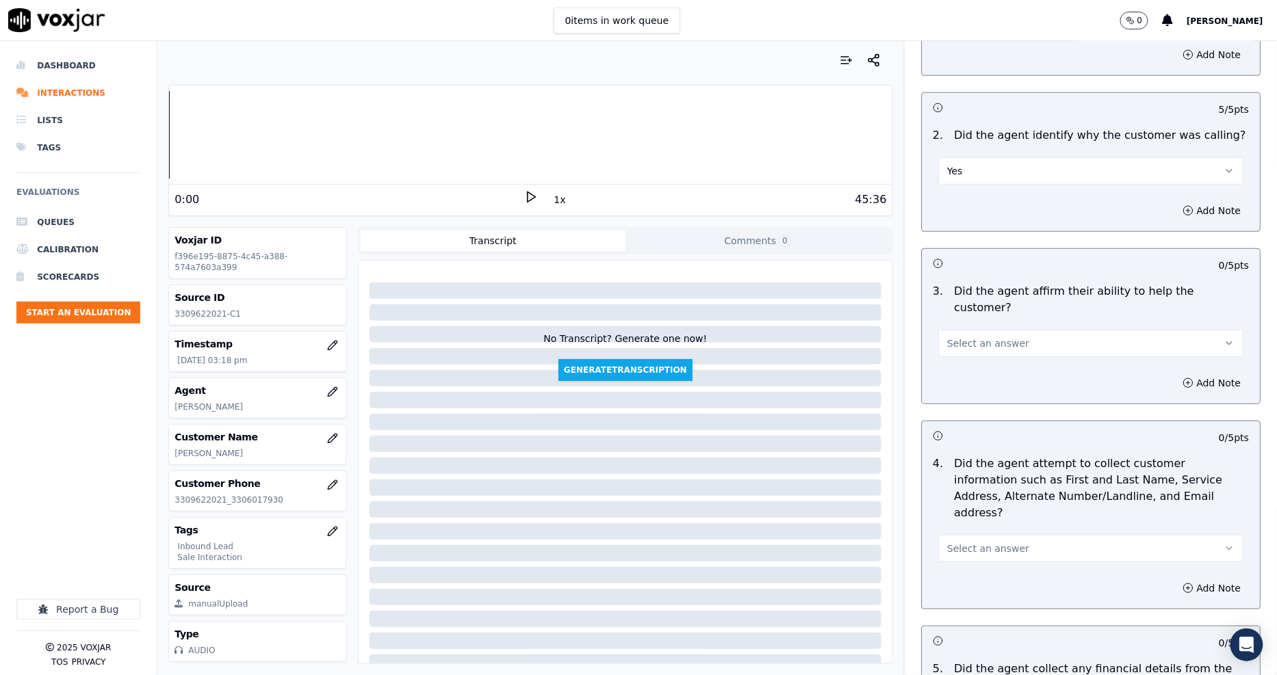
click at [977, 330] on button "Select an answer" at bounding box center [1090, 343] width 305 height 27
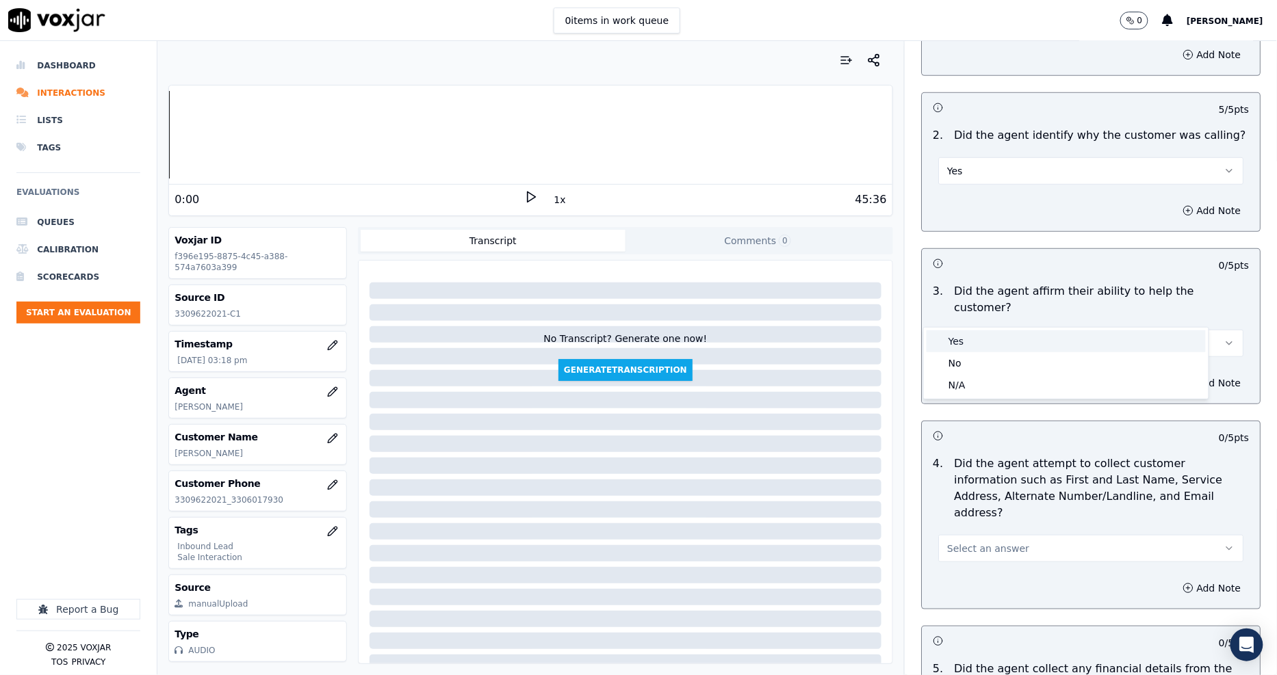
click at [976, 333] on div "Yes" at bounding box center [1065, 341] width 279 height 22
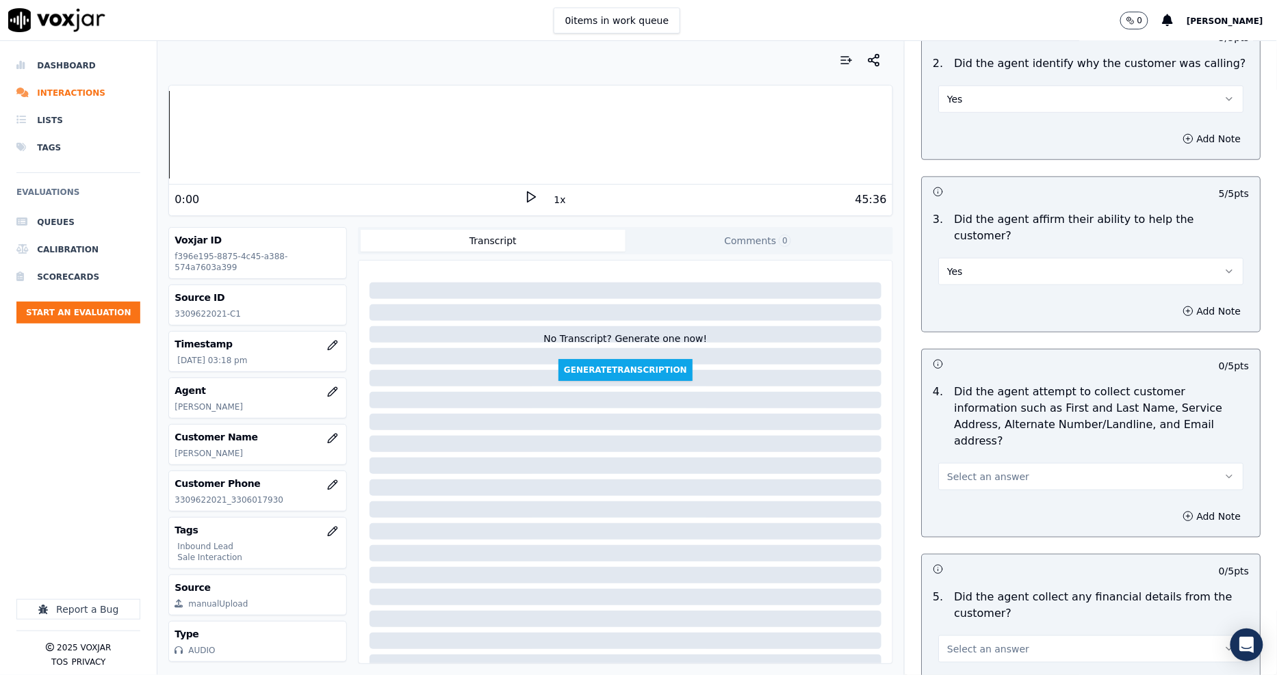
scroll to position [456, 0]
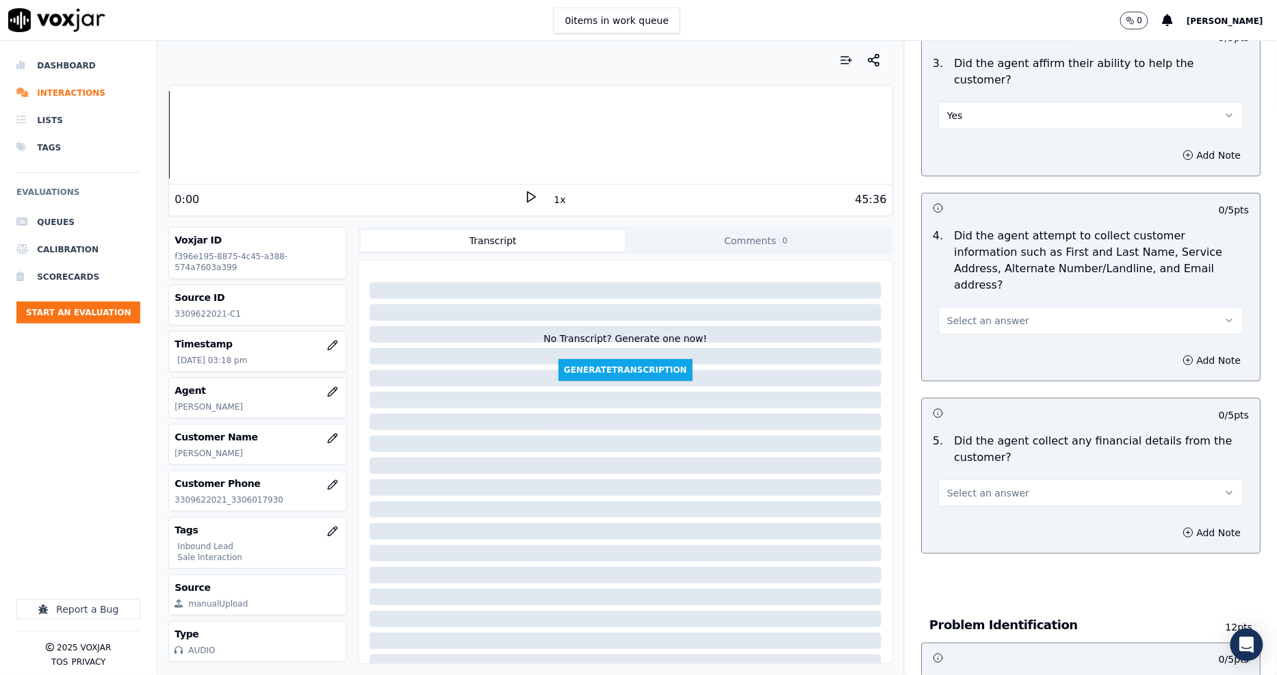
click at [951, 314] on span "Select an answer" at bounding box center [988, 321] width 82 height 14
click at [952, 304] on div "Yes" at bounding box center [1065, 302] width 279 height 22
click at [941, 480] on button "Select an answer" at bounding box center [1090, 493] width 305 height 27
click at [967, 497] on div "No" at bounding box center [1065, 497] width 279 height 22
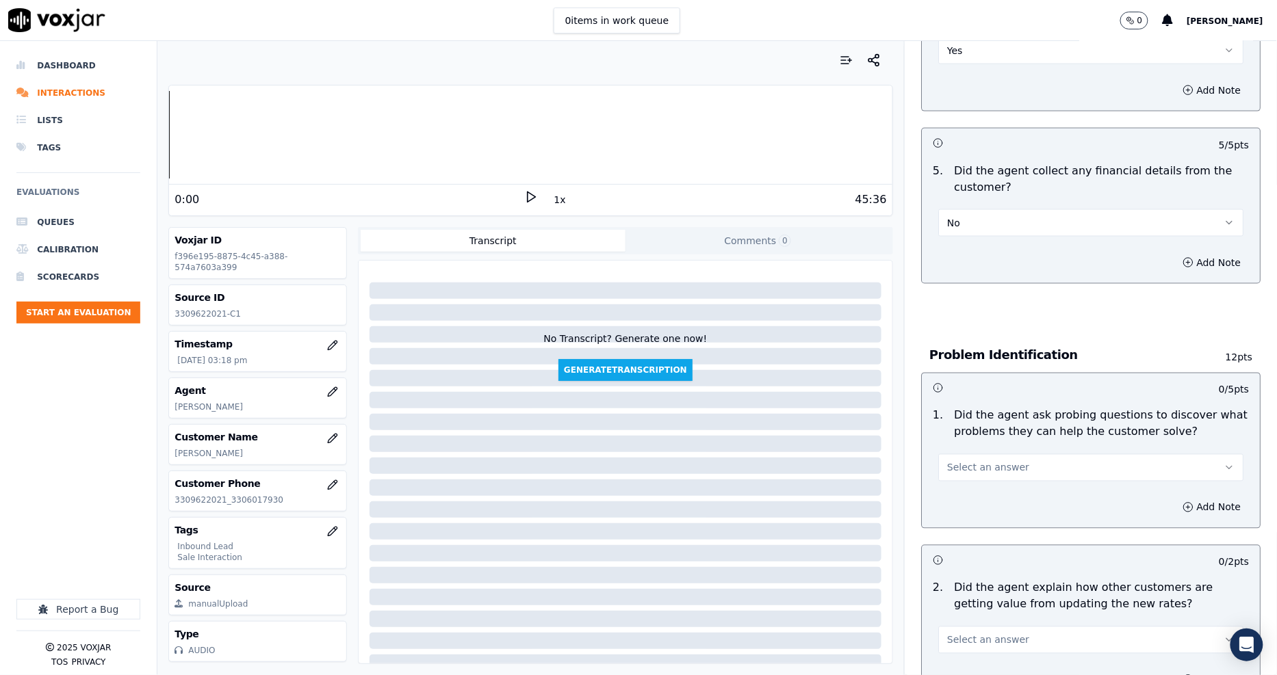
scroll to position [836, 0]
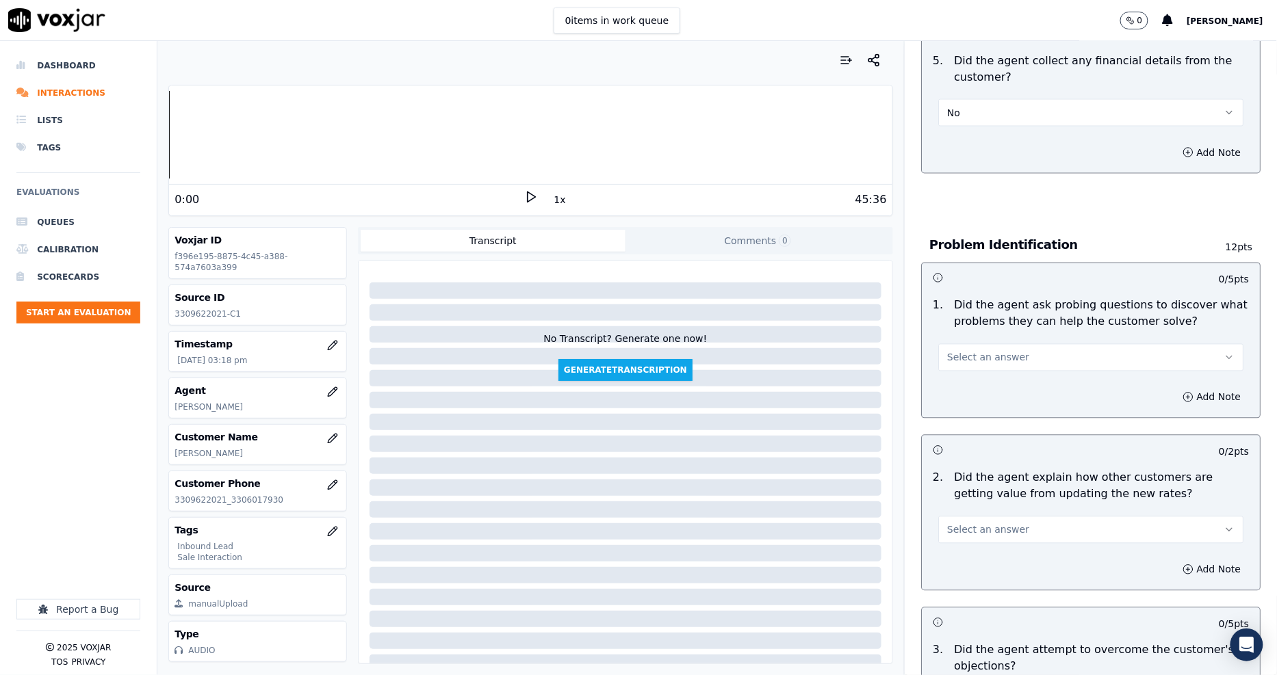
click at [953, 351] on span "Select an answer" at bounding box center [988, 358] width 82 height 14
click at [956, 335] on div "Yes" at bounding box center [1065, 339] width 279 height 22
click at [985, 517] on button "Select an answer" at bounding box center [1090, 530] width 305 height 27
click at [968, 517] on div "Yes" at bounding box center [1065, 513] width 279 height 22
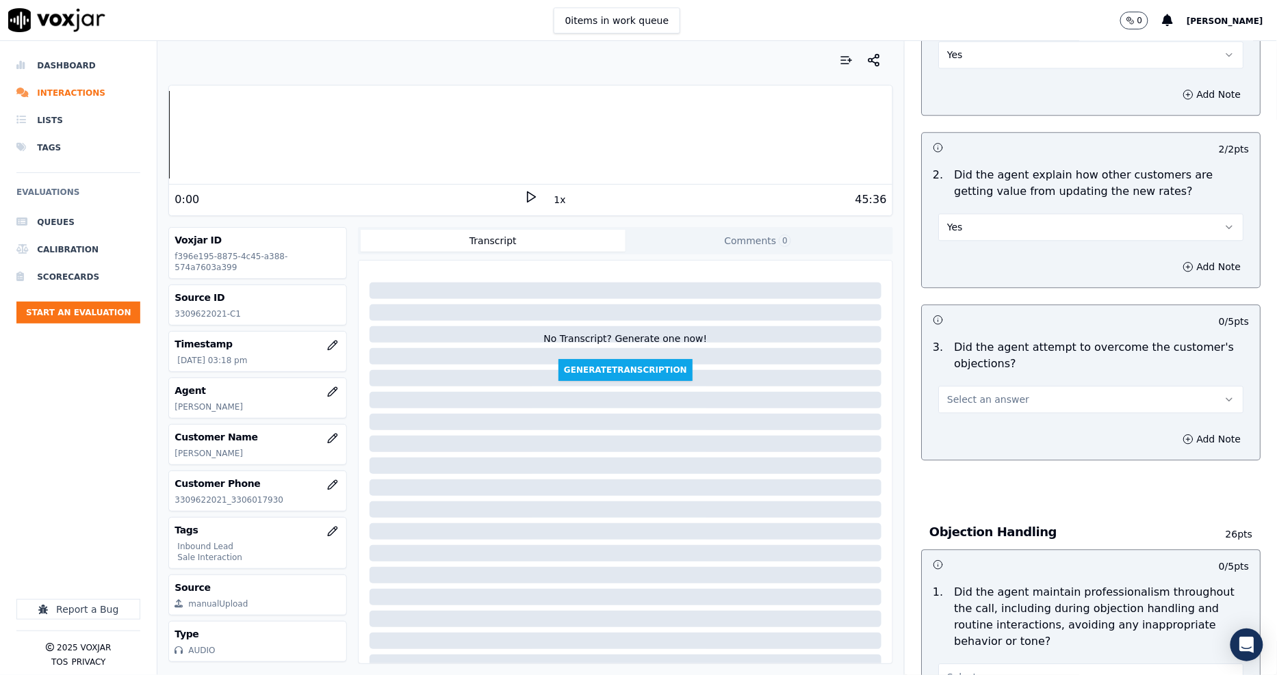
scroll to position [1140, 0]
click at [961, 392] on span "Select an answer" at bounding box center [988, 399] width 82 height 14
click at [961, 373] on div "Yes" at bounding box center [1065, 380] width 279 height 22
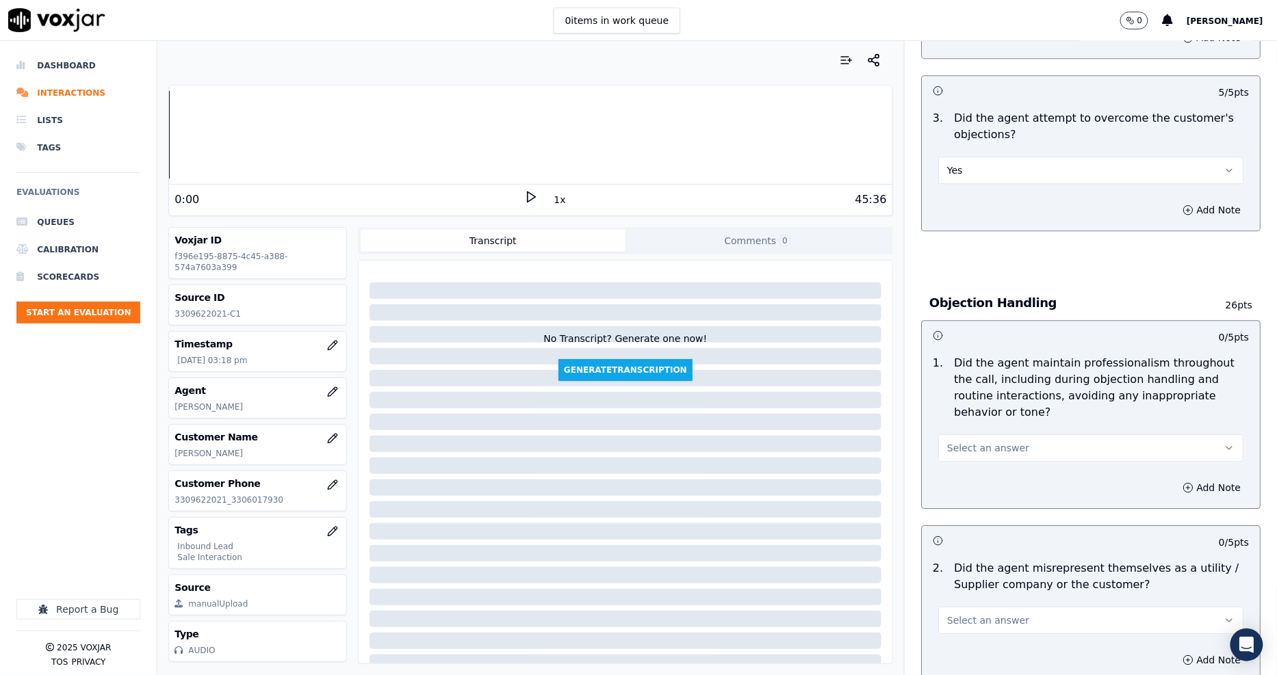
click at [981, 441] on span "Select an answer" at bounding box center [988, 448] width 82 height 14
click at [970, 440] on div "Yes" at bounding box center [1065, 430] width 279 height 22
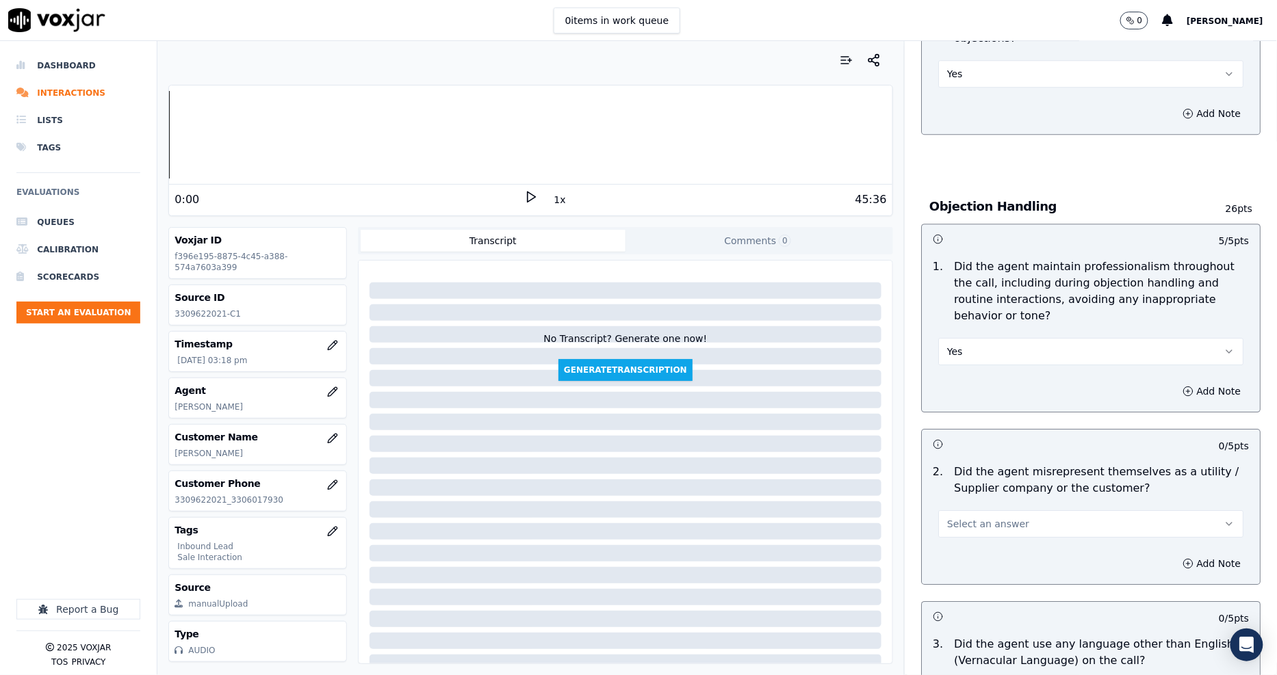
scroll to position [1596, 0]
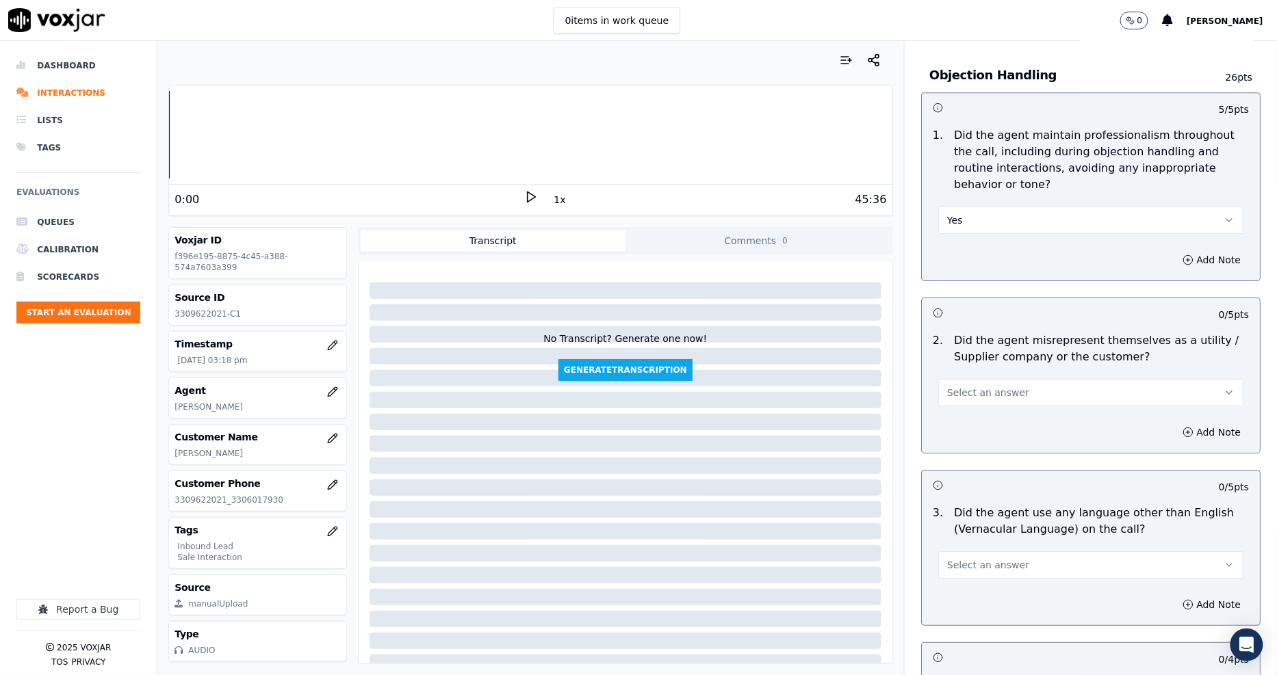
click at [947, 386] on span "Select an answer" at bounding box center [988, 393] width 82 height 14
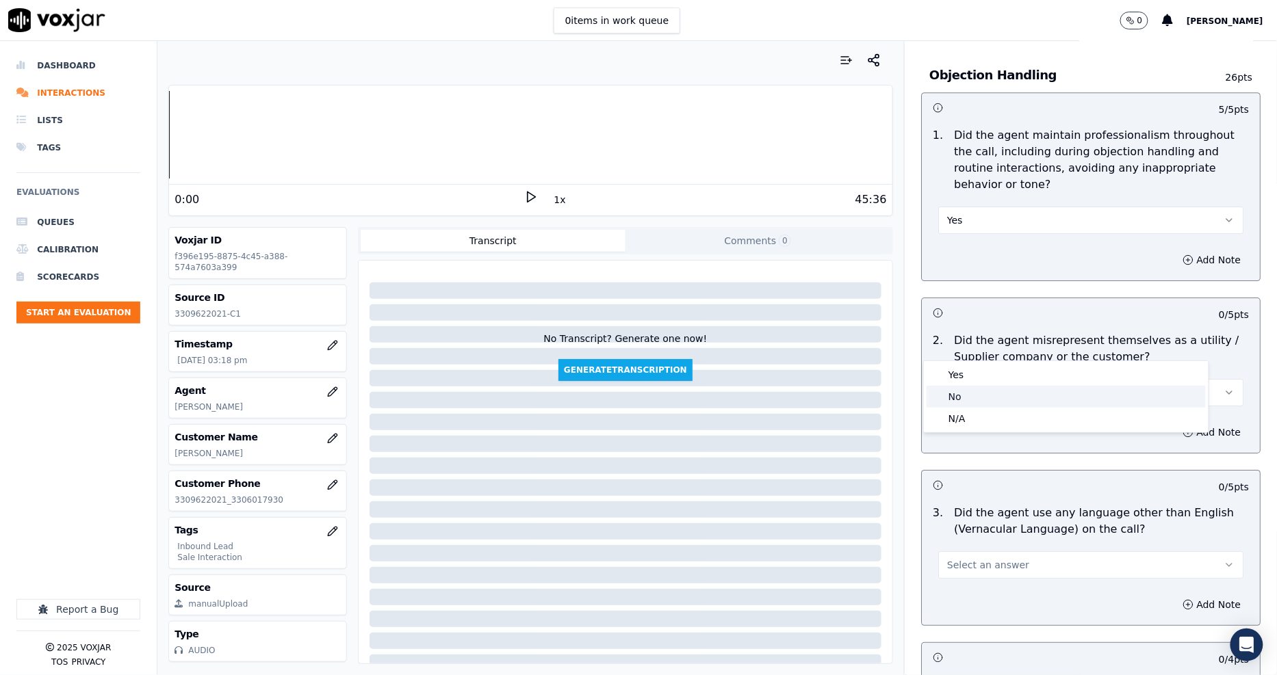
click at [959, 394] on div "No" at bounding box center [1065, 397] width 279 height 22
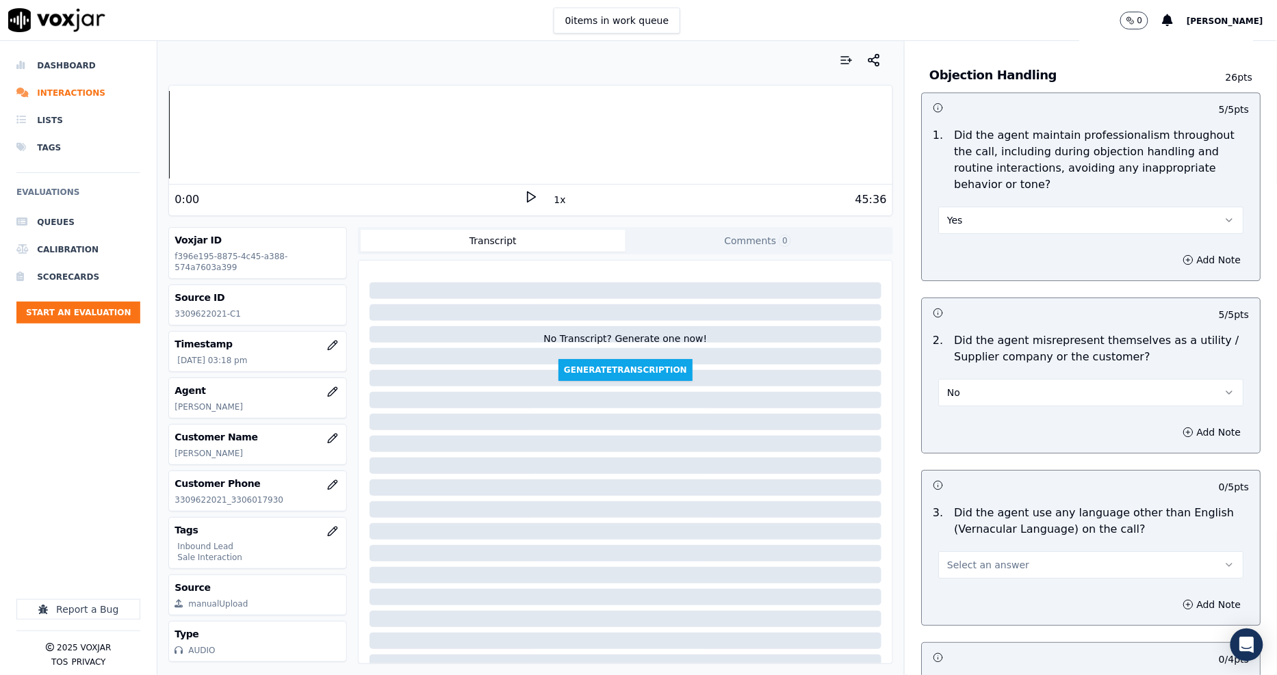
click at [963, 558] on span "Select an answer" at bounding box center [988, 565] width 82 height 14
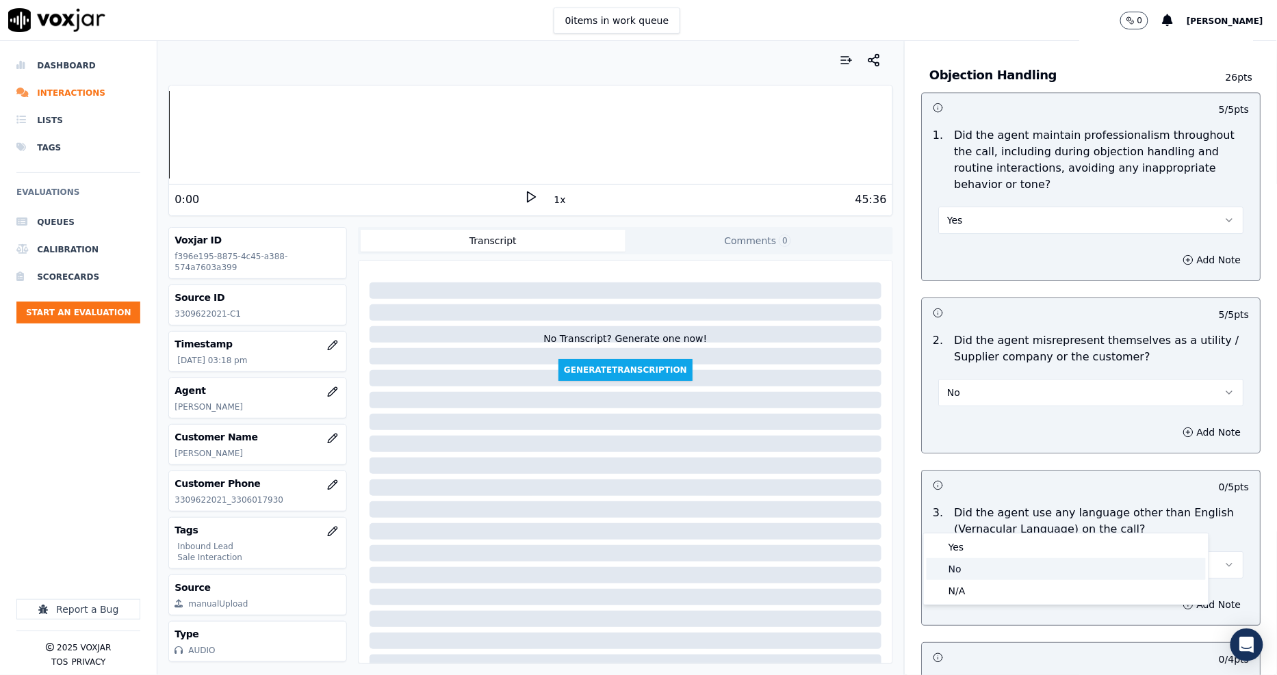
drag, startPoint x: 963, startPoint y: 525, endPoint x: 963, endPoint y: 560, distance: 34.2
click at [963, 560] on div "Yes No N/A" at bounding box center [1066, 569] width 285 height 71
click at [963, 561] on div "No" at bounding box center [1065, 569] width 279 height 22
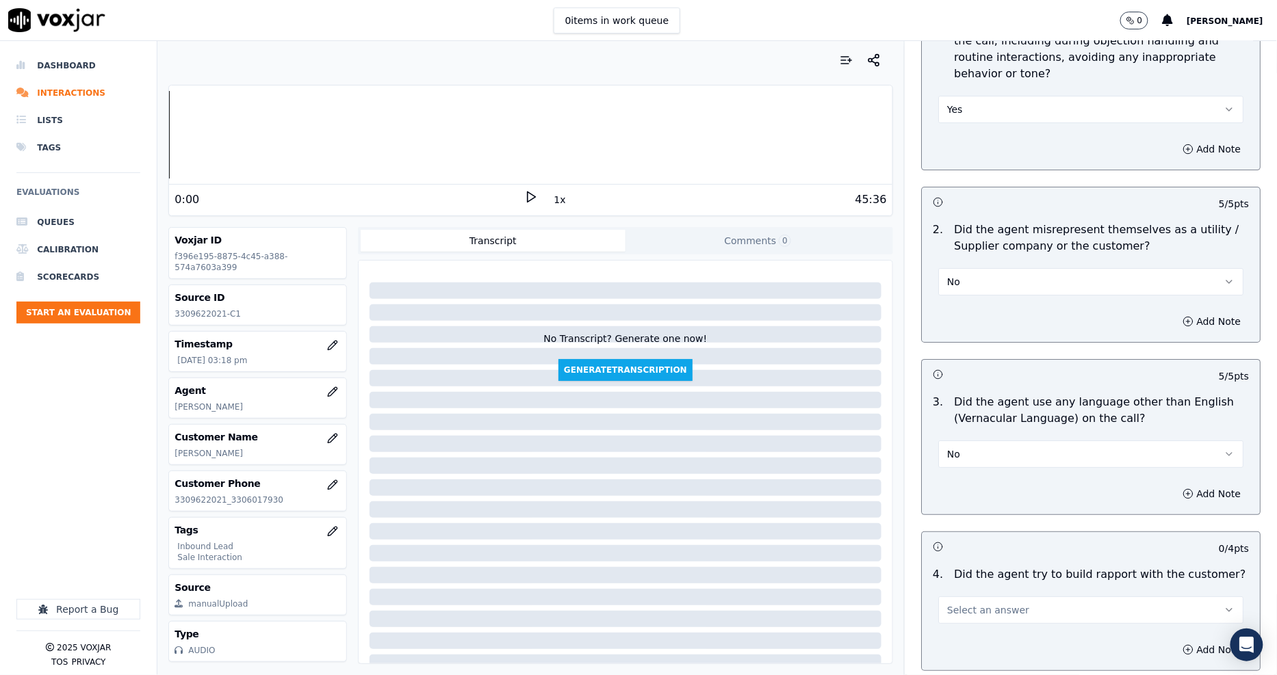
scroll to position [1824, 0]
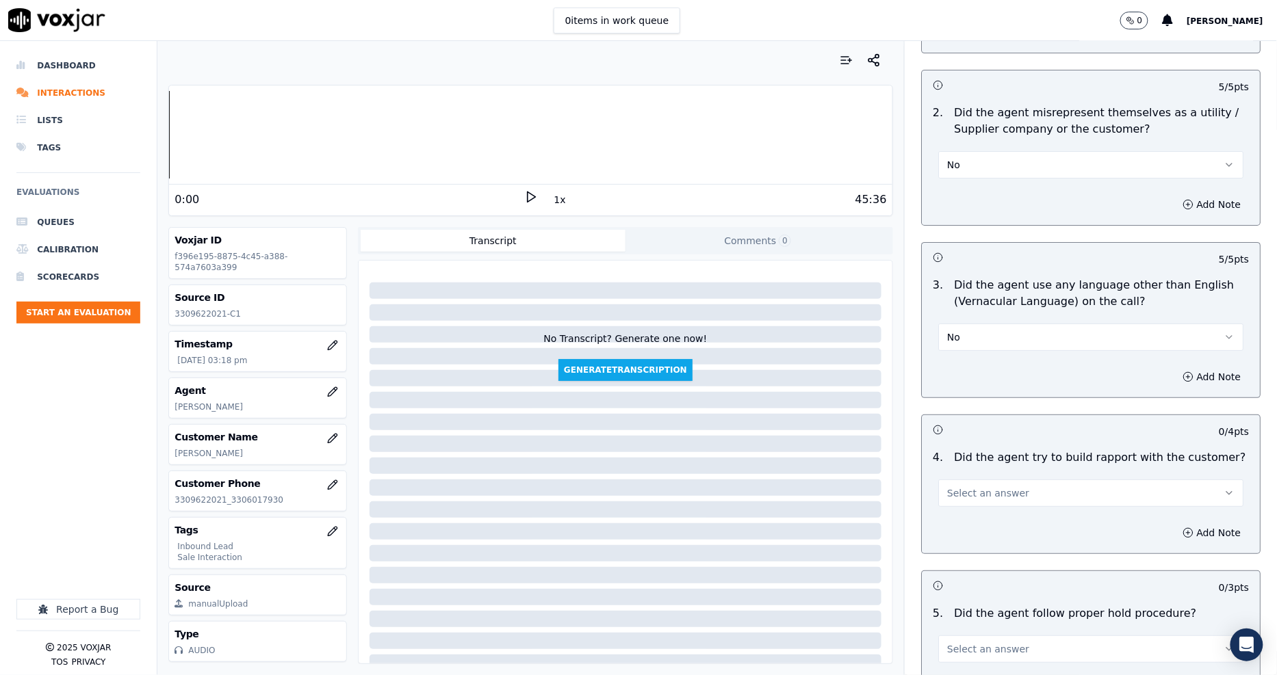
click at [959, 477] on div "Select an answer" at bounding box center [1090, 492] width 305 height 30
click at [957, 486] on span "Select an answer" at bounding box center [988, 493] width 82 height 14
click at [960, 511] on div "N/A" at bounding box center [1065, 519] width 279 height 22
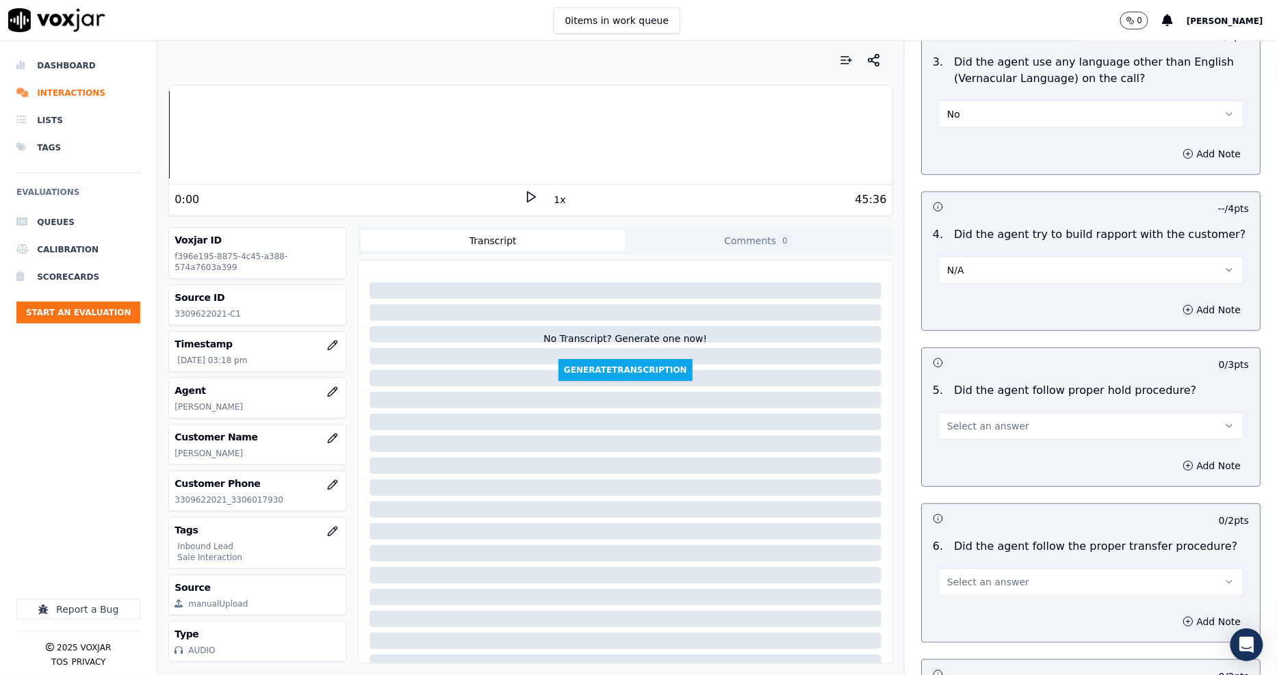
scroll to position [2053, 0]
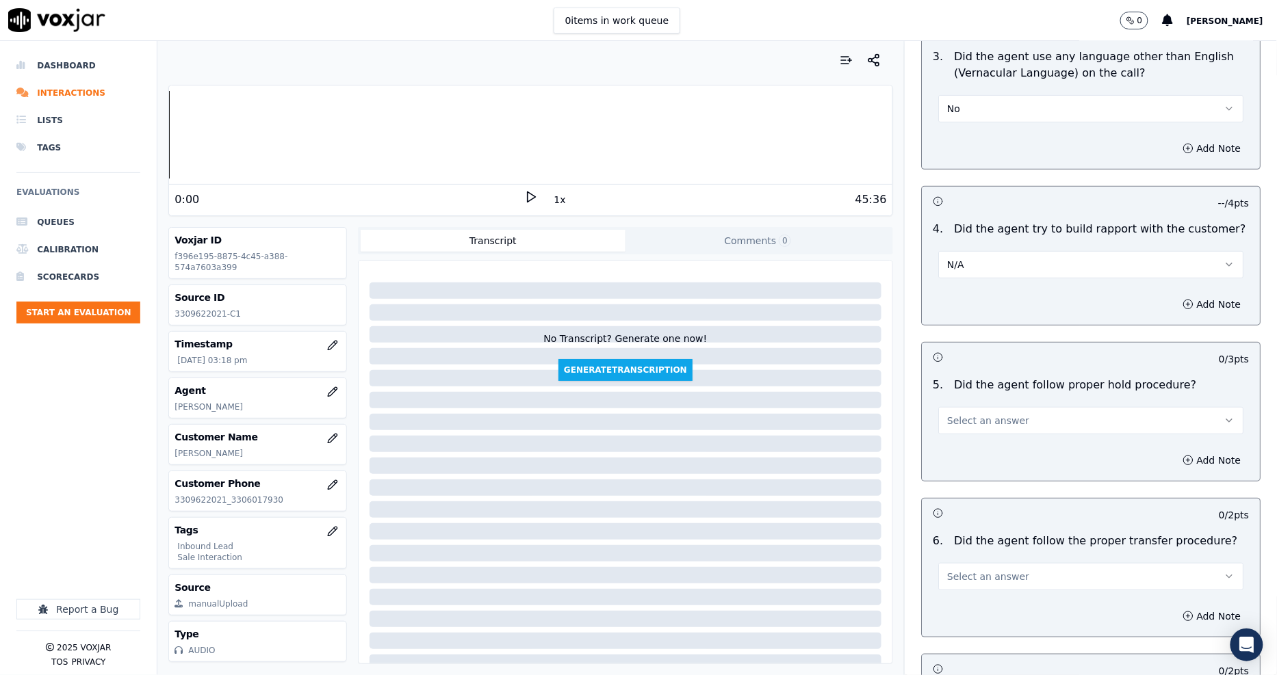
click at [947, 414] on span "Select an answer" at bounding box center [988, 421] width 82 height 14
drag, startPoint x: 946, startPoint y: 447, endPoint x: 949, endPoint y: 456, distance: 9.3
click at [946, 448] on div "N/A" at bounding box center [1065, 447] width 279 height 22
click at [954, 570] on span "Select an answer" at bounding box center [988, 577] width 82 height 14
click at [954, 607] on div "N/A" at bounding box center [1065, 604] width 279 height 22
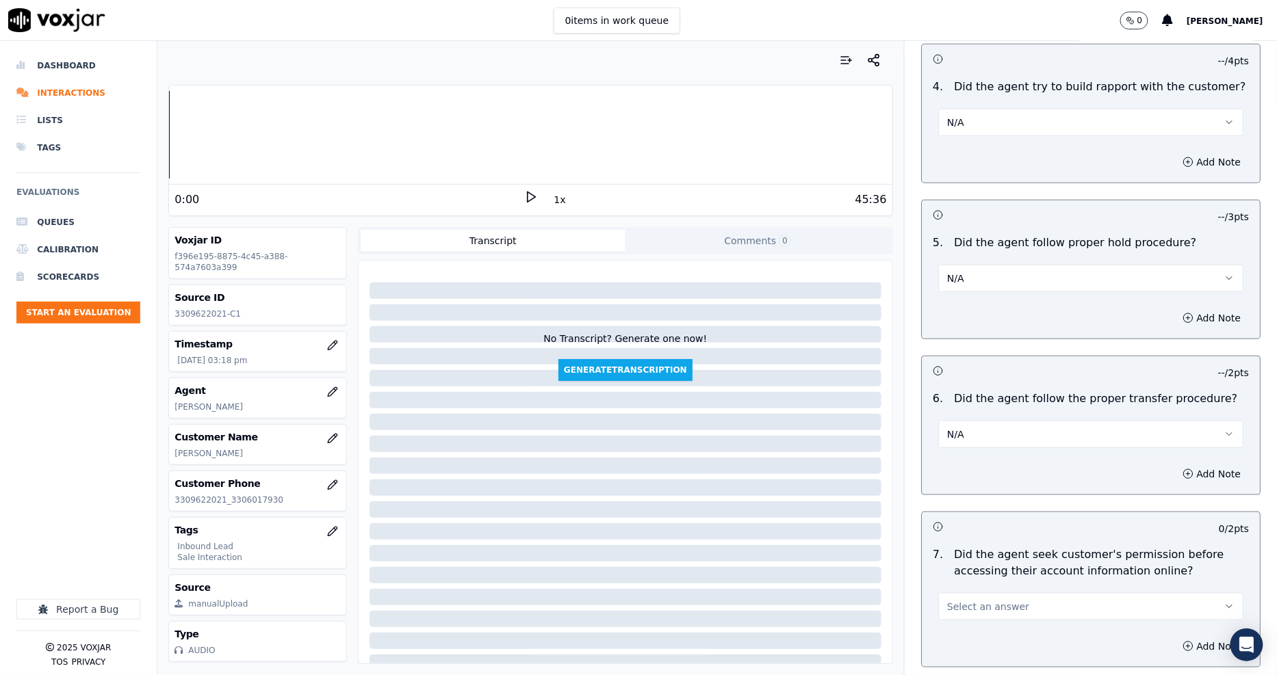
scroll to position [2356, 0]
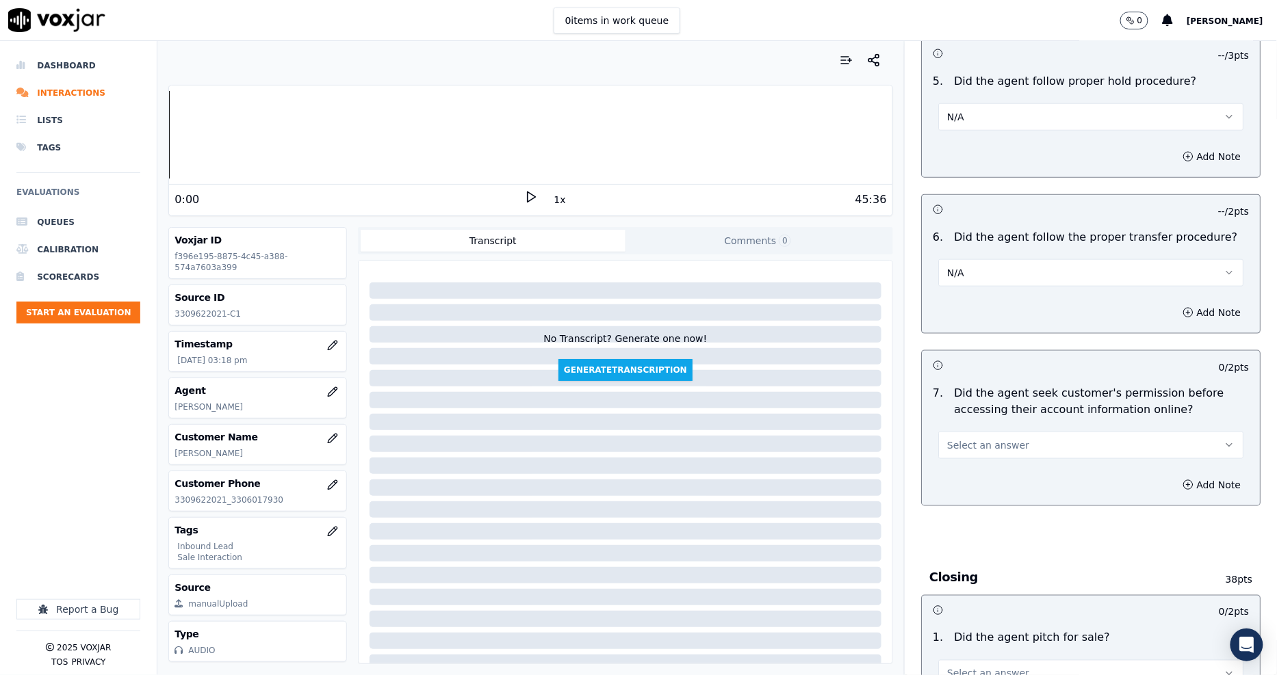
click at [967, 439] on span "Select an answer" at bounding box center [988, 446] width 82 height 14
click at [967, 421] on div "Yes" at bounding box center [1065, 428] width 279 height 22
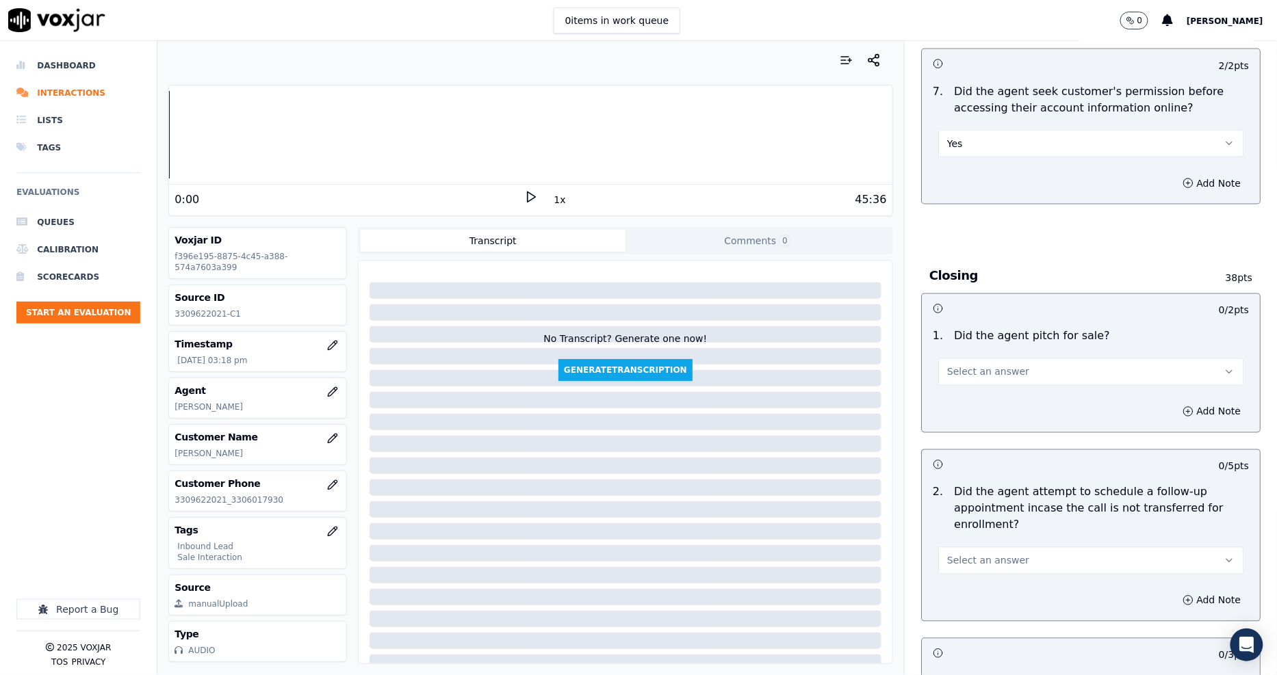
scroll to position [2660, 0]
click at [959, 363] on span "Select an answer" at bounding box center [988, 370] width 82 height 14
click at [959, 346] on div "Yes" at bounding box center [1065, 352] width 279 height 22
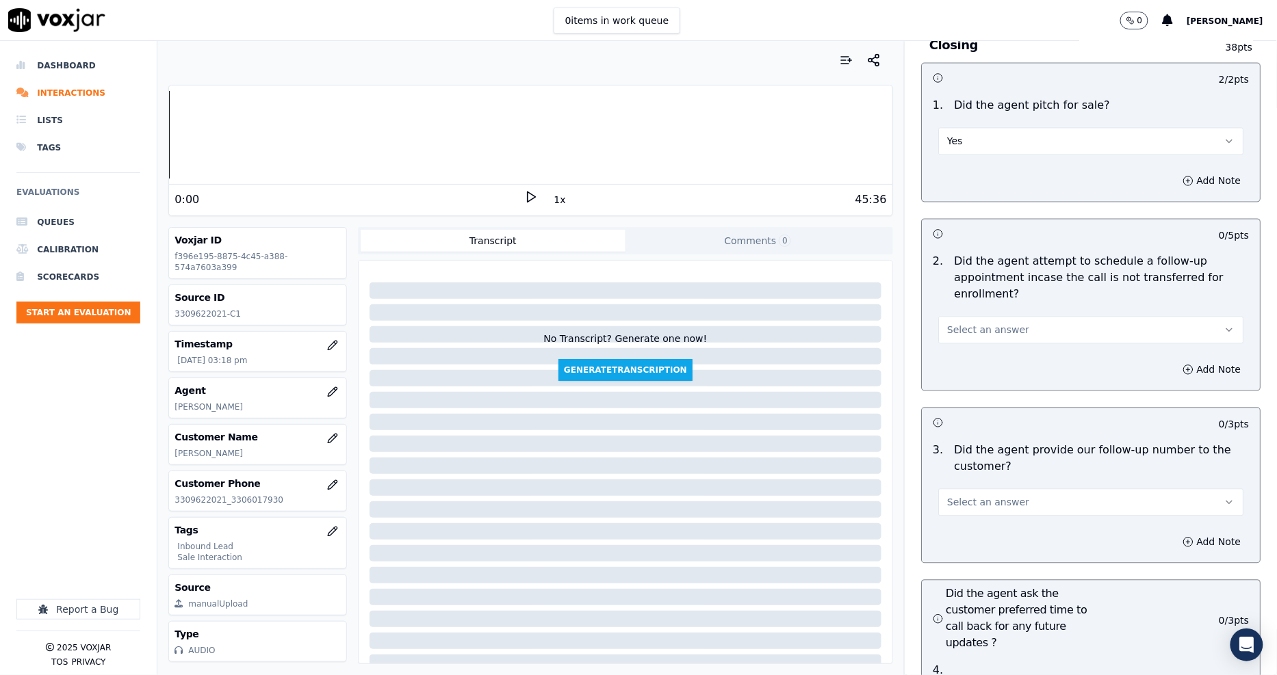
click at [972, 303] on div "Select an answer" at bounding box center [1090, 323] width 327 height 41
click at [979, 324] on span "Select an answer" at bounding box center [988, 331] width 82 height 14
click at [978, 306] on div "Yes" at bounding box center [1065, 313] width 279 height 22
click at [970, 496] on span "Select an answer" at bounding box center [988, 503] width 82 height 14
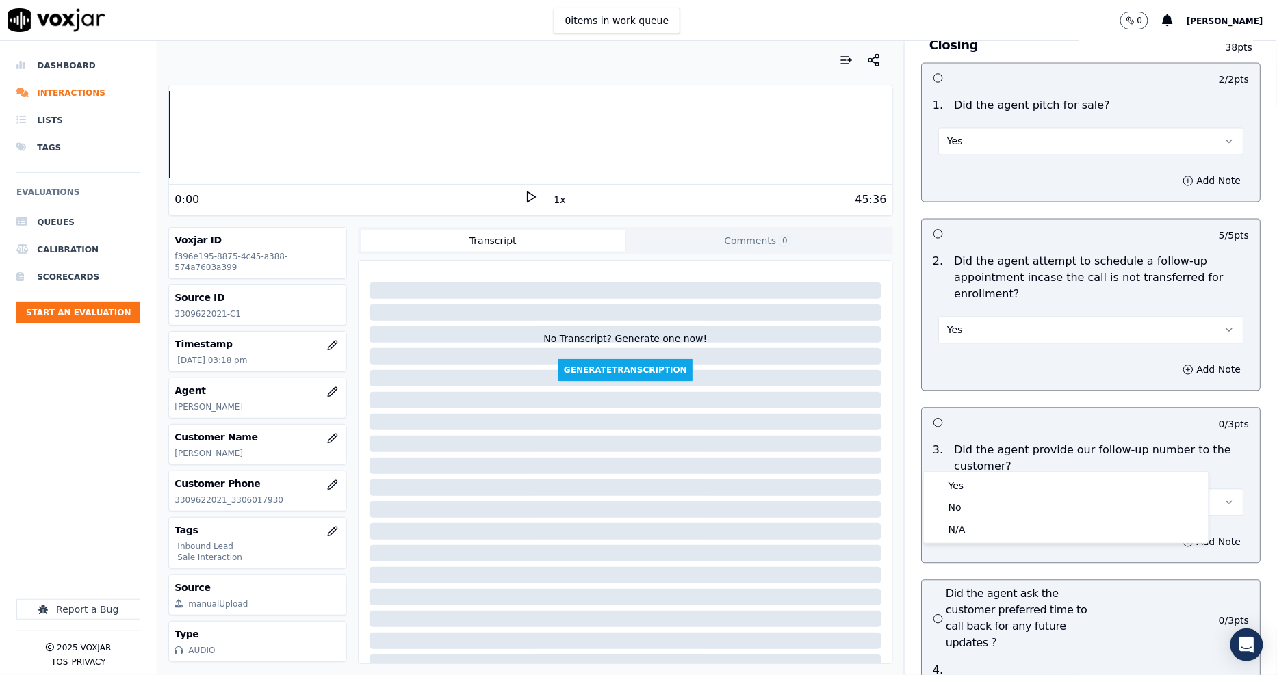
click at [963, 317] on button "Yes" at bounding box center [1090, 330] width 305 height 27
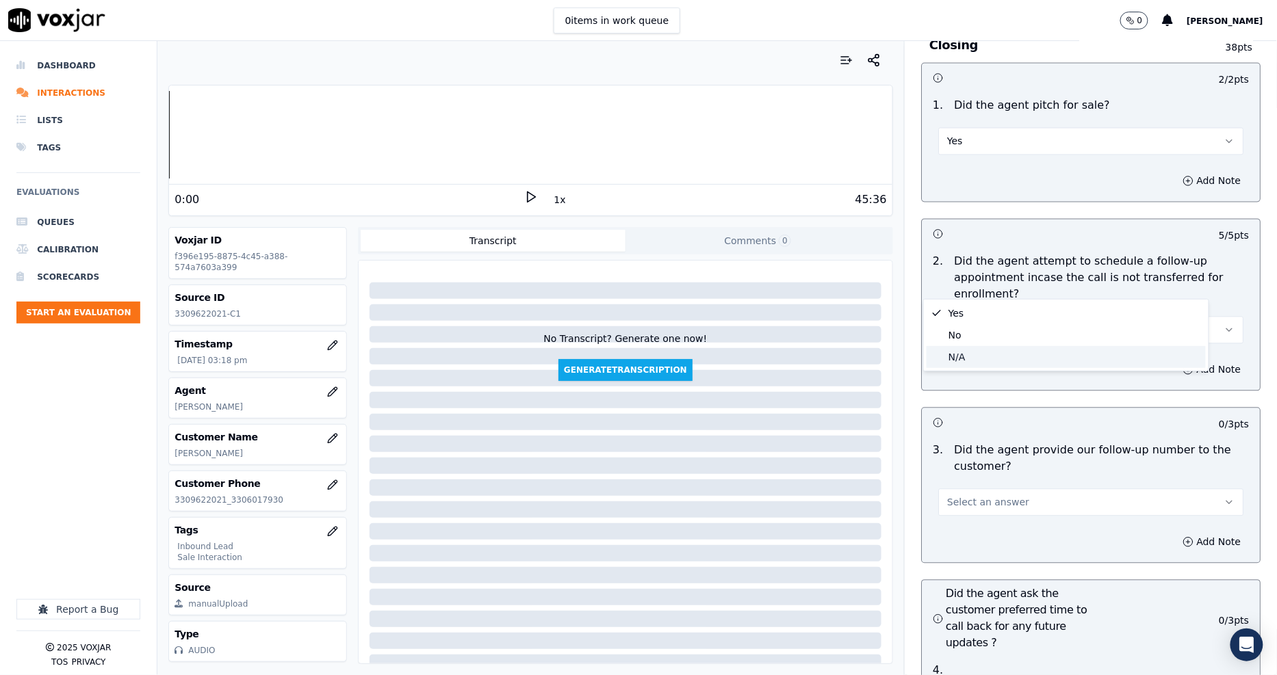
click at [966, 354] on div "N/A" at bounding box center [1065, 357] width 279 height 22
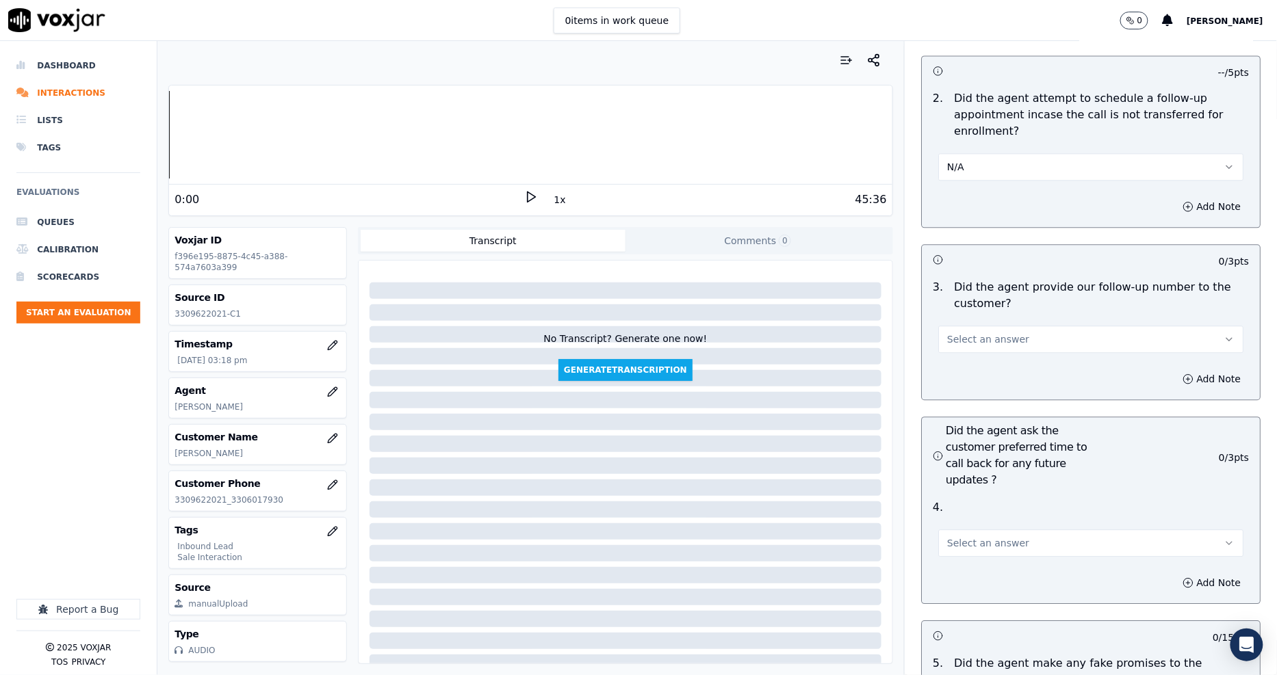
scroll to position [3117, 0]
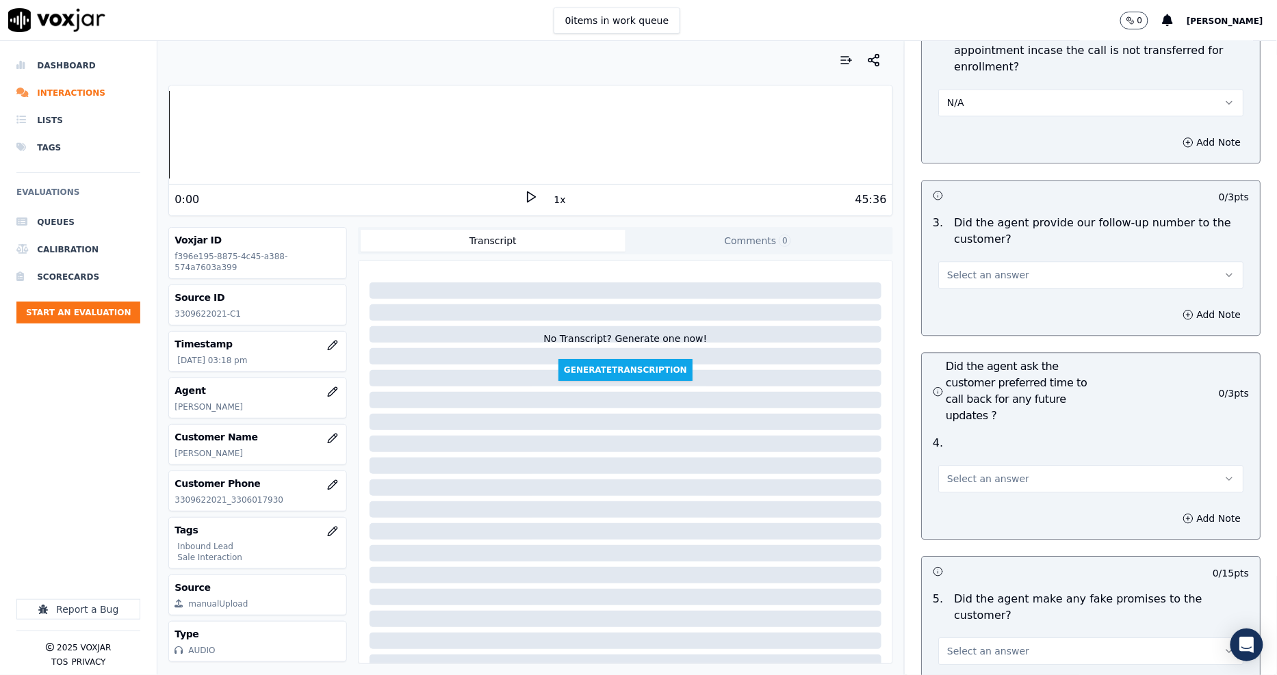
click at [967, 268] on span "Select an answer" at bounding box center [988, 275] width 82 height 14
click at [966, 285] on div "No" at bounding box center [1065, 279] width 279 height 22
click at [963, 261] on button "No" at bounding box center [1090, 274] width 305 height 27
click at [961, 257] on div "Yes" at bounding box center [1065, 257] width 279 height 22
click at [967, 472] on span "Select an answer" at bounding box center [988, 479] width 82 height 14
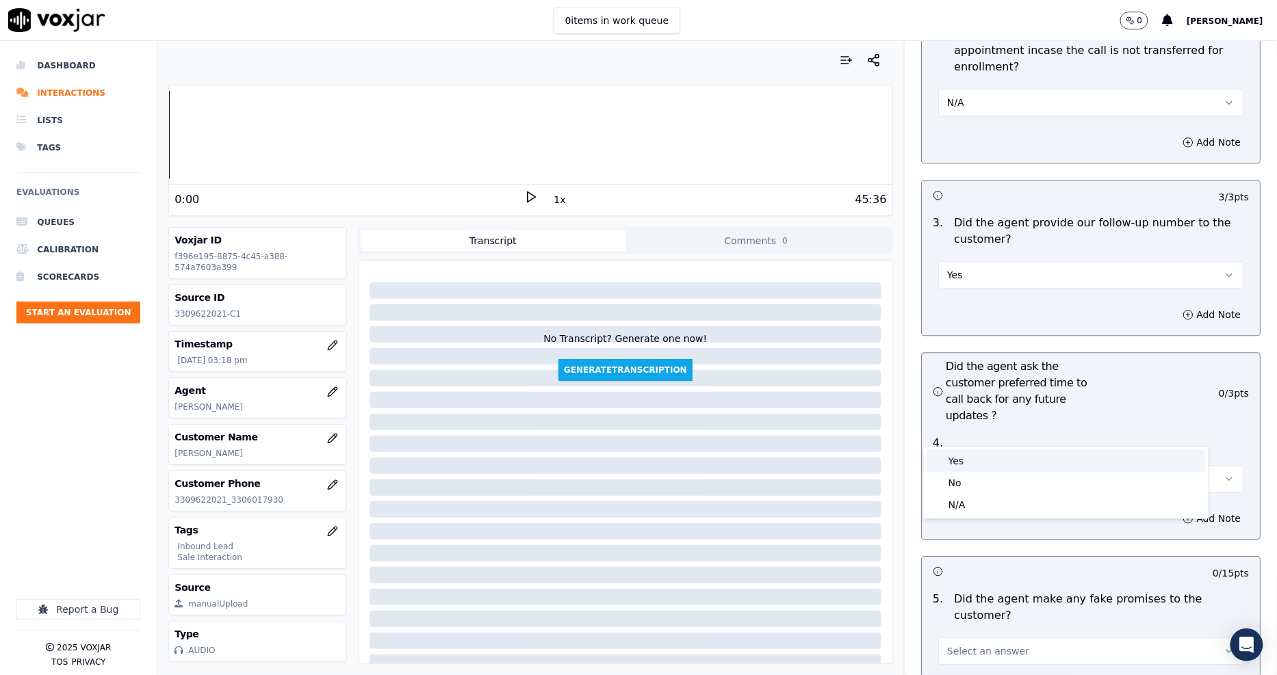
click at [967, 459] on div "Yes" at bounding box center [1065, 461] width 279 height 22
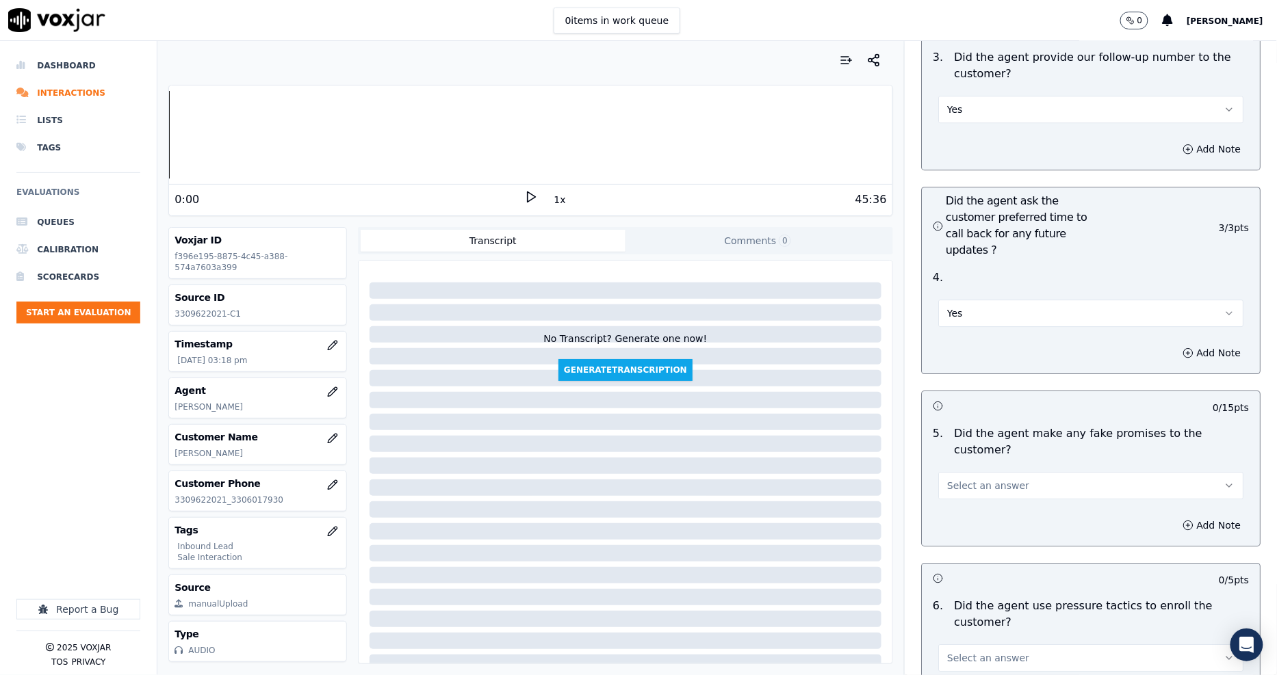
scroll to position [3421, 0]
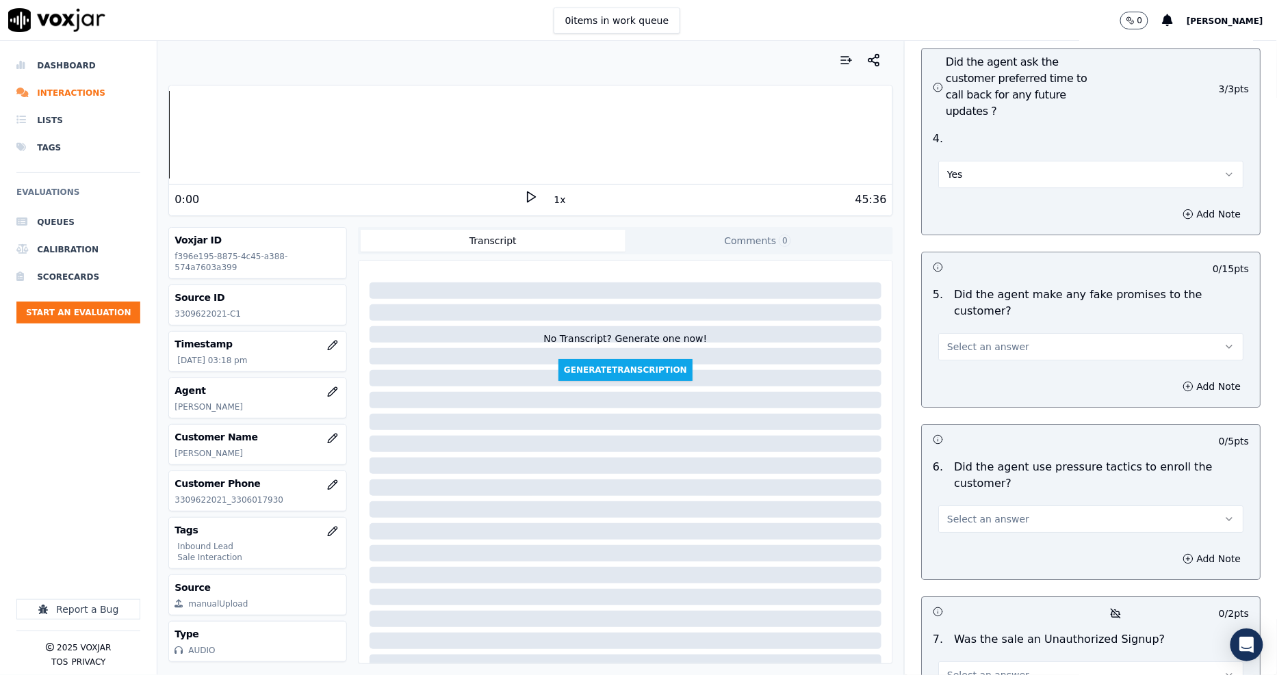
click at [963, 340] on span "Select an answer" at bounding box center [988, 347] width 82 height 14
click at [963, 336] on div "No" at bounding box center [1065, 335] width 279 height 22
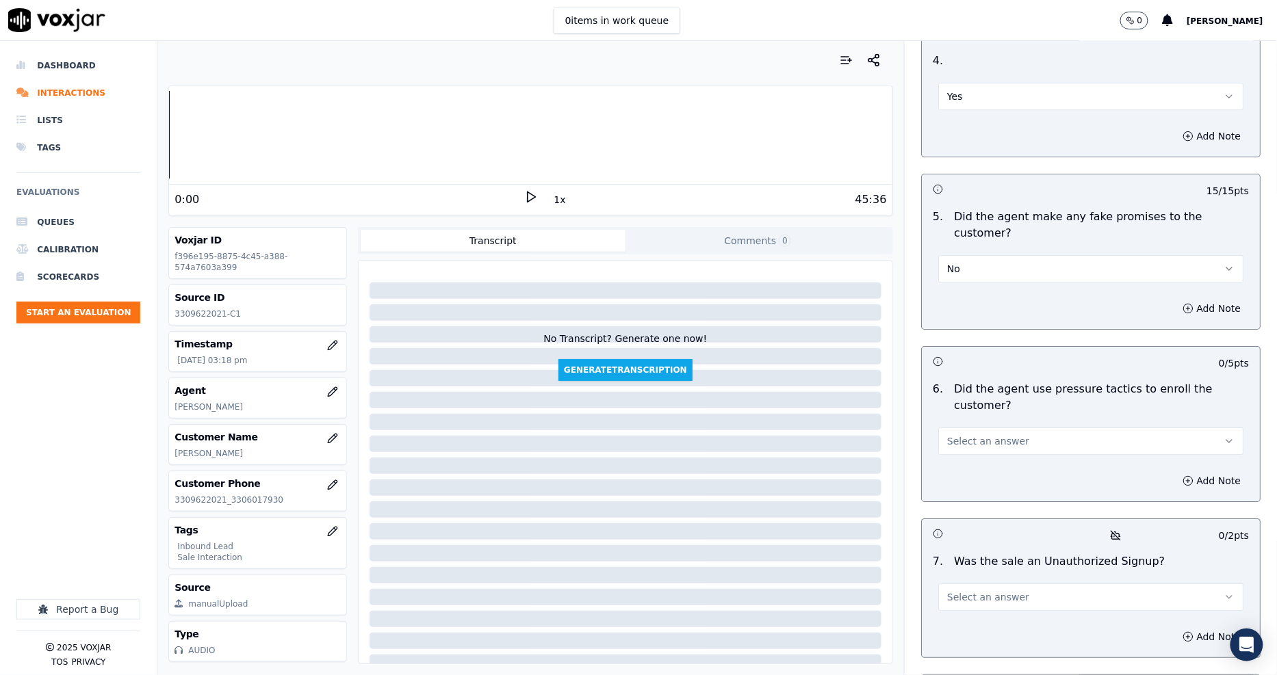
scroll to position [3573, 0]
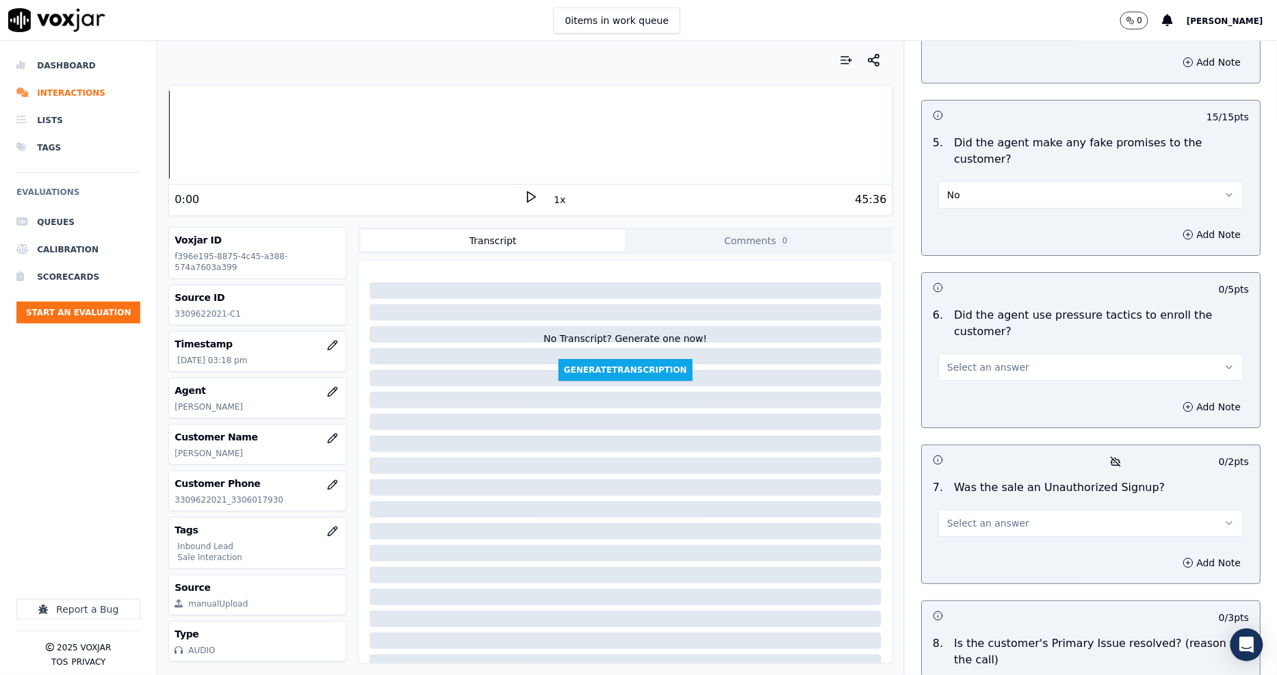
click at [957, 361] on span "Select an answer" at bounding box center [988, 368] width 82 height 14
click at [959, 343] on div "No" at bounding box center [1065, 339] width 279 height 22
click at [984, 510] on button "Select an answer" at bounding box center [1090, 523] width 305 height 27
click at [986, 484] on div "No" at bounding box center [1065, 495] width 279 height 22
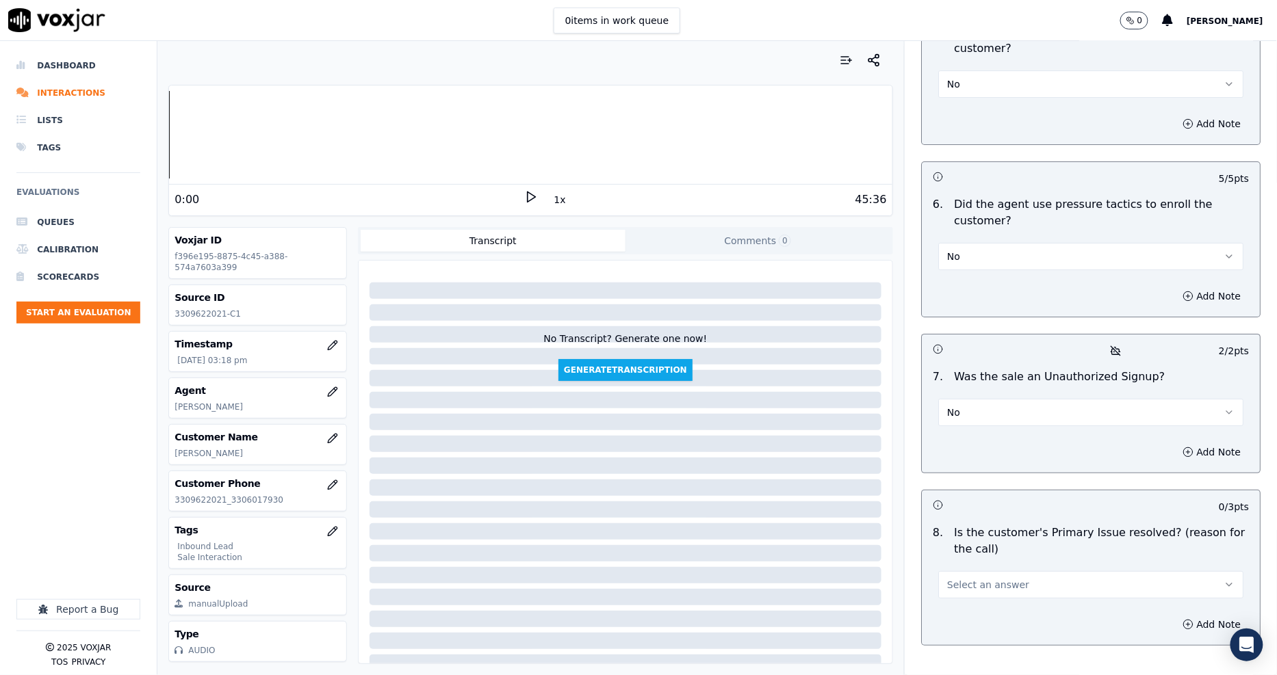
scroll to position [3689, 0]
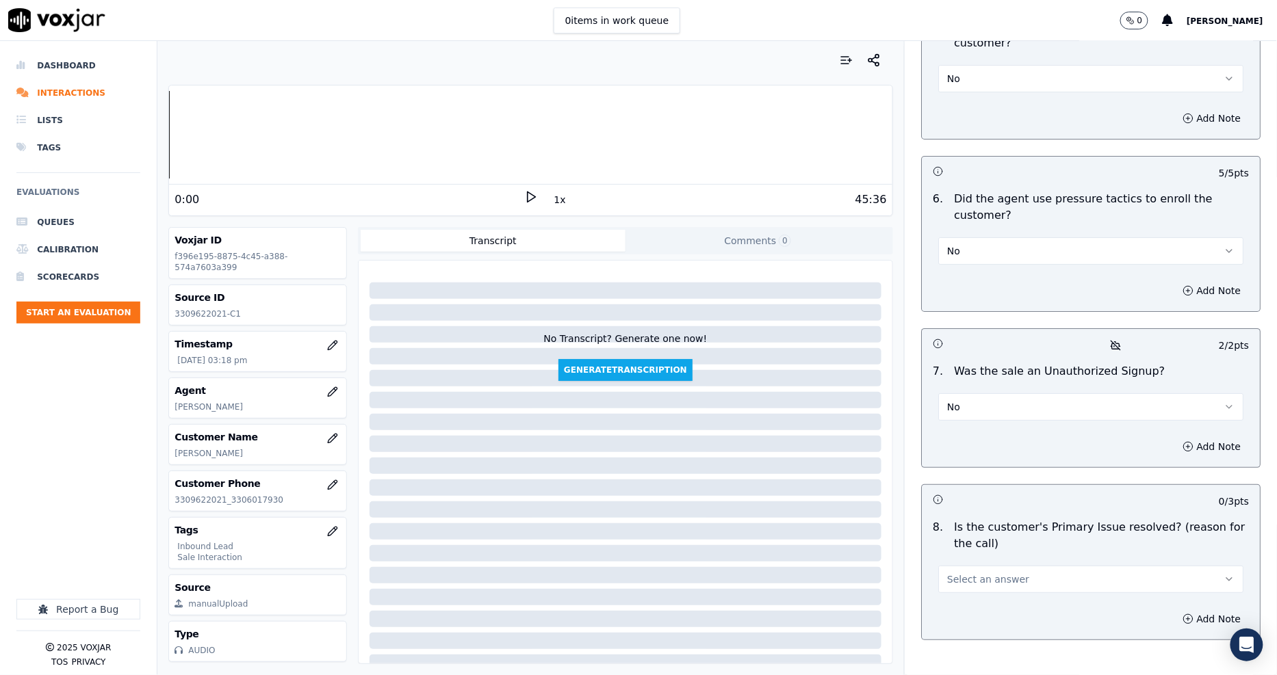
click at [966, 573] on span "Select an answer" at bounding box center [988, 580] width 82 height 14
click at [963, 550] on div "No" at bounding box center [1065, 552] width 279 height 22
click at [969, 566] on button "No" at bounding box center [1090, 579] width 305 height 27
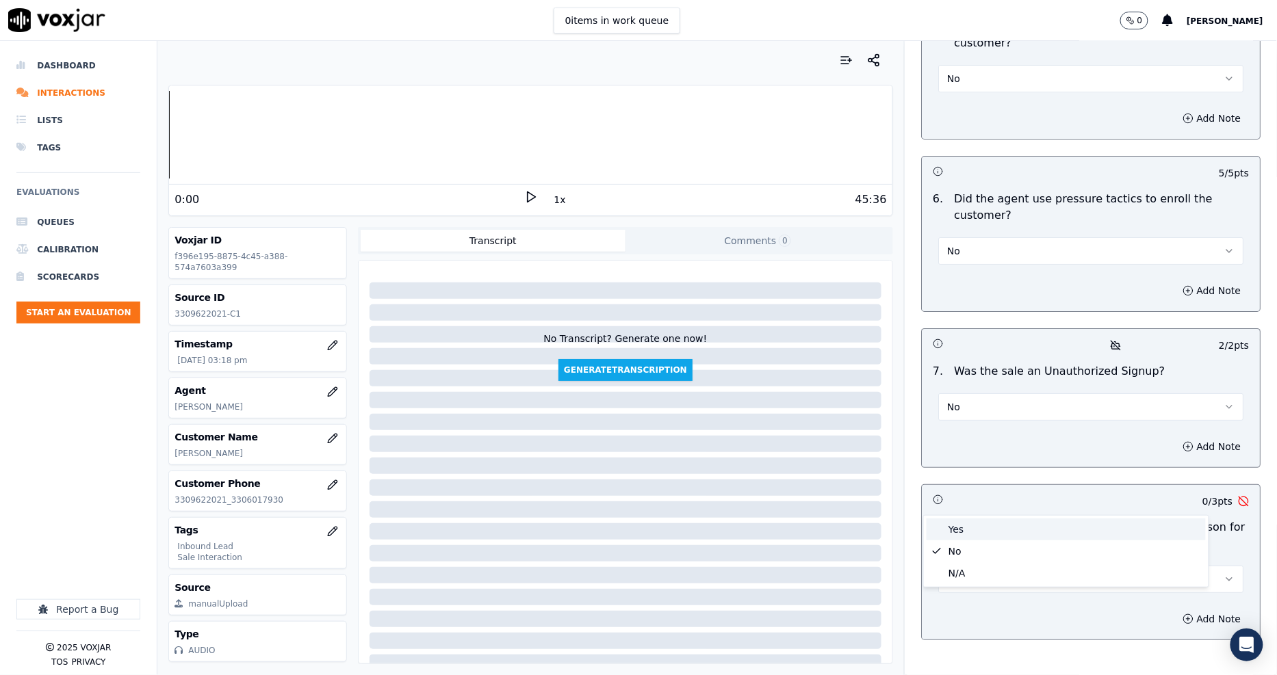
click at [965, 528] on div "Yes" at bounding box center [1065, 530] width 279 height 22
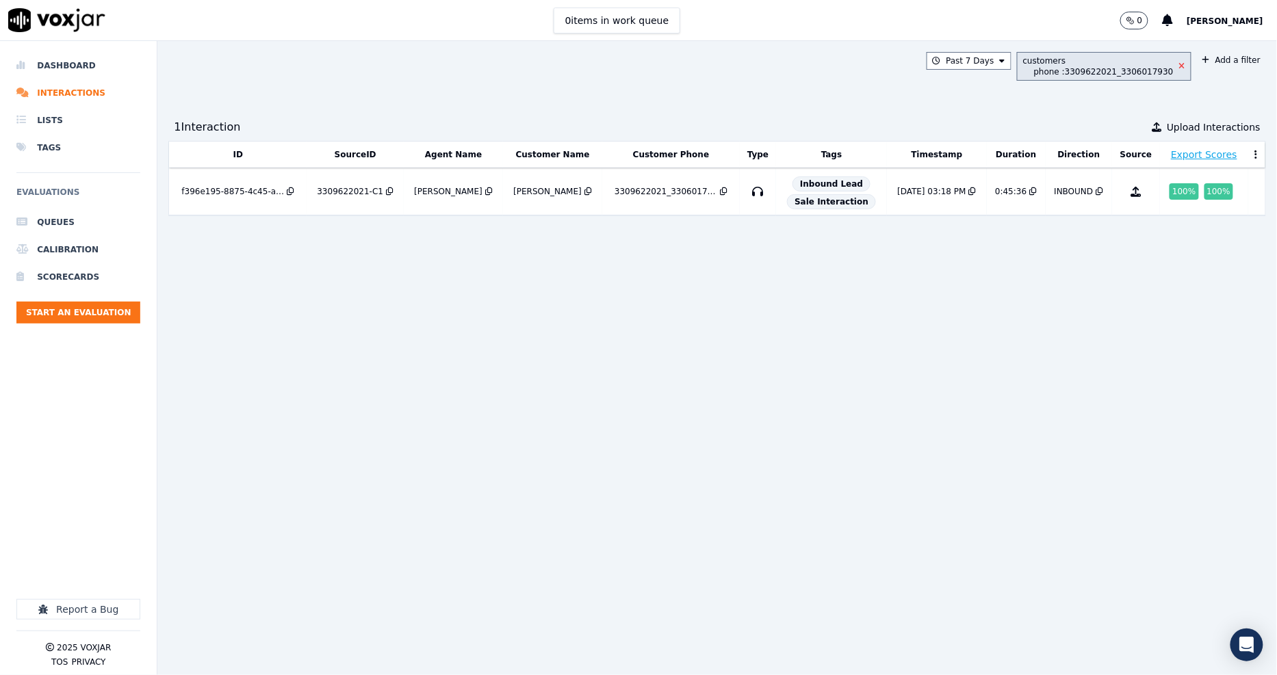
click at [1179, 66] on icon at bounding box center [1182, 66] width 6 height 8
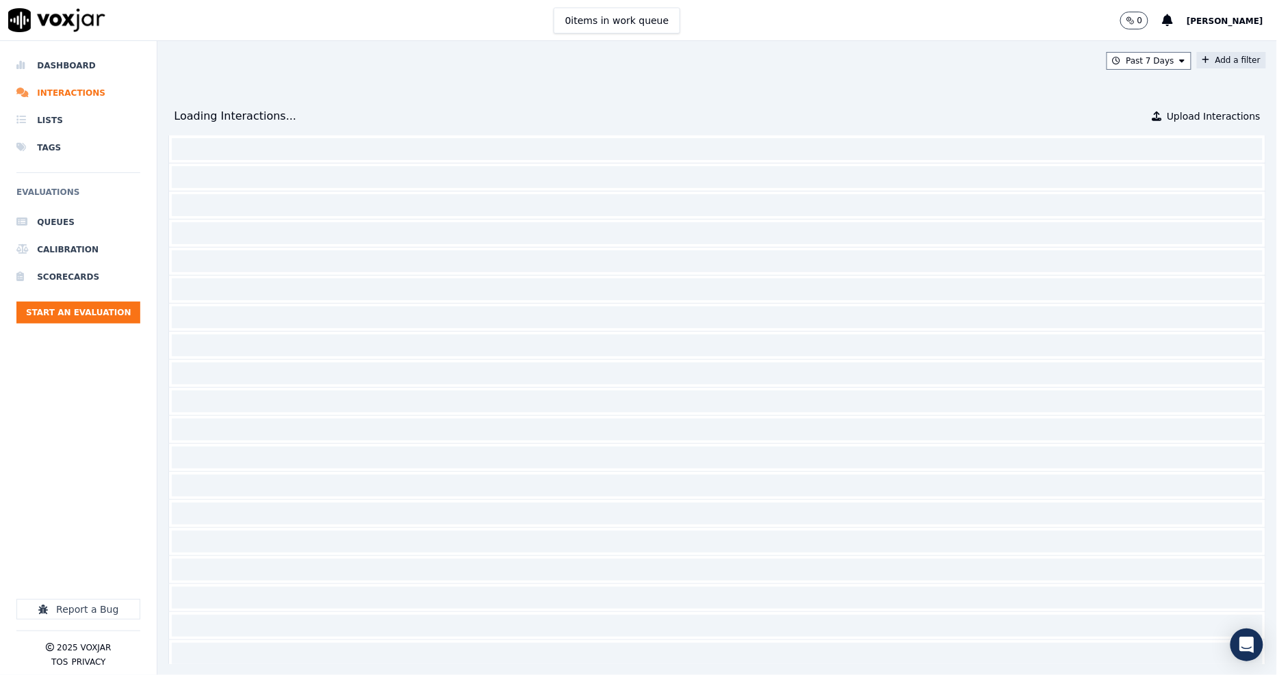
click at [1201, 64] on button "Add a filter" at bounding box center [1231, 60] width 69 height 16
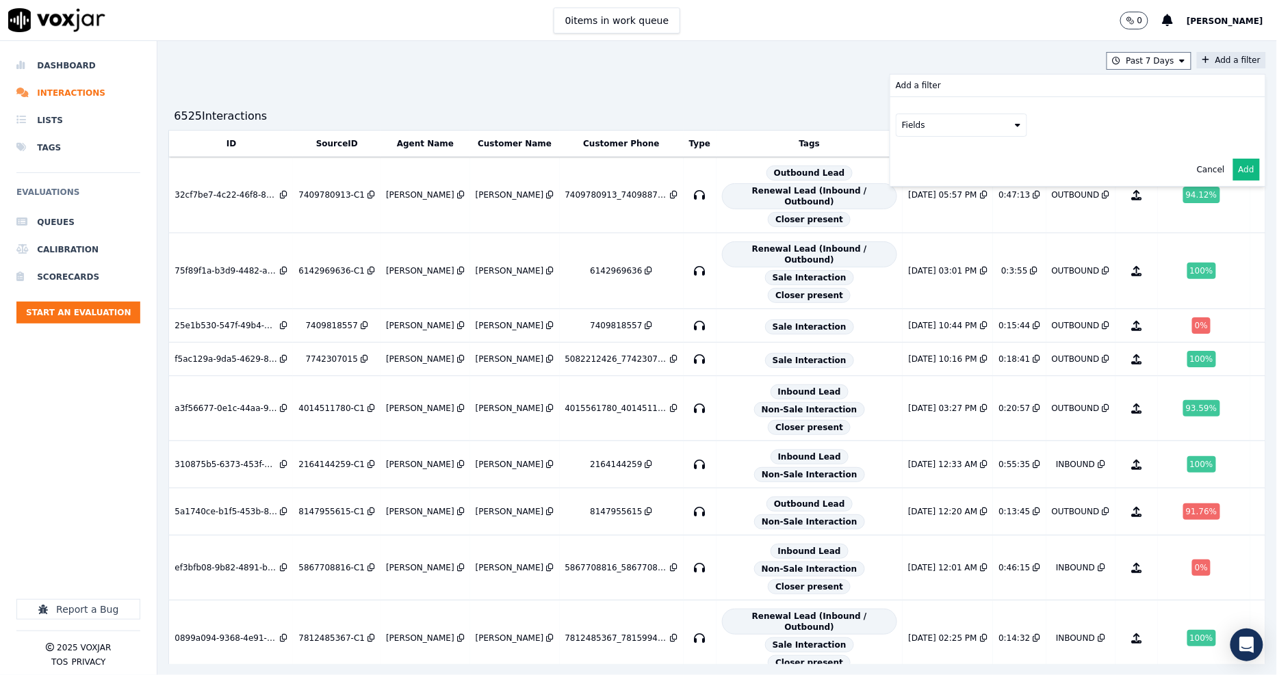
click at [980, 125] on button "Fields" at bounding box center [961, 125] width 131 height 23
click at [919, 258] on div "customers" at bounding box center [940, 263] width 43 height 11
click at [987, 155] on button "Fields" at bounding box center [977, 153] width 131 height 23
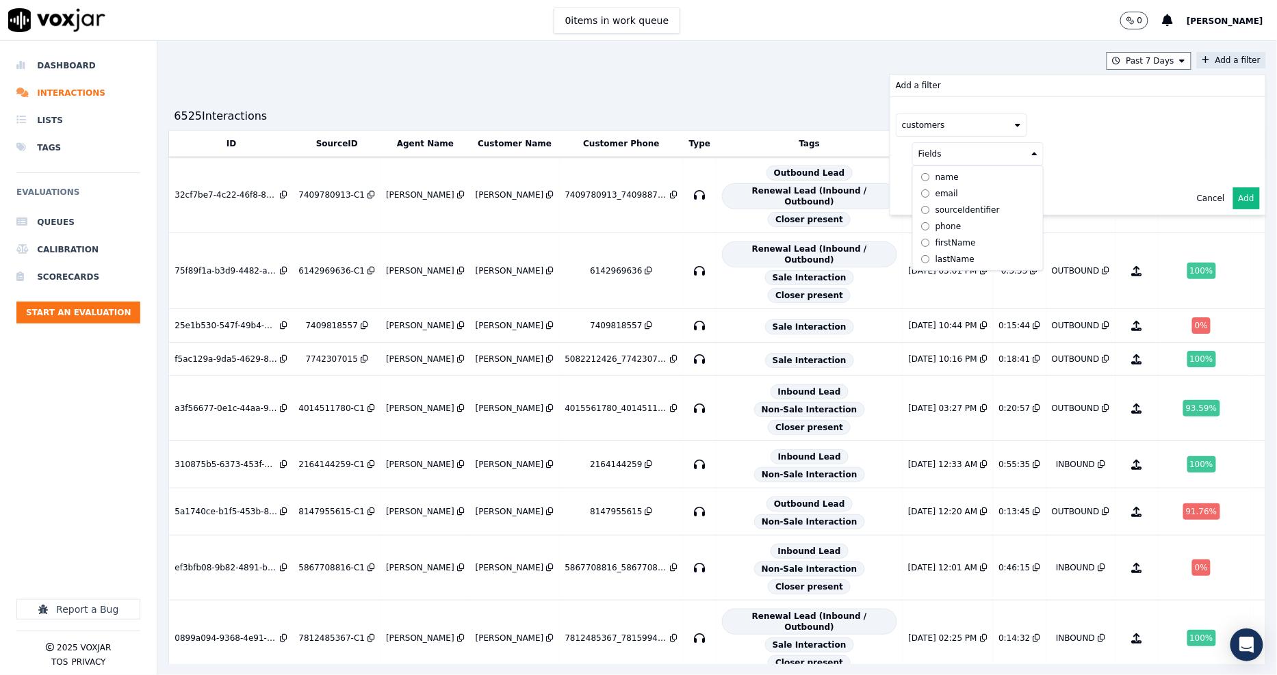
click at [935, 227] on div "phone" at bounding box center [948, 226] width 26 height 11
click at [1084, 162] on button at bounding box center [1147, 152] width 197 height 21
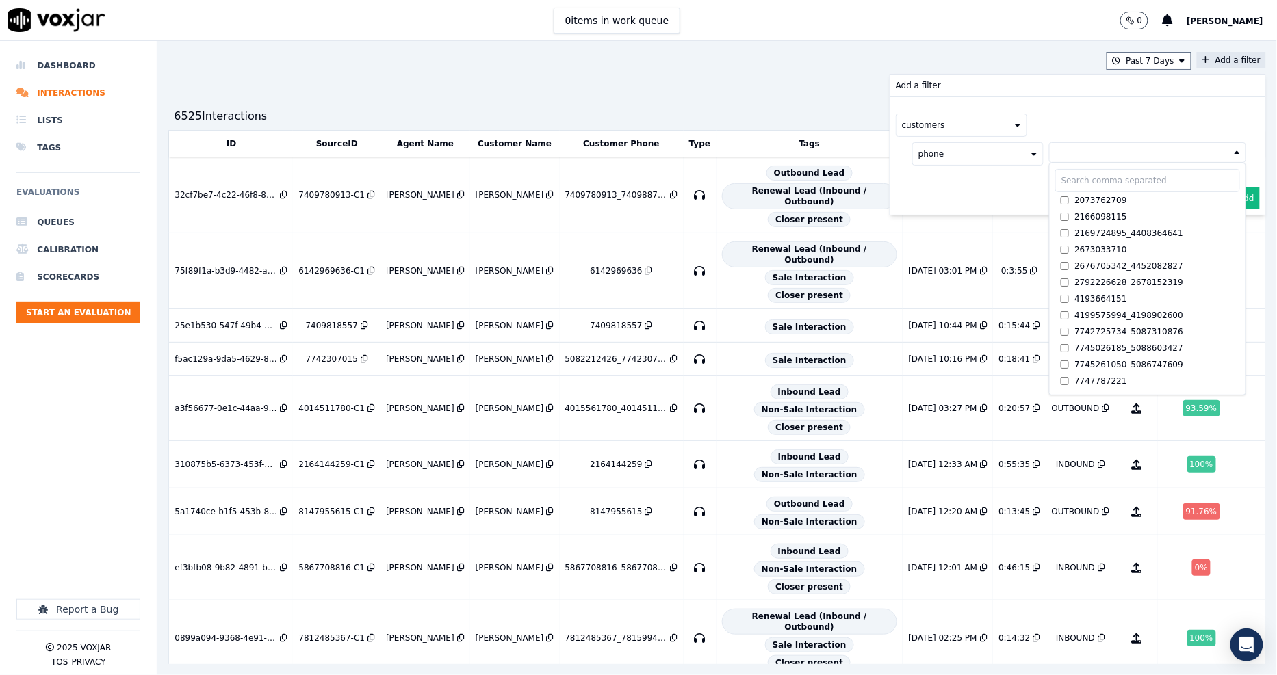
click at [1063, 178] on input "text" at bounding box center [1147, 180] width 185 height 23
paste input "4196183217"
type input "4196183217"
click at [925, 193] on div "Cancel Add" at bounding box center [1077, 198] width 375 height 33
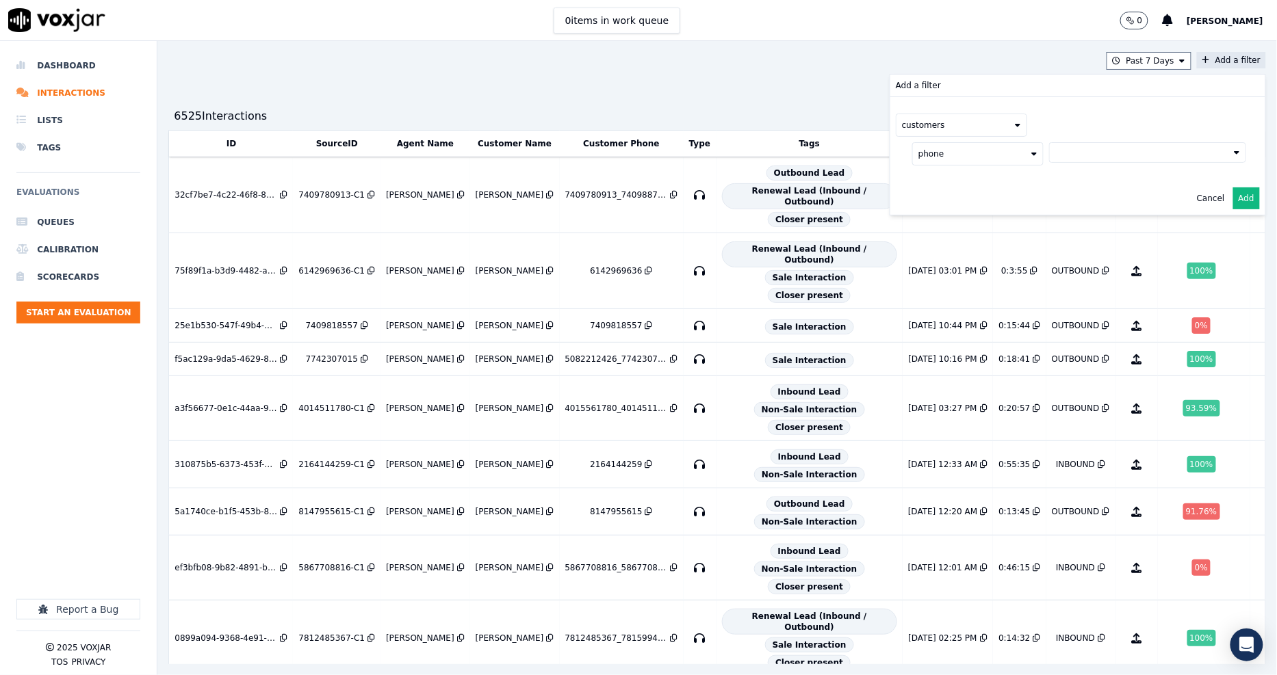
click at [1080, 155] on button at bounding box center [1147, 152] width 197 height 21
click at [1075, 198] on div "4196183217" at bounding box center [1101, 200] width 52 height 11
click at [974, 196] on div "phone 4196183217 4196183217 4196183217 AND" at bounding box center [1071, 168] width 350 height 62
click at [1233, 233] on button "Add" at bounding box center [1246, 231] width 27 height 22
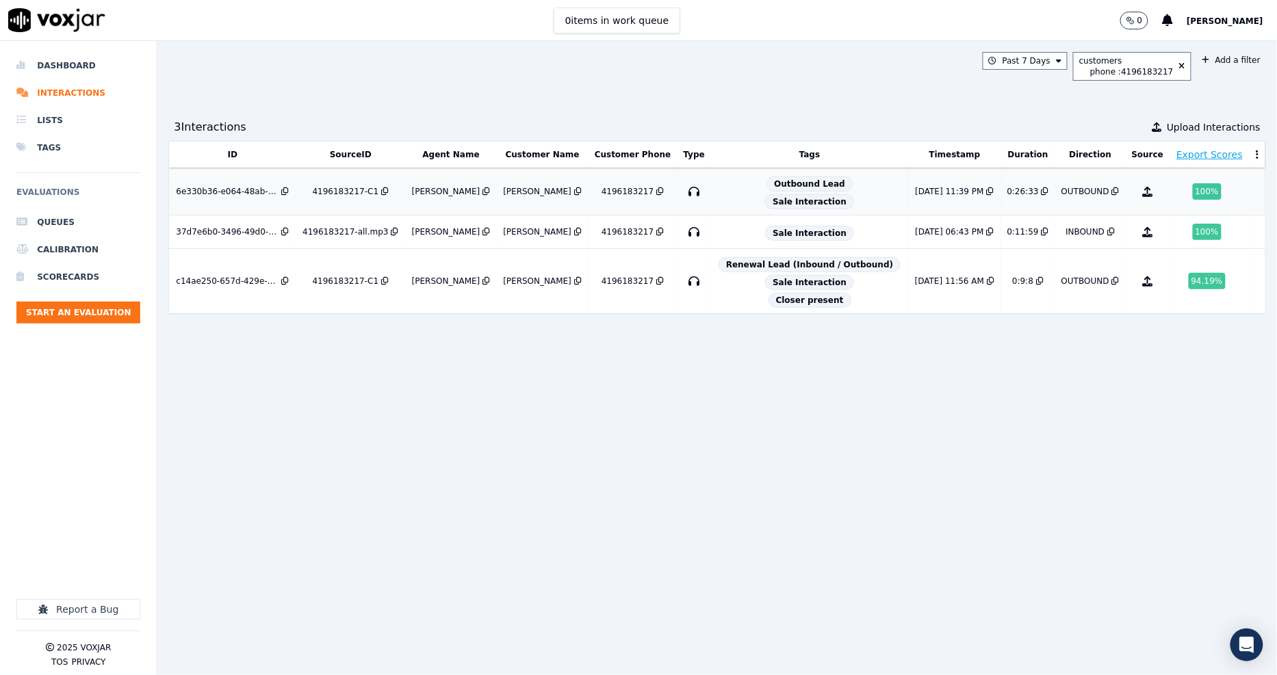
click at [248, 193] on div "6e330b36-e064-48ab-a42c-1b0e6cdf8e81" at bounding box center [227, 191] width 103 height 11
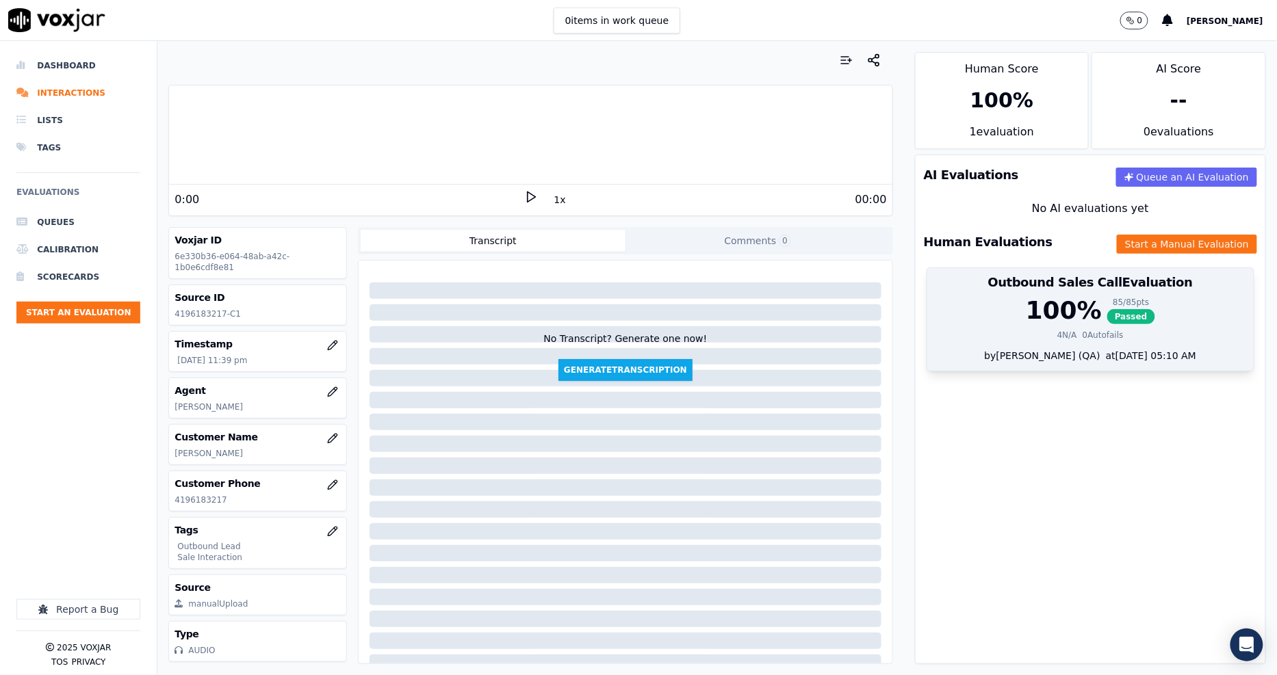
click at [1035, 285] on h3 "Outbound Sales Call Evaluation" at bounding box center [1090, 282] width 310 height 12
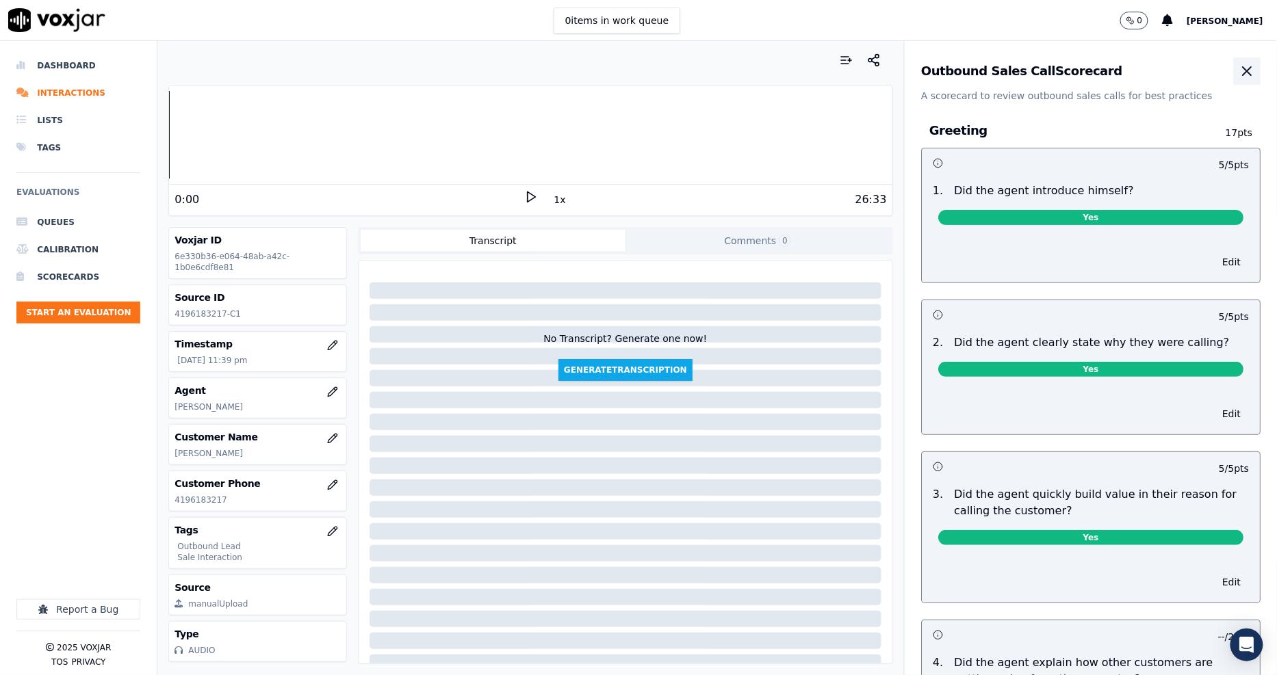
click at [1233, 60] on button "button" at bounding box center [1246, 70] width 27 height 27
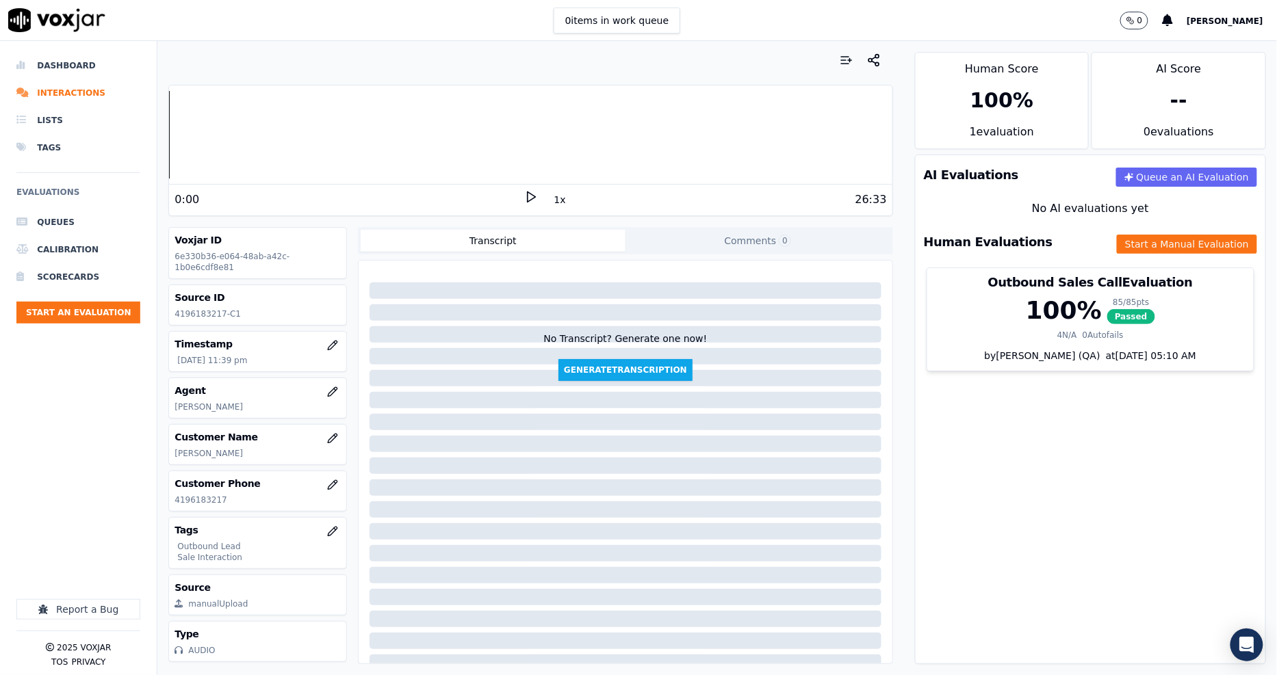
drag, startPoint x: 1132, startPoint y: 224, endPoint x: 1132, endPoint y: 235, distance: 10.3
click at [1132, 226] on div "Human Evaluations Start a Manual Evaluation" at bounding box center [1090, 242] width 350 height 40
click at [1134, 237] on button "Start a Manual Evaluation" at bounding box center [1187, 244] width 140 height 19
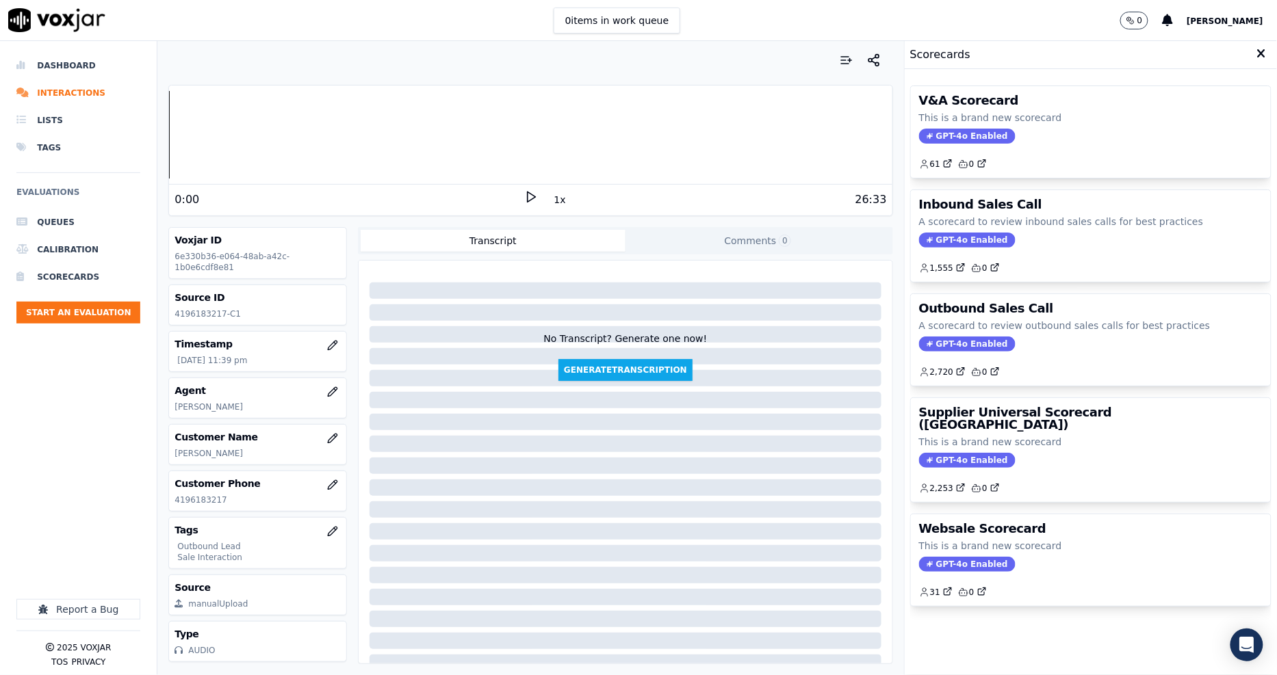
click at [1257, 56] on icon at bounding box center [1261, 54] width 9 height 12
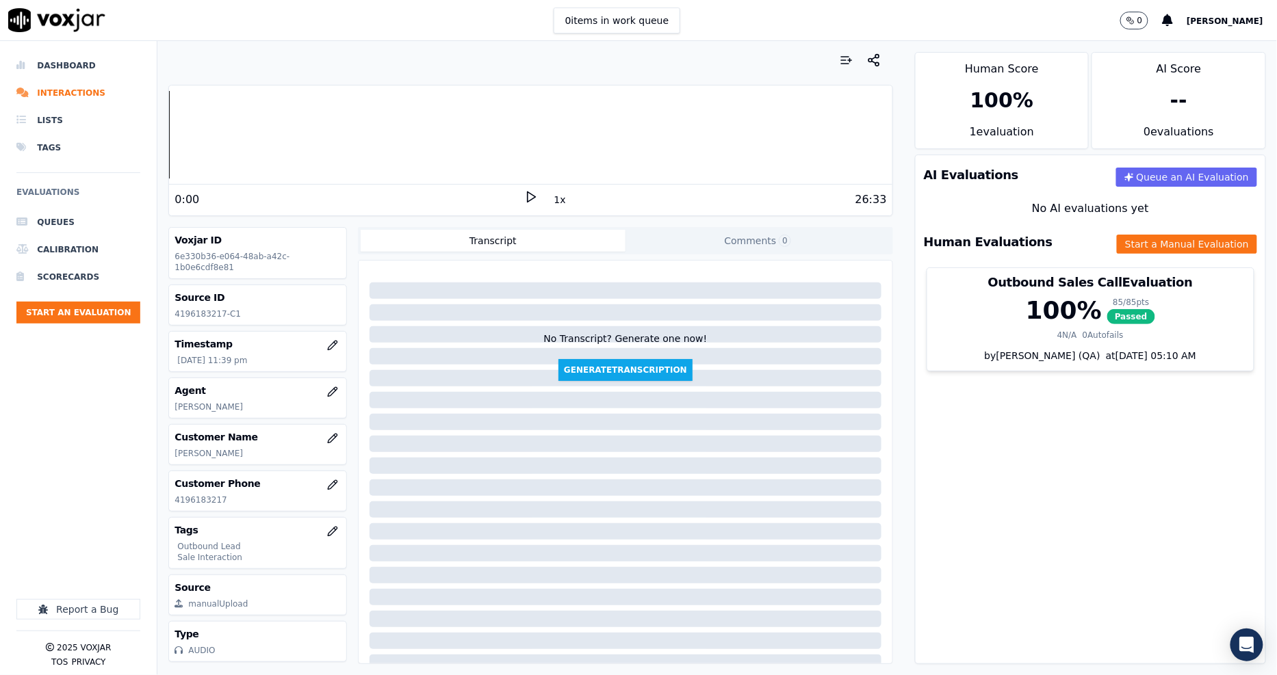
click at [1180, 233] on div "Human Evaluations Start a Manual Evaluation" at bounding box center [1090, 242] width 350 height 40
click at [1178, 241] on button "Start a Manual Evaluation" at bounding box center [1187, 244] width 140 height 19
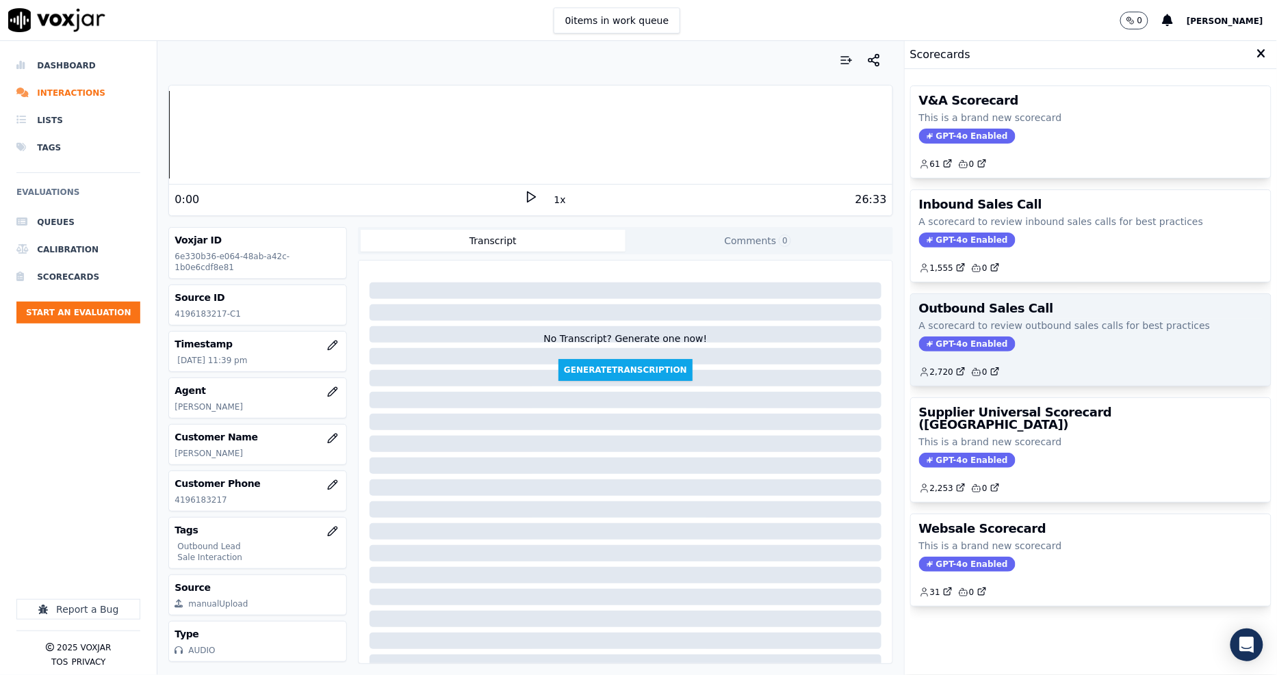
click at [1034, 326] on p "A scorecard to review outbound sales calls for best practices" at bounding box center [1090, 326] width 343 height 14
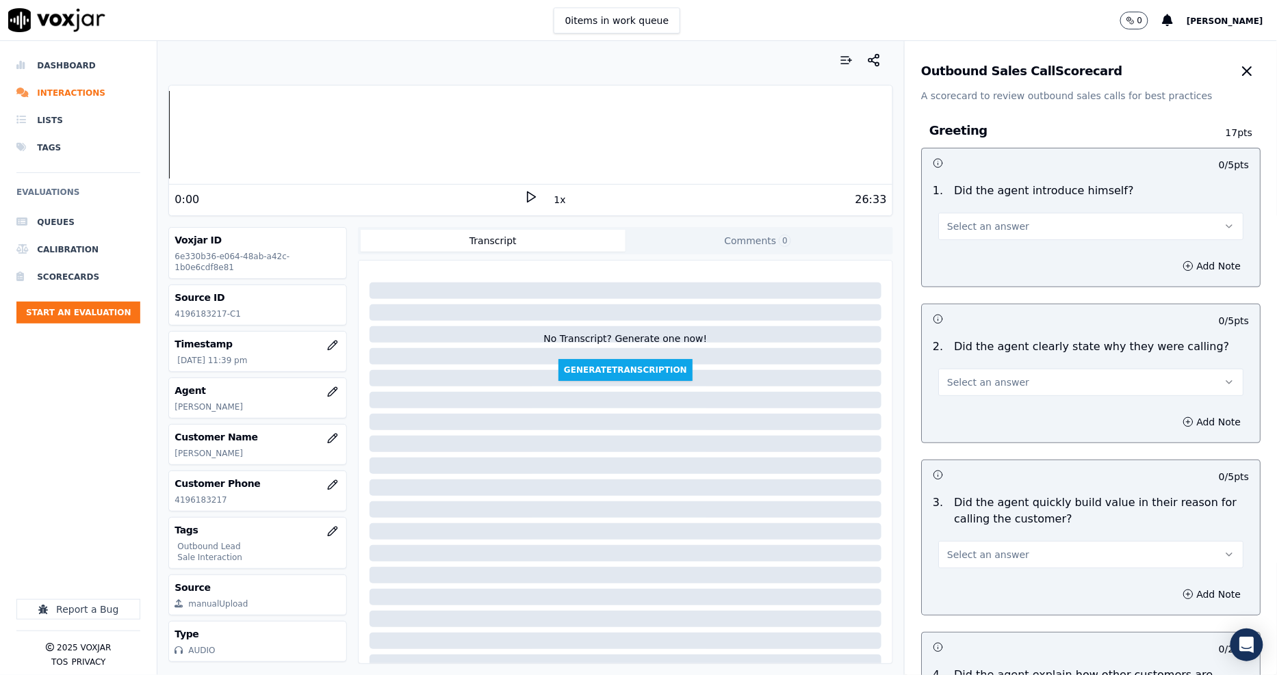
click at [1049, 235] on button "Select an answer" at bounding box center [1090, 226] width 305 height 27
click at [993, 261] on div "Yes" at bounding box center [1065, 257] width 279 height 22
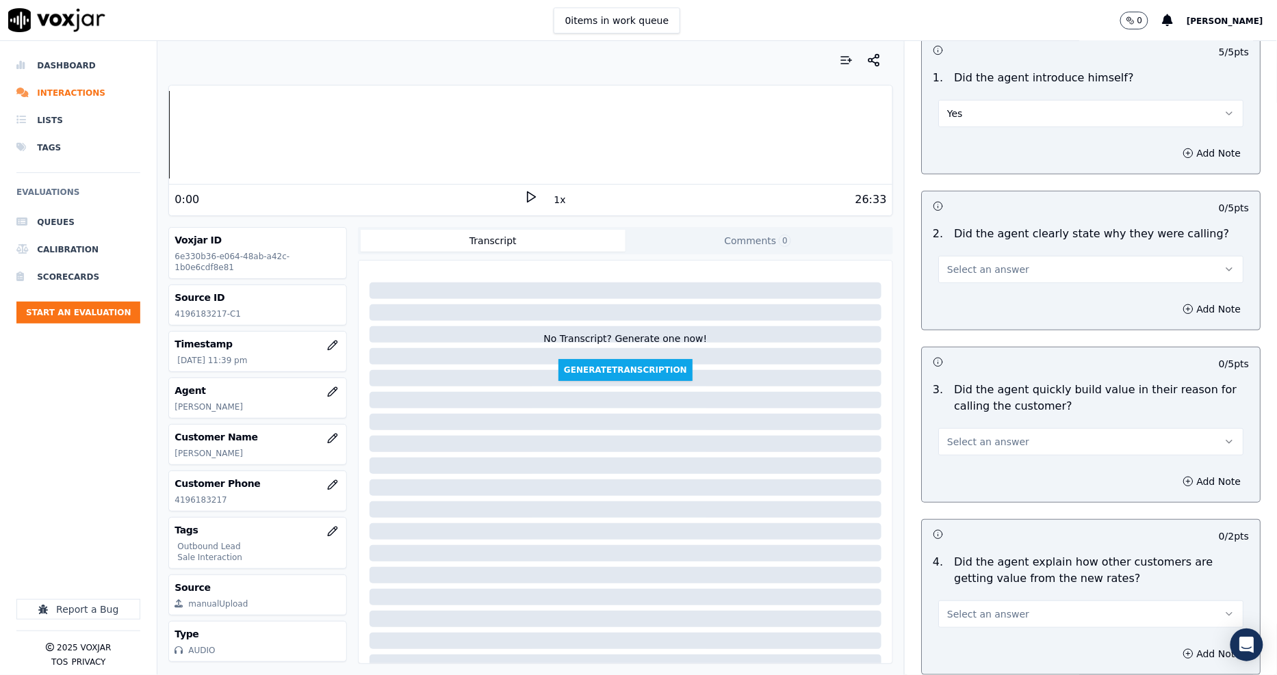
scroll to position [228, 0]
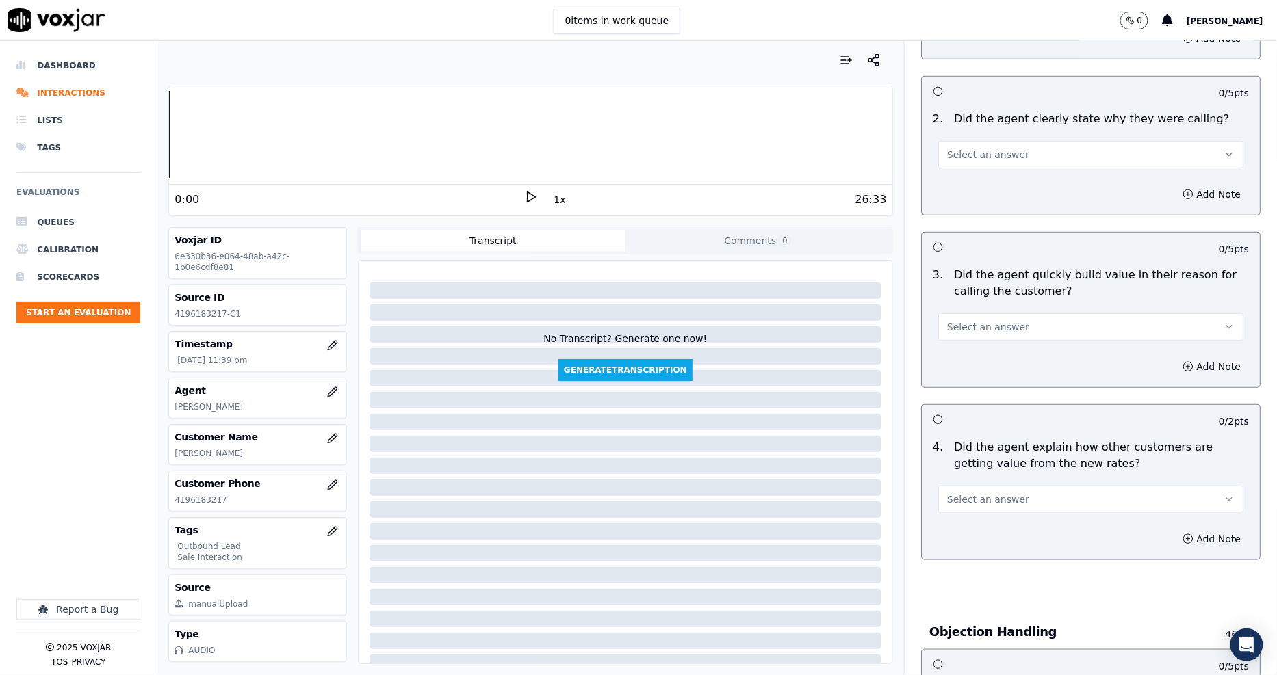
click at [961, 155] on span "Select an answer" at bounding box center [988, 155] width 82 height 14
click at [967, 193] on div "Yes" at bounding box center [1065, 185] width 279 height 22
click at [970, 322] on span "Select an answer" at bounding box center [988, 327] width 82 height 14
click at [970, 356] on div "Yes" at bounding box center [1065, 358] width 279 height 22
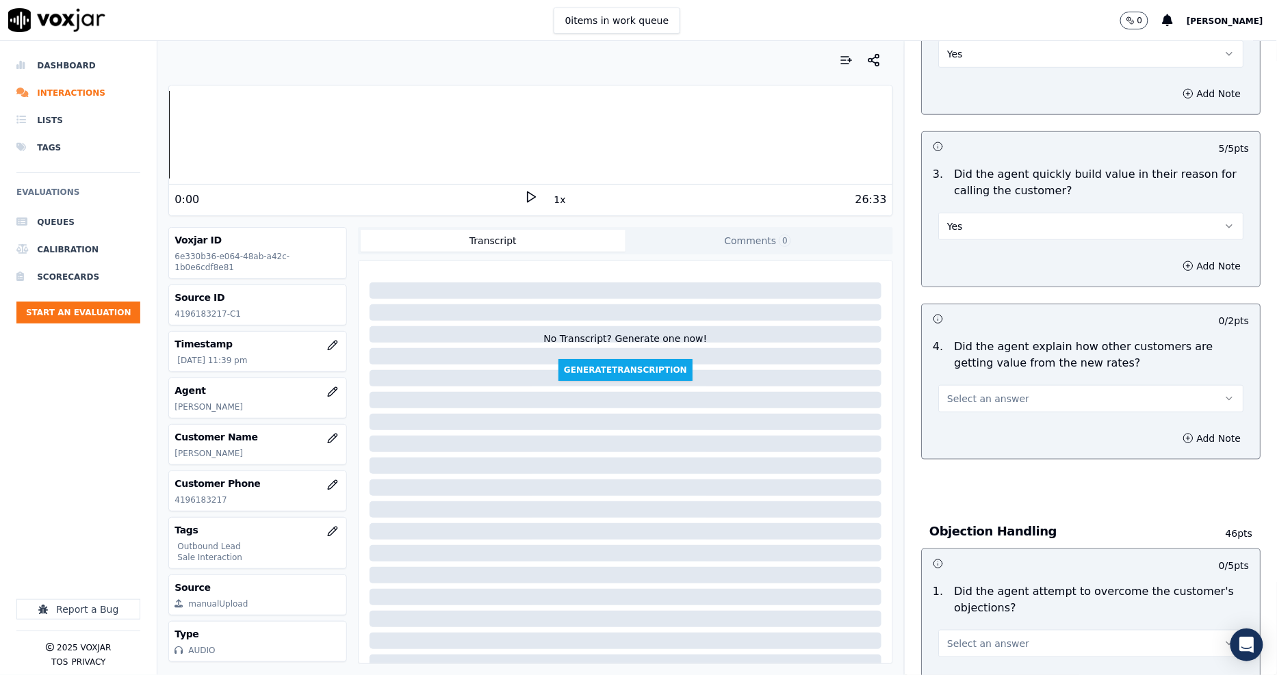
scroll to position [456, 0]
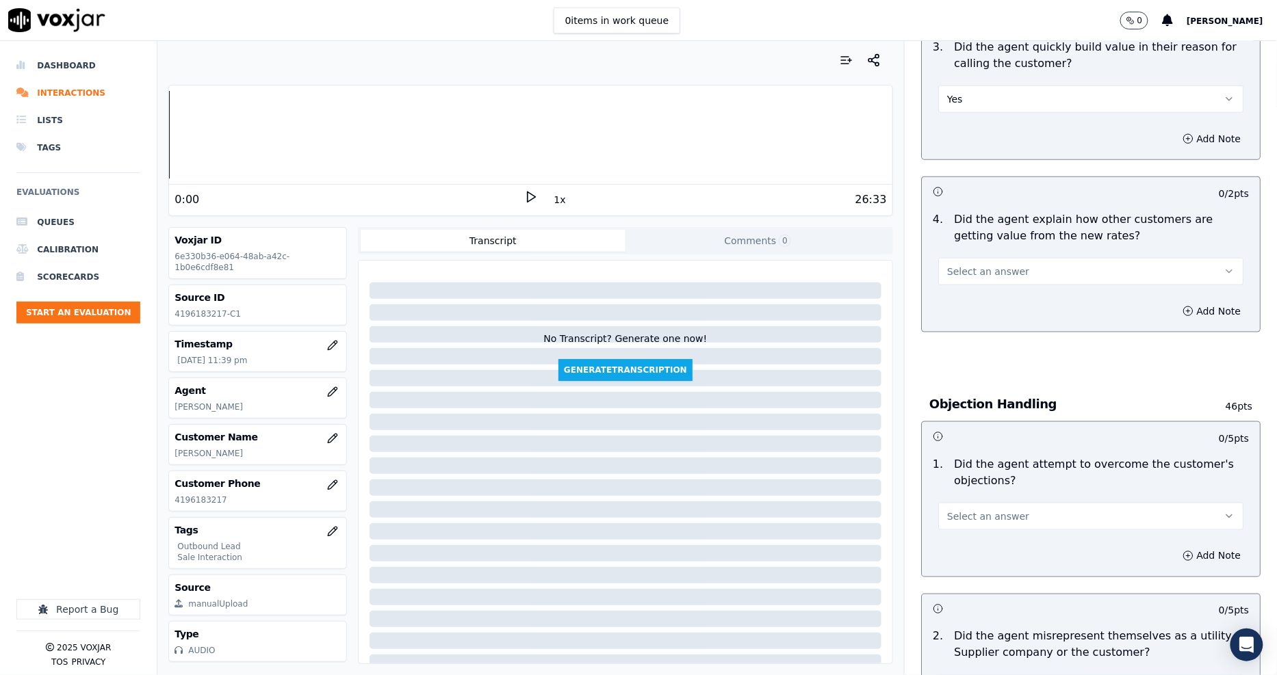
drag, startPoint x: 972, startPoint y: 262, endPoint x: 972, endPoint y: 285, distance: 22.6
click at [972, 261] on button "Select an answer" at bounding box center [1090, 271] width 305 height 27
click at [970, 308] on div "Yes" at bounding box center [1065, 302] width 279 height 22
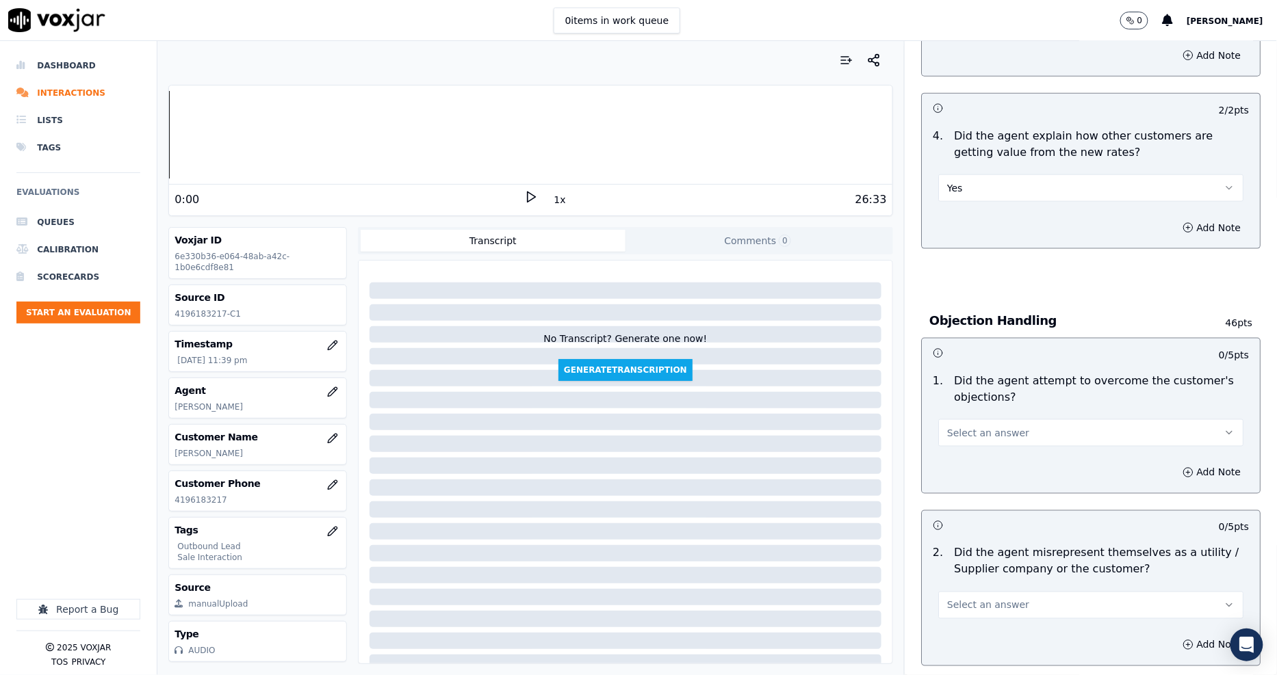
scroll to position [760, 0]
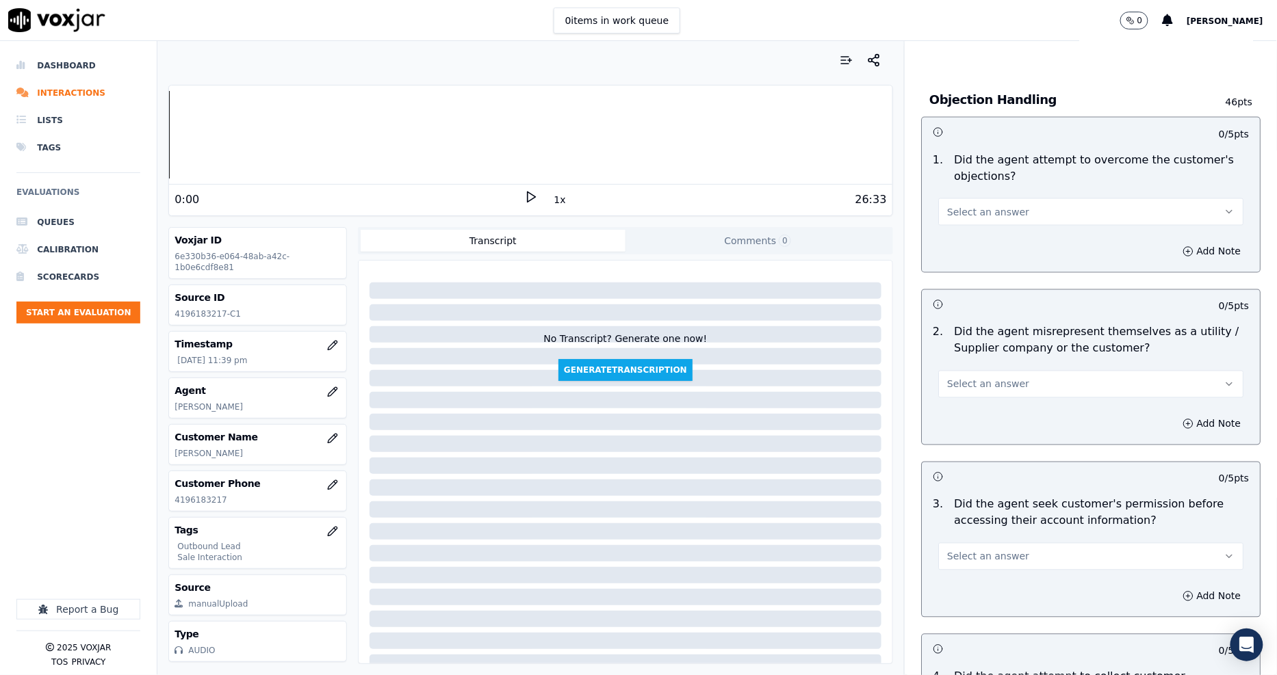
click at [977, 220] on button "Select an answer" at bounding box center [1090, 211] width 305 height 27
click at [972, 242] on div "Yes" at bounding box center [1065, 243] width 279 height 22
click at [975, 400] on div "2 . Did the agent misrepresent themselves as a utility / Supplier company or th…" at bounding box center [1091, 361] width 338 height 85
click at [975, 387] on span "Select an answer" at bounding box center [988, 385] width 82 height 14
click at [978, 415] on div "Yes" at bounding box center [1065, 416] width 279 height 22
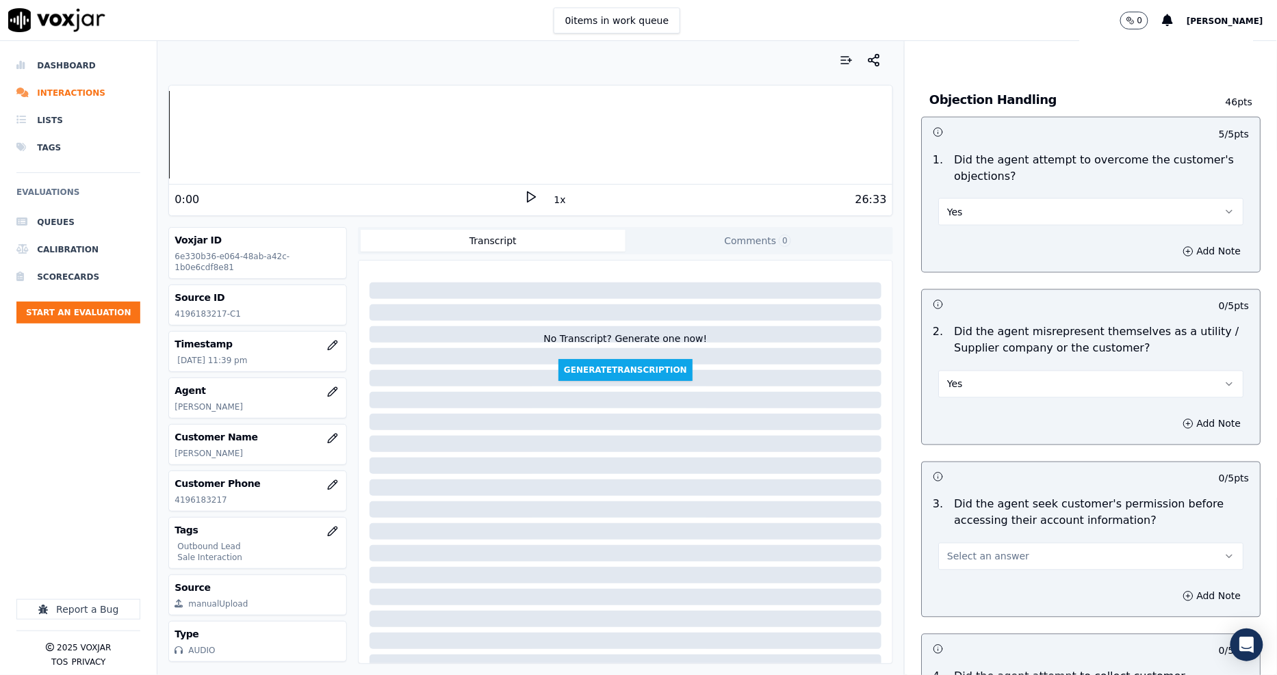
scroll to position [988, 0]
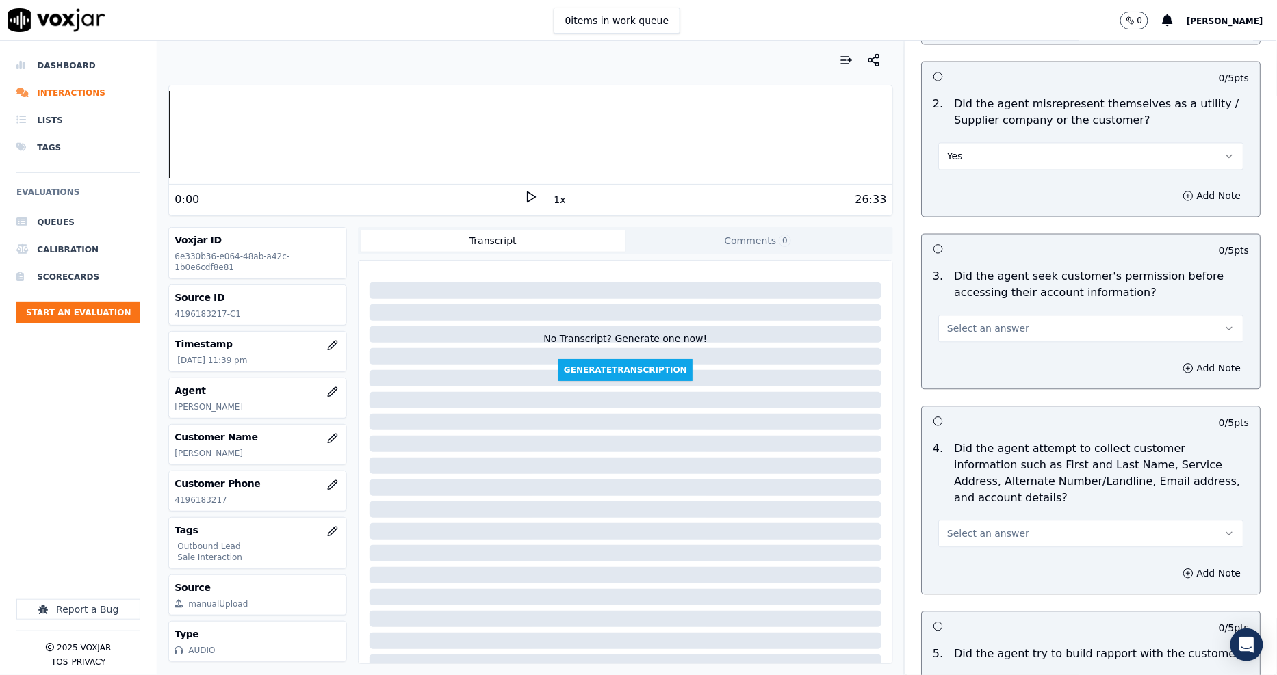
click at [975, 140] on div "Yes" at bounding box center [1090, 155] width 305 height 30
click at [975, 145] on button "Yes" at bounding box center [1090, 156] width 305 height 27
click at [972, 199] on div "No" at bounding box center [1065, 209] width 279 height 22
click at [979, 336] on span "Select an answer" at bounding box center [988, 329] width 82 height 14
click at [974, 358] on div "Yes" at bounding box center [1065, 360] width 279 height 22
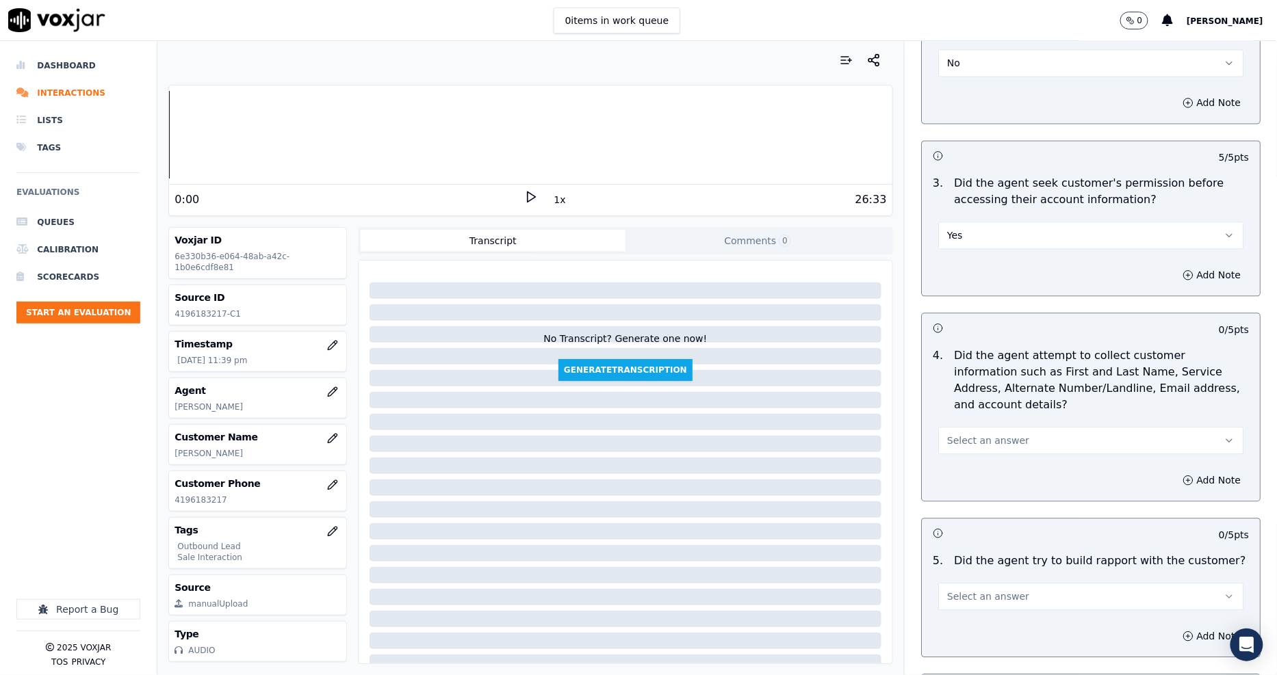
scroll to position [1216, 0]
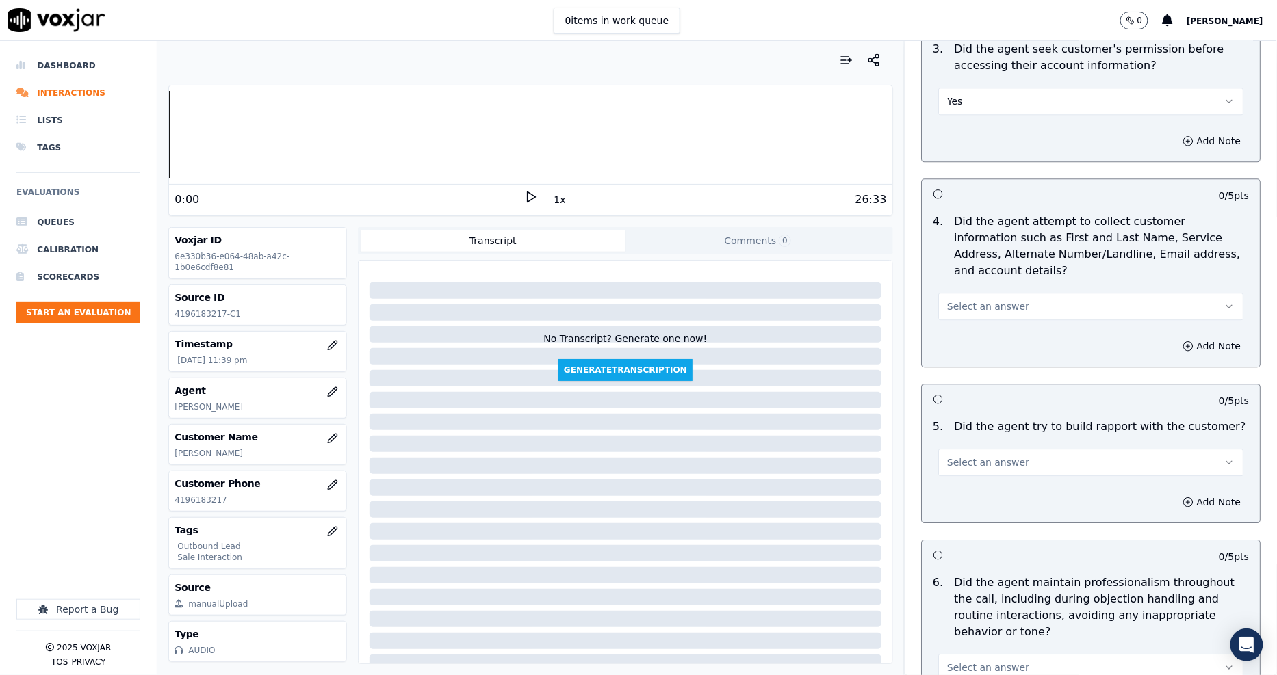
click at [969, 279] on div "Select an answer" at bounding box center [1090, 299] width 327 height 41
click at [974, 300] on span "Select an answer" at bounding box center [988, 307] width 82 height 14
click at [974, 322] on div "Yes" at bounding box center [1065, 321] width 279 height 22
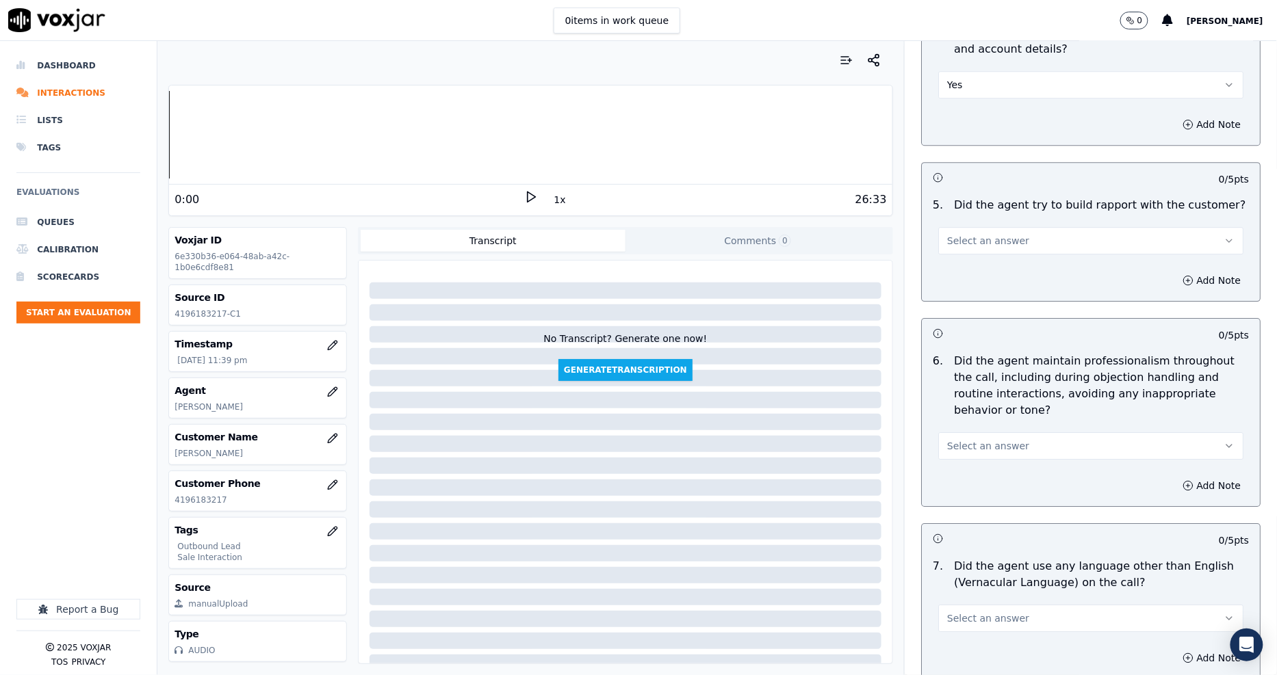
scroll to position [1444, 0]
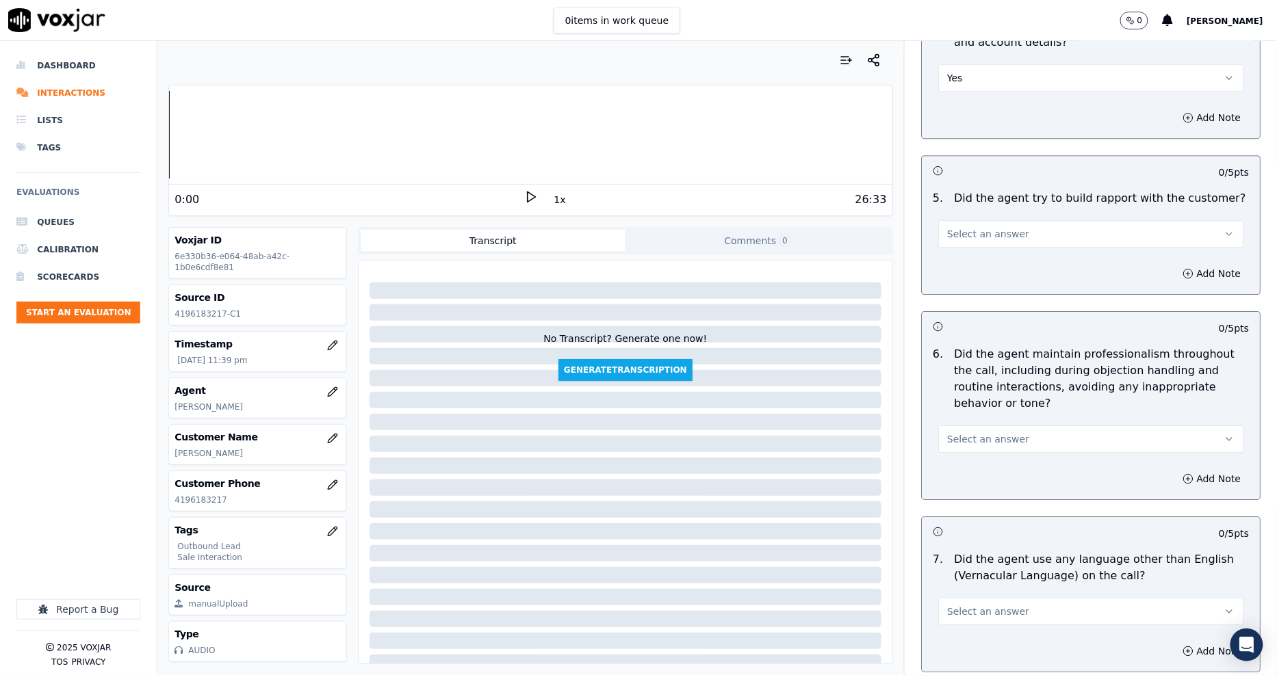
click at [961, 227] on span "Select an answer" at bounding box center [988, 234] width 82 height 14
click at [972, 296] on div "N/A" at bounding box center [1065, 293] width 279 height 22
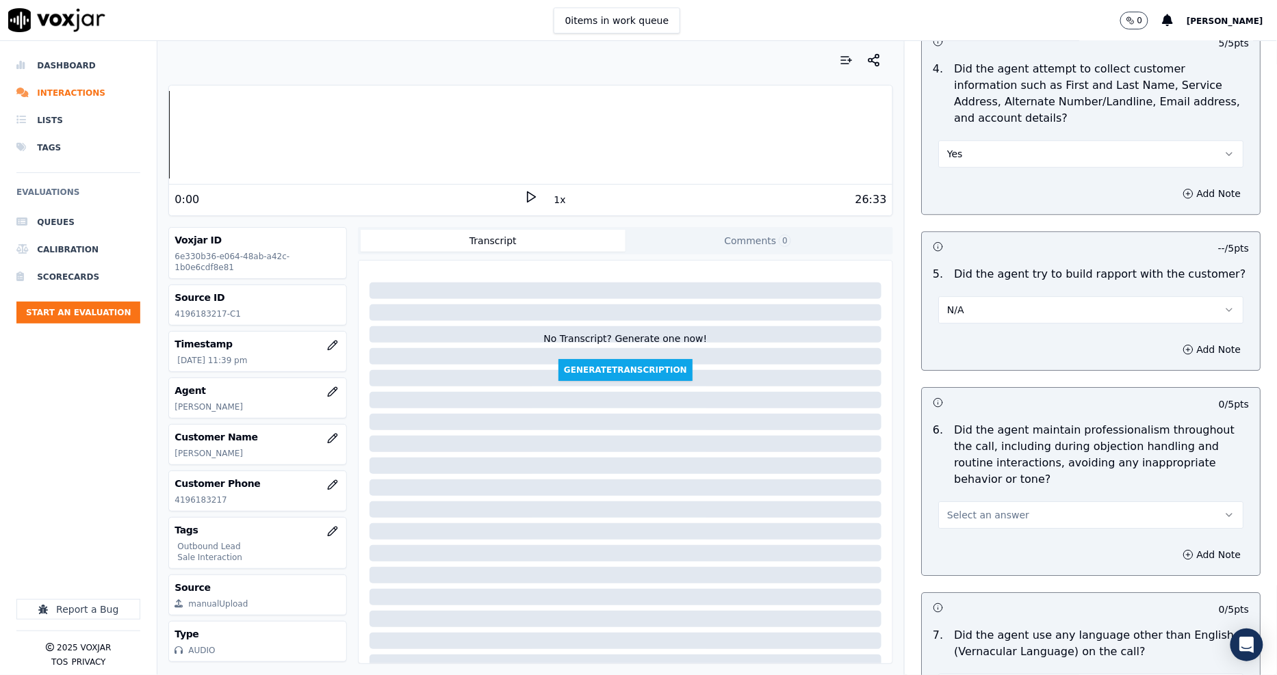
scroll to position [1596, 0]
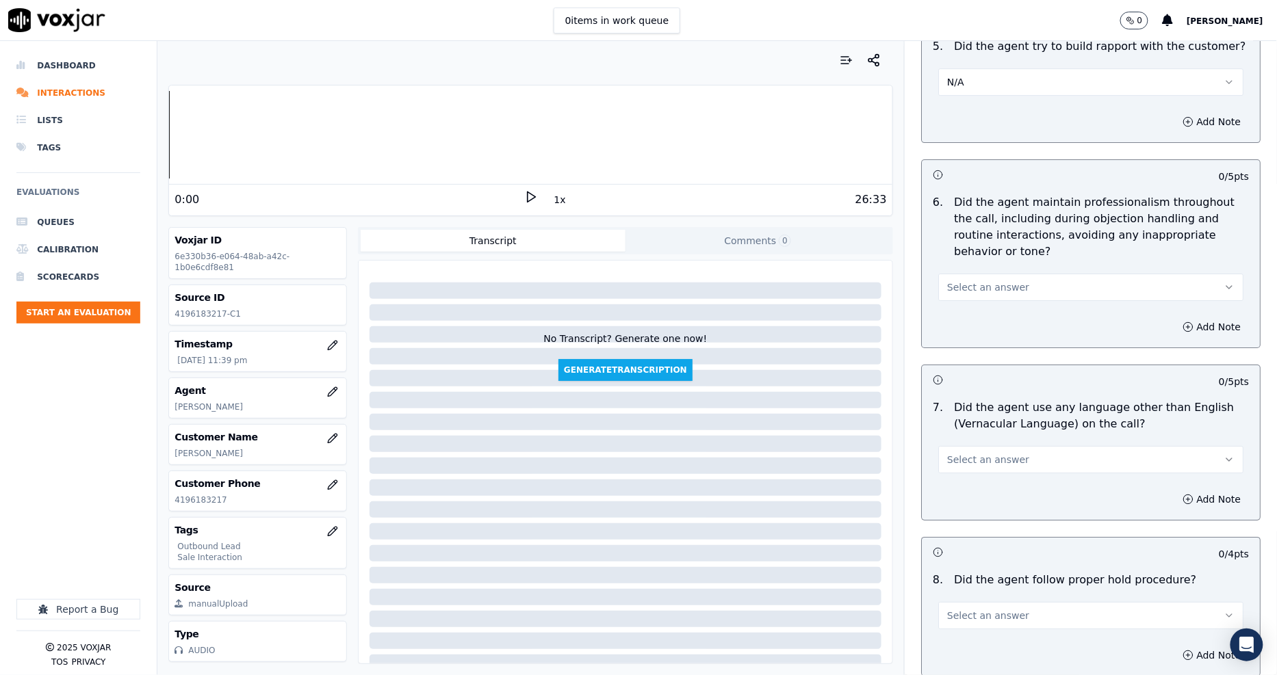
drag, startPoint x: 976, startPoint y: 277, endPoint x: 976, endPoint y: 286, distance: 8.9
click at [976, 281] on span "Select an answer" at bounding box center [988, 288] width 82 height 14
click at [979, 299] on div "Yes" at bounding box center [1065, 302] width 279 height 22
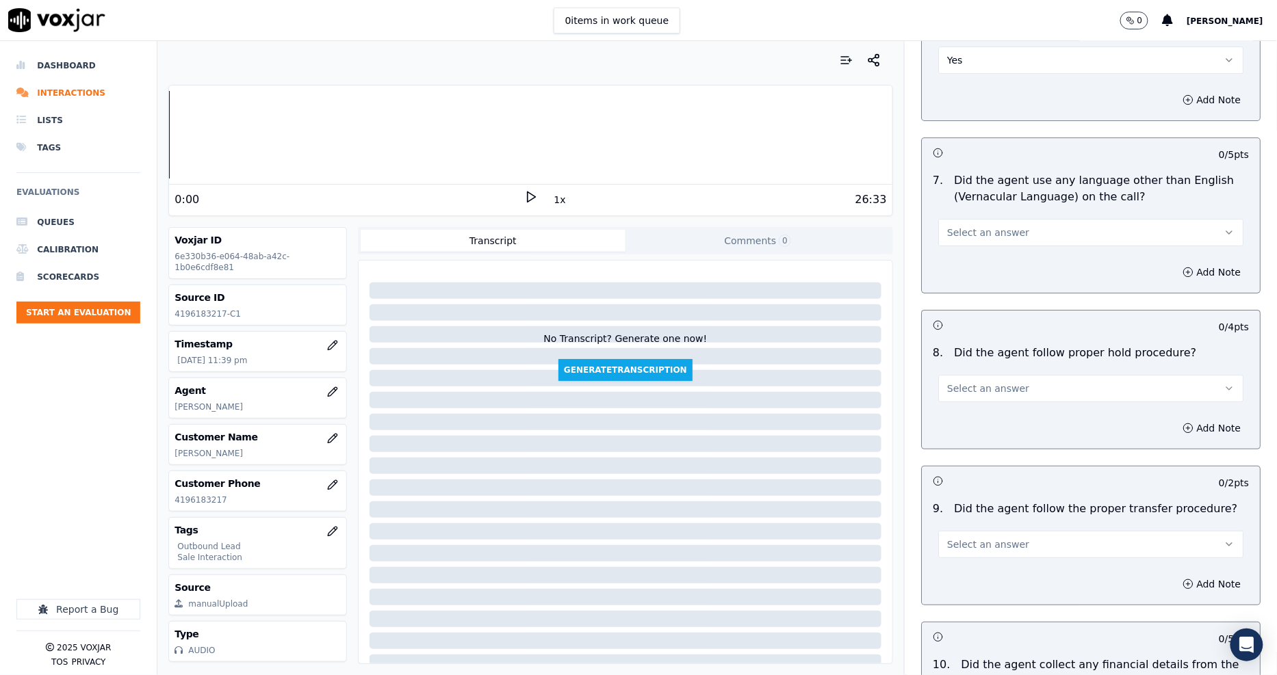
scroll to position [1824, 0]
click at [955, 225] on span "Select an answer" at bounding box center [988, 232] width 82 height 14
click at [972, 278] on div "No" at bounding box center [1065, 269] width 279 height 22
click at [985, 381] on span "Select an answer" at bounding box center [988, 388] width 82 height 14
click at [984, 440] on div "N/A" at bounding box center [1065, 447] width 279 height 22
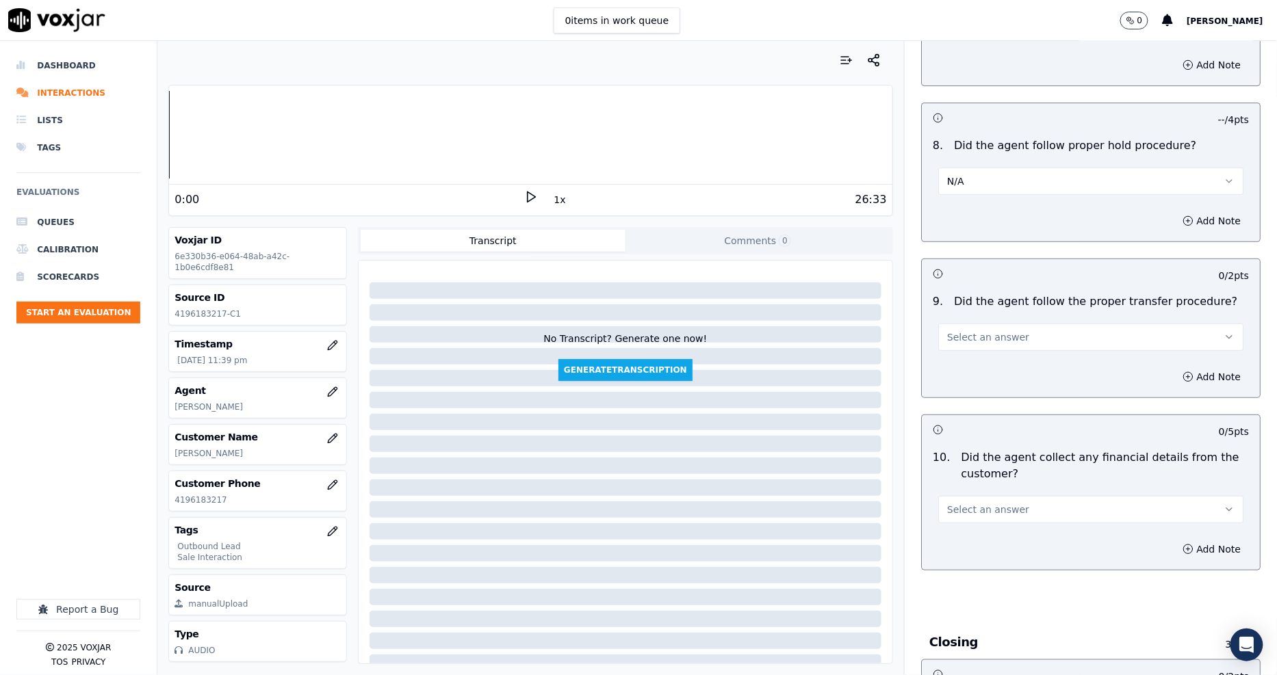
scroll to position [2053, 0]
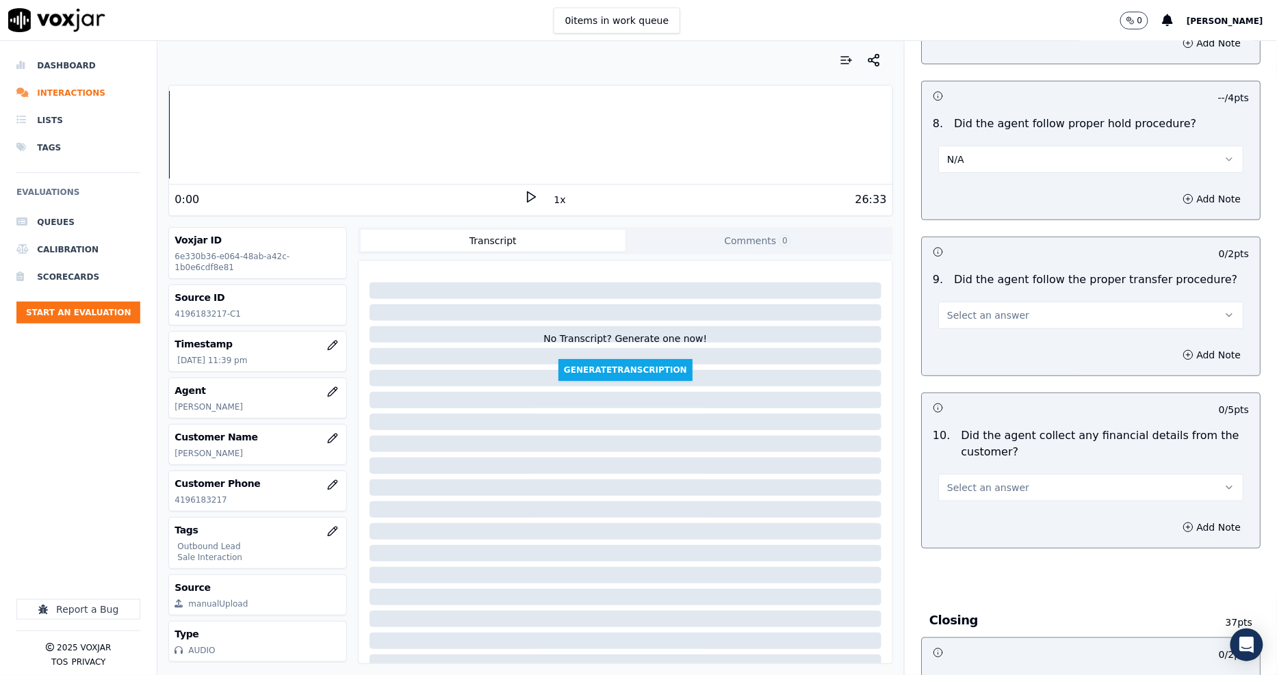
click at [963, 302] on button "Select an answer" at bounding box center [1090, 315] width 305 height 27
click at [961, 378] on div "N/A" at bounding box center [1065, 374] width 279 height 22
click at [972, 481] on span "Select an answer" at bounding box center [988, 488] width 82 height 14
click at [967, 520] on div "No" at bounding box center [1065, 526] width 279 height 22
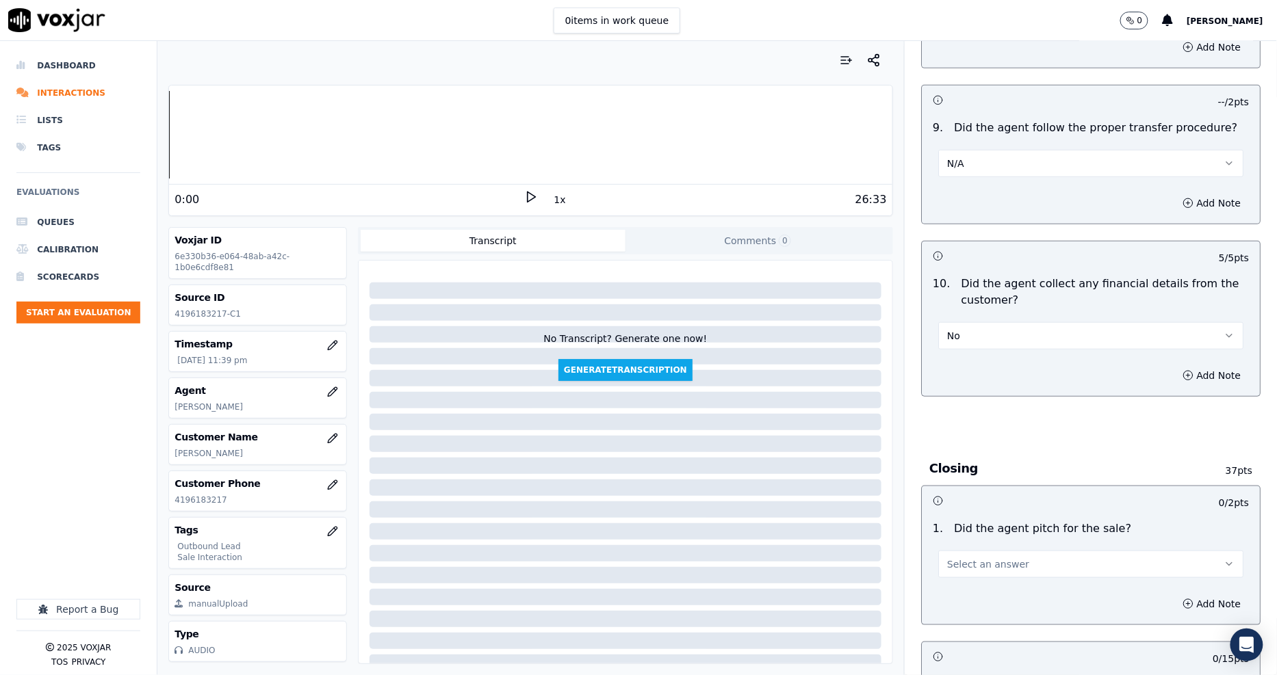
scroll to position [2432, 0]
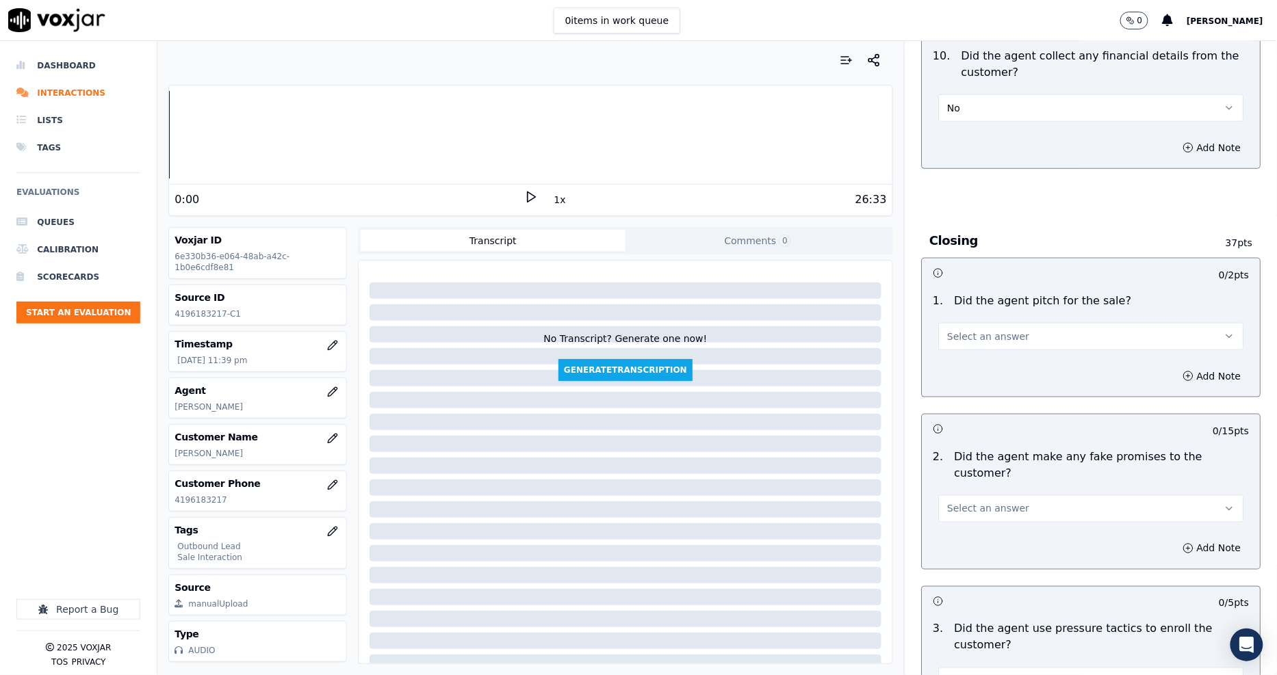
click at [986, 323] on button "Select an answer" at bounding box center [1090, 336] width 305 height 27
click at [985, 353] on div "Yes" at bounding box center [1065, 352] width 279 height 22
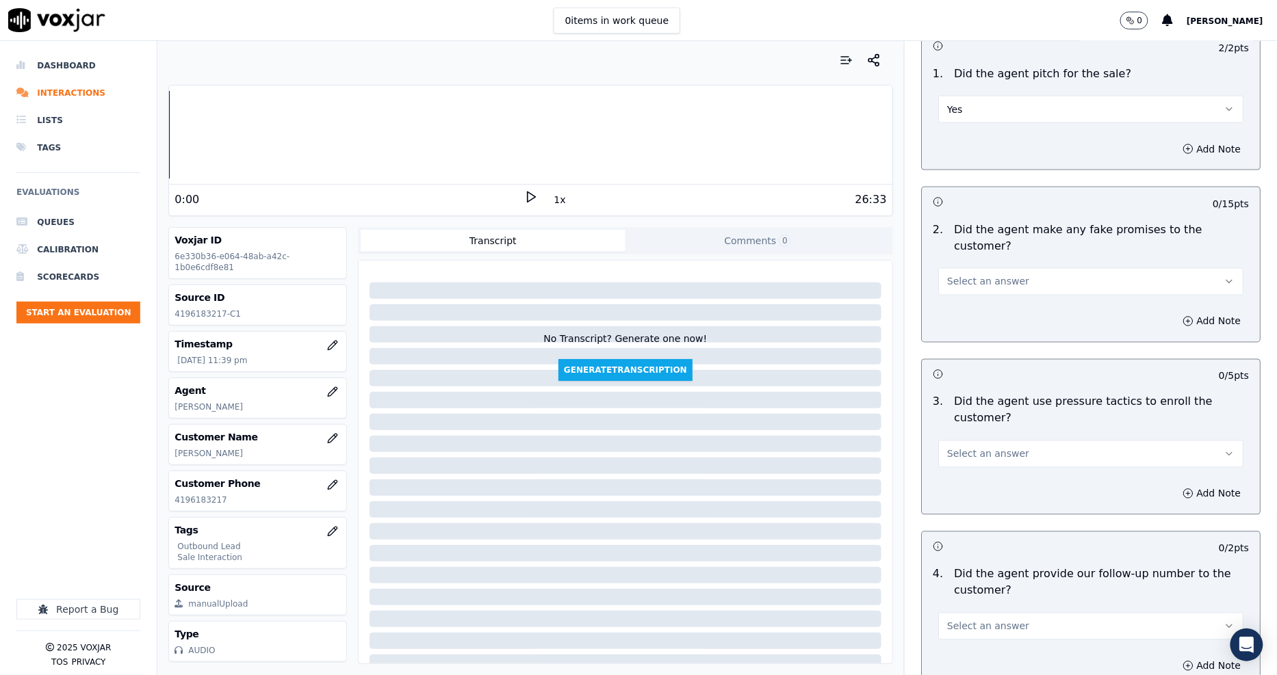
scroll to position [2660, 0]
click at [954, 274] on span "Select an answer" at bounding box center [988, 281] width 82 height 14
click at [960, 302] on div "No" at bounding box center [1065, 302] width 279 height 22
click at [986, 419] on div "3 . Did the agent use pressure tactics to enroll the customer? Select an answer" at bounding box center [1091, 430] width 338 height 85
click at [954, 447] on span "Select an answer" at bounding box center [988, 454] width 82 height 14
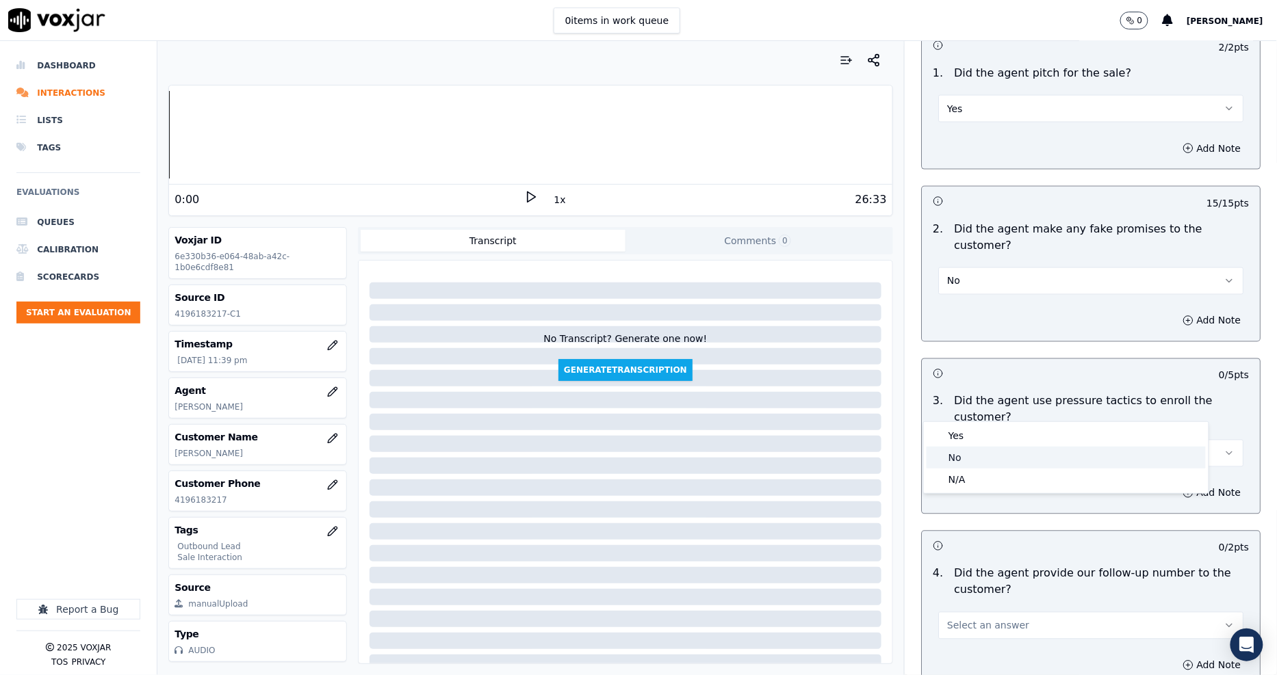
click at [949, 460] on div "No" at bounding box center [1065, 458] width 279 height 22
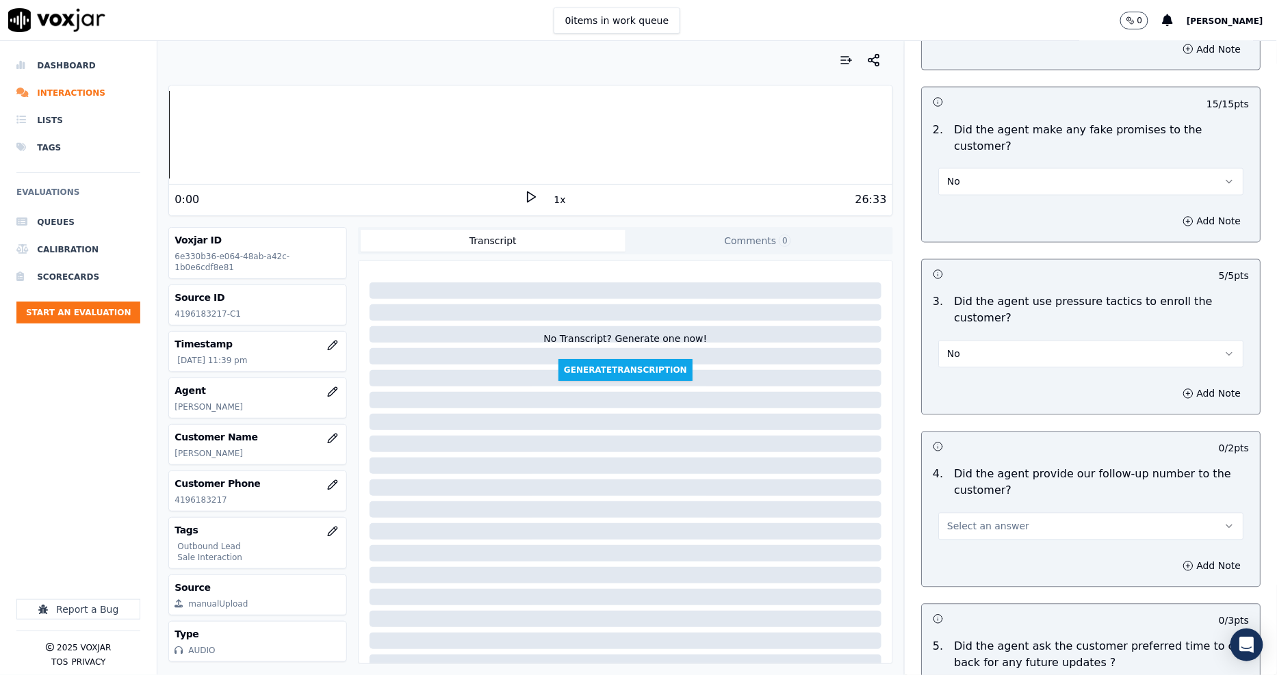
scroll to position [2889, 0]
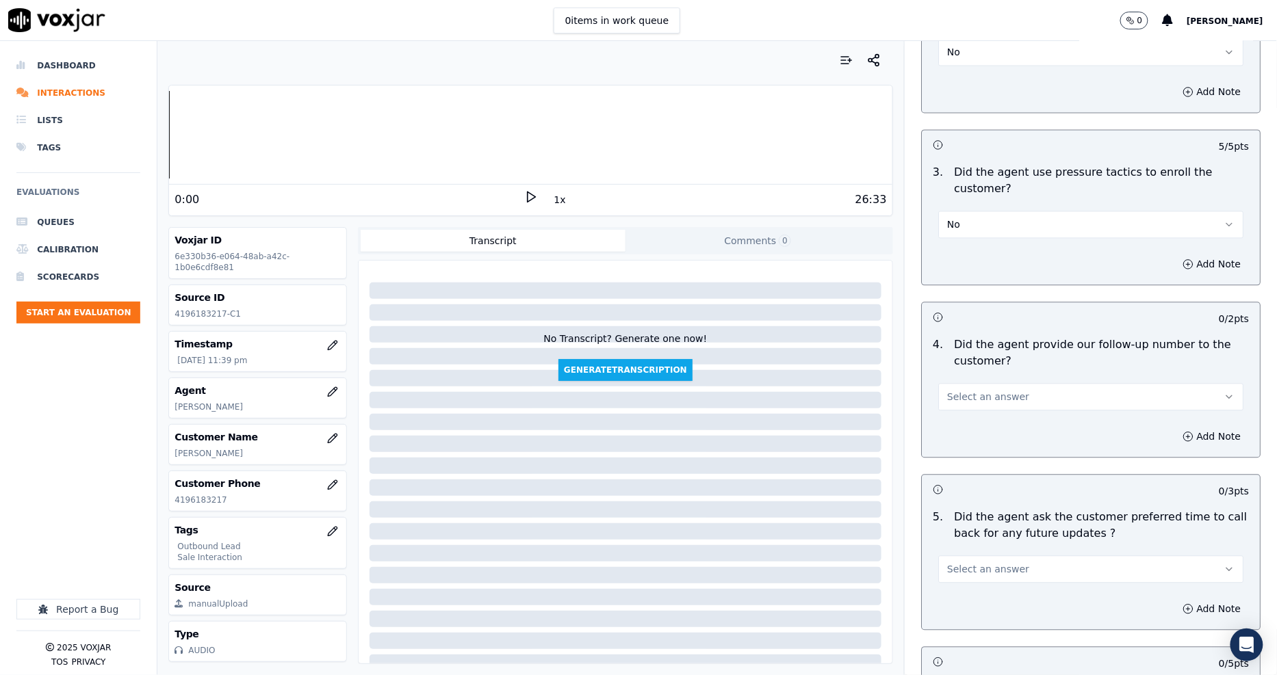
click at [970, 391] on span "Select an answer" at bounding box center [988, 398] width 82 height 14
click at [972, 378] on div "Yes" at bounding box center [1065, 380] width 279 height 22
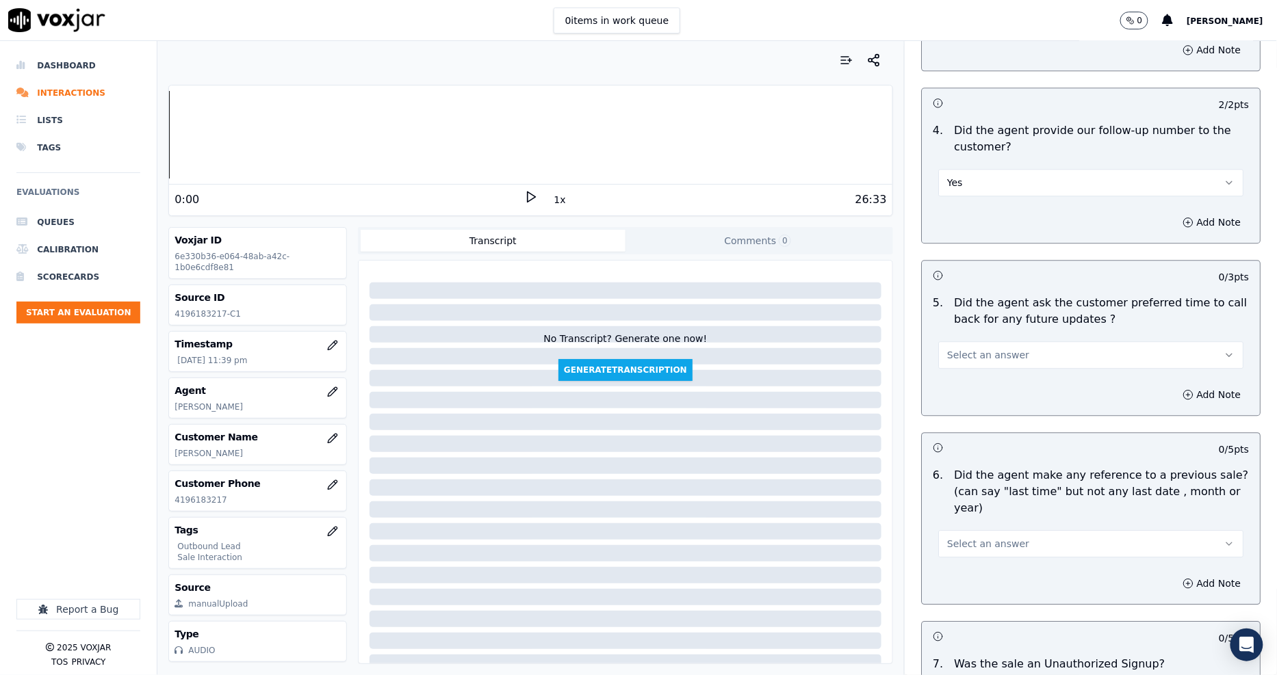
scroll to position [3117, 0]
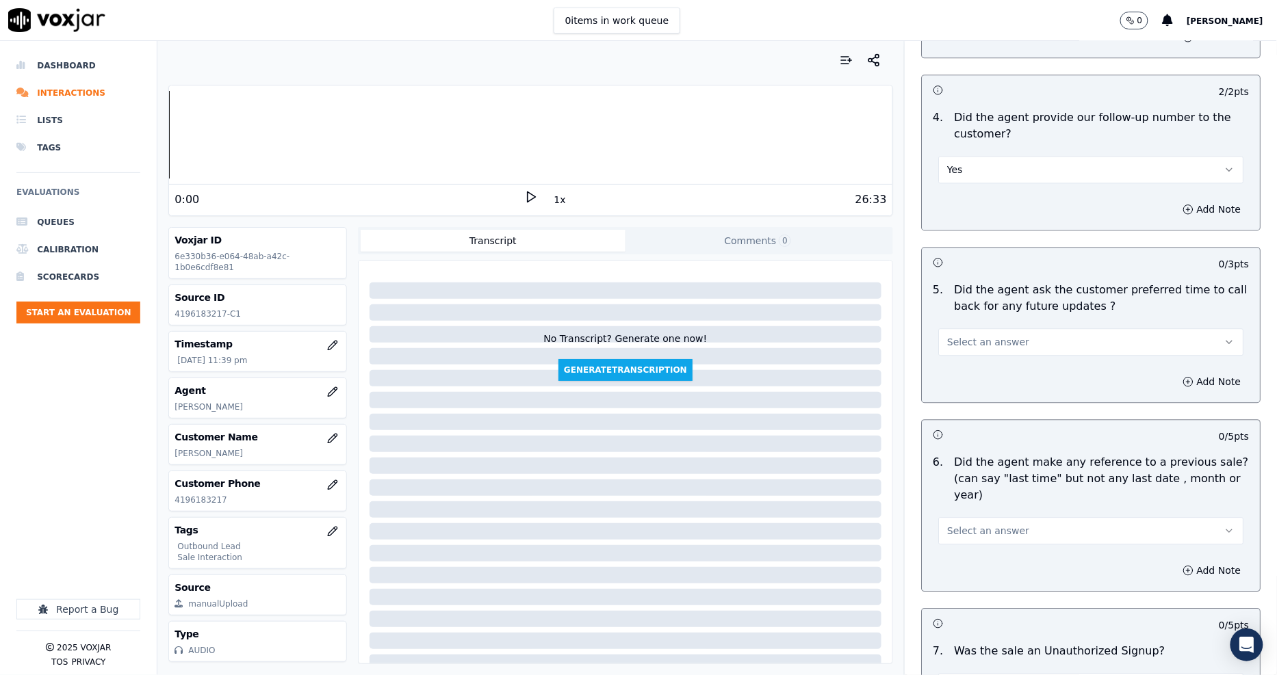
click at [966, 328] on button "Select an answer" at bounding box center [1090, 341] width 305 height 27
click at [967, 359] on div "Yes No N/A" at bounding box center [1066, 346] width 285 height 71
click at [963, 373] on div "N/A" at bounding box center [1065, 369] width 279 height 22
click at [975, 524] on span "Select an answer" at bounding box center [988, 531] width 82 height 14
click at [974, 511] on div "No" at bounding box center [1065, 519] width 279 height 22
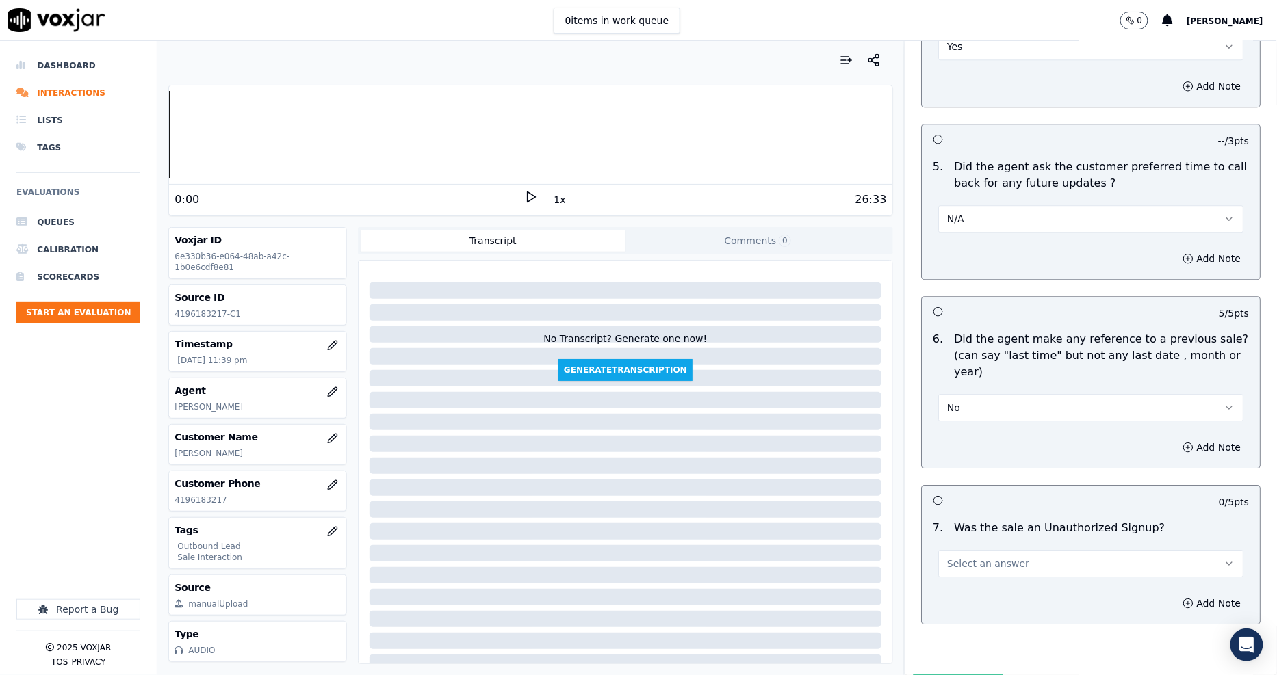
scroll to position [3240, 0]
drag, startPoint x: 972, startPoint y: 494, endPoint x: 970, endPoint y: 506, distance: 12.4
click at [972, 556] on span "Select an answer" at bounding box center [988, 563] width 82 height 14
drag, startPoint x: 963, startPoint y: 535, endPoint x: 963, endPoint y: 544, distance: 8.9
click at [963, 544] on div "Yes No N/A" at bounding box center [1066, 551] width 285 height 71
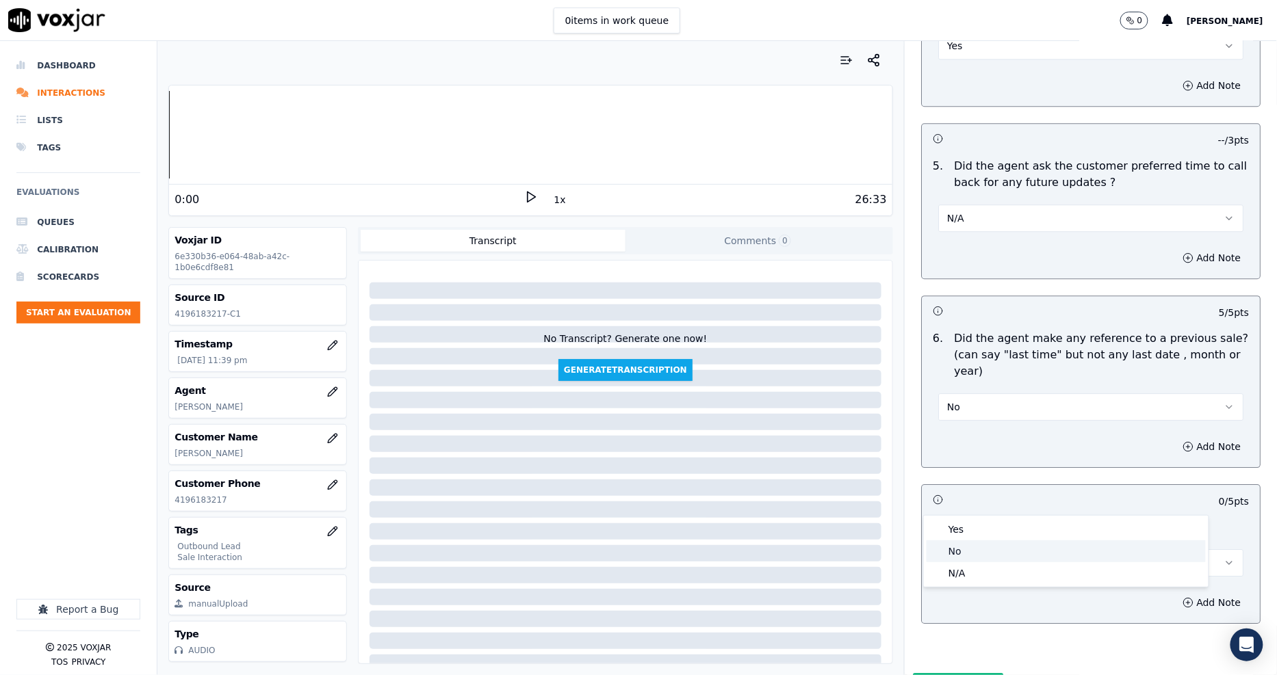
click at [963, 545] on div "No" at bounding box center [1065, 552] width 279 height 22
click at [926, 673] on button "Submit Scores" at bounding box center [958, 685] width 91 height 25
